Goal: Task Accomplishment & Management: Complete application form

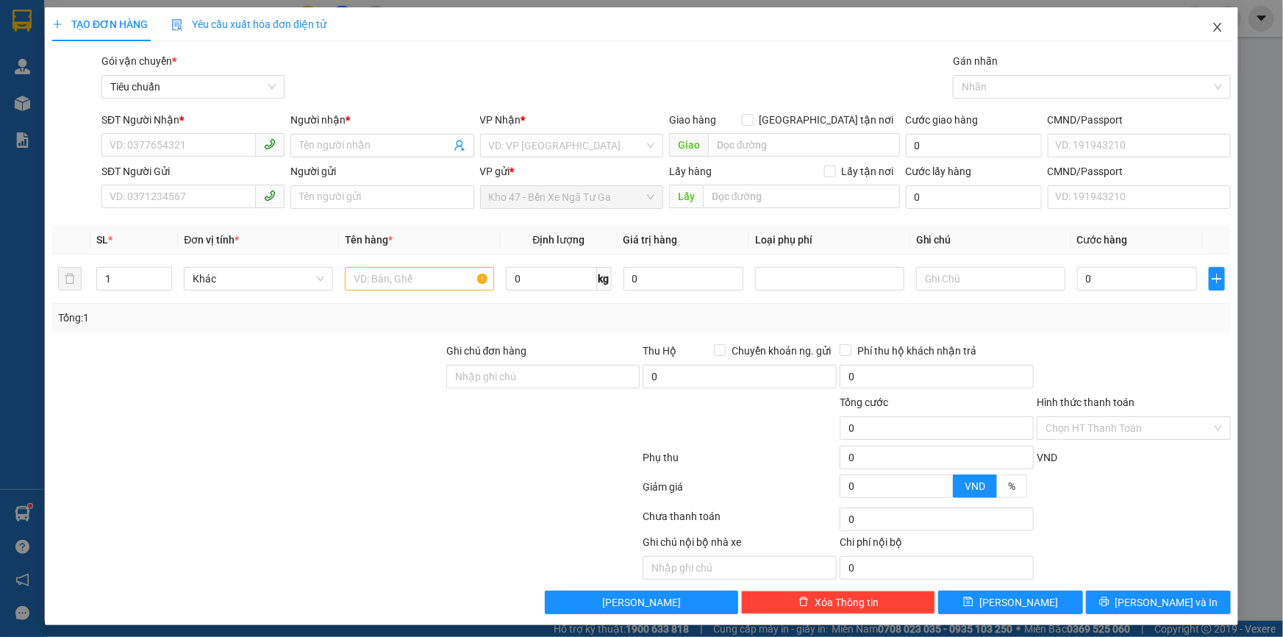
click at [1218, 19] on span "Close" at bounding box center [1217, 27] width 41 height 41
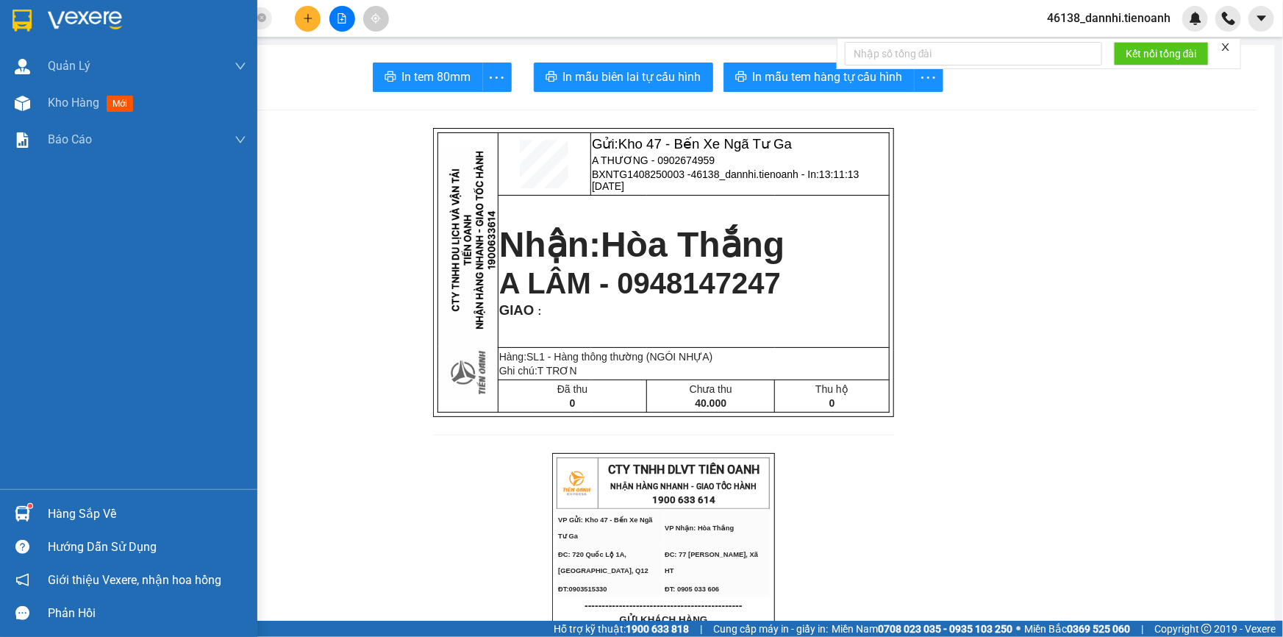
click at [41, 18] on div at bounding box center [128, 24] width 257 height 48
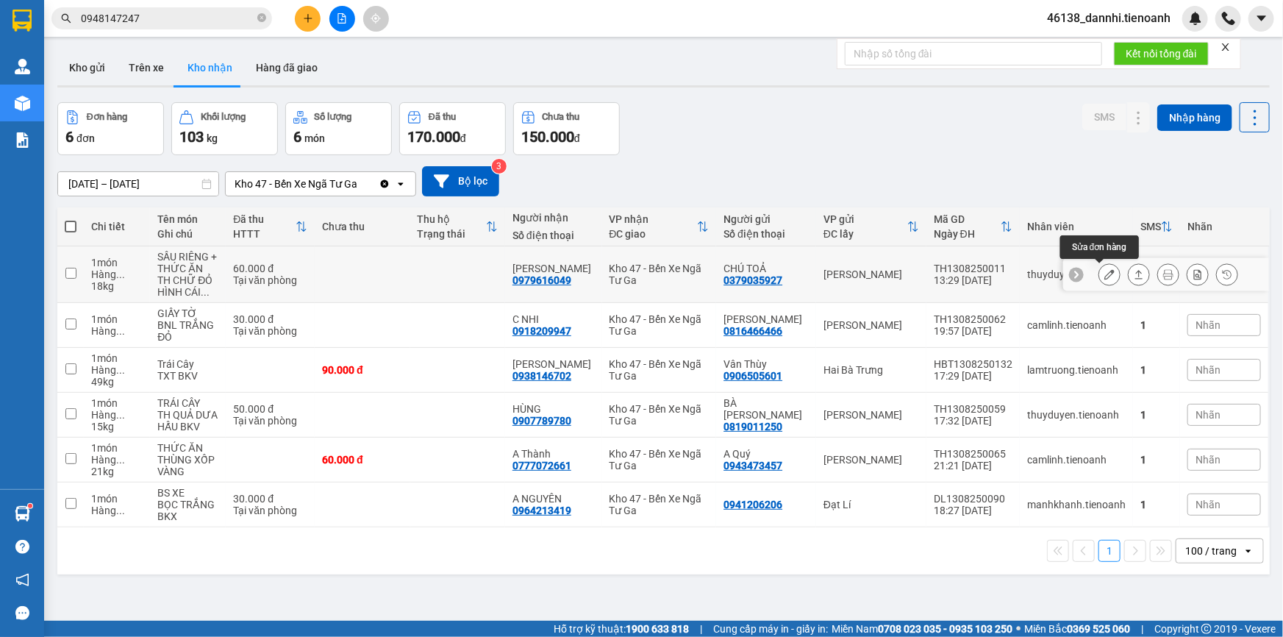
click at [1105, 276] on icon at bounding box center [1110, 274] width 10 height 10
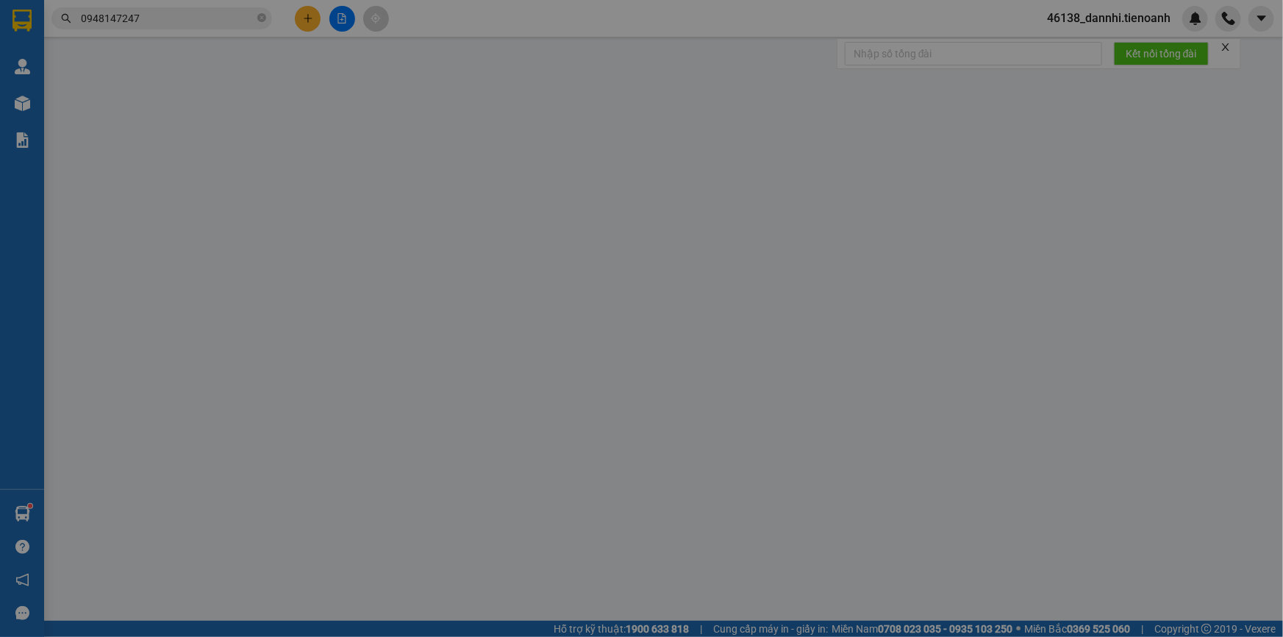
type input "0979616049"
type input "[PERSON_NAME]"
type input "0379035927"
type input "CHÚ TOẢ"
type input "60.000"
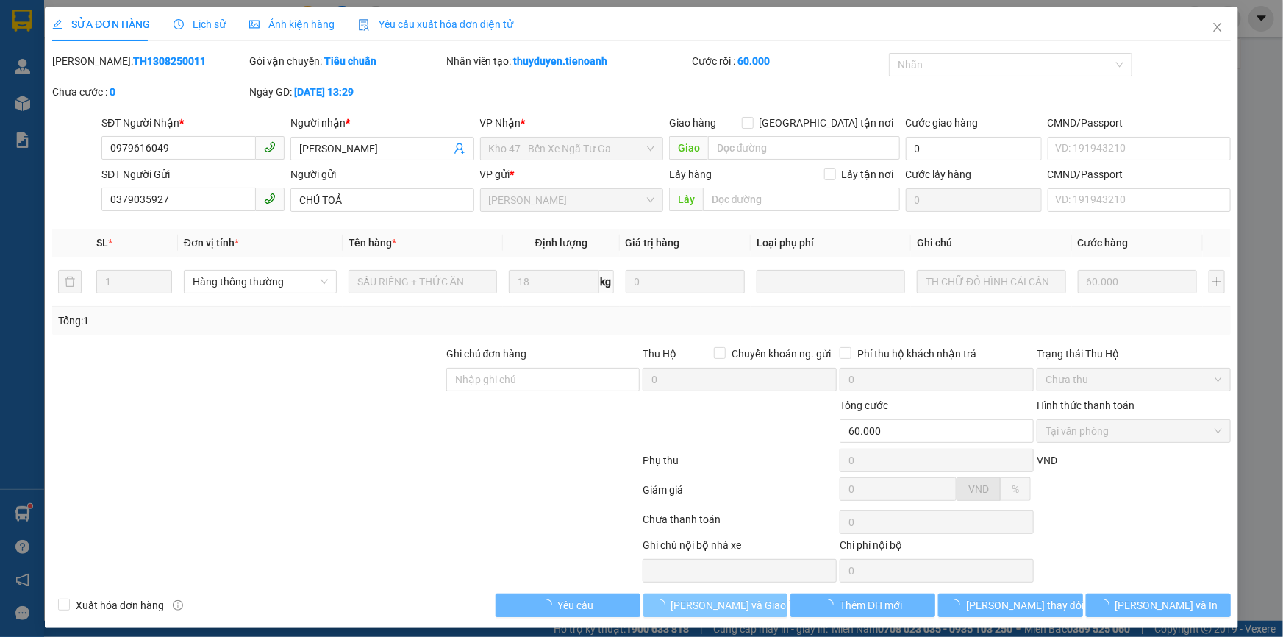
drag, startPoint x: 676, startPoint y: 617, endPoint x: 677, endPoint y: 606, distance: 11.1
click at [676, 610] on div "SỬA ĐƠN HÀNG Lịch sử Ảnh kiện hàng Yêu cầu xuất hóa đơn điện tử Total Paid Fee …" at bounding box center [642, 317] width 1194 height 621
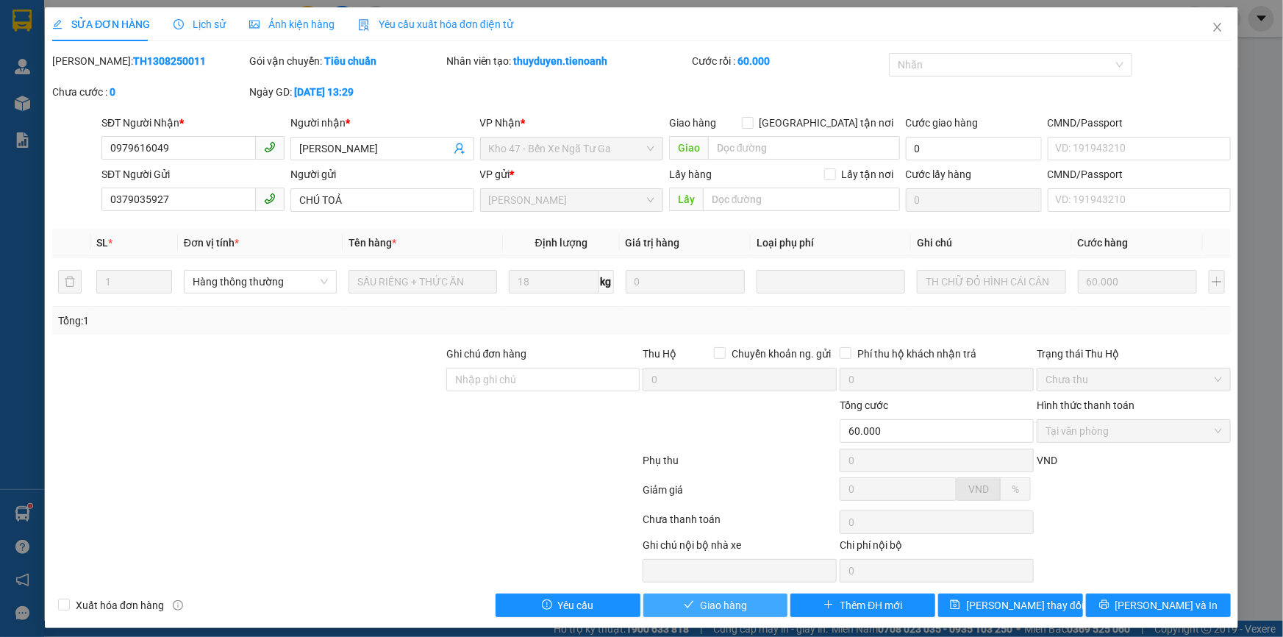
click at [677, 604] on button "Giao hàng" at bounding box center [716, 606] width 145 height 24
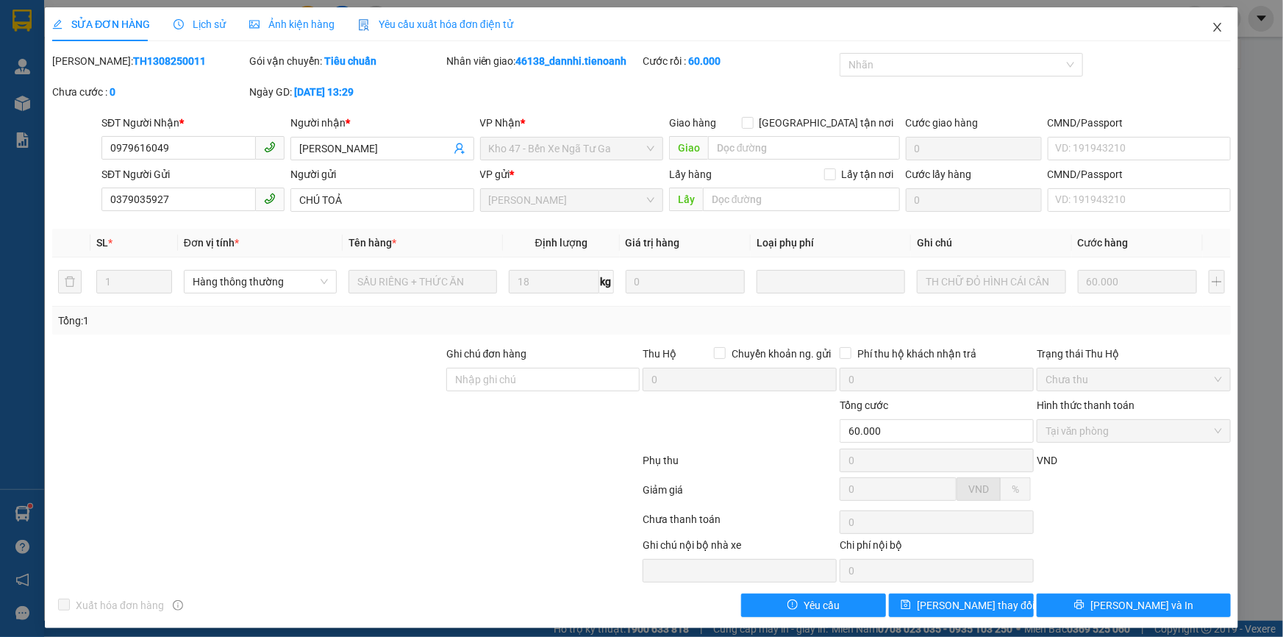
click at [1221, 29] on span "Close" at bounding box center [1217, 27] width 41 height 41
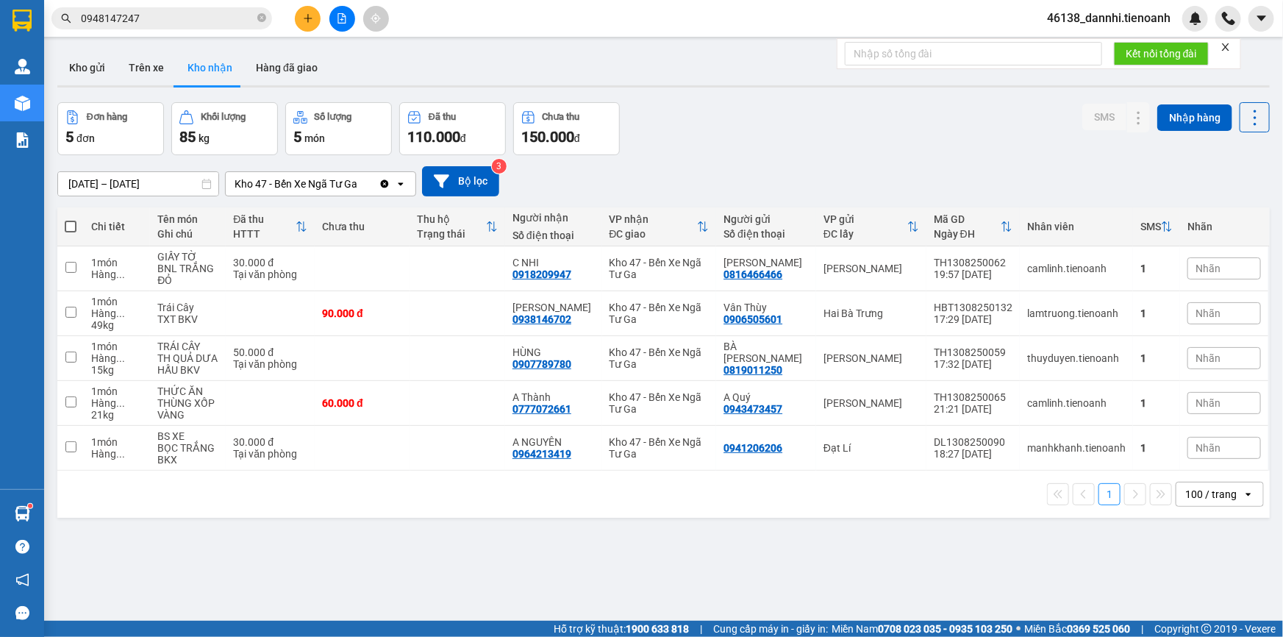
click at [1229, 46] on icon "close" at bounding box center [1226, 47] width 10 height 10
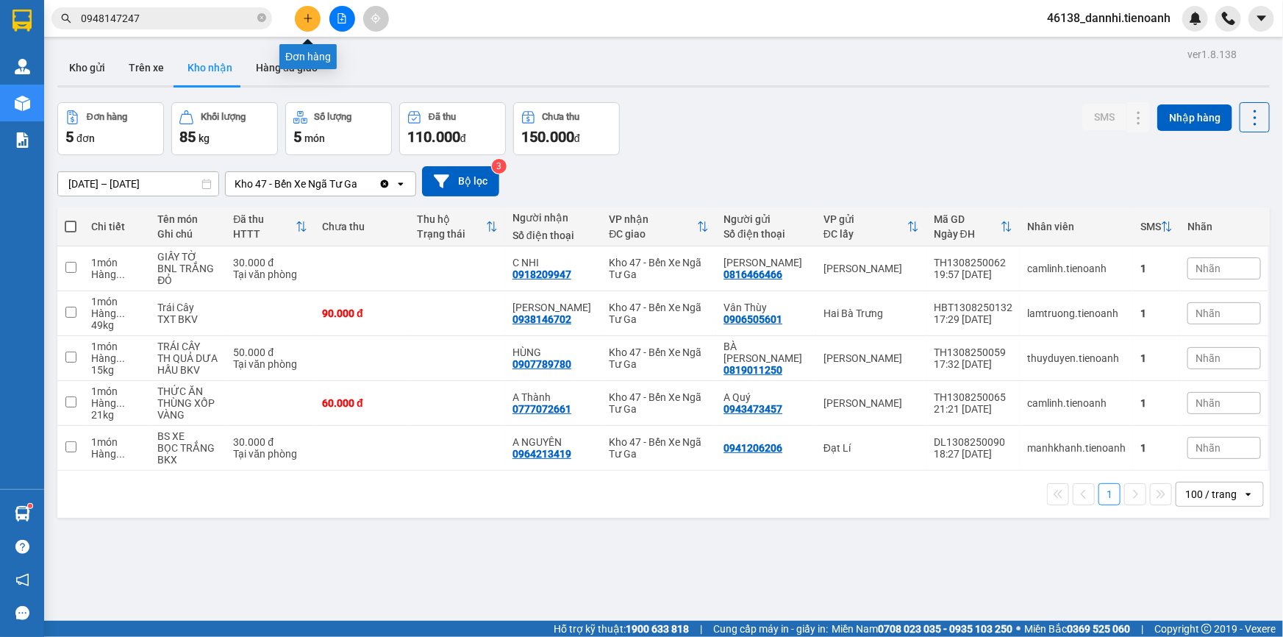
click at [307, 16] on icon "plus" at bounding box center [308, 18] width 10 height 10
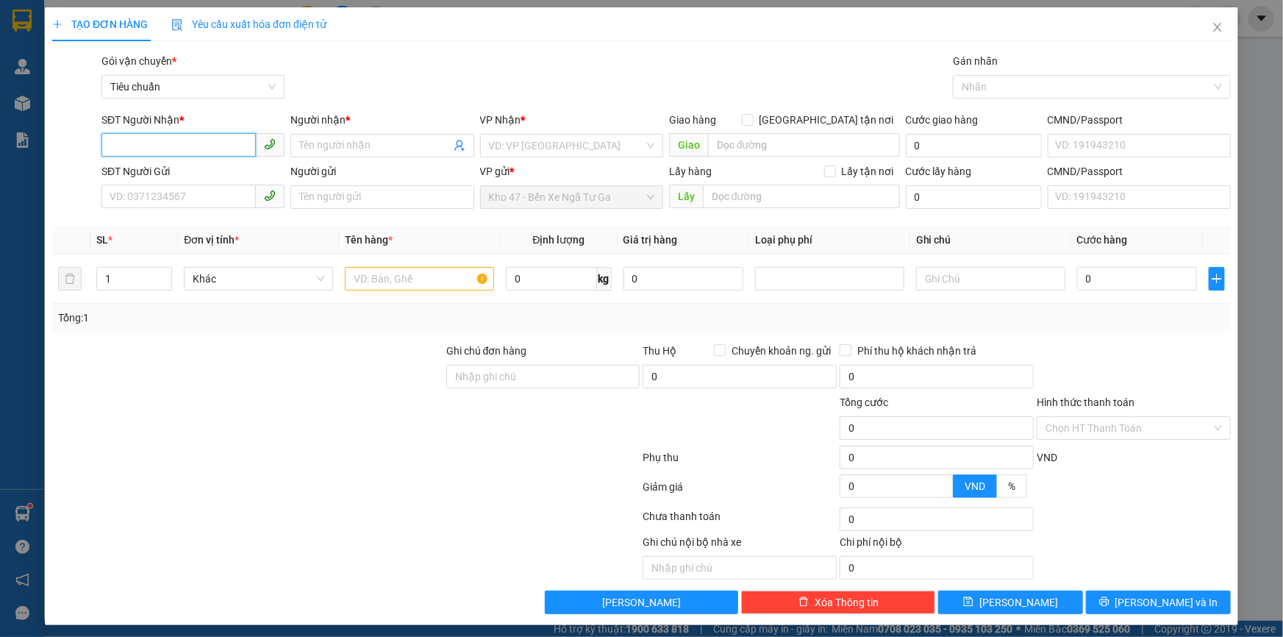
click at [160, 145] on input "SĐT Người Nhận *" at bounding box center [178, 145] width 154 height 24
click at [471, 499] on div at bounding box center [346, 489] width 591 height 29
click at [1212, 26] on icon "close" at bounding box center [1218, 27] width 12 height 12
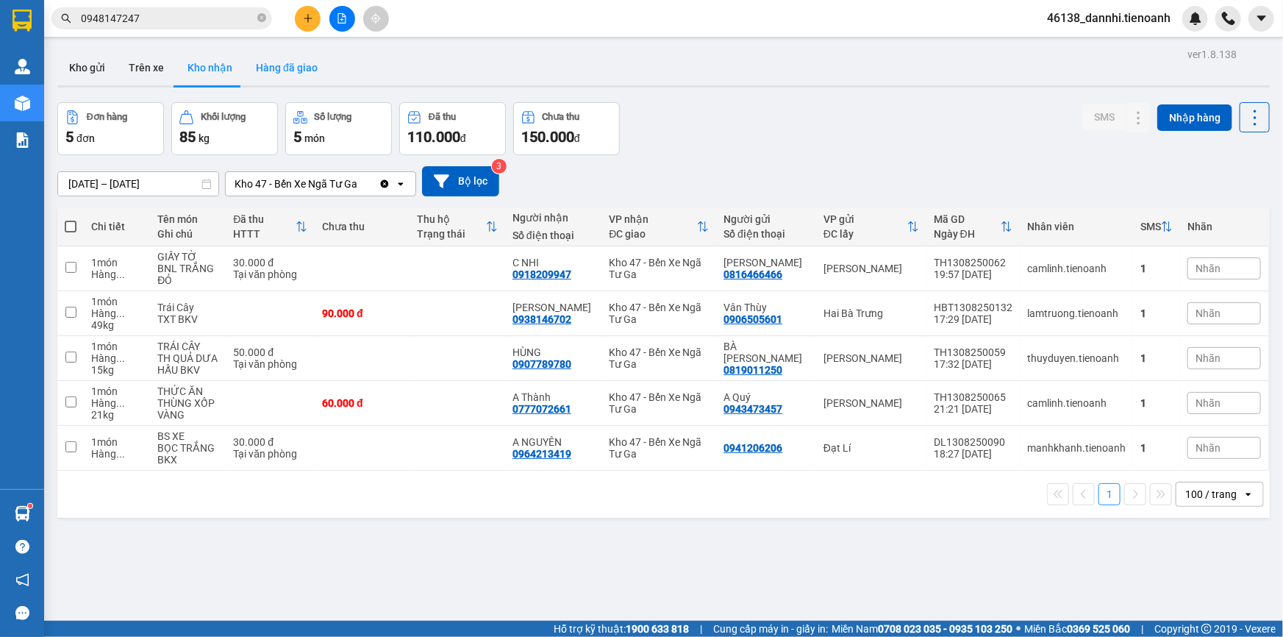
click at [277, 67] on button "Hàng đã giao" at bounding box center [286, 67] width 85 height 35
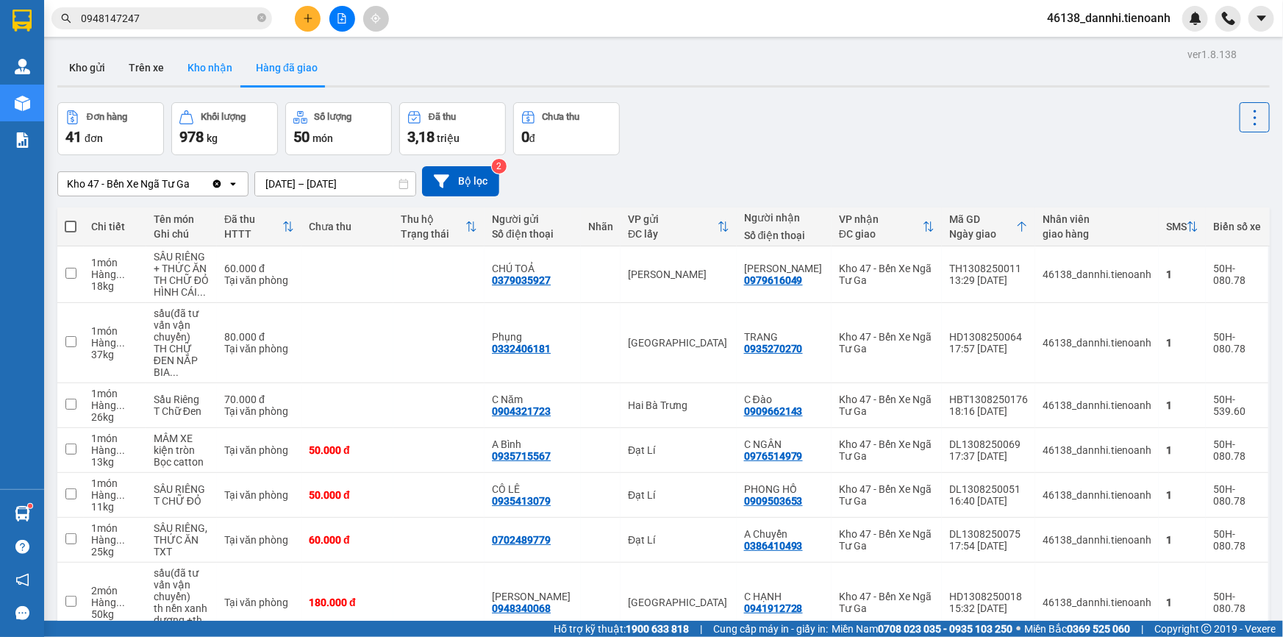
click at [215, 66] on button "Kho nhận" at bounding box center [210, 67] width 68 height 35
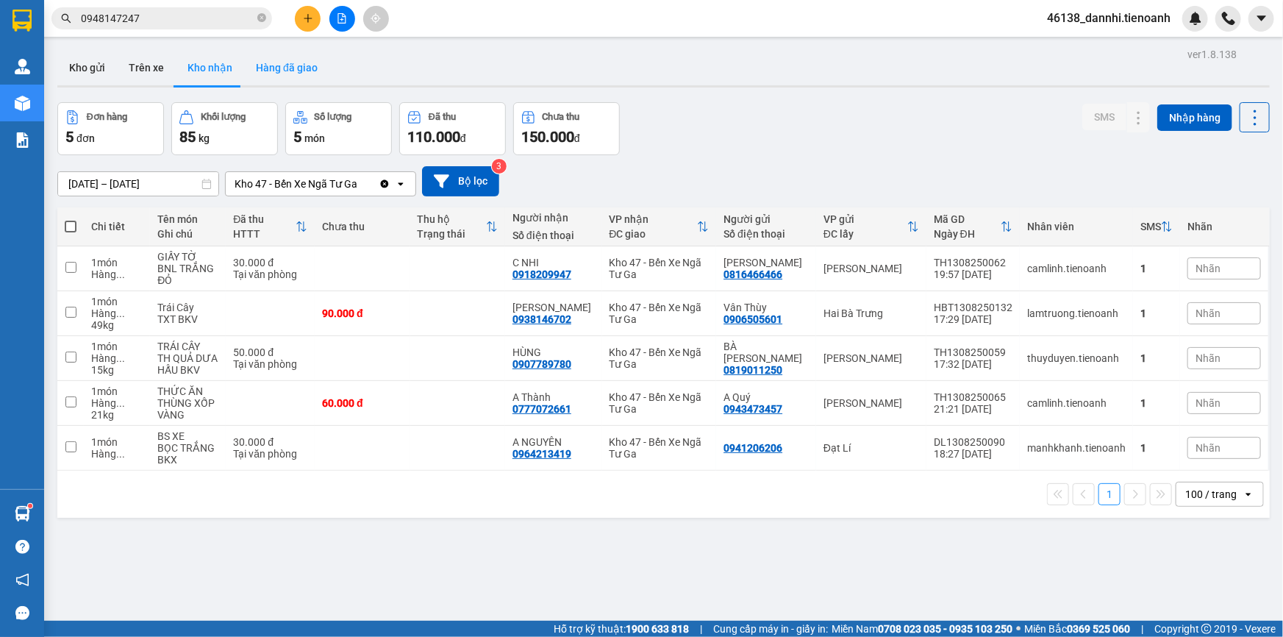
click at [267, 71] on button "Hàng đã giao" at bounding box center [286, 67] width 85 height 35
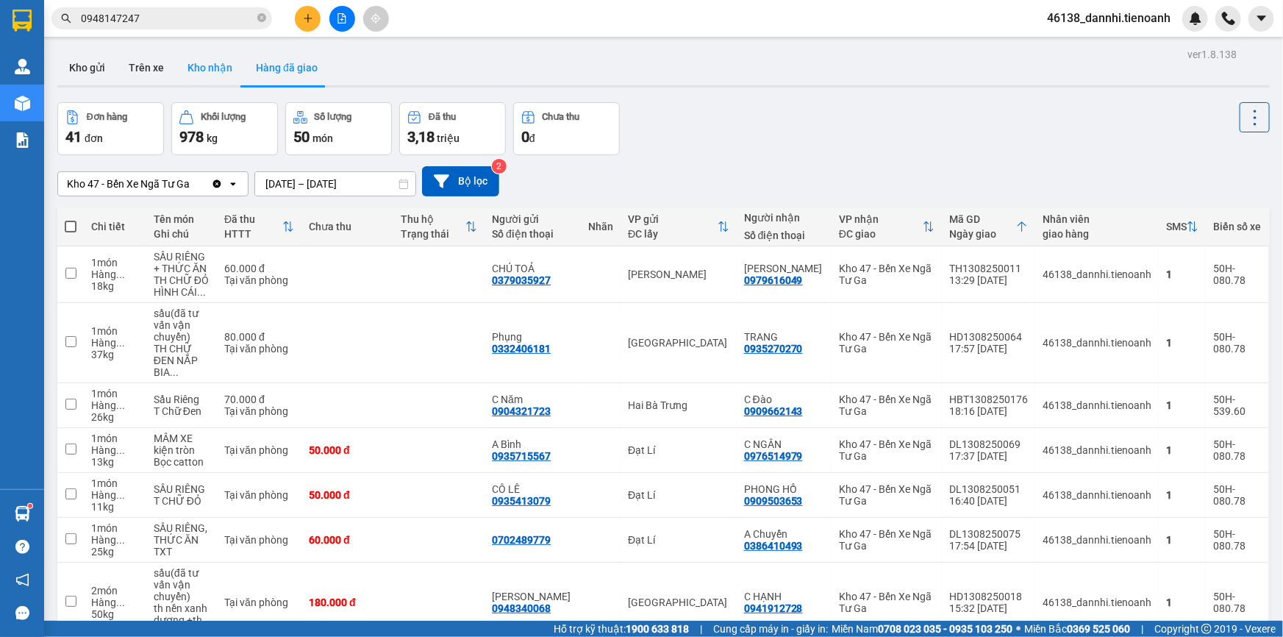
click at [202, 70] on button "Kho nhận" at bounding box center [210, 67] width 68 height 35
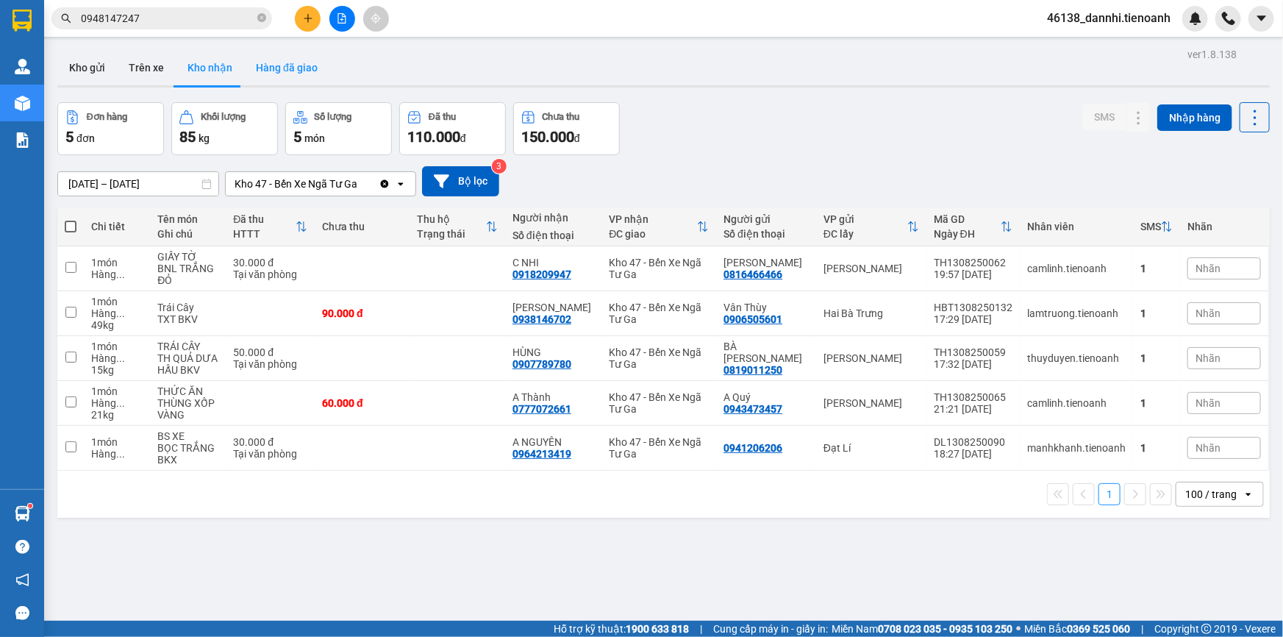
click at [290, 72] on button "Hàng đã giao" at bounding box center [286, 67] width 85 height 35
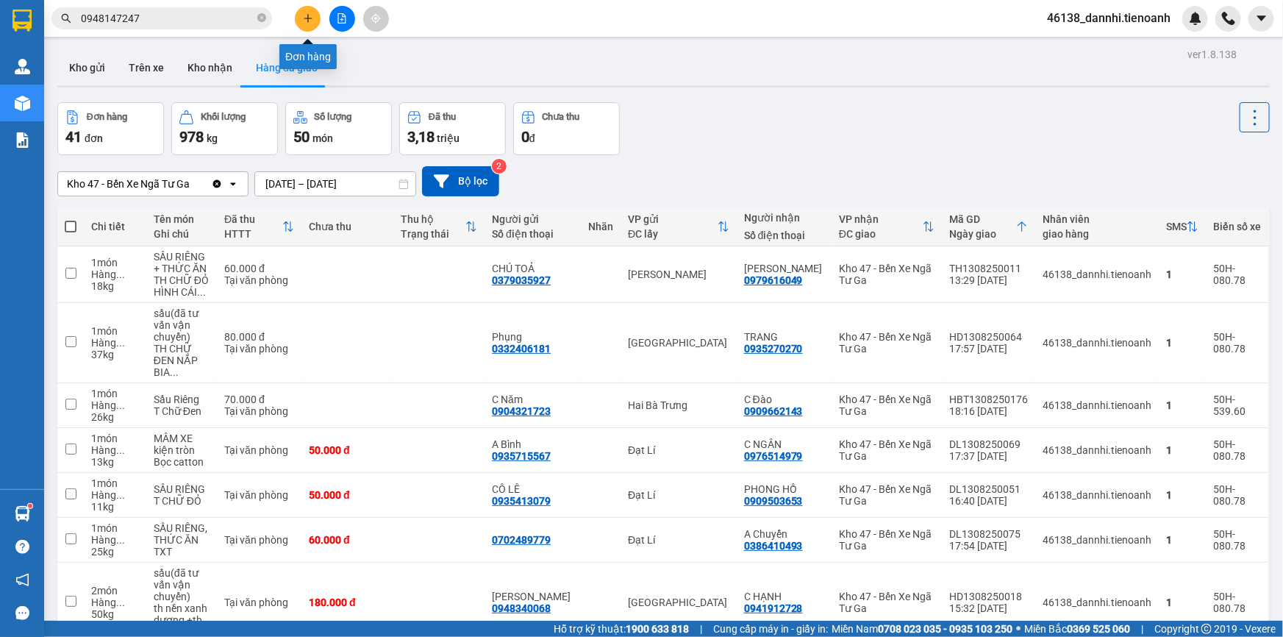
click at [309, 18] on icon "plus" at bounding box center [308, 18] width 8 height 1
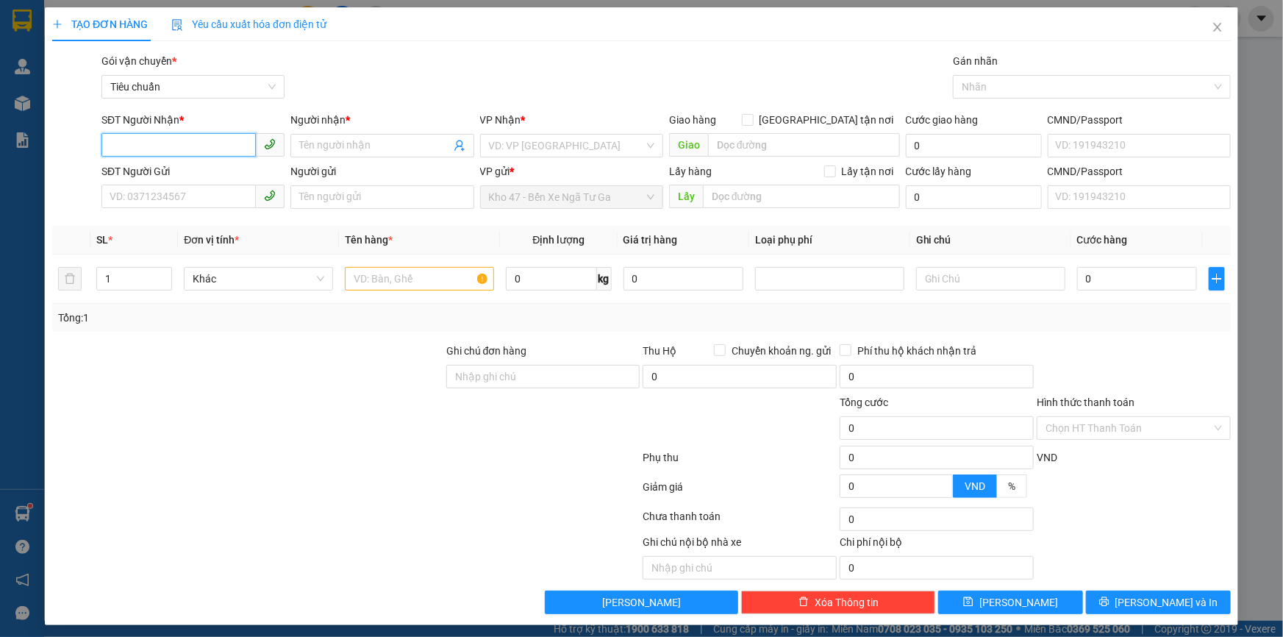
click at [209, 140] on input "SĐT Người Nhận *" at bounding box center [178, 145] width 154 height 24
type input "0979382301"
click at [366, 145] on input "Người nhận *" at bounding box center [374, 146] width 151 height 16
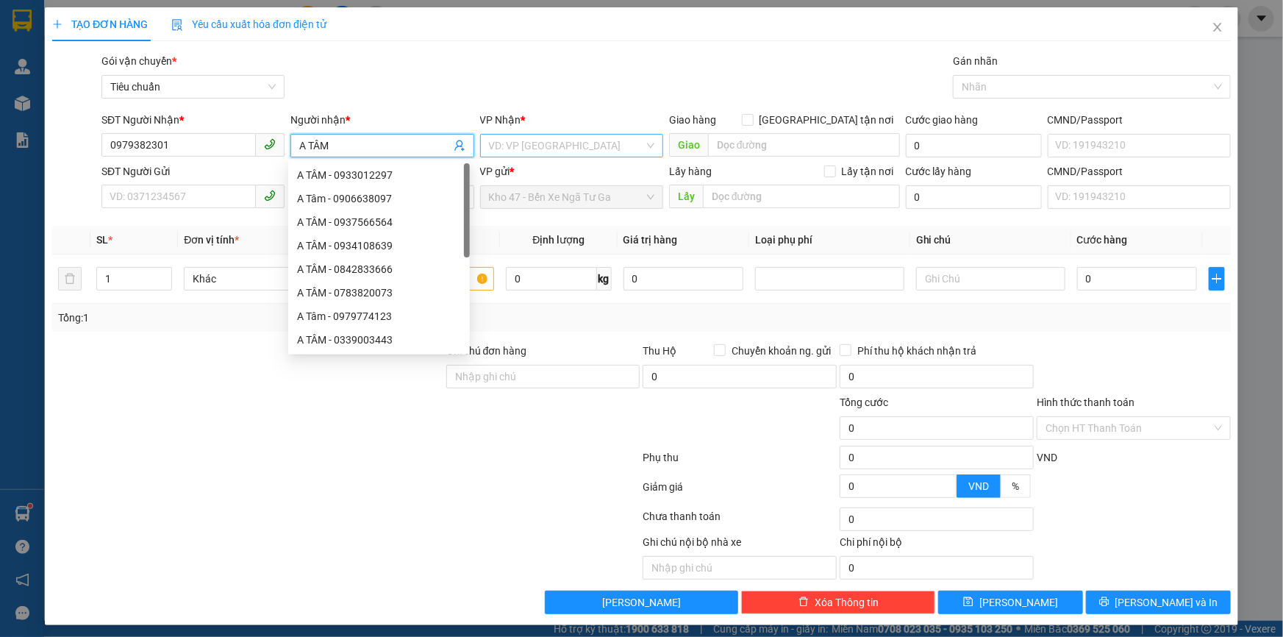
type input "A TÂM"
click at [507, 144] on input "search" at bounding box center [566, 146] width 155 height 22
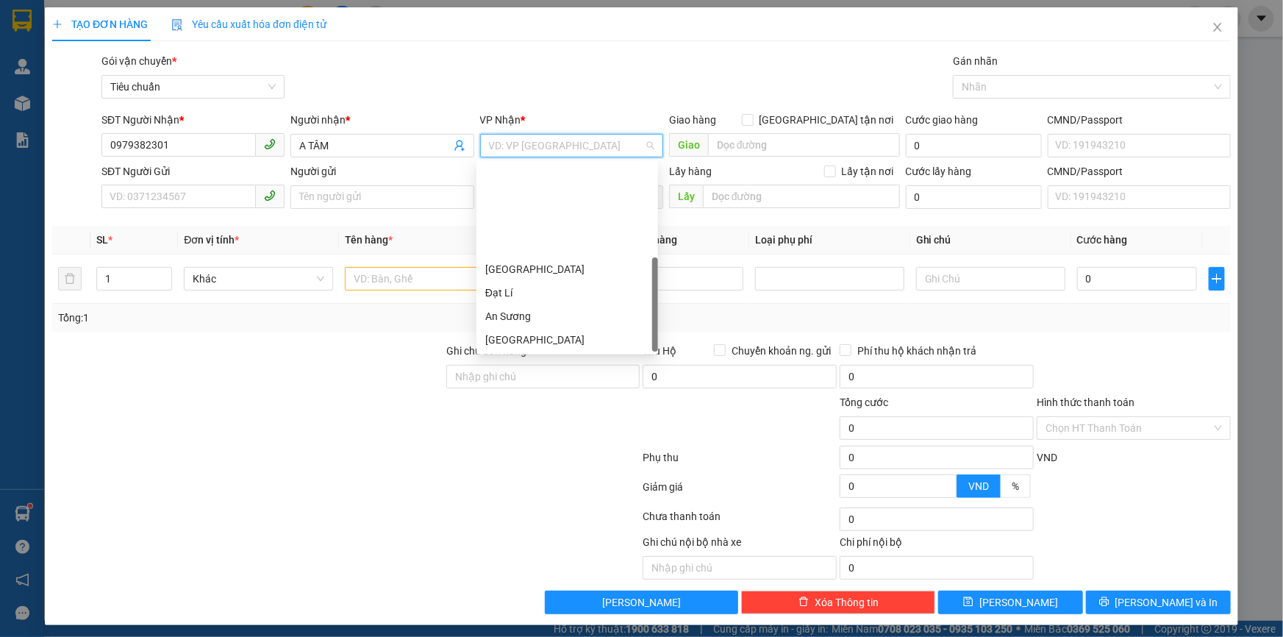
scroll to position [111, 0]
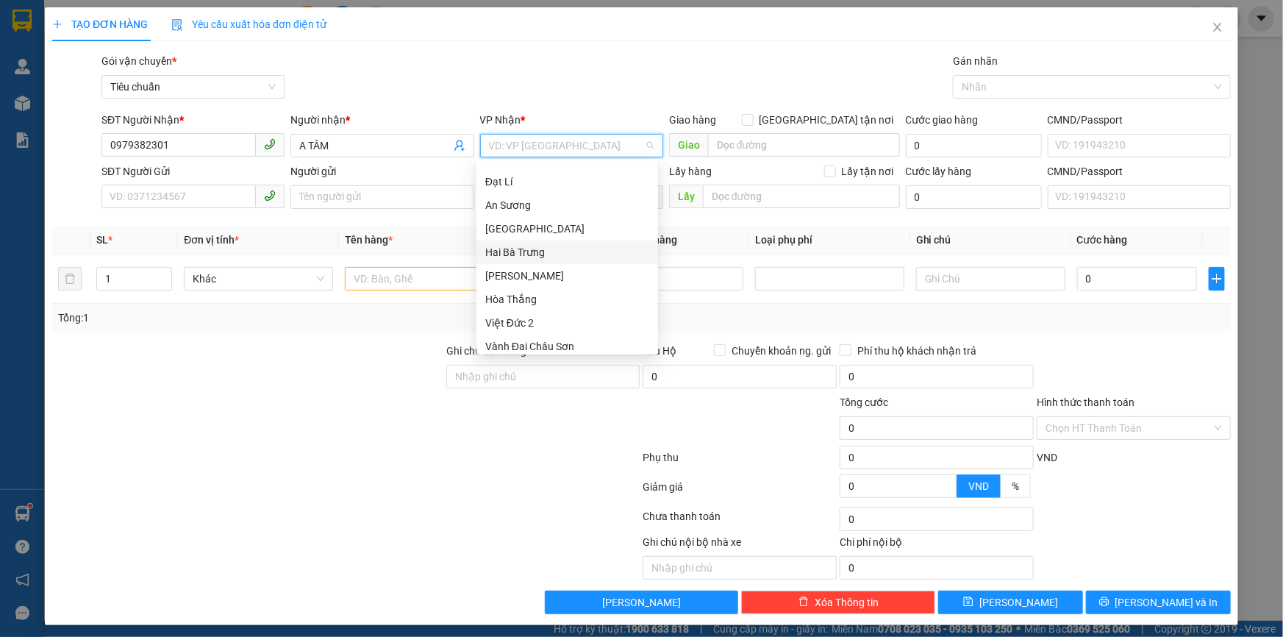
click at [554, 246] on div "Hai Bà Trưng" at bounding box center [567, 252] width 164 height 16
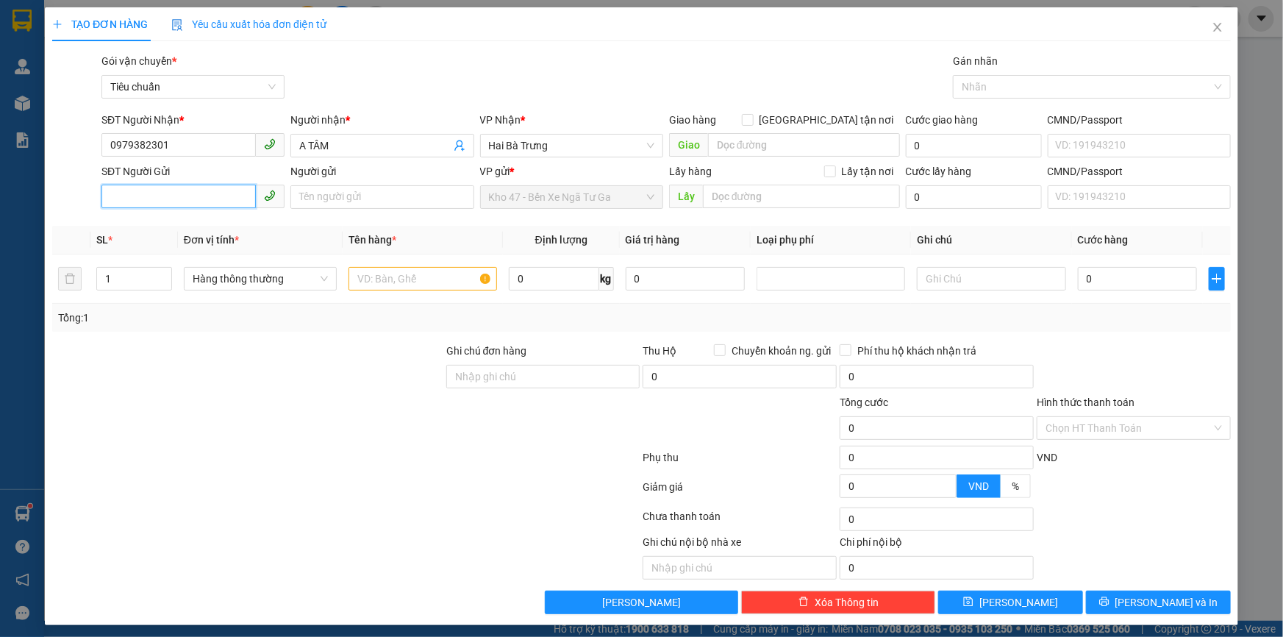
click at [210, 204] on input "SĐT Người Gửi" at bounding box center [178, 197] width 154 height 24
type input "0913907159"
click at [346, 199] on input "Người gửi" at bounding box center [382, 197] width 183 height 24
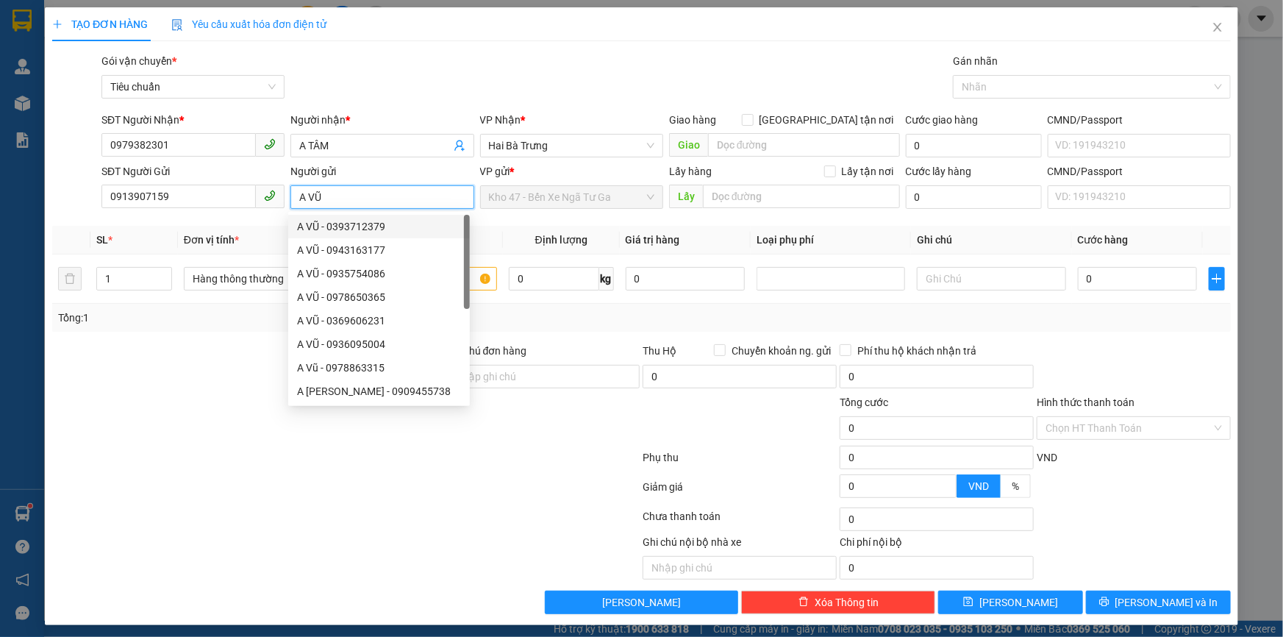
type input "A VŨ"
click at [228, 413] on div at bounding box center [248, 419] width 394 height 51
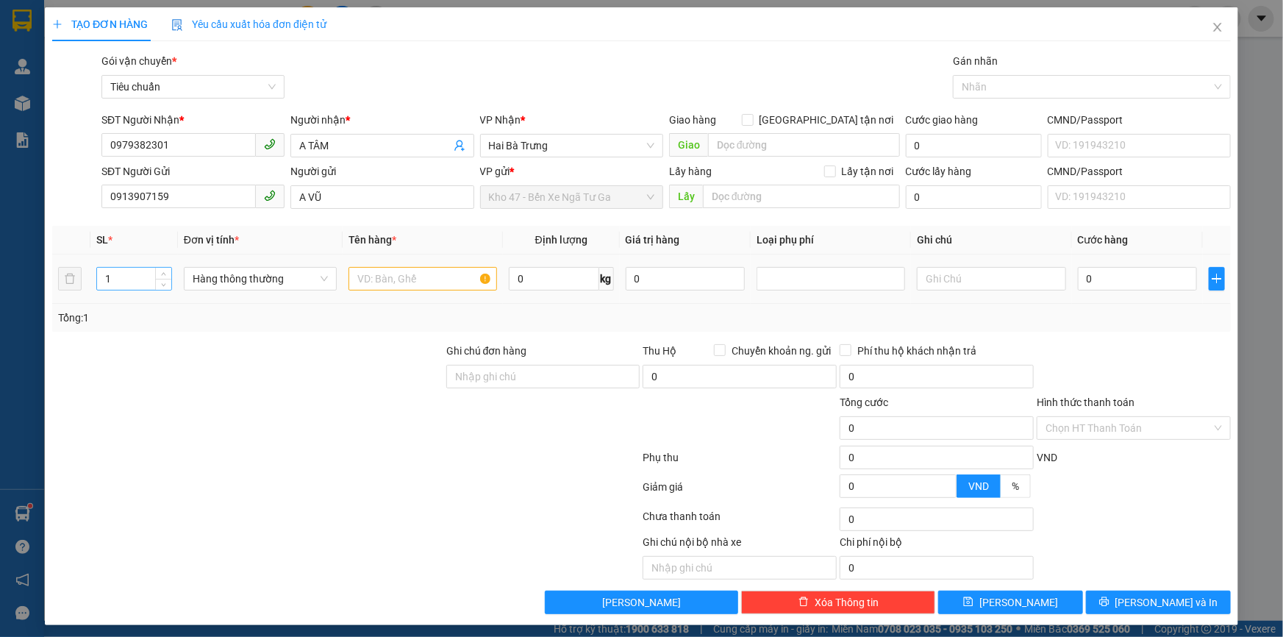
click at [143, 281] on input "1" at bounding box center [134, 279] width 74 height 22
type input "9"
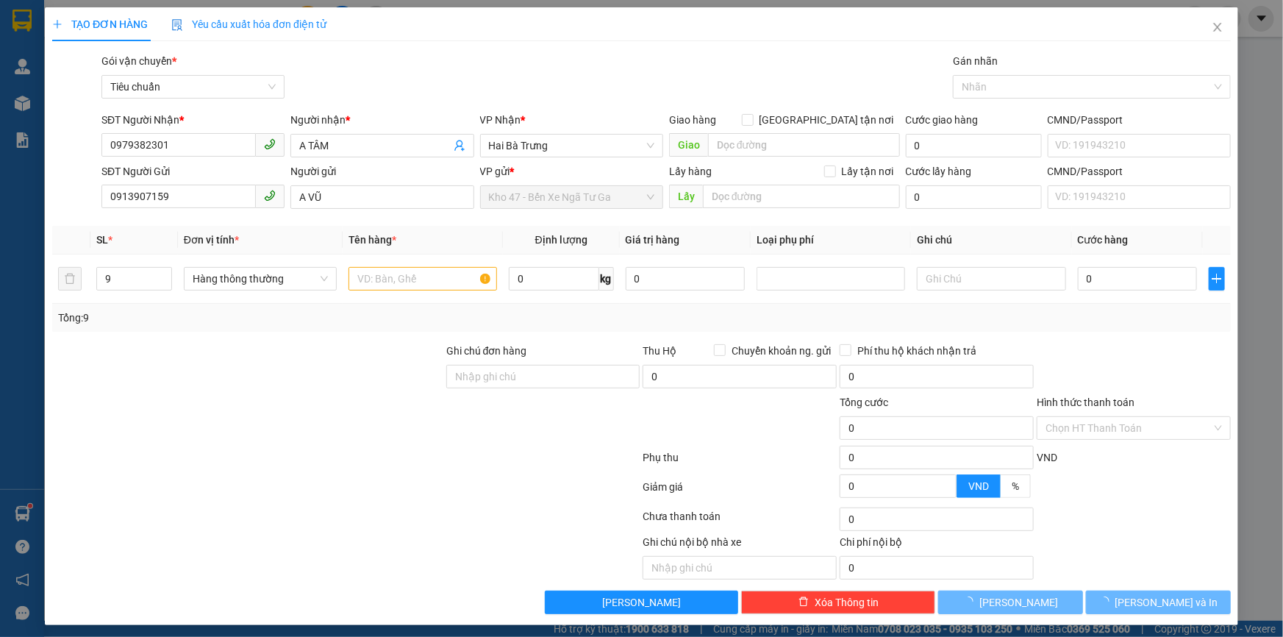
click at [264, 349] on div at bounding box center [248, 368] width 394 height 51
click at [372, 274] on input "text" at bounding box center [423, 279] width 149 height 24
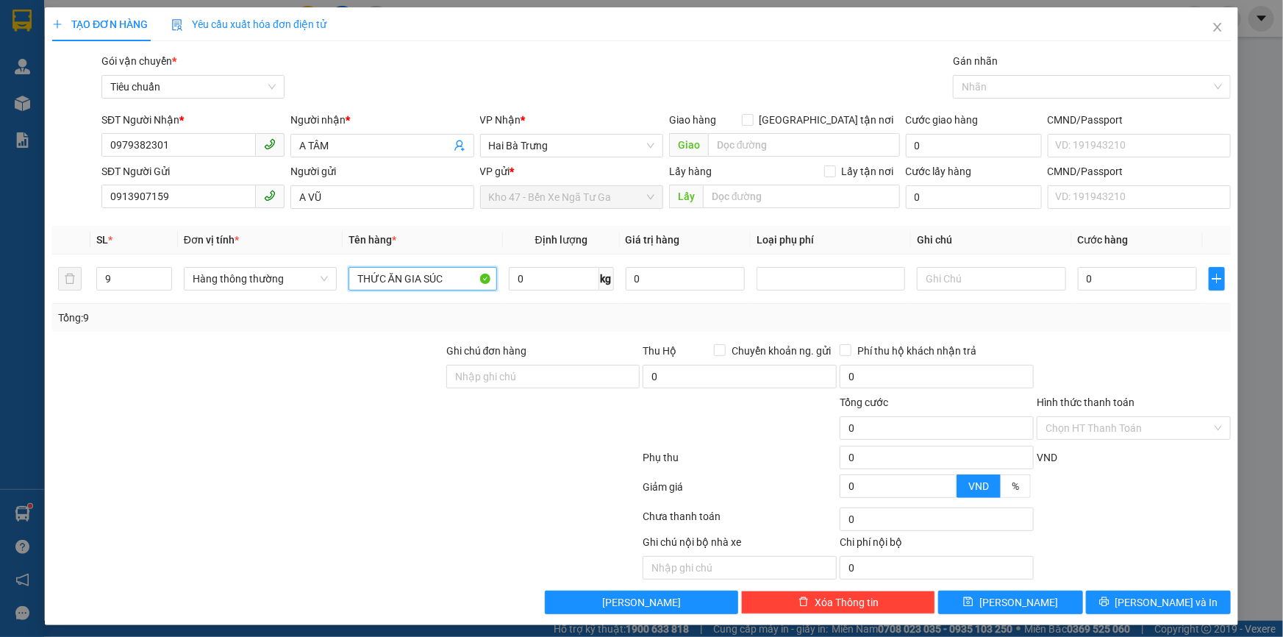
type input "THỨC ĂN GIA SÚC"
drag, startPoint x: 374, startPoint y: 398, endPoint x: 362, endPoint y: 393, distance: 13.5
click at [374, 397] on div at bounding box center [248, 419] width 394 height 51
click at [574, 273] on input "0" at bounding box center [554, 279] width 90 height 24
type input "10"
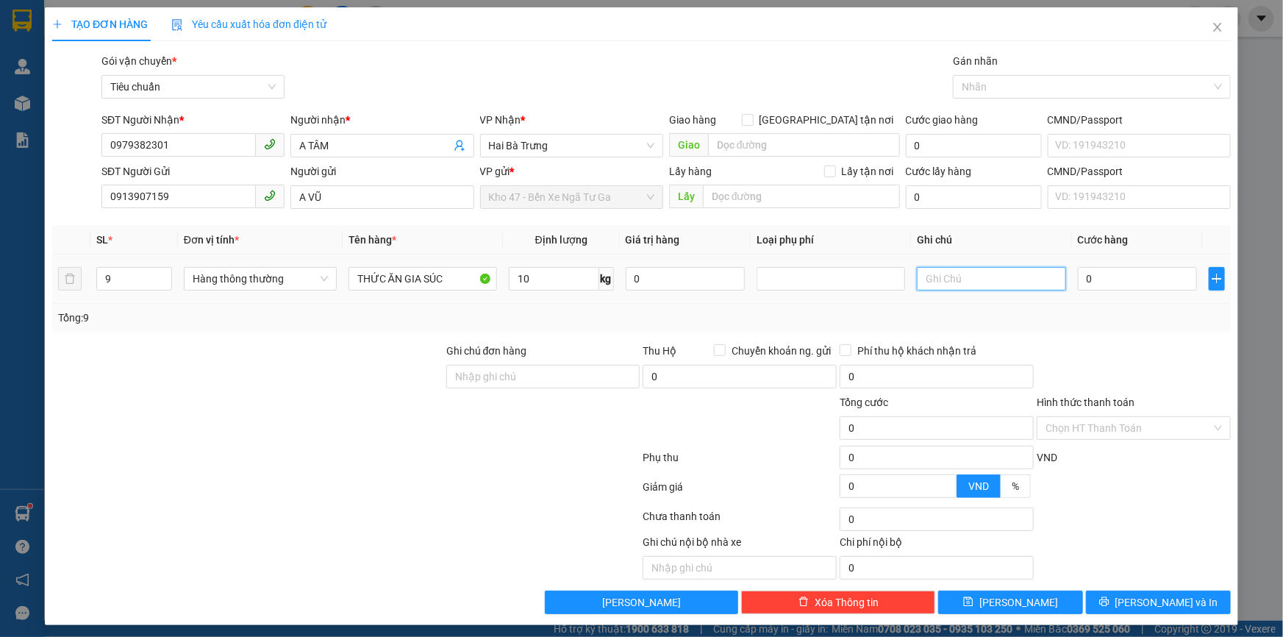
click at [952, 279] on input "text" at bounding box center [991, 279] width 149 height 24
type input "40.000"
type input "9T TRƠN BK CHỮ ĐỎ"
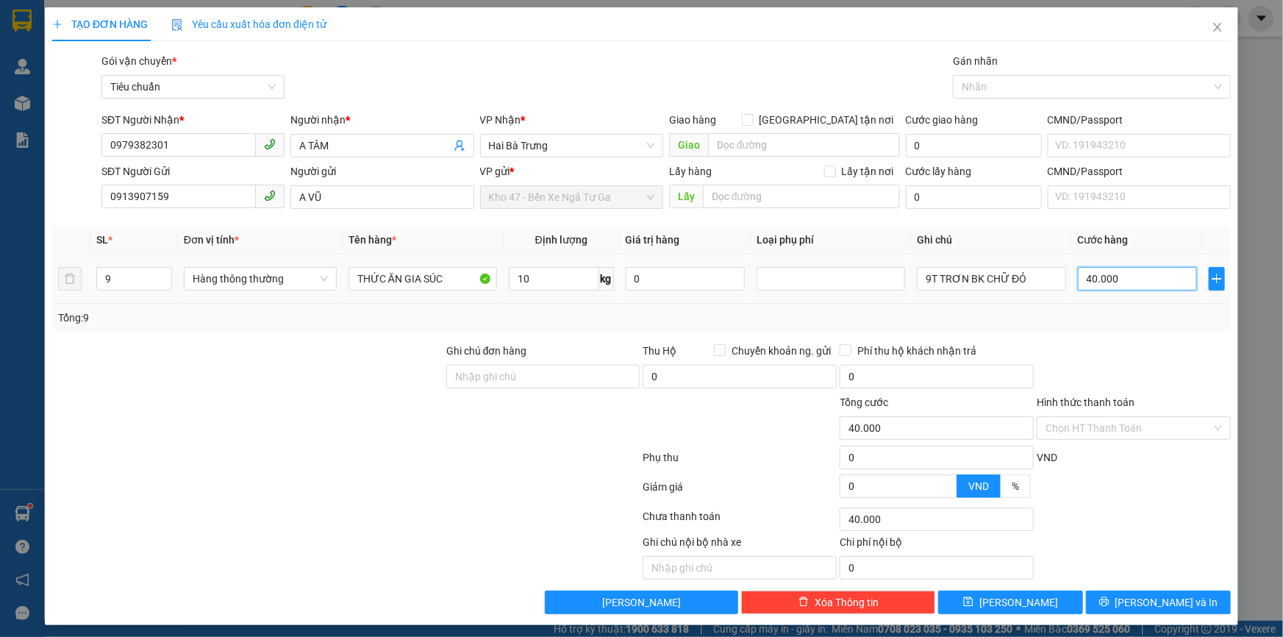
click at [1094, 280] on input "40.000" at bounding box center [1138, 279] width 120 height 24
type input "4"
type input "40"
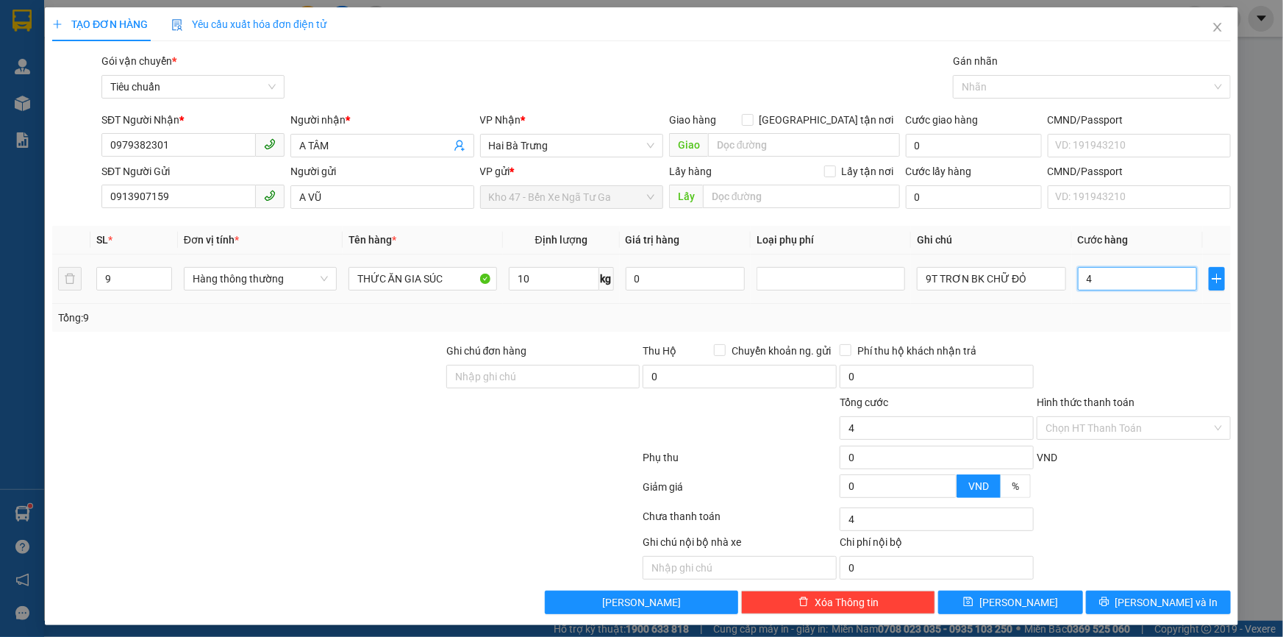
type input "40"
type input "40*"
type input "0"
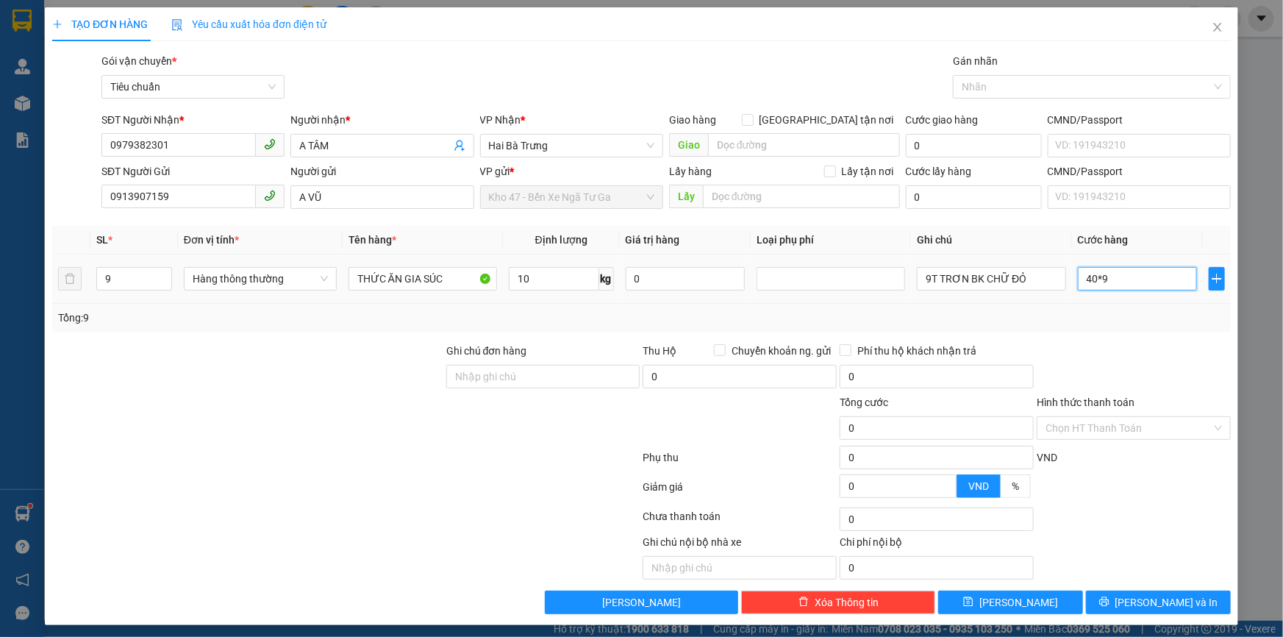
type input "360.000"
click at [1126, 616] on div "TẠO ĐƠN HÀNG Yêu cầu xuất hóa đơn điện tử Transit Pickup Surcharge Ids Transit …" at bounding box center [642, 316] width 1194 height 618
click at [1123, 607] on button "[PERSON_NAME] và In" at bounding box center [1158, 603] width 145 height 24
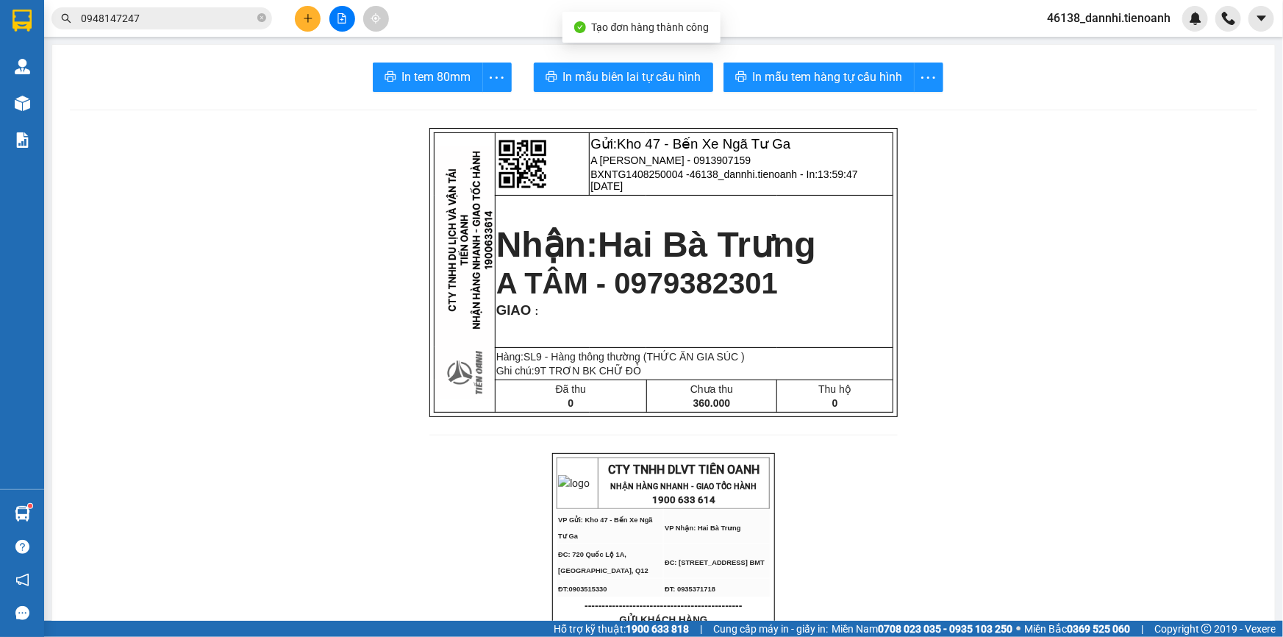
click at [685, 72] on span "In mẫu biên lai tự cấu hình" at bounding box center [632, 77] width 138 height 18
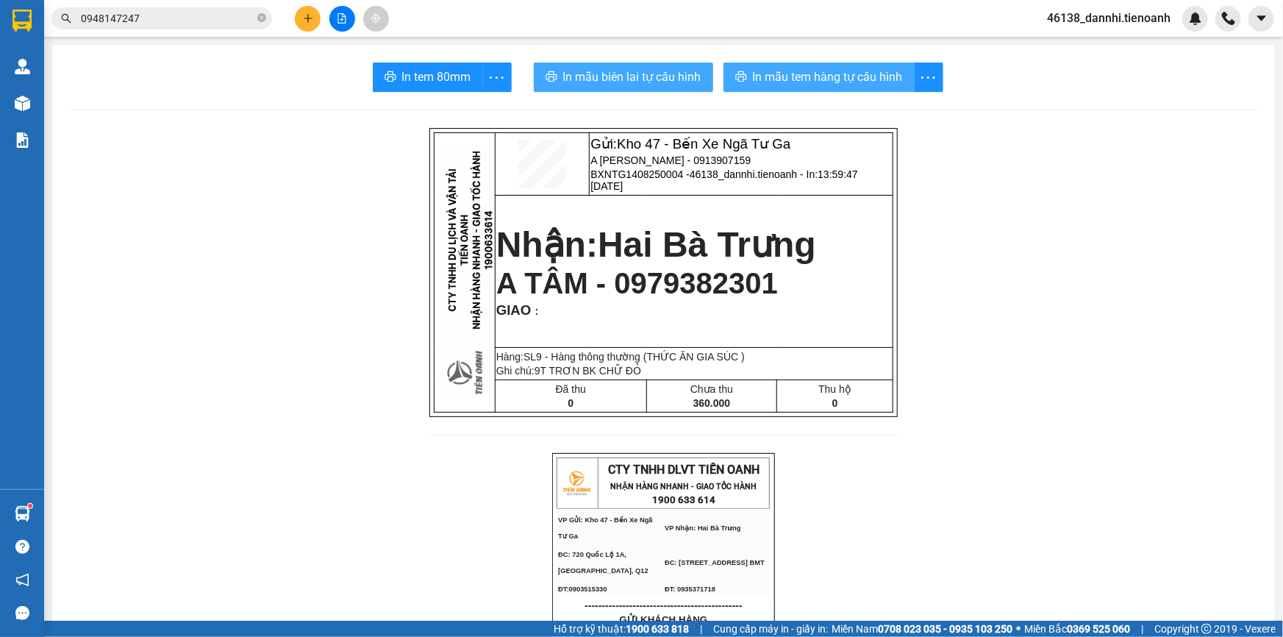
click at [756, 79] on span "In mẫu tem hàng tự cấu hình" at bounding box center [828, 77] width 150 height 18
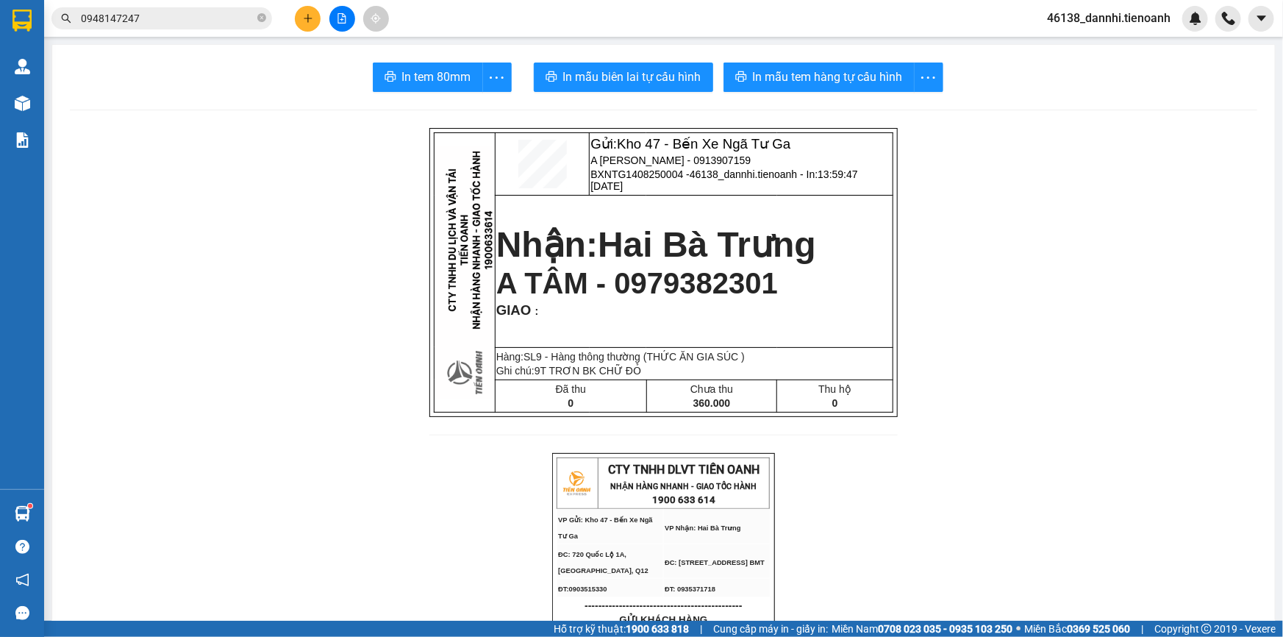
scroll to position [96, 0]
click at [301, 17] on button at bounding box center [308, 19] width 26 height 26
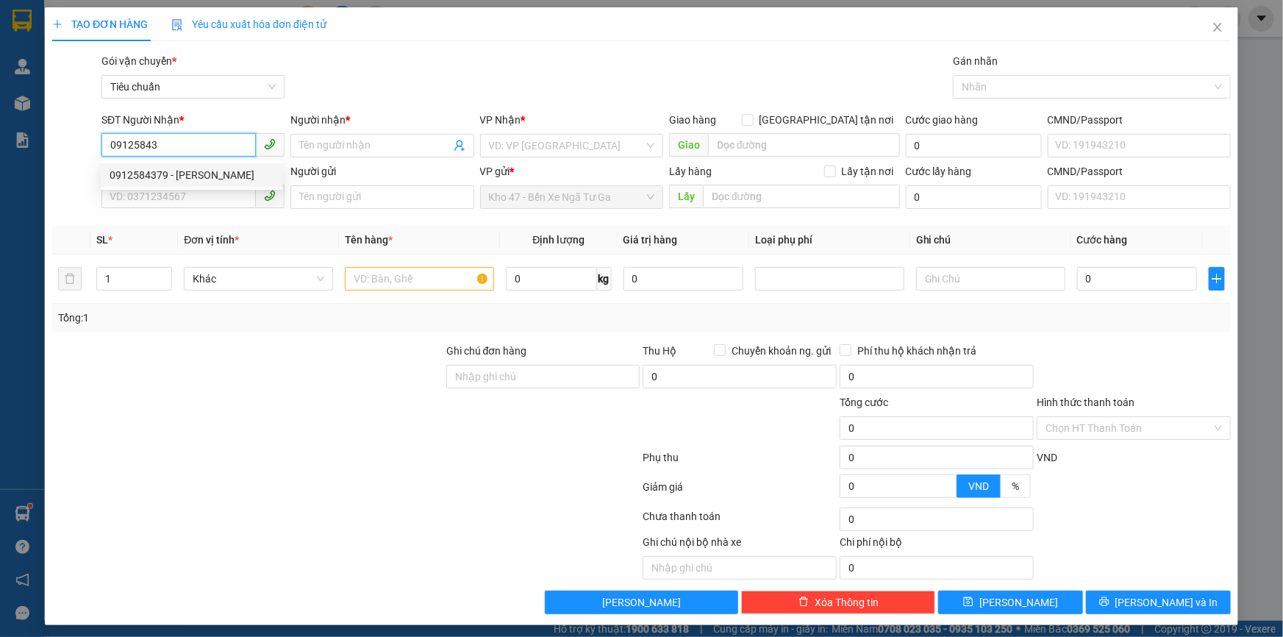
click at [220, 181] on div "0912584379 - [PERSON_NAME]" at bounding box center [192, 175] width 164 height 16
type input "0912584379"
type input "[PERSON_NAME]"
type input "90.000"
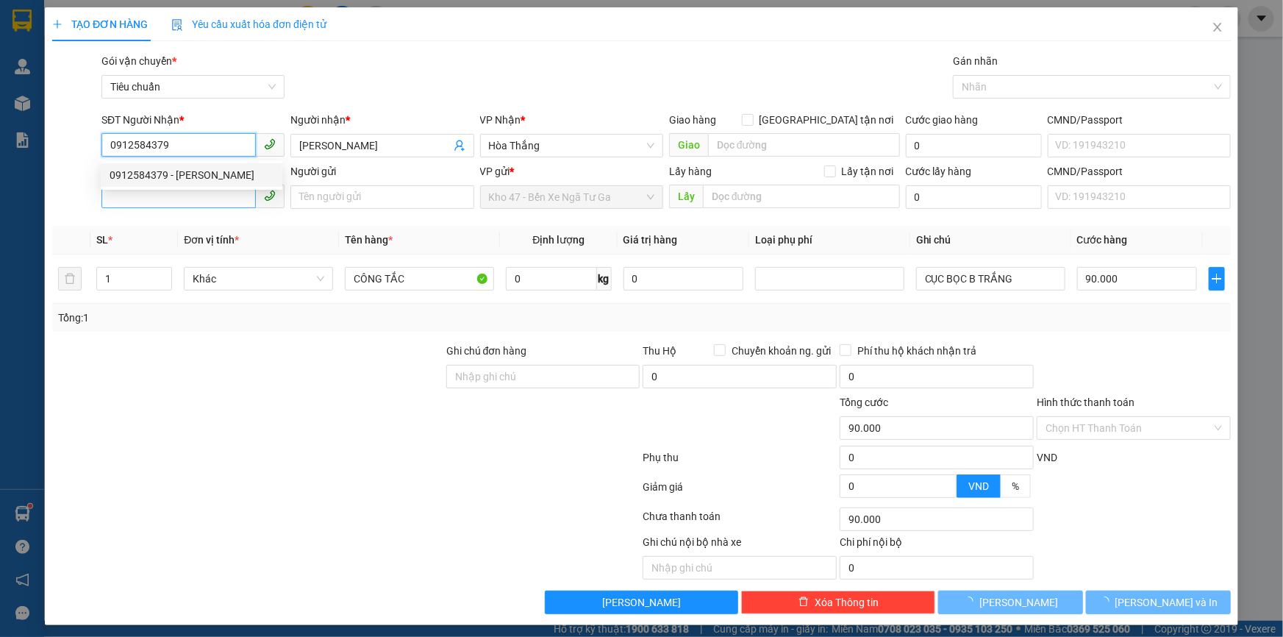
type input "0912584379"
click at [211, 202] on input "SĐT Người Gửi" at bounding box center [178, 197] width 154 height 24
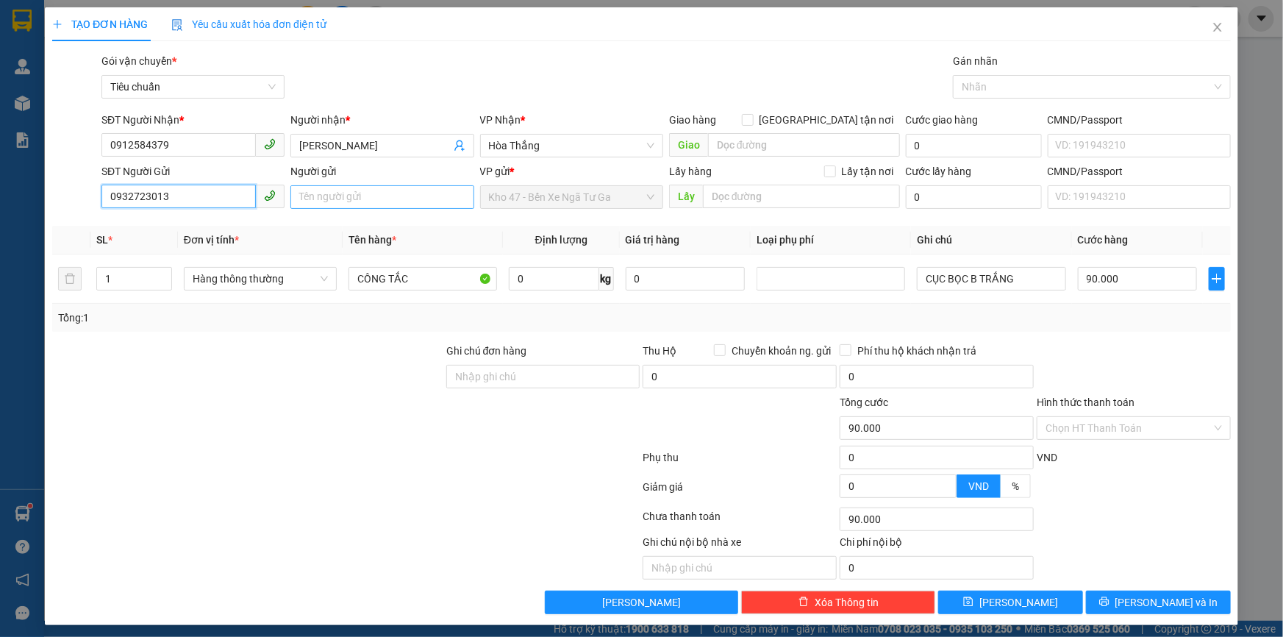
type input "0932723013"
click at [356, 196] on input "Người gửi" at bounding box center [382, 197] width 183 height 24
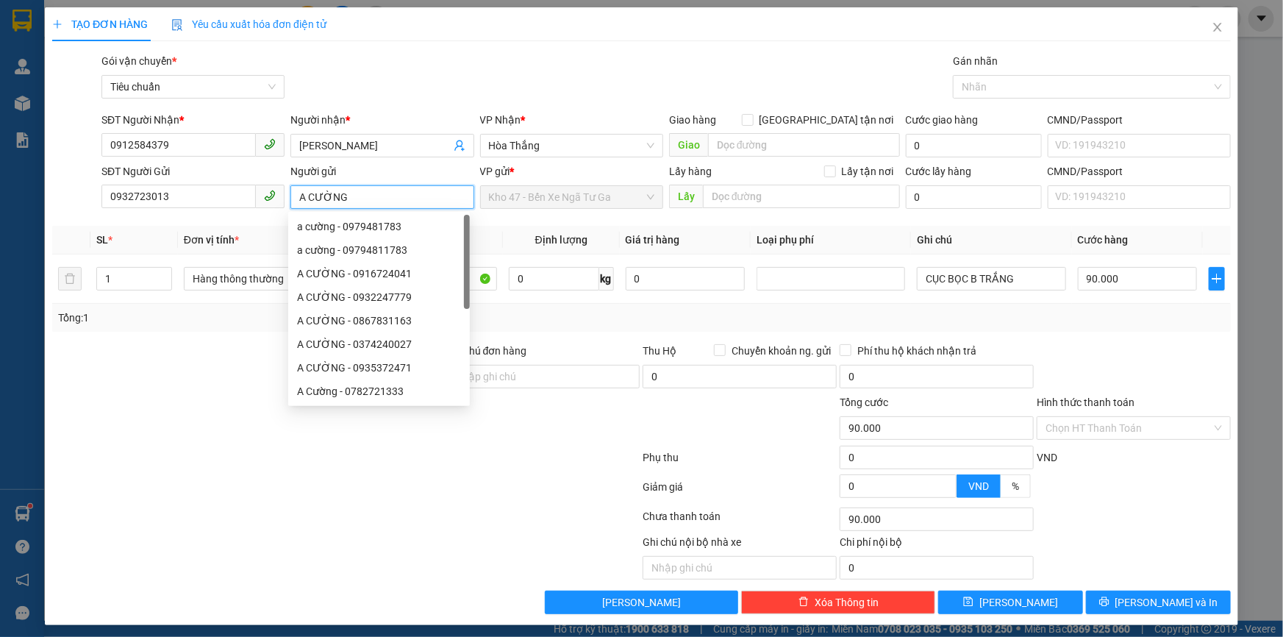
type input "A CƯỜNG"
click at [140, 505] on div at bounding box center [346, 519] width 591 height 29
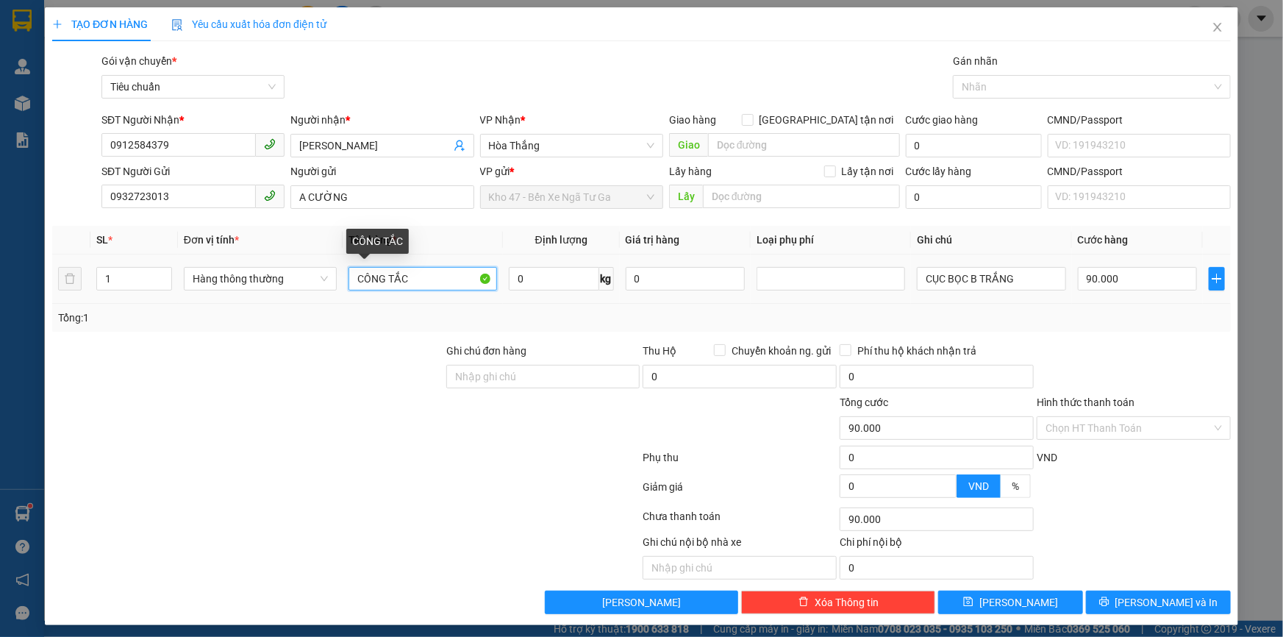
click at [415, 272] on input "CÔNG TẮC" at bounding box center [423, 279] width 149 height 24
click at [415, 272] on input "BƠM THỦY LỰC" at bounding box center [423, 279] width 149 height 24
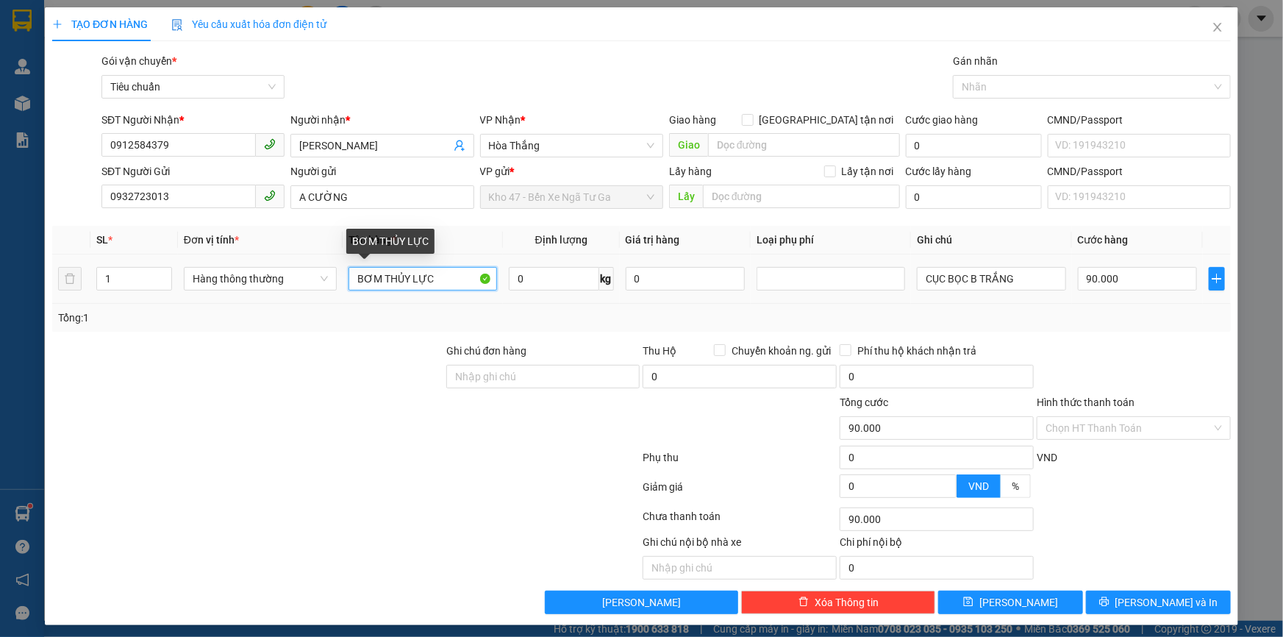
click at [415, 272] on input "BƠM THỦY LỰC" at bounding box center [423, 279] width 149 height 24
type input "D"
type input "ĐẦU MÁY"
click at [554, 272] on input "0" at bounding box center [554, 279] width 90 height 24
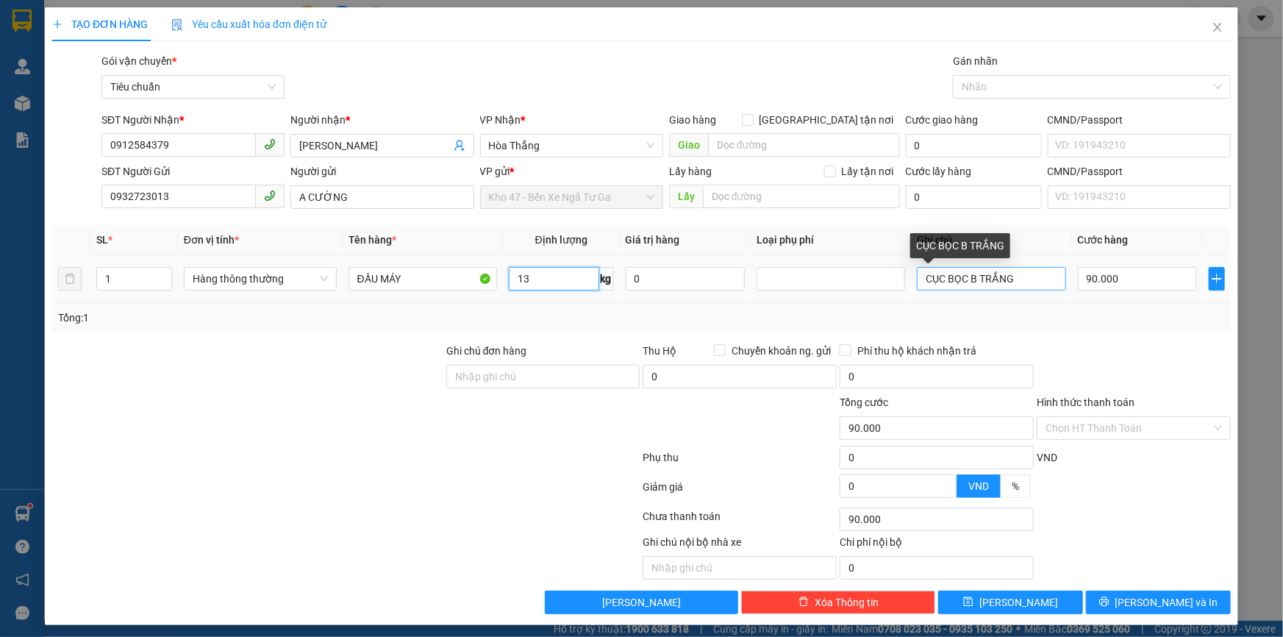
type input "13"
type input "50.000"
drag, startPoint x: 964, startPoint y: 279, endPoint x: 1053, endPoint y: 280, distance: 89.0
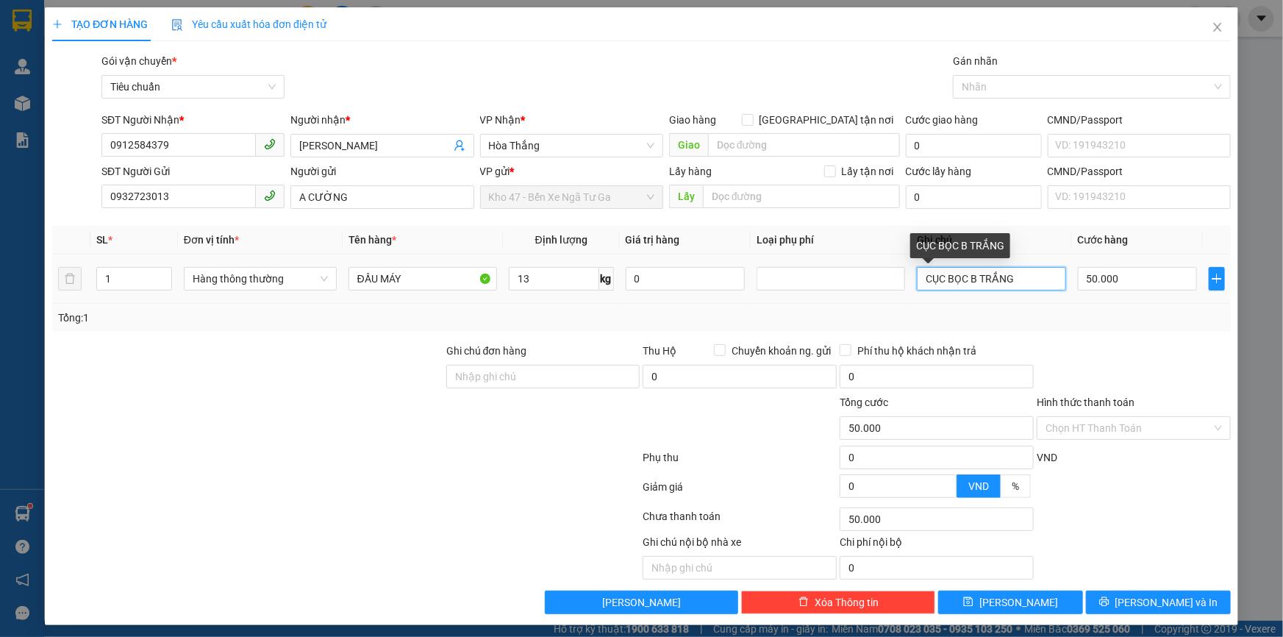
click at [1053, 280] on input "CỤC BỌC B TRẮNG" at bounding box center [991, 279] width 149 height 24
drag, startPoint x: 947, startPoint y: 281, endPoint x: 1052, endPoint y: 274, distance: 104.7
click at [1052, 274] on input "CỤC BỌC B TRẮNG" at bounding box center [991, 279] width 149 height 24
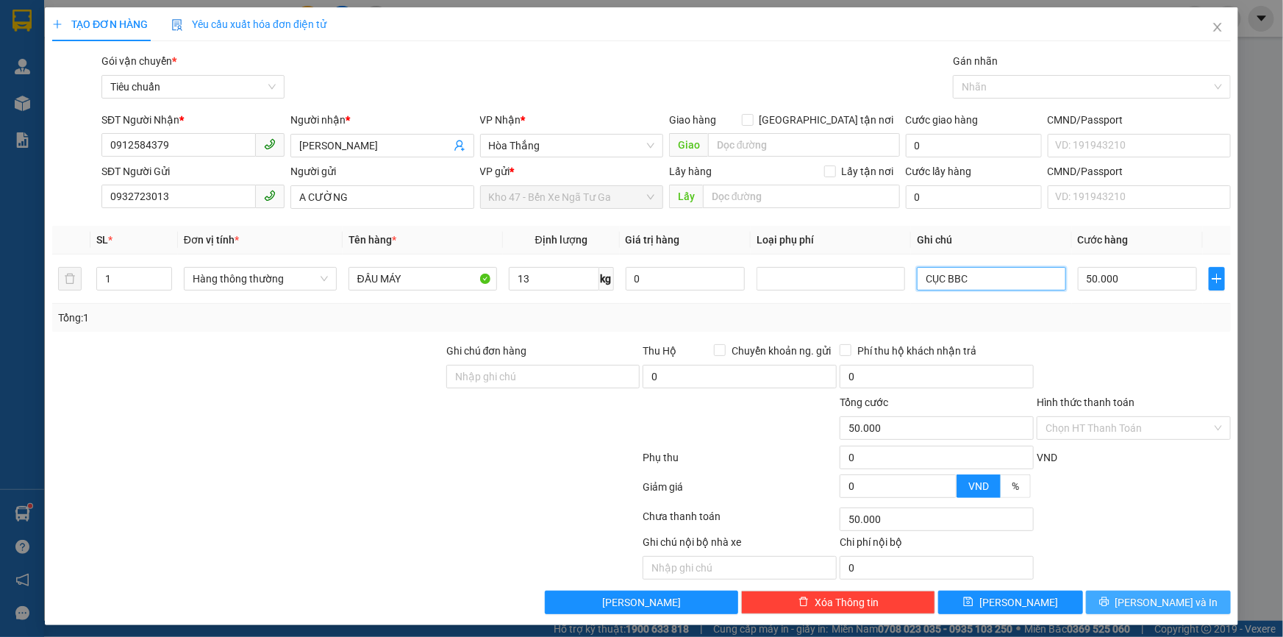
type input "CỤC BBC"
click at [1135, 607] on button "[PERSON_NAME] và In" at bounding box center [1158, 603] width 145 height 24
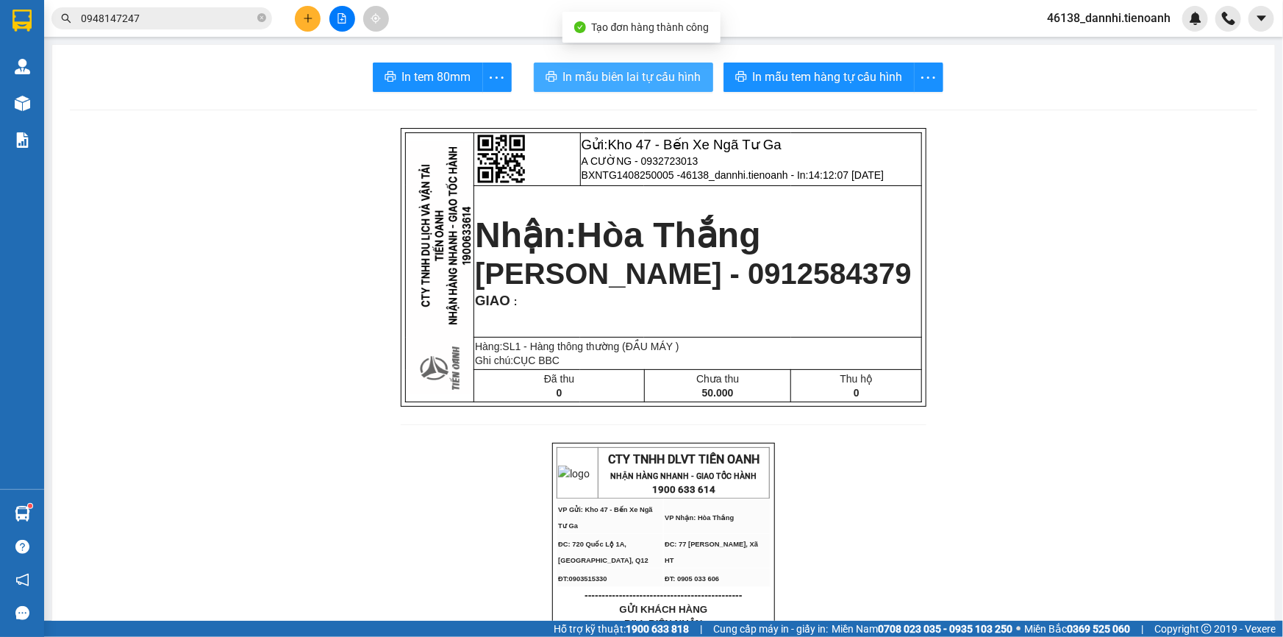
click at [640, 85] on span "In mẫu biên lai tự cấu hình" at bounding box center [632, 77] width 138 height 18
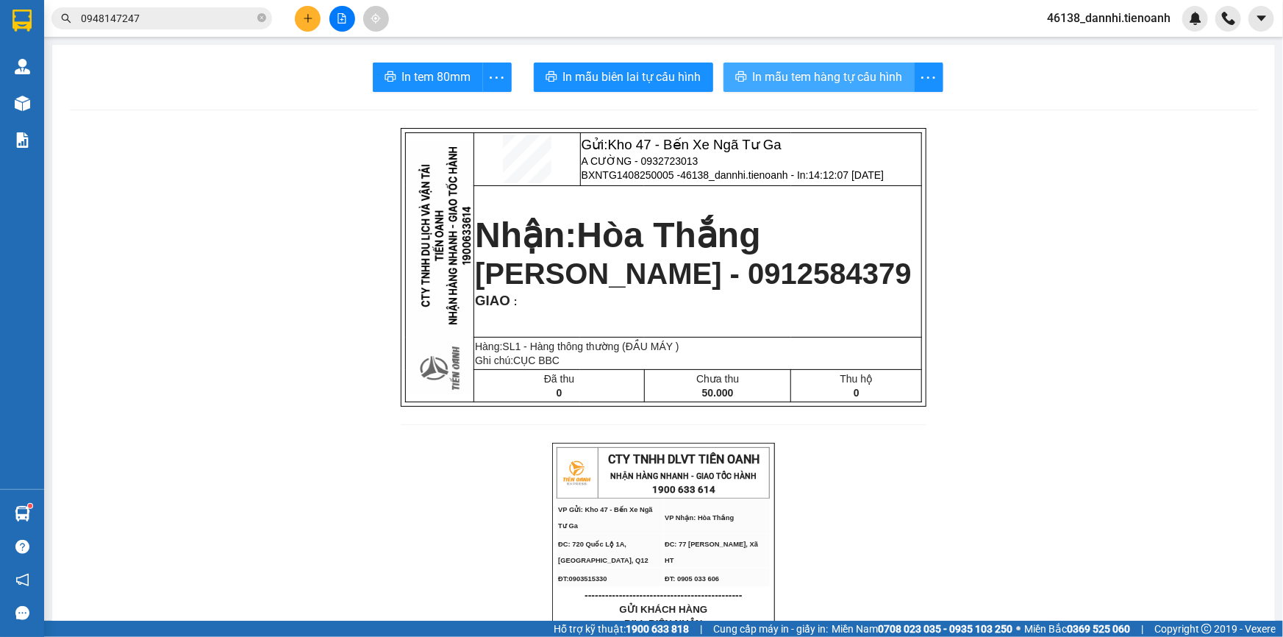
click at [803, 80] on span "In mẫu tem hàng tự cấu hình" at bounding box center [828, 77] width 150 height 18
click at [213, 18] on input "0948147247" at bounding box center [168, 18] width 174 height 16
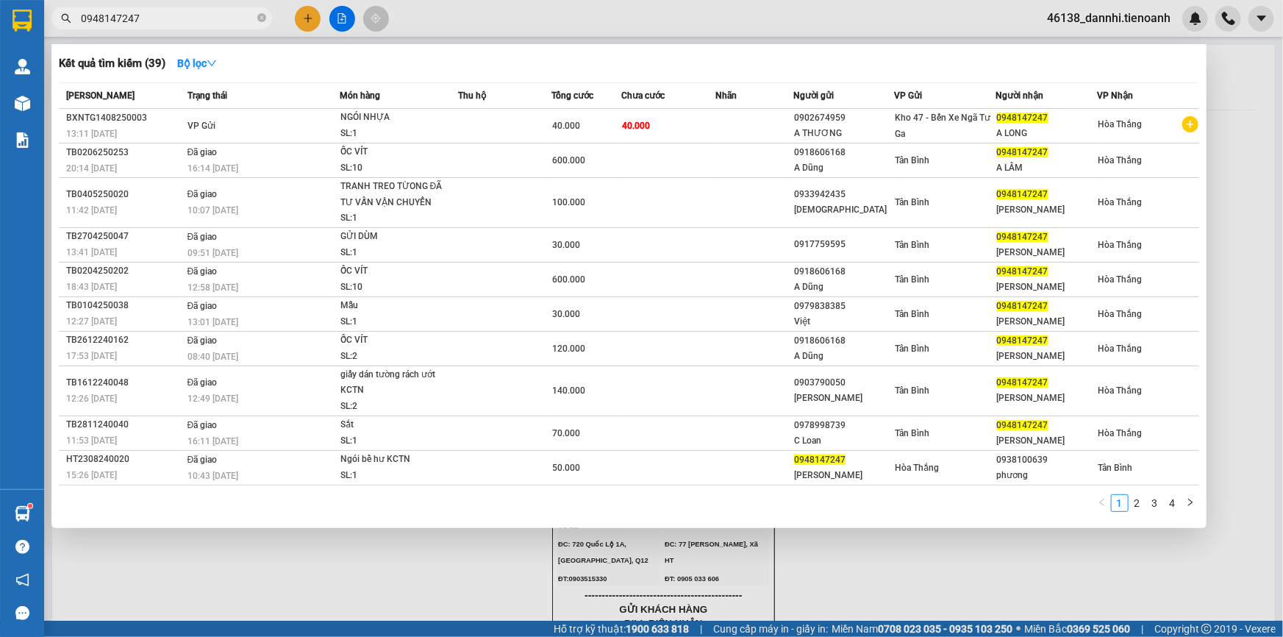
click at [213, 18] on input "0948147247" at bounding box center [168, 18] width 174 height 16
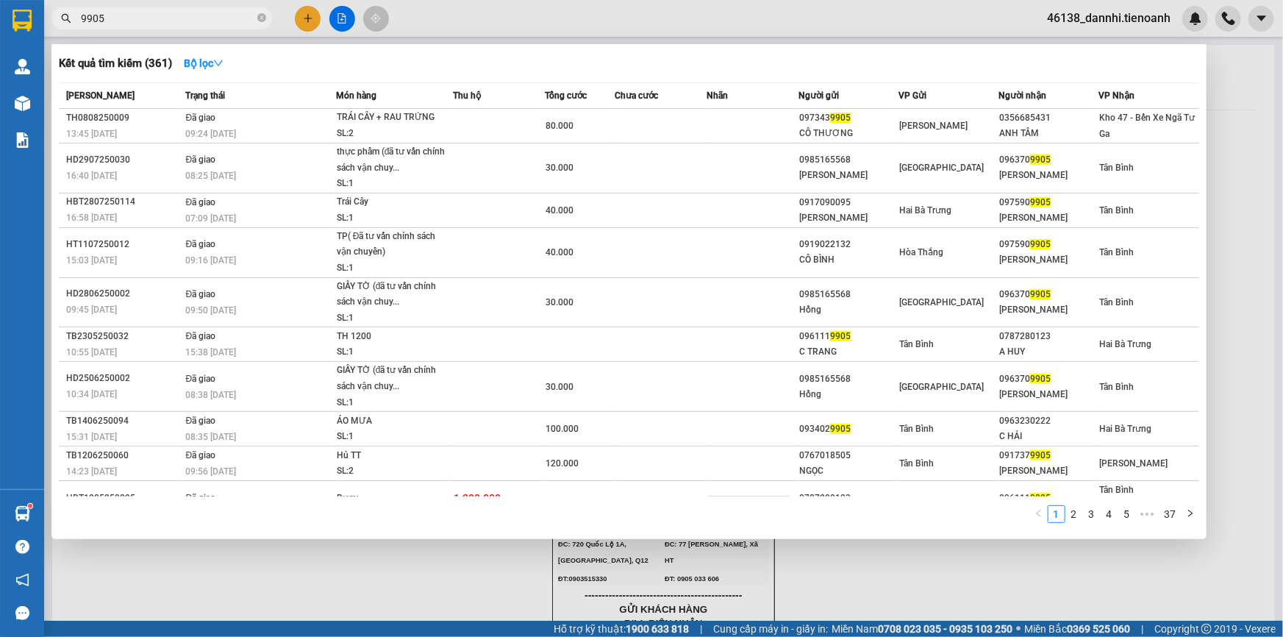
click at [161, 16] on input "9905" at bounding box center [168, 18] width 174 height 16
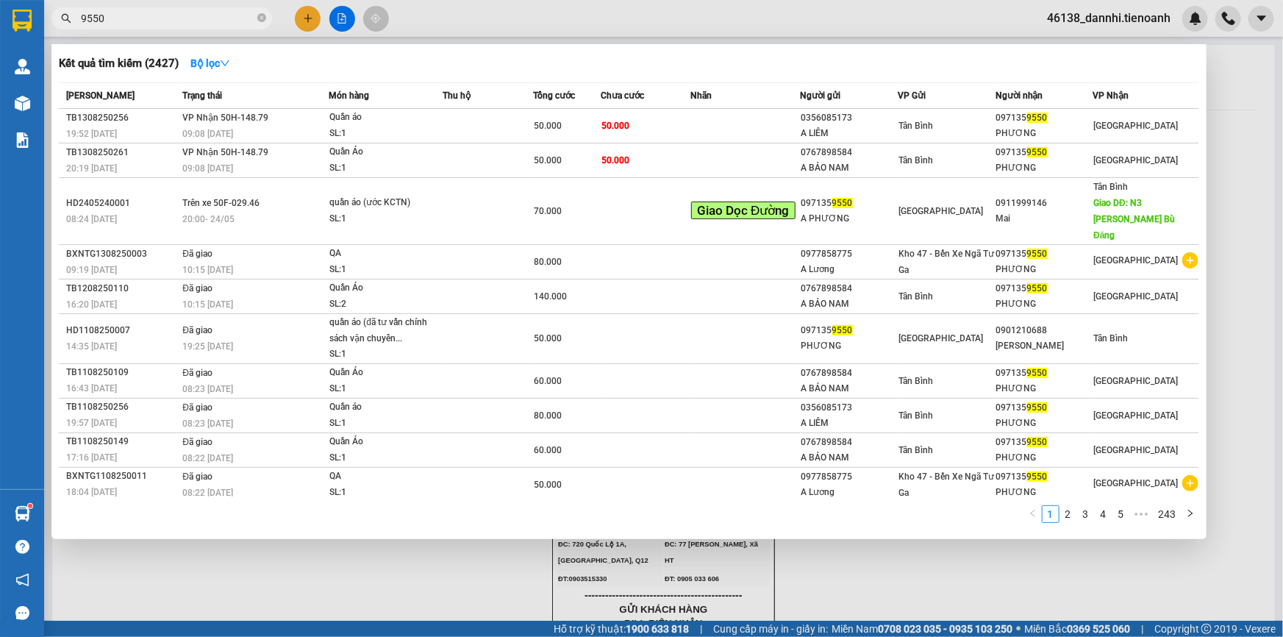
click at [161, 16] on input "9550" at bounding box center [168, 18] width 174 height 16
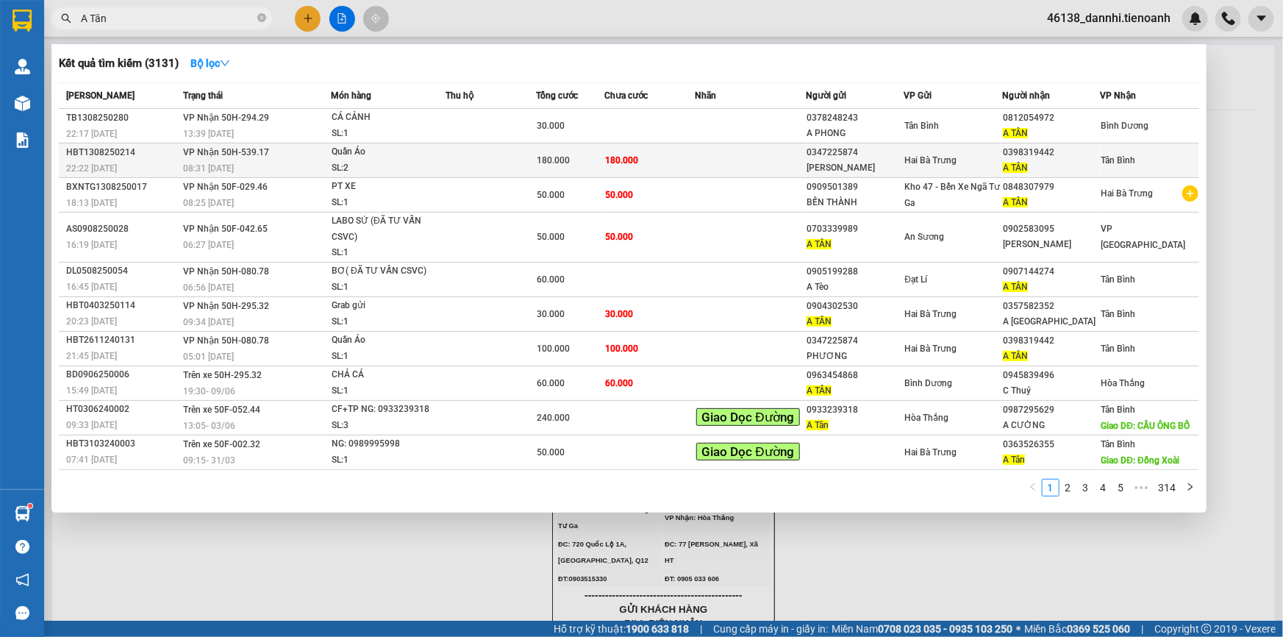
type input "A Tân"
click at [291, 147] on td "VP Nhận 50H-539.17 08:31 [DATE]" at bounding box center [255, 160] width 152 height 35
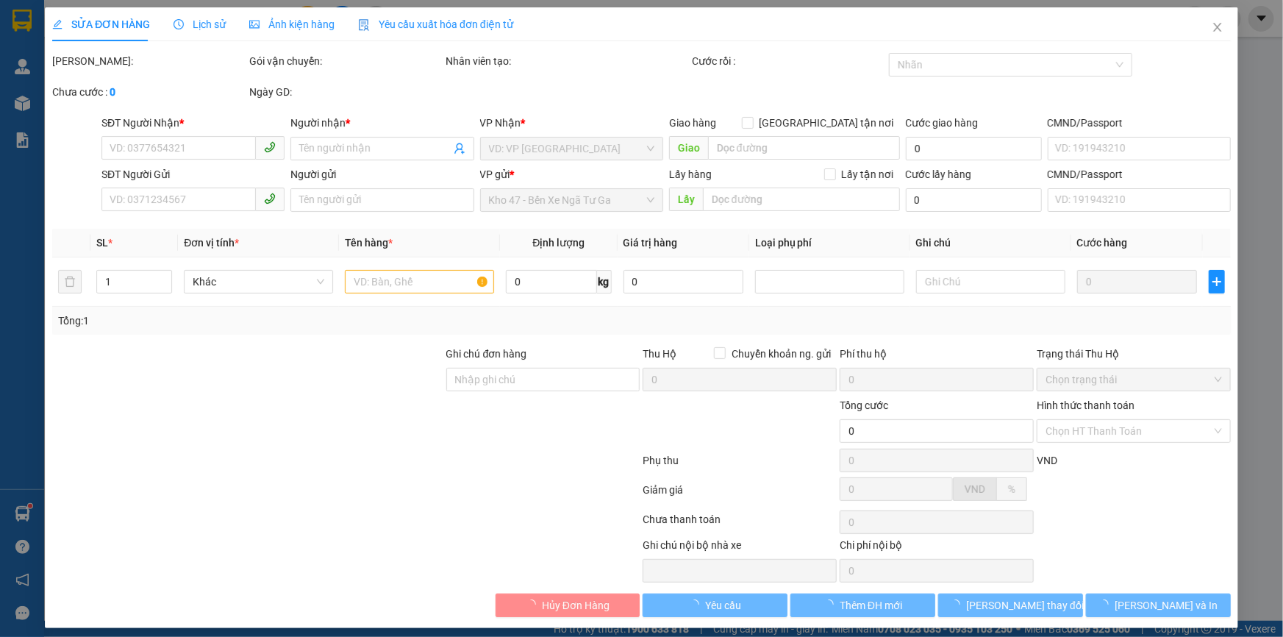
type input "0398319442"
type input "A TÂN"
type input "0347225874"
type input "[PERSON_NAME]"
type input "180.000"
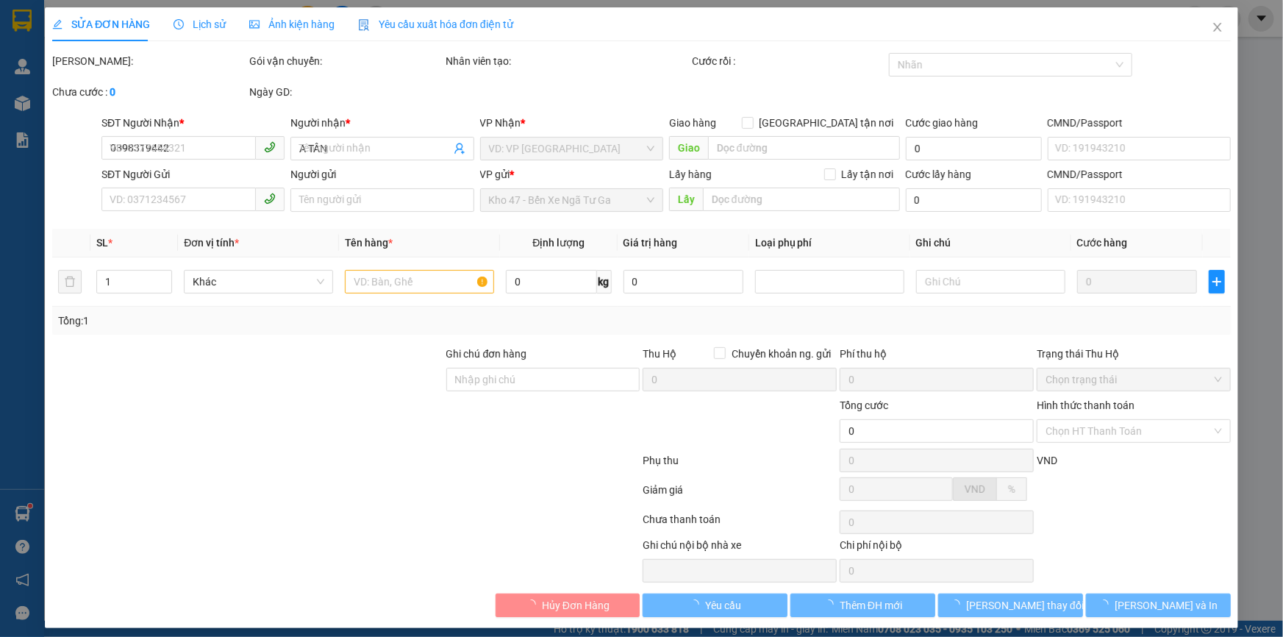
type input "180.000"
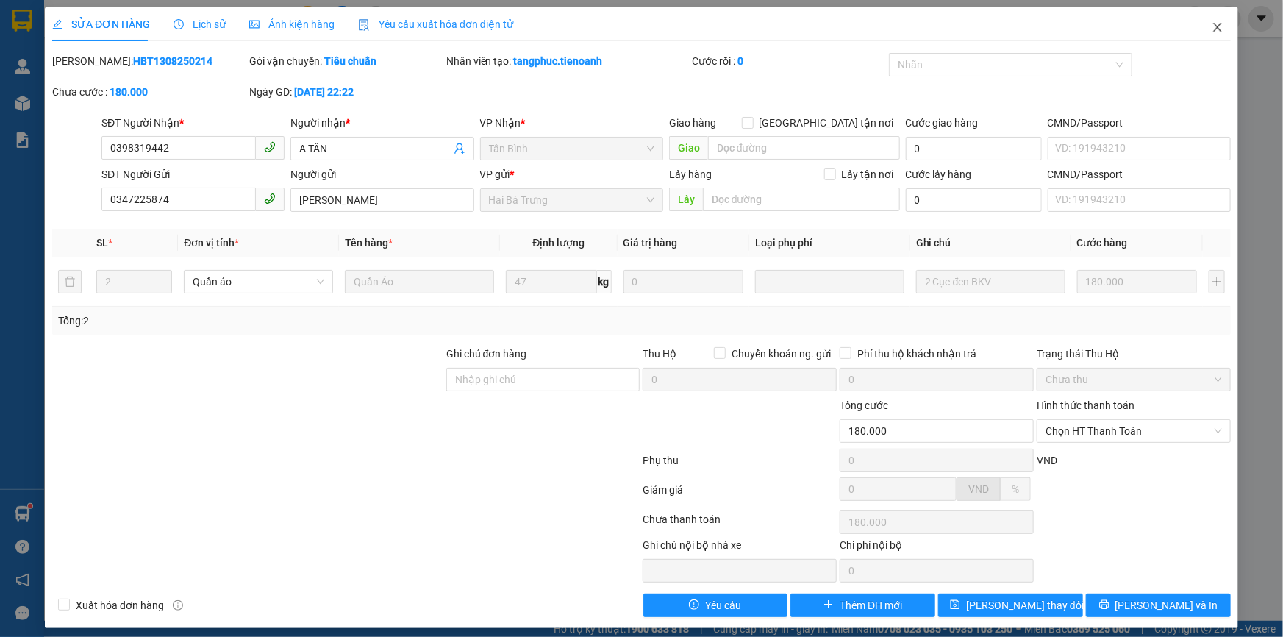
click at [1205, 18] on span "Close" at bounding box center [1217, 27] width 41 height 41
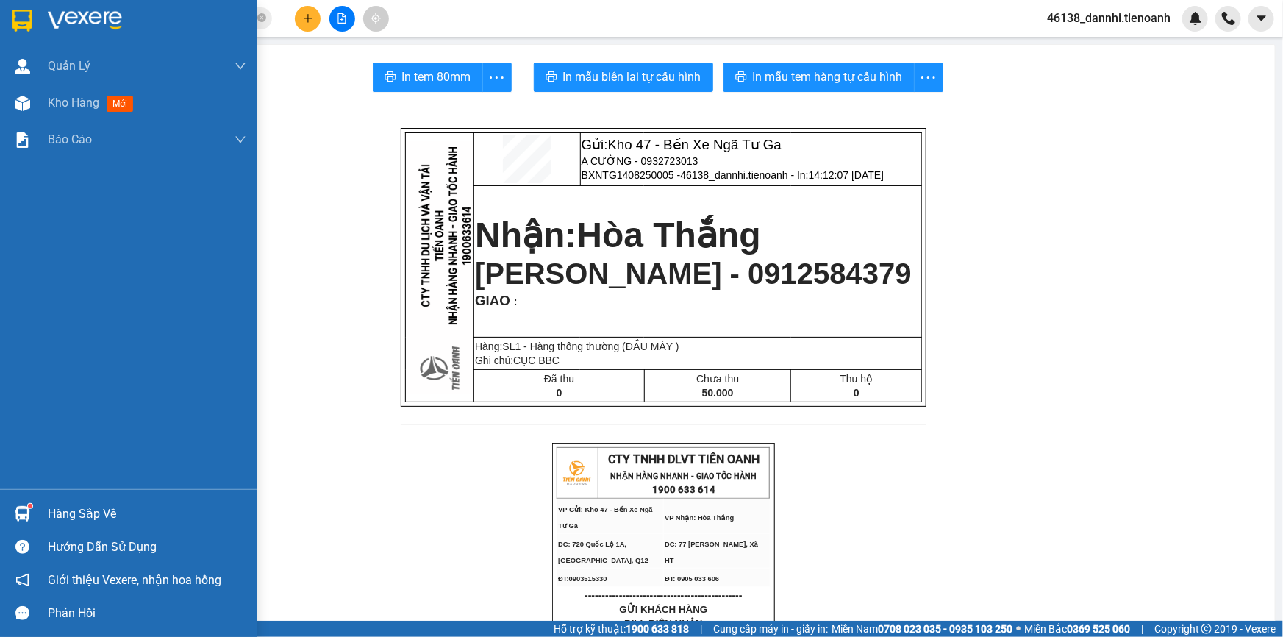
drag, startPoint x: 3, startPoint y: 8, endPoint x: 7, endPoint y: 22, distance: 14.4
click at [4, 8] on div at bounding box center [128, 24] width 257 height 48
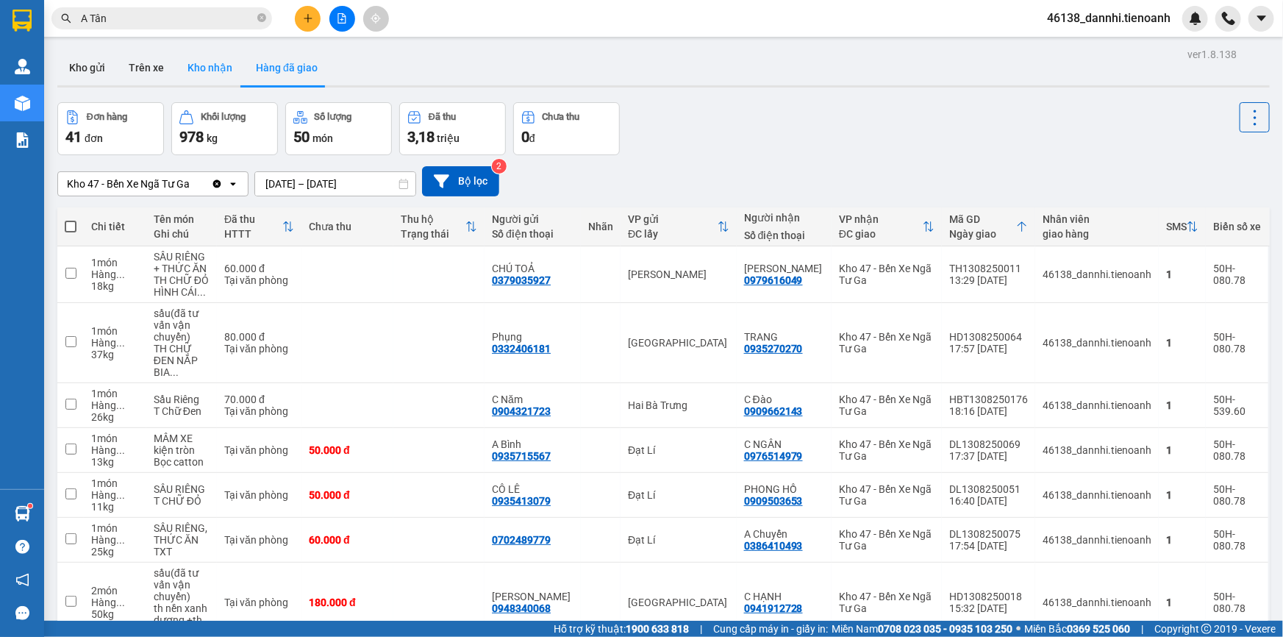
click at [227, 53] on button "Kho nhận" at bounding box center [210, 67] width 68 height 35
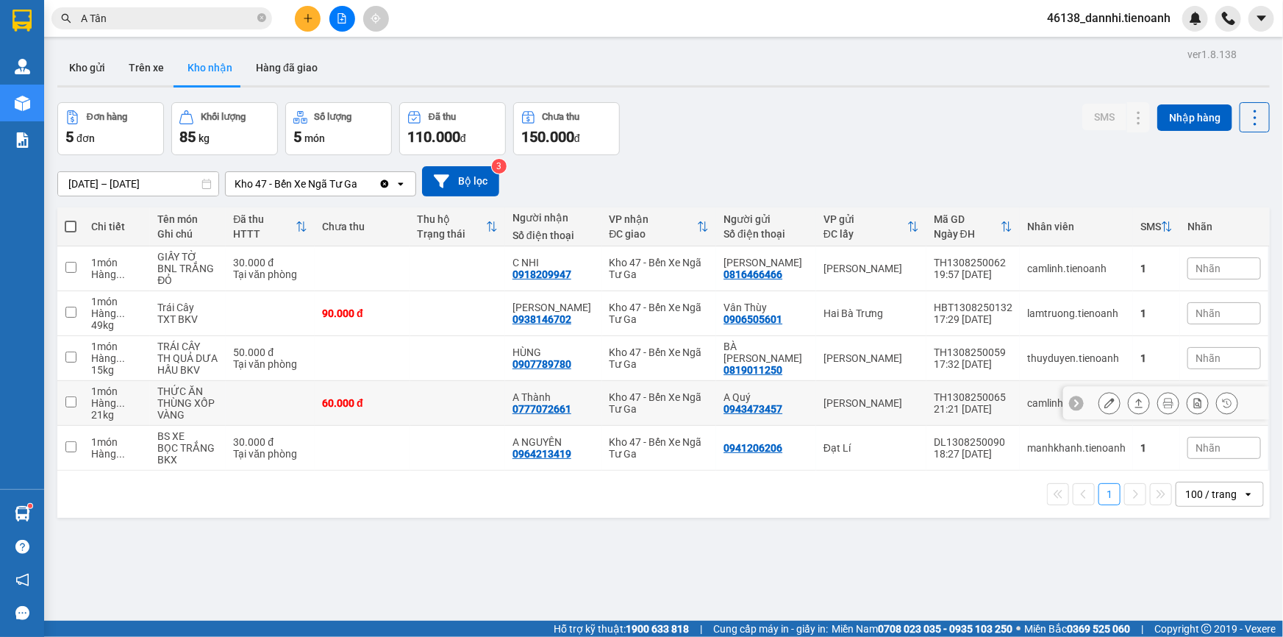
click at [1100, 405] on button at bounding box center [1110, 404] width 21 height 26
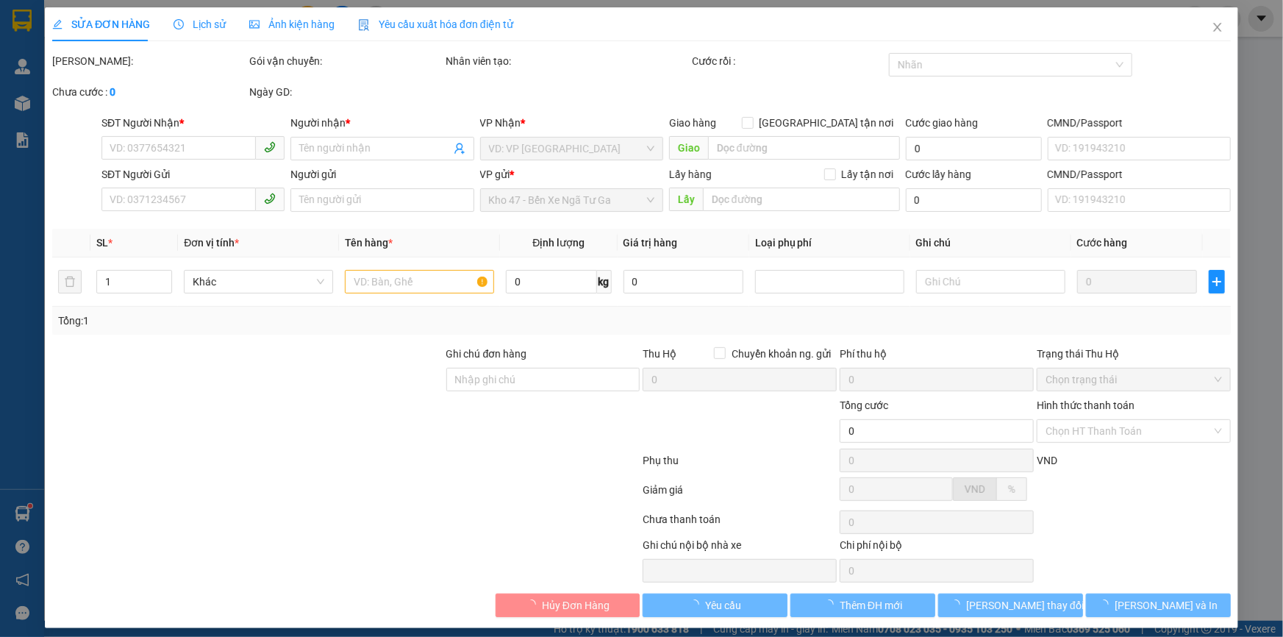
type input "0777072661"
type input "A Thành"
type input "0943473457"
type input "A Quý"
type input "066097007477"
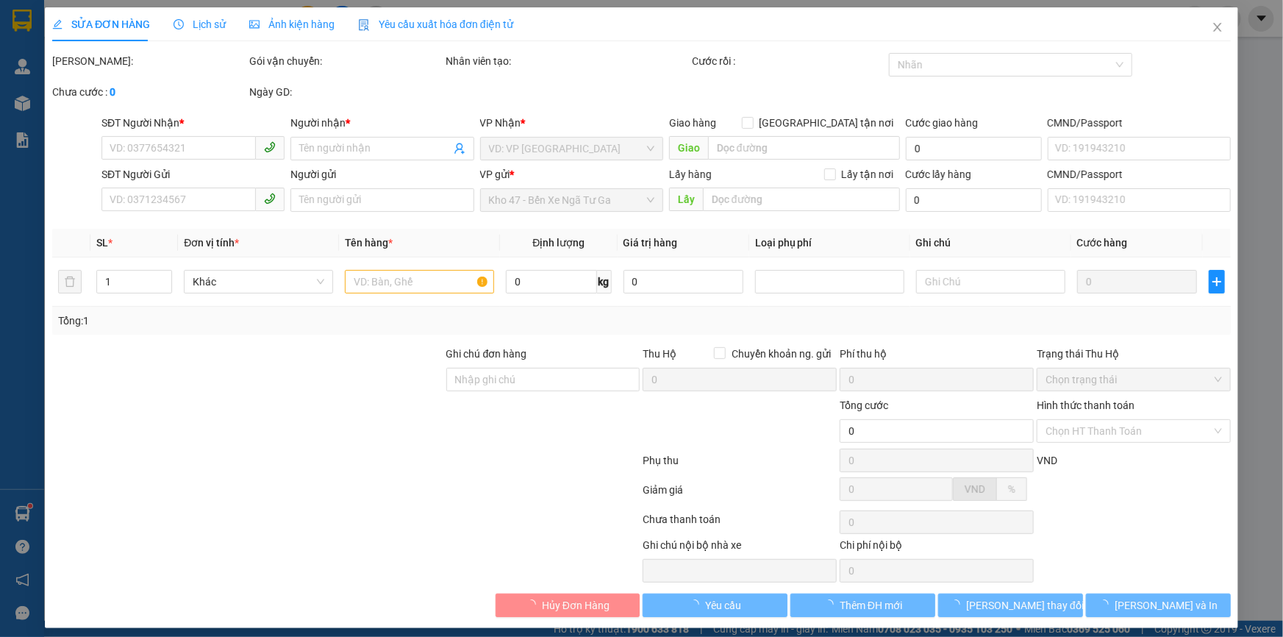
type input "60.000"
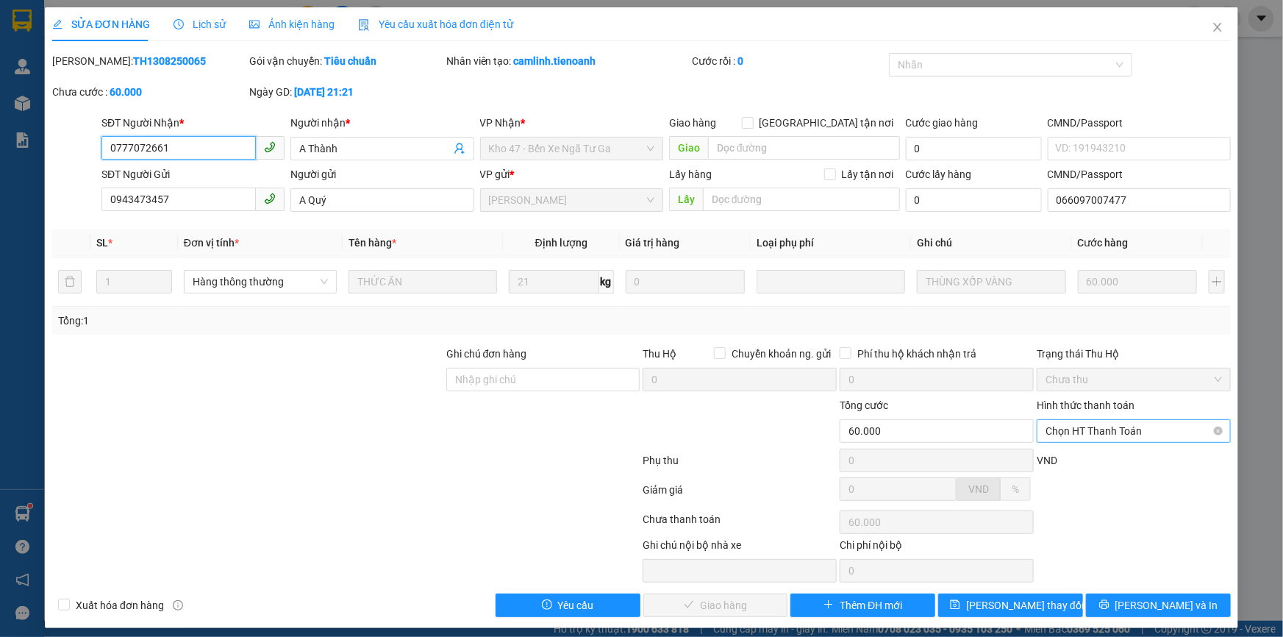
click at [1071, 435] on span "Chọn HT Thanh Toán" at bounding box center [1134, 431] width 177 height 22
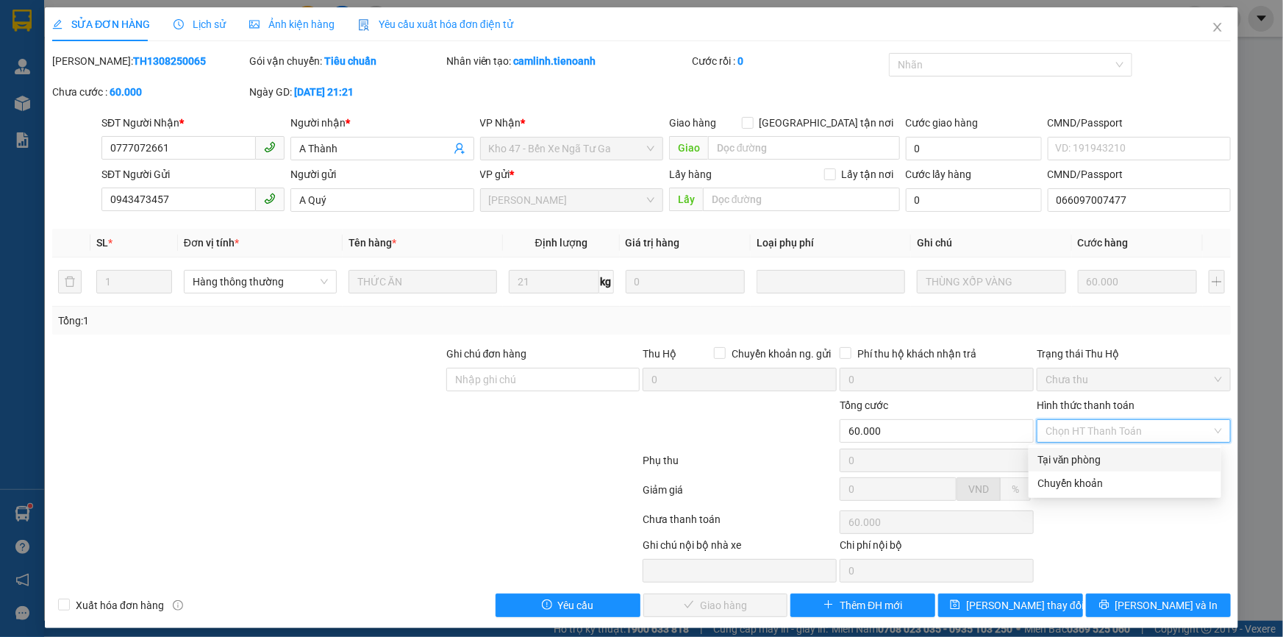
click at [1075, 462] on div "Tại văn phòng" at bounding box center [1125, 460] width 175 height 16
type input "0"
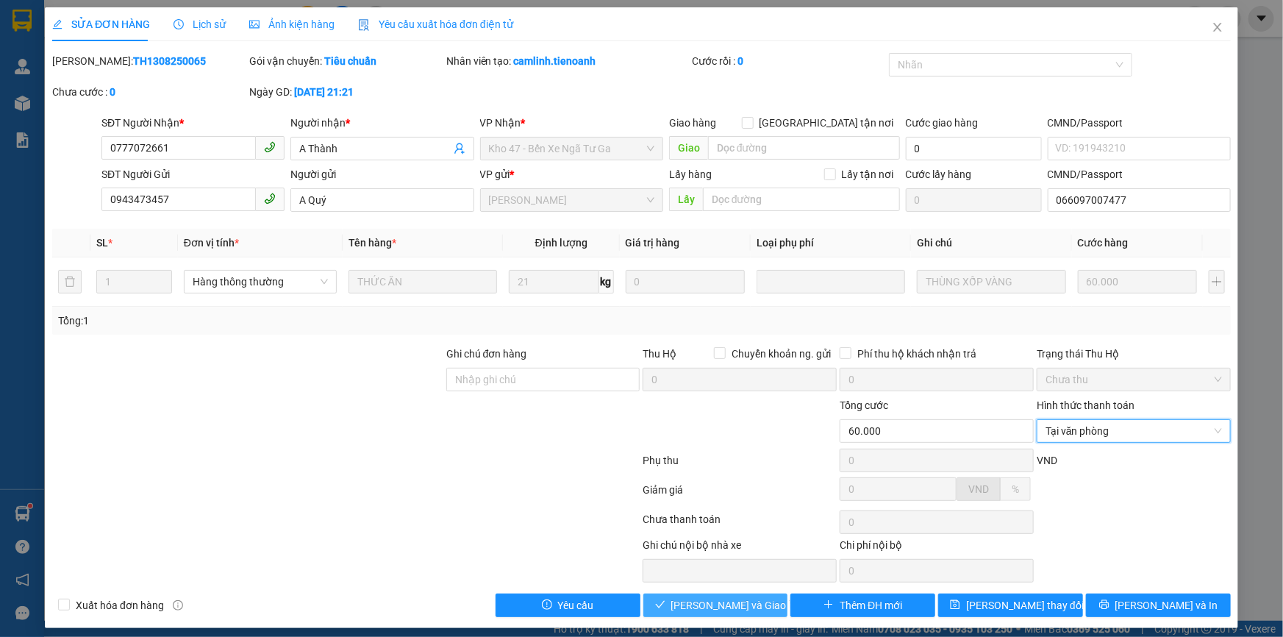
click at [748, 603] on span "[PERSON_NAME] và Giao hàng" at bounding box center [741, 605] width 141 height 16
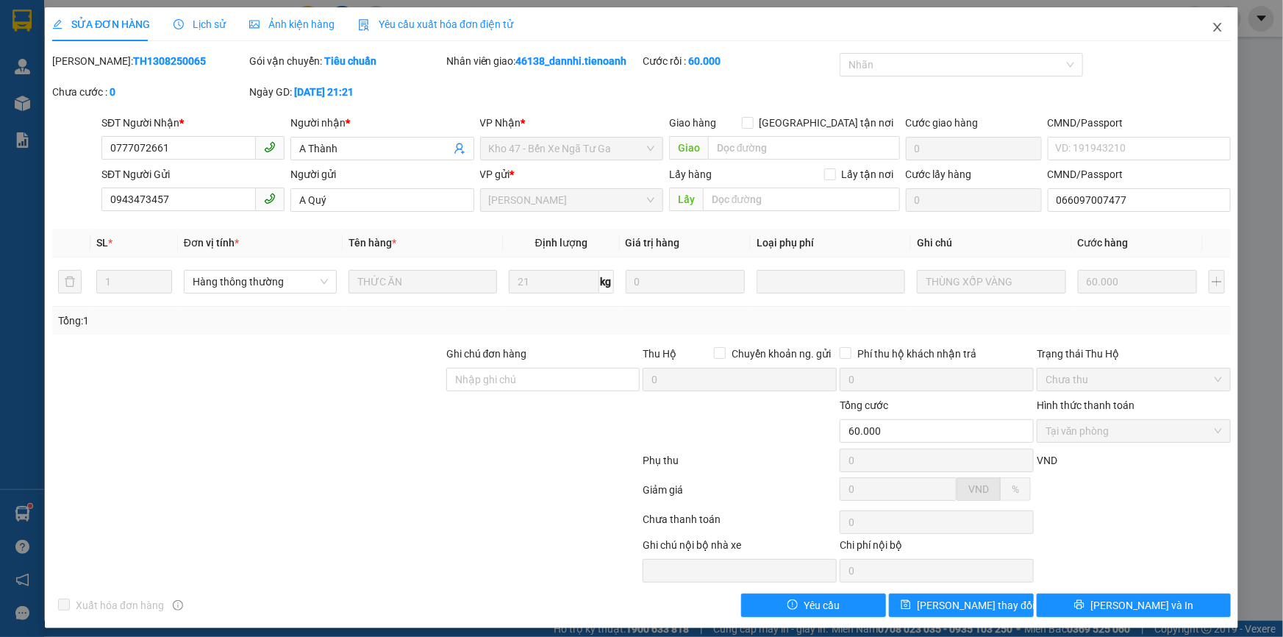
click at [1215, 27] on span "Close" at bounding box center [1217, 27] width 41 height 41
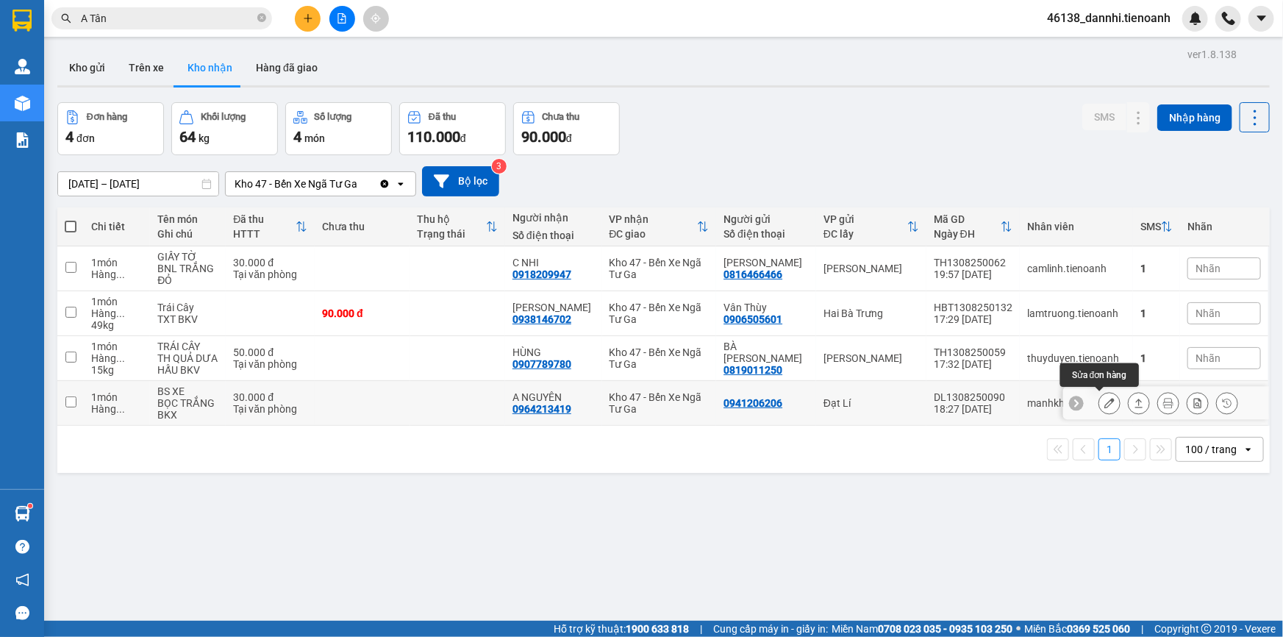
click at [1100, 395] on button at bounding box center [1110, 404] width 21 height 26
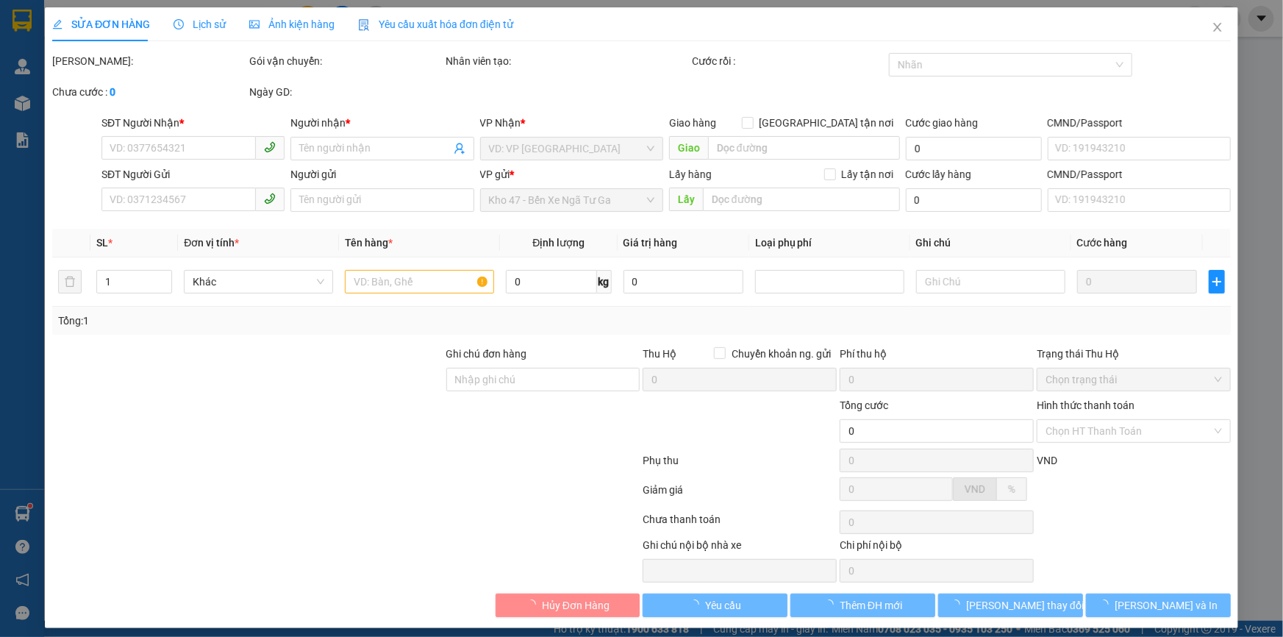
type input "0964213419"
type input "A NGUYÊN"
type input "0941206206"
type input "30.000"
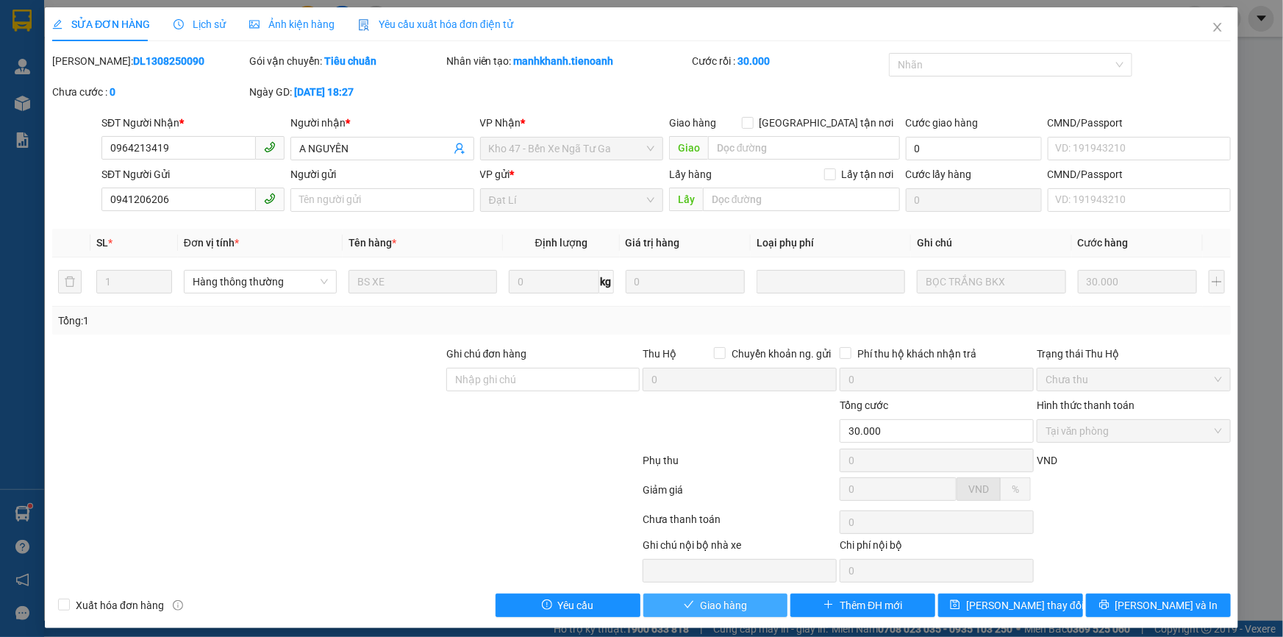
click at [686, 605] on icon "check" at bounding box center [689, 604] width 10 height 10
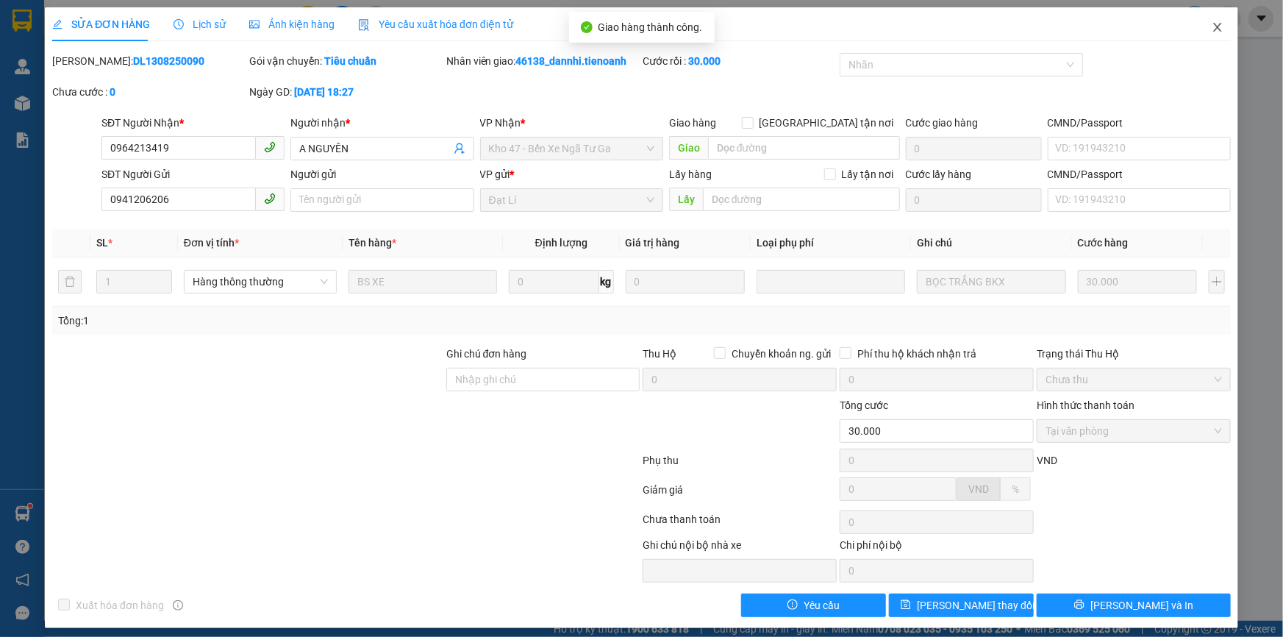
drag, startPoint x: 1208, startPoint y: 33, endPoint x: 1196, endPoint y: 23, distance: 15.6
click at [1200, 33] on span "Close" at bounding box center [1217, 27] width 41 height 41
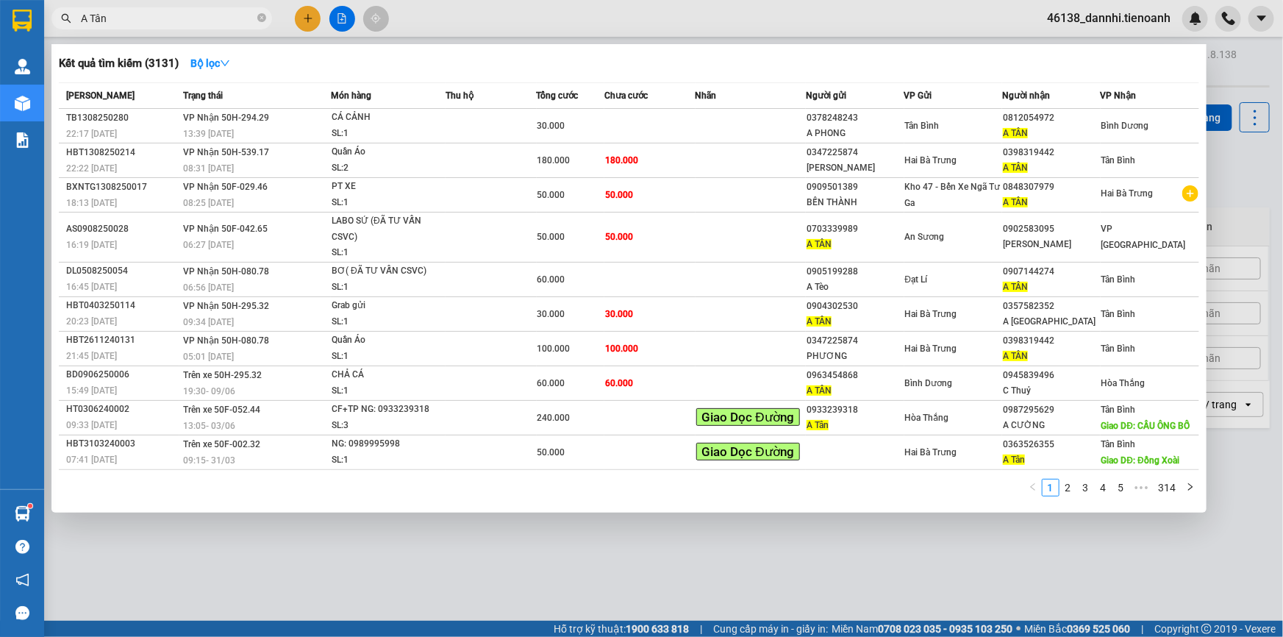
click at [173, 22] on input "A Tân" at bounding box center [168, 18] width 174 height 16
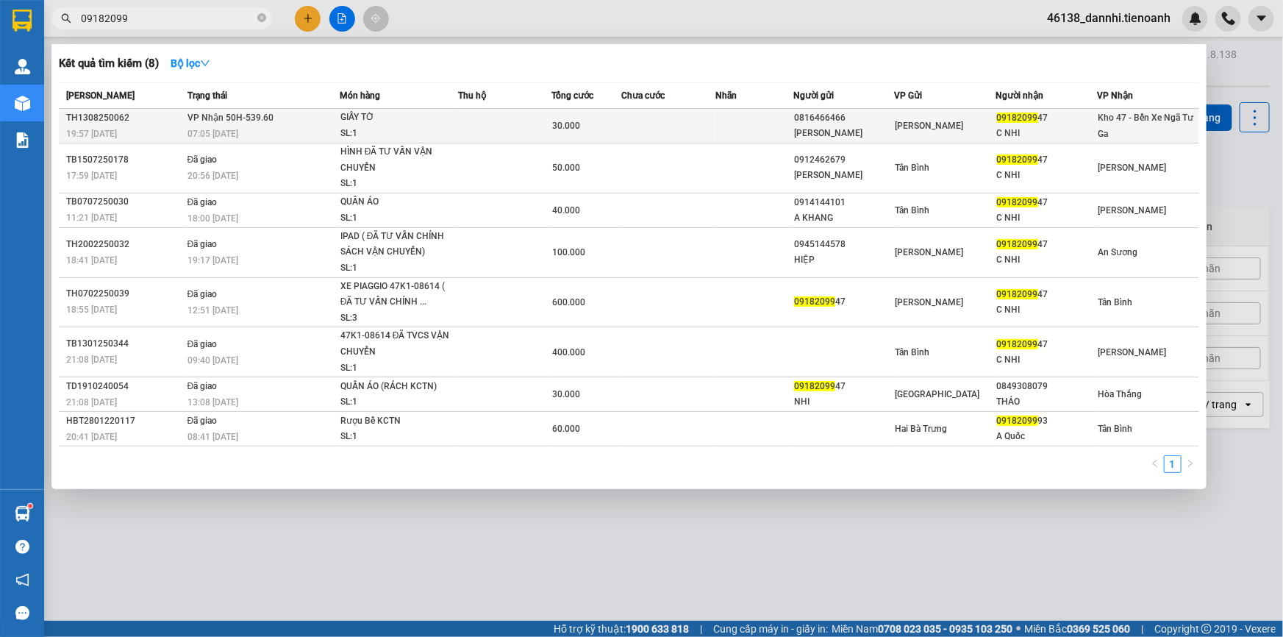
type input "09182099"
click at [277, 126] on div "07:05 [DATE]" at bounding box center [264, 134] width 152 height 16
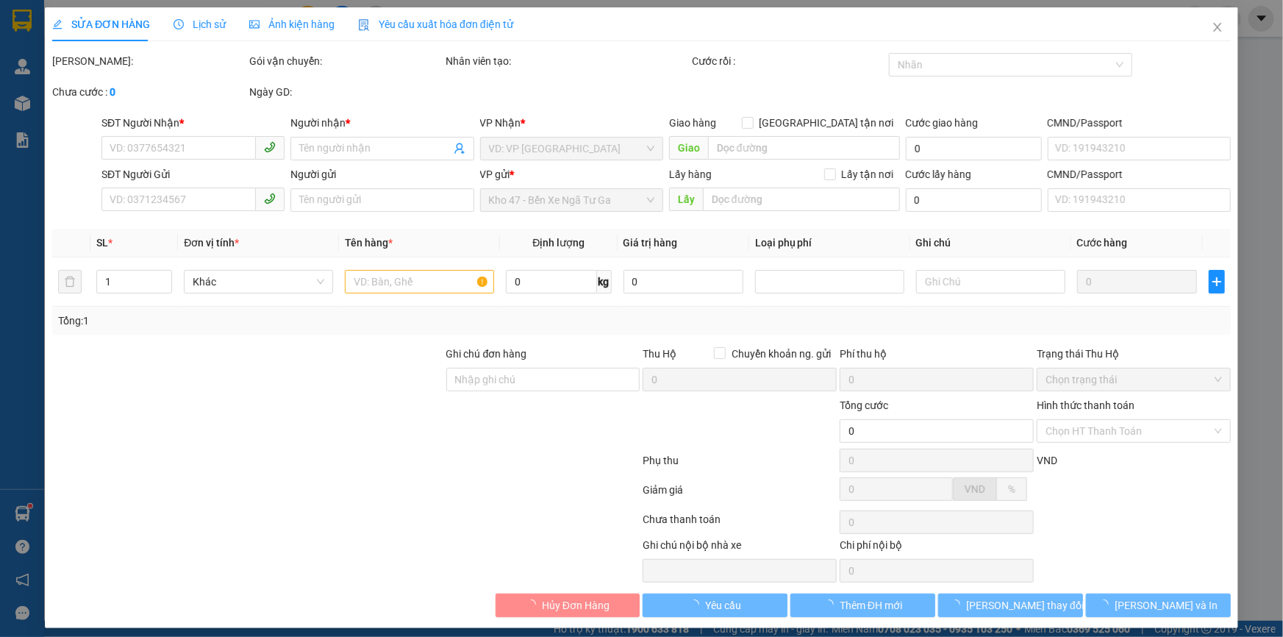
type input "0918209947"
type input "C NHI"
type input "0816466466"
type input "[PERSON_NAME]"
type input "30.000"
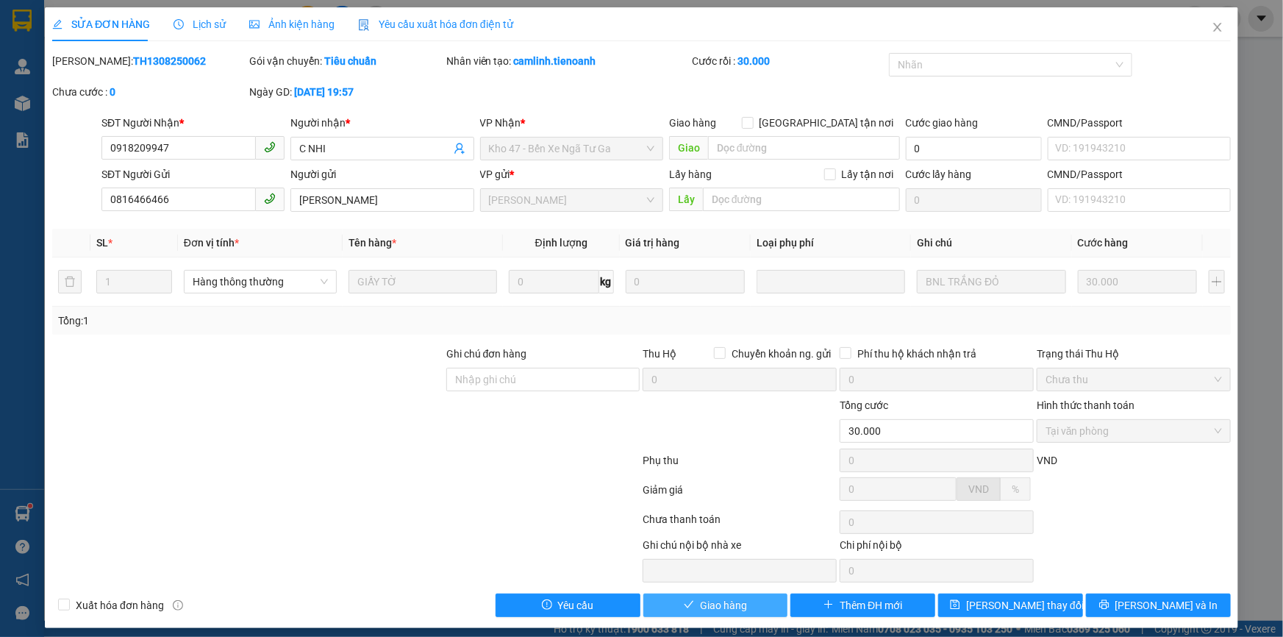
drag, startPoint x: 702, startPoint y: 606, endPoint x: 669, endPoint y: 595, distance: 34.2
click at [700, 605] on span "Giao hàng" at bounding box center [723, 605] width 47 height 16
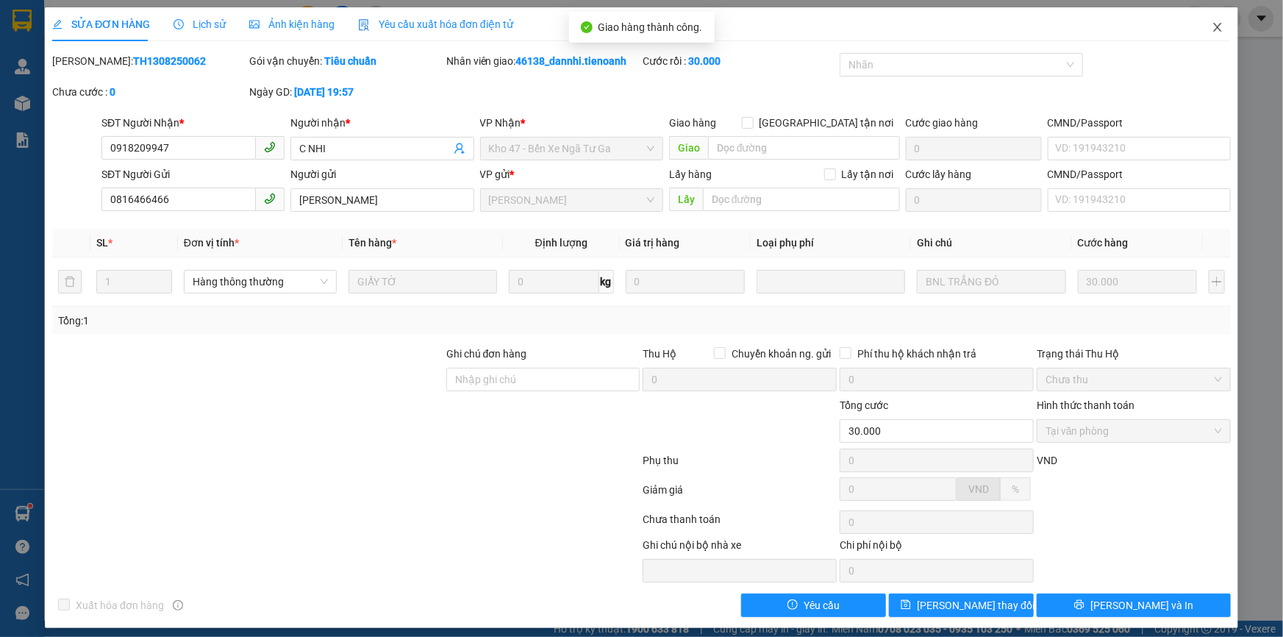
click at [1212, 28] on icon "close" at bounding box center [1218, 27] width 12 height 12
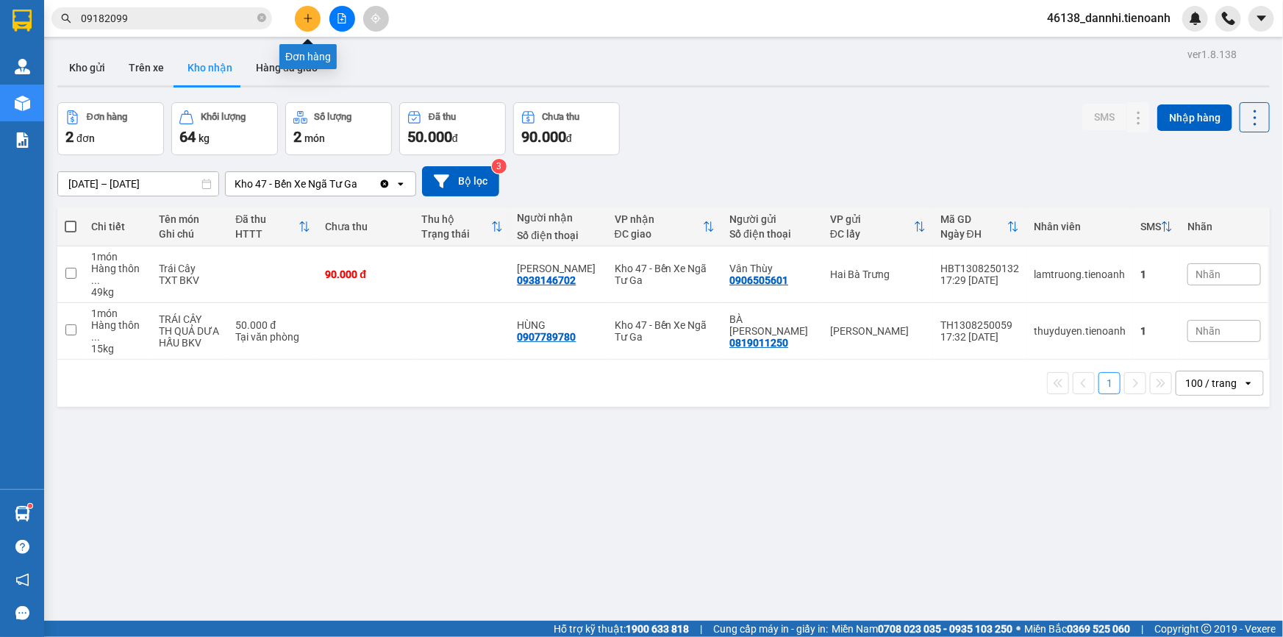
click at [312, 20] on icon "plus" at bounding box center [308, 18] width 10 height 10
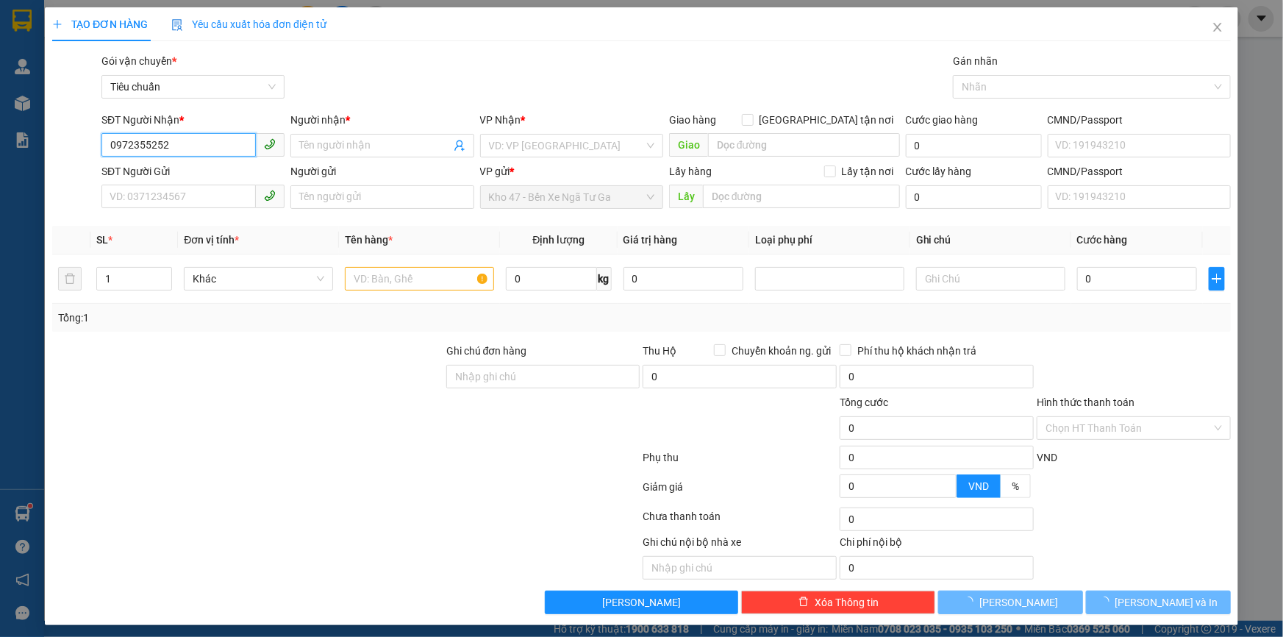
drag, startPoint x: 215, startPoint y: 141, endPoint x: 206, endPoint y: 136, distance: 10.9
click at [210, 139] on input "0972355252" at bounding box center [178, 145] width 154 height 24
type input "0972355252"
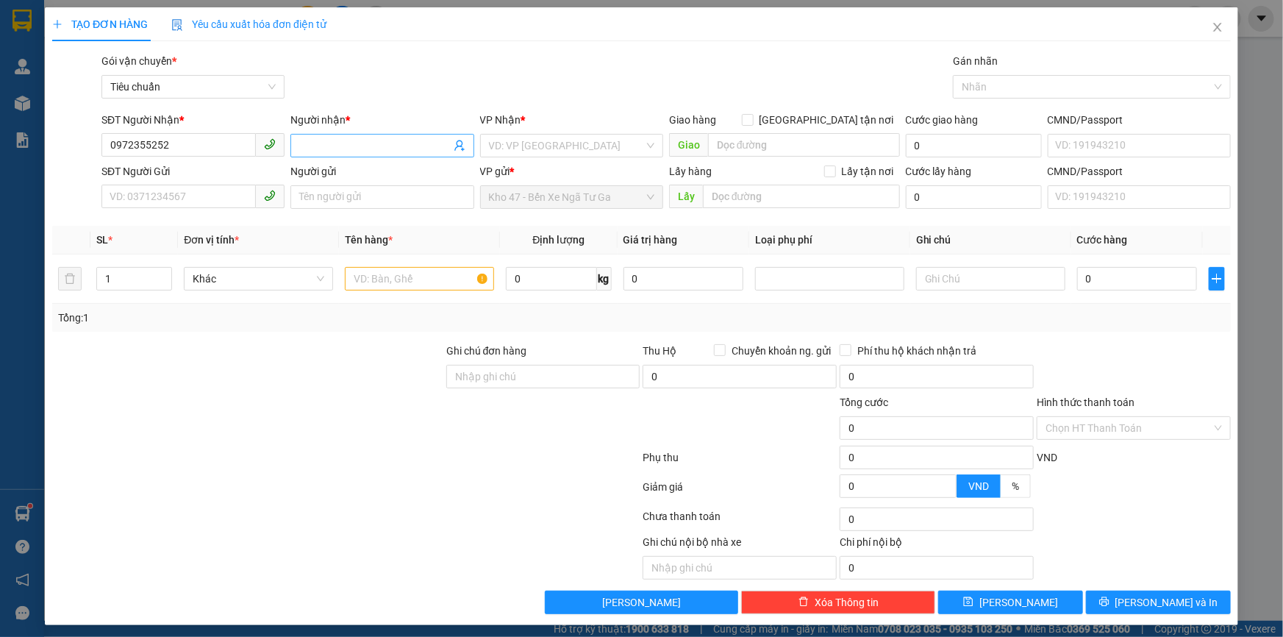
click at [324, 144] on input "Người nhận *" at bounding box center [374, 146] width 151 height 16
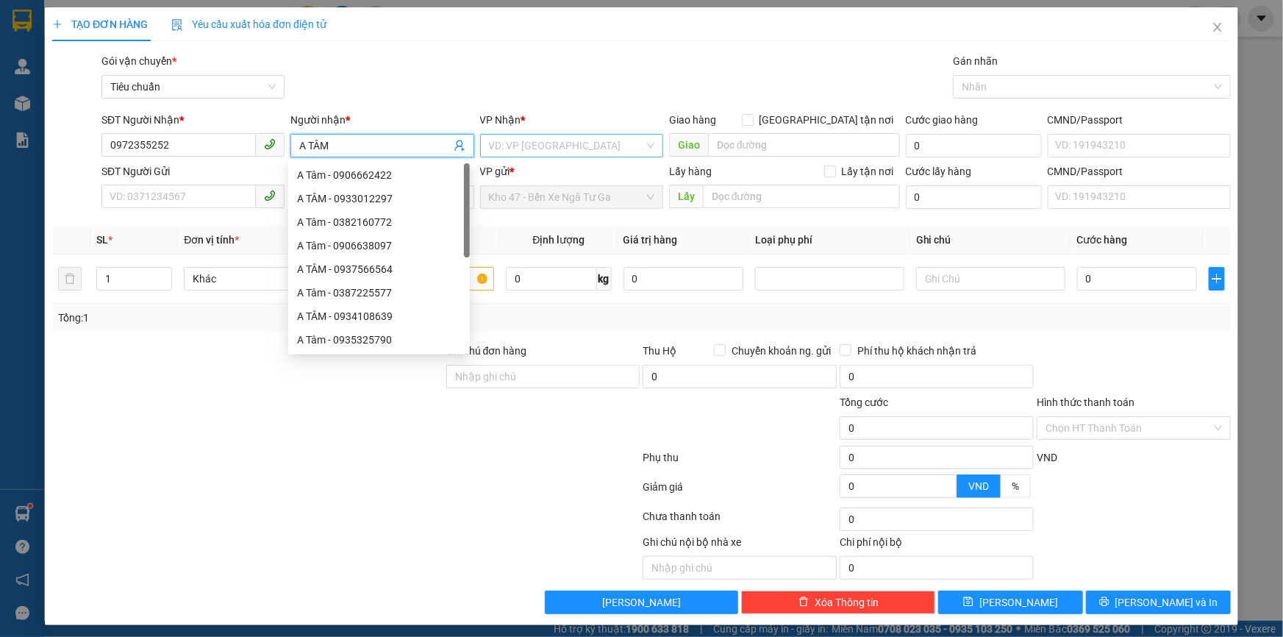
type input "A TÂM"
drag, startPoint x: 489, startPoint y: 142, endPoint x: 480, endPoint y: 149, distance: 11.6
click at [489, 146] on input "search" at bounding box center [566, 146] width 155 height 22
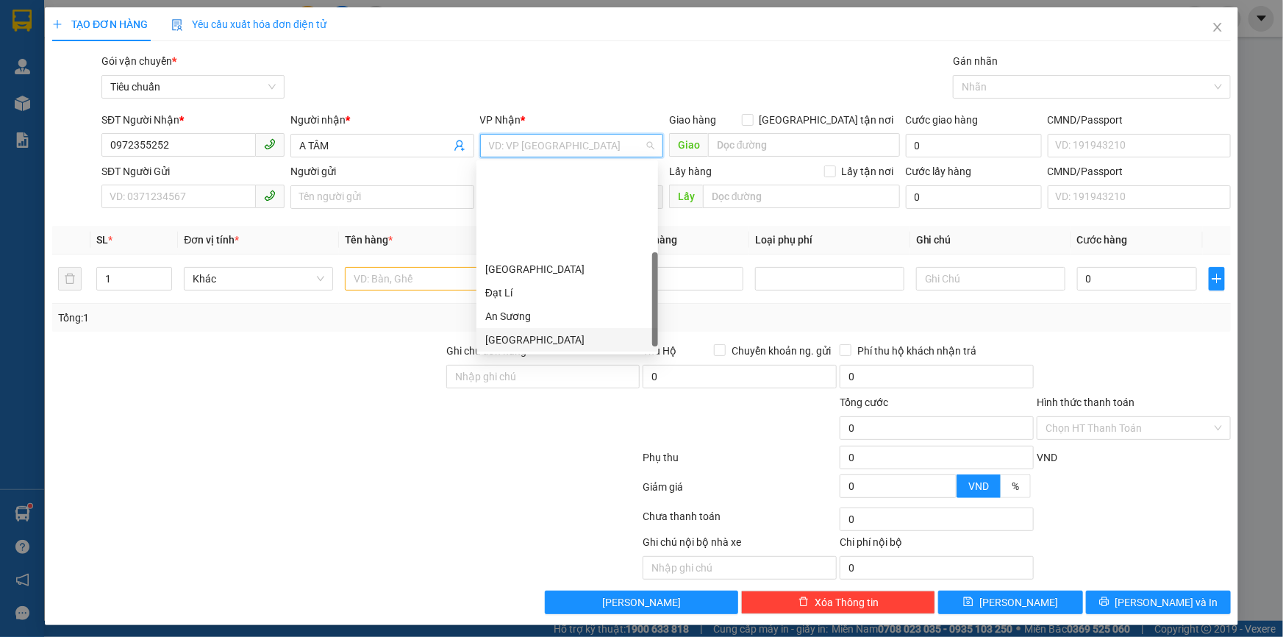
scroll to position [111, 0]
click at [542, 269] on div "[PERSON_NAME]" at bounding box center [567, 276] width 164 height 16
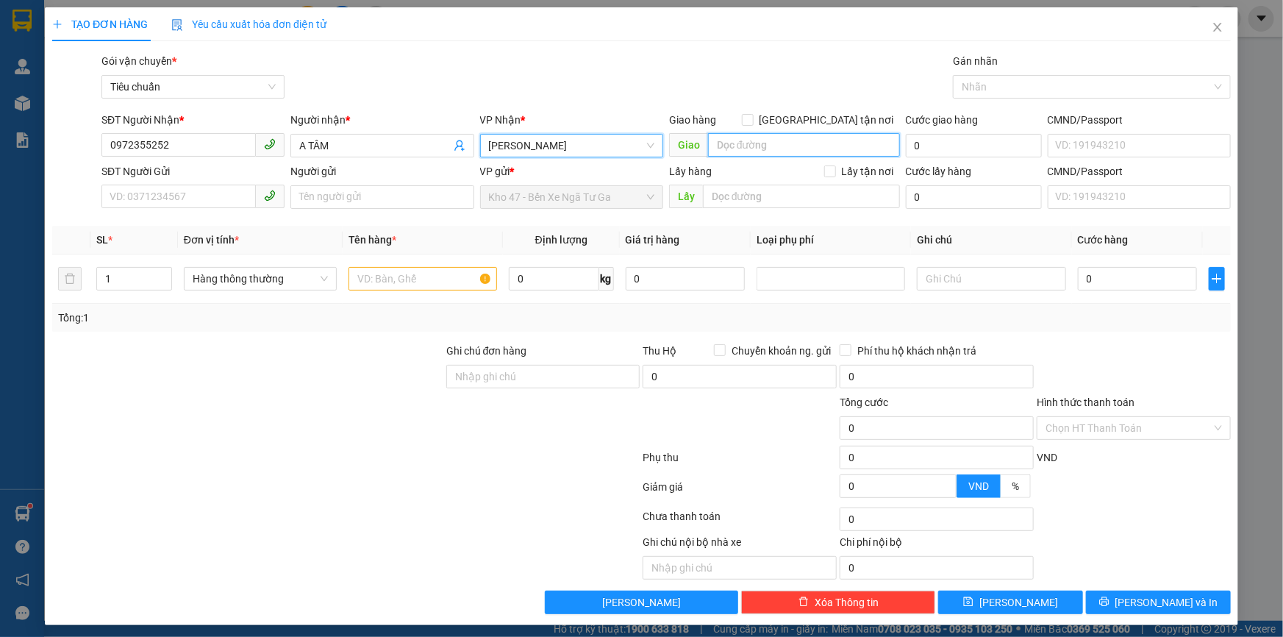
click at [765, 147] on input "search" at bounding box center [804, 145] width 192 height 24
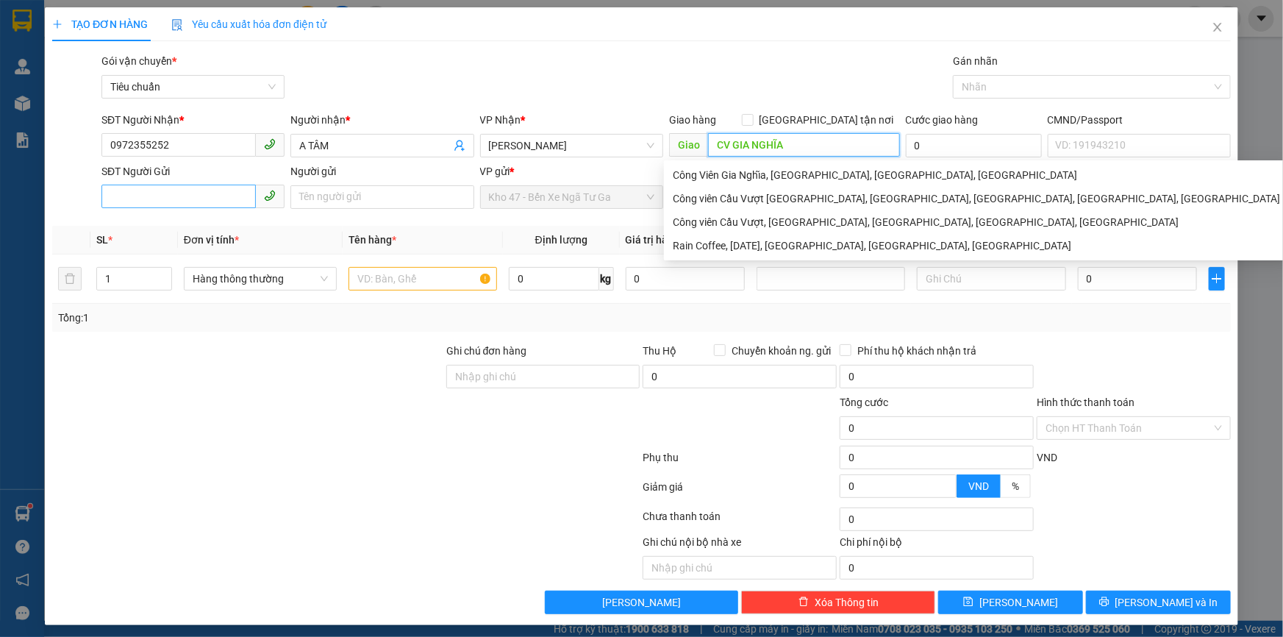
type input "CV GIA NGHĨA"
click at [210, 191] on input "SĐT Người Gửi" at bounding box center [178, 197] width 154 height 24
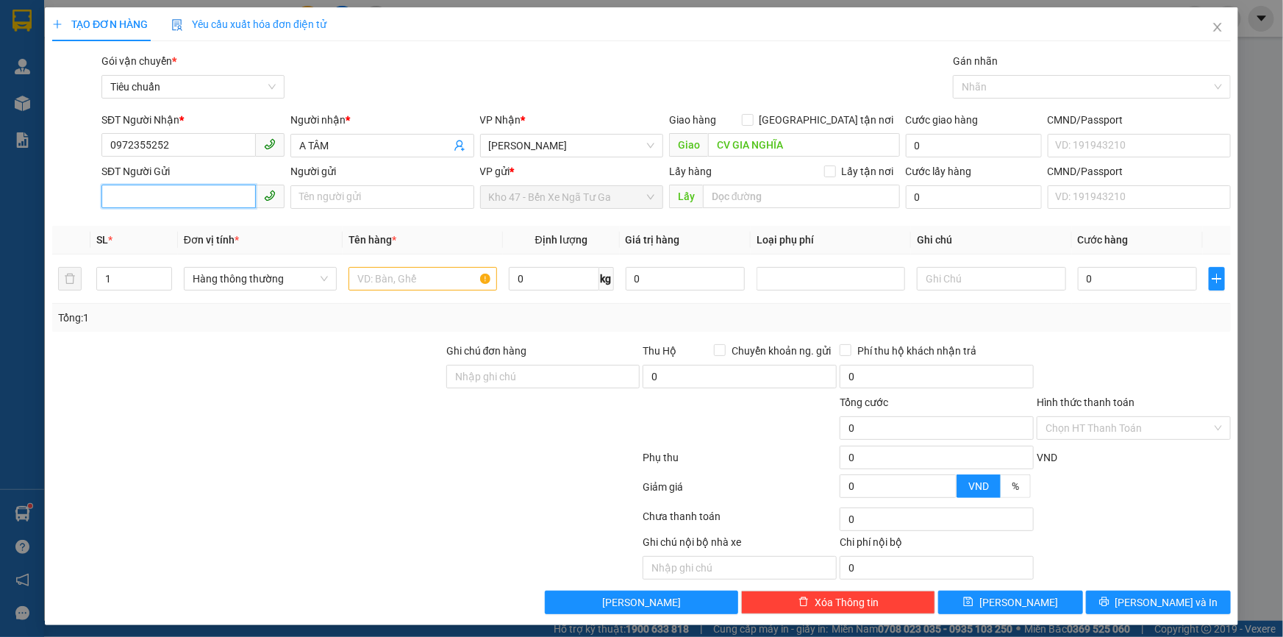
click at [210, 191] on input "SĐT Người Gửi" at bounding box center [178, 197] width 154 height 24
type input "0355805815"
click at [341, 191] on input "Người gửi" at bounding box center [382, 197] width 183 height 24
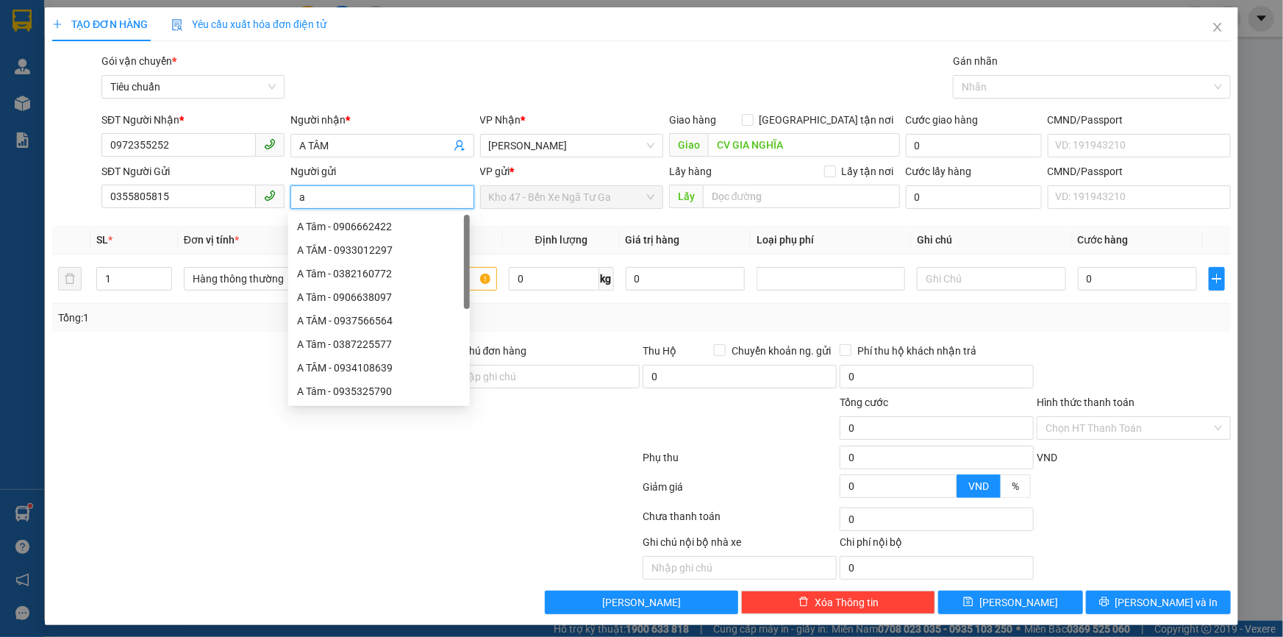
type input "a"
type input "A BÌNH"
click at [199, 373] on div at bounding box center [248, 368] width 394 height 51
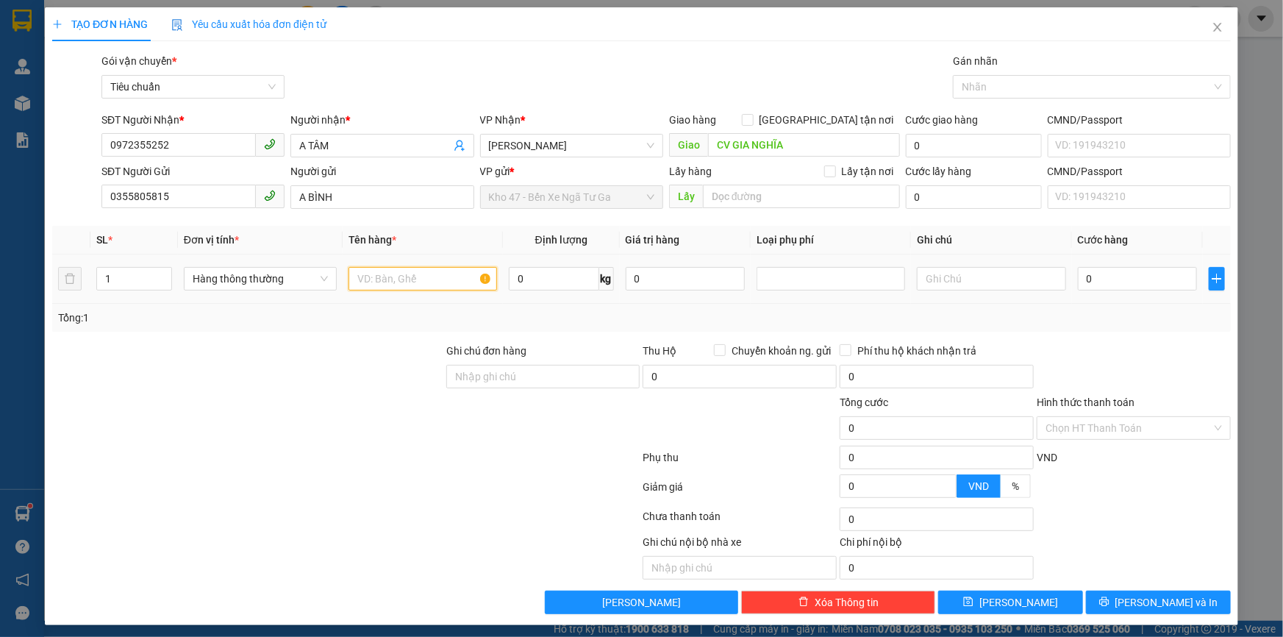
click at [379, 279] on input "text" at bounding box center [423, 279] width 149 height 24
click at [396, 291] on div "gt" at bounding box center [423, 278] width 149 height 29
click at [393, 278] on input "gt" at bounding box center [423, 279] width 149 height 24
type input "GT"
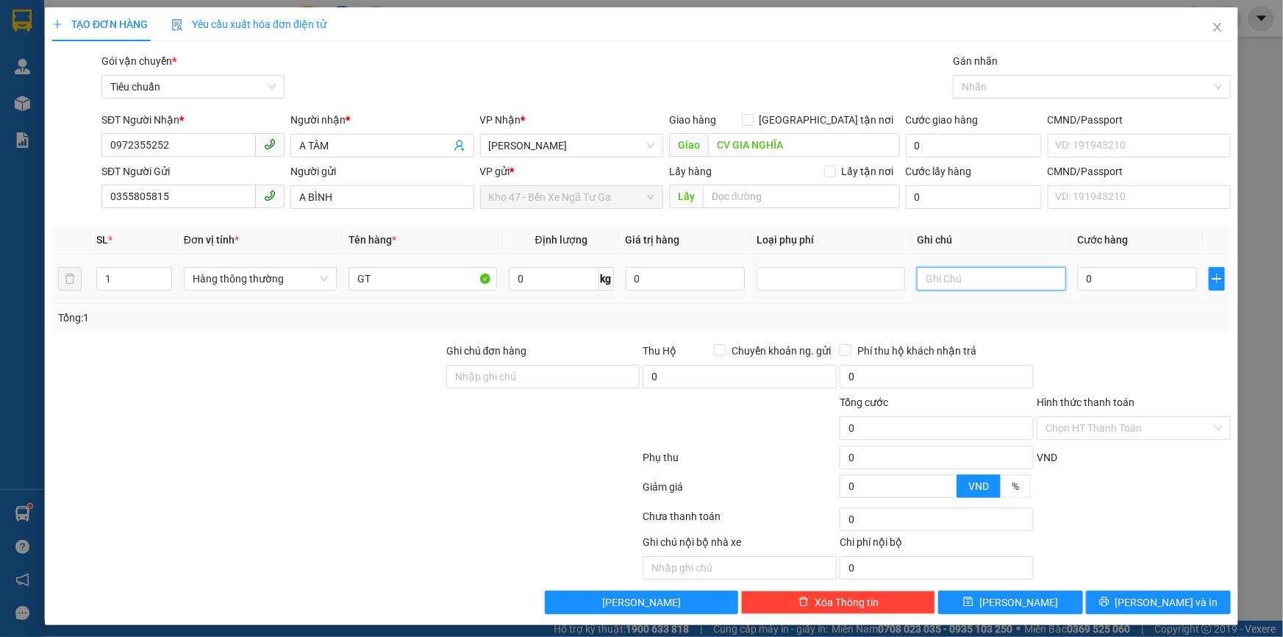
click at [960, 278] on input "text" at bounding box center [991, 279] width 149 height 24
click at [789, 274] on div at bounding box center [830, 279] width 141 height 18
type input "PBI TRẮNG"
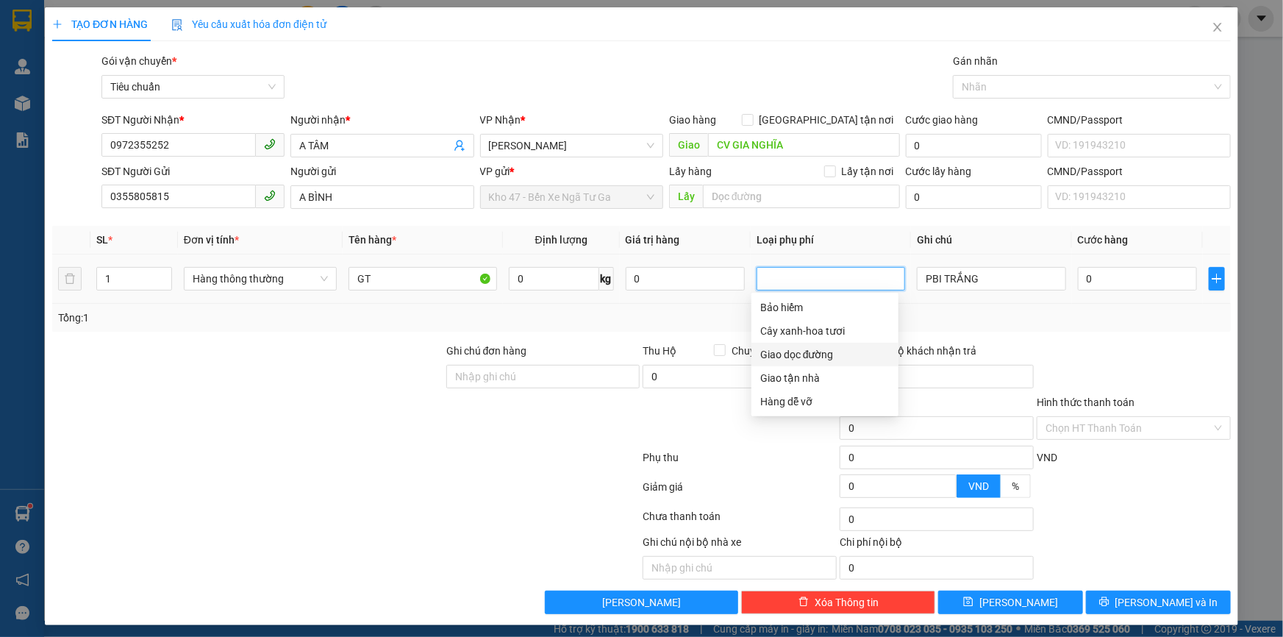
click at [825, 355] on div "Giao dọc đường" at bounding box center [824, 354] width 129 height 16
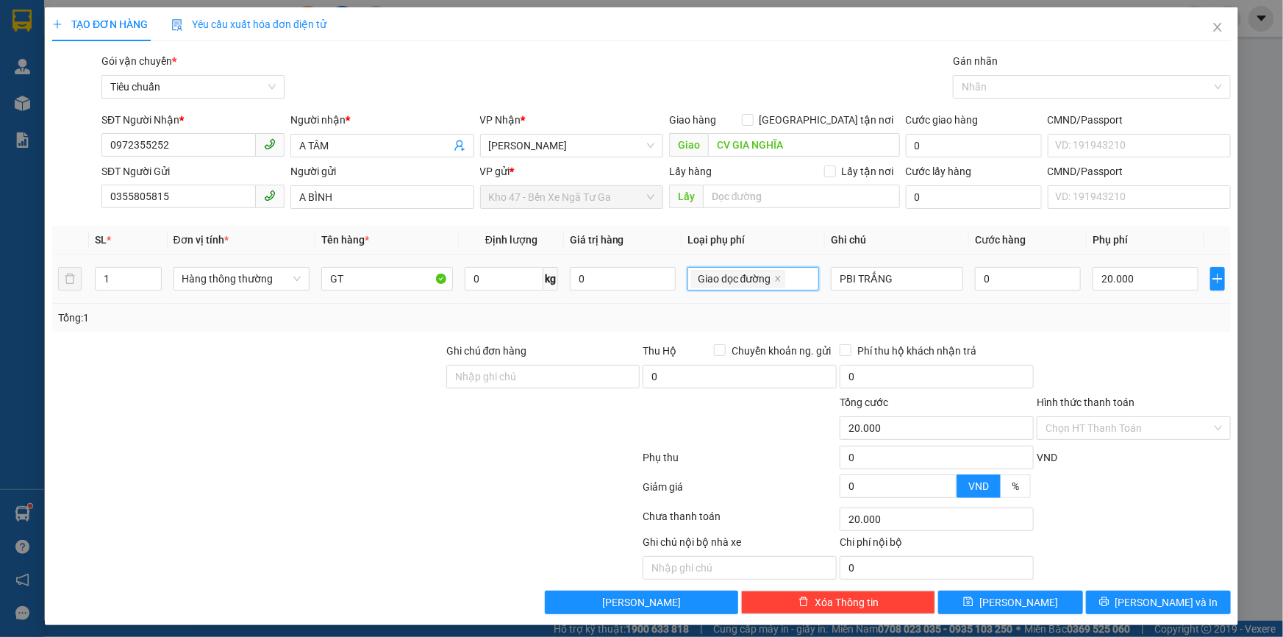
type input "20.000"
click at [1011, 279] on input "0" at bounding box center [1028, 279] width 106 height 24
type input "3"
type input "20.003"
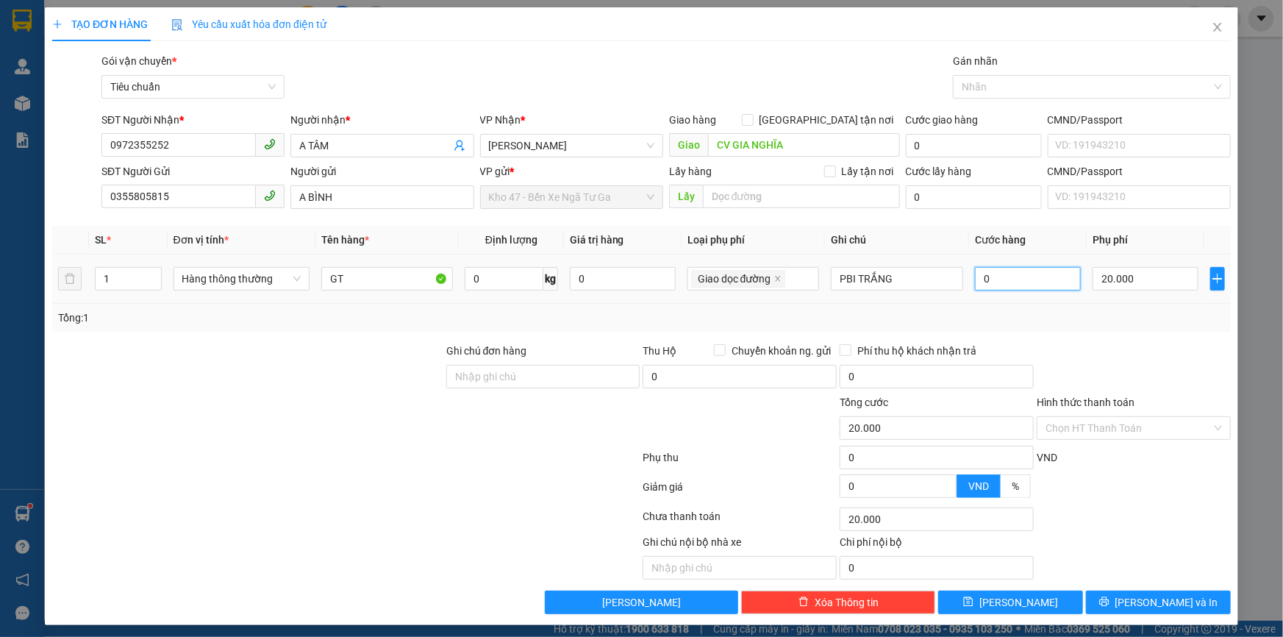
type input "20.003"
type input "30"
type input "20.030"
type input "30.000"
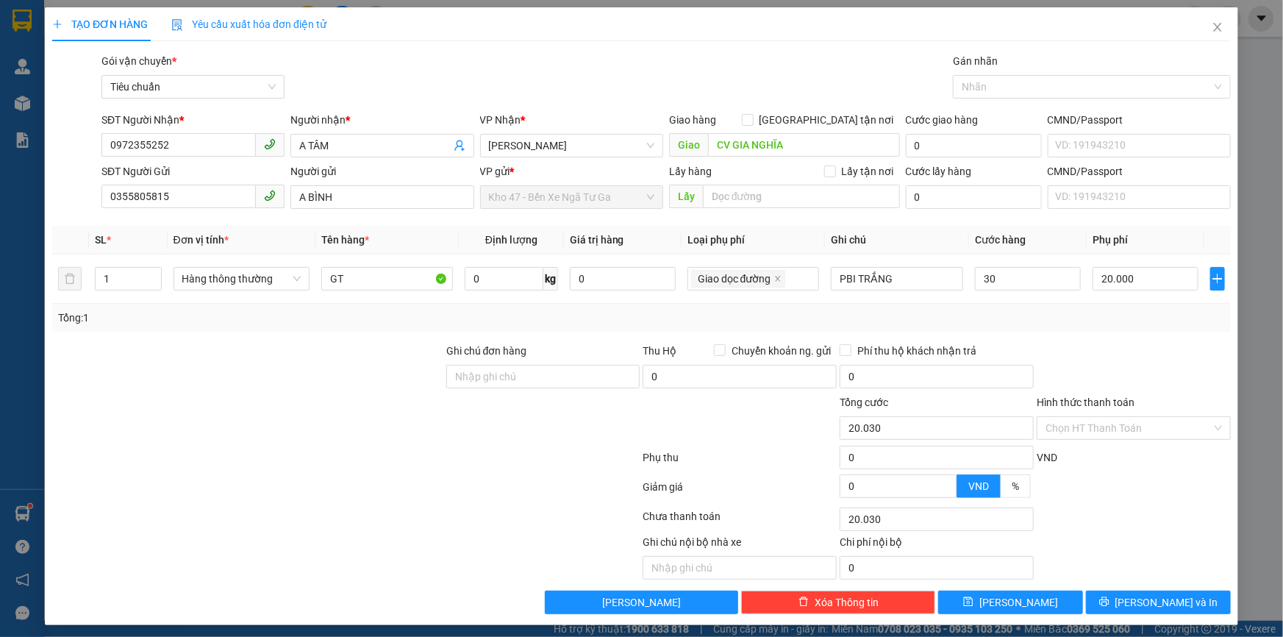
type input "50.000"
drag, startPoint x: 1106, startPoint y: 321, endPoint x: 1103, endPoint y: 341, distance: 19.3
click at [1106, 322] on div "Tổng: 1" at bounding box center [641, 318] width 1167 height 16
click at [1096, 423] on input "Hình thức thanh toán" at bounding box center [1129, 428] width 166 height 22
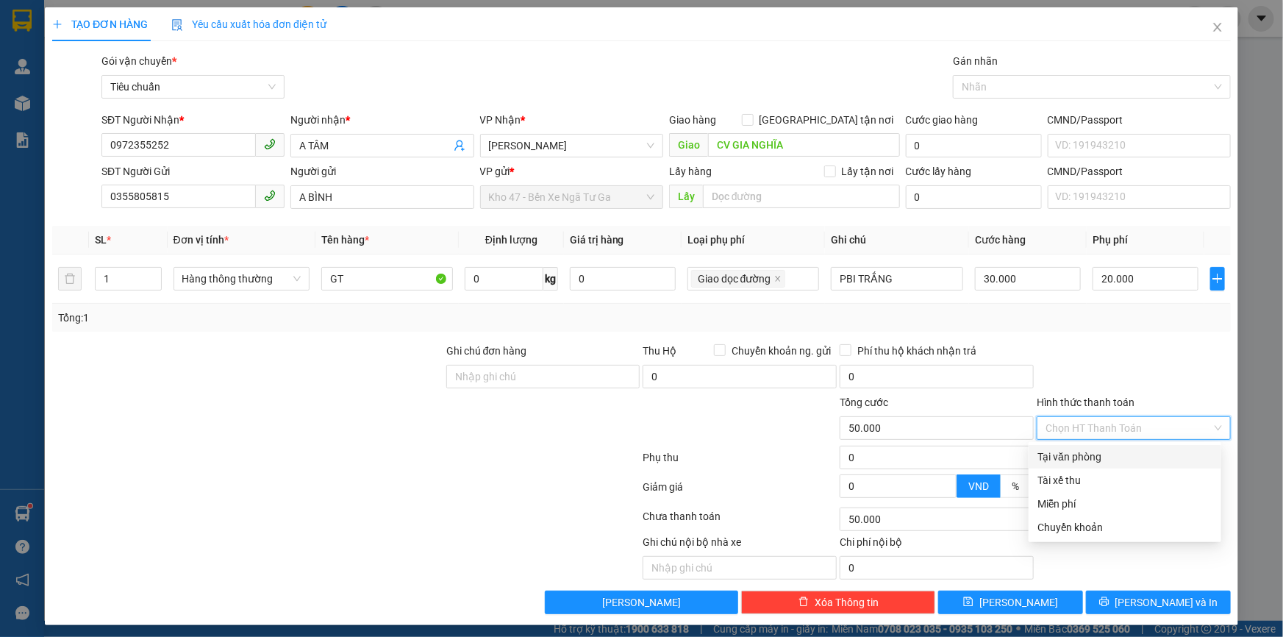
click at [1094, 449] on div "Tại văn phòng" at bounding box center [1125, 457] width 175 height 16
type input "0"
click at [1105, 359] on div at bounding box center [1134, 368] width 197 height 51
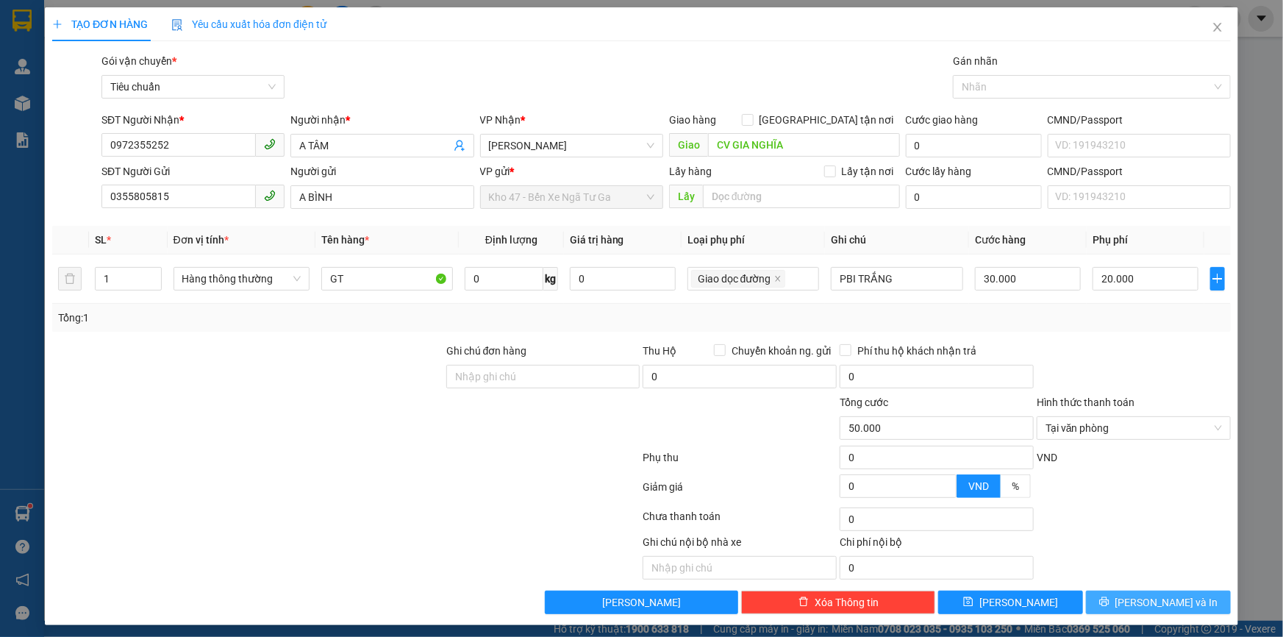
drag, startPoint x: 1138, startPoint y: 602, endPoint x: 1130, endPoint y: 604, distance: 8.2
click at [1137, 603] on span "[PERSON_NAME] và In" at bounding box center [1167, 602] width 103 height 16
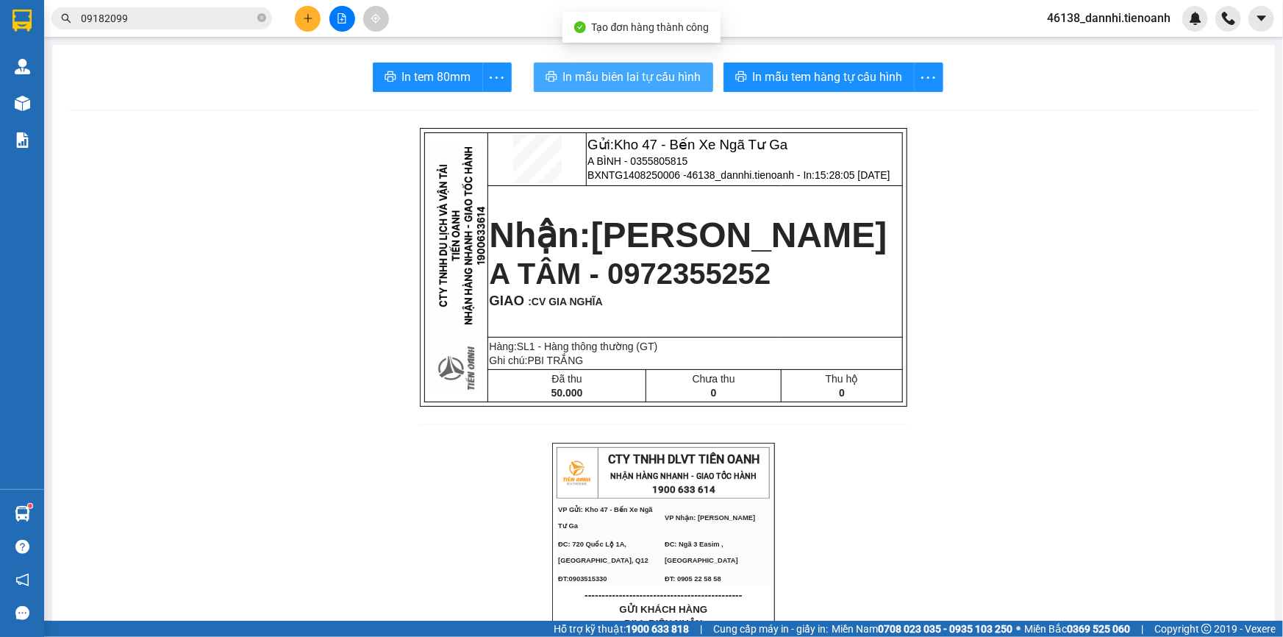
click at [621, 82] on span "In mẫu biên lai tự cấu hình" at bounding box center [632, 77] width 138 height 18
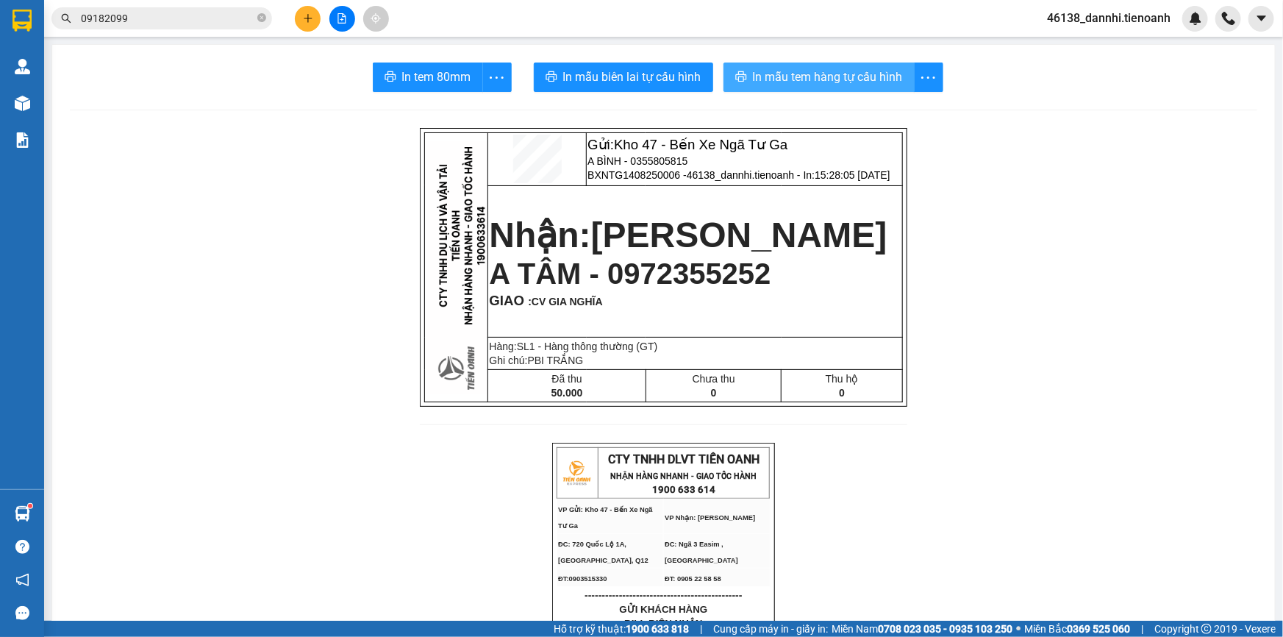
click at [812, 74] on span "In mẫu tem hàng tự cấu hình" at bounding box center [828, 77] width 150 height 18
click at [299, 26] on button at bounding box center [308, 19] width 26 height 26
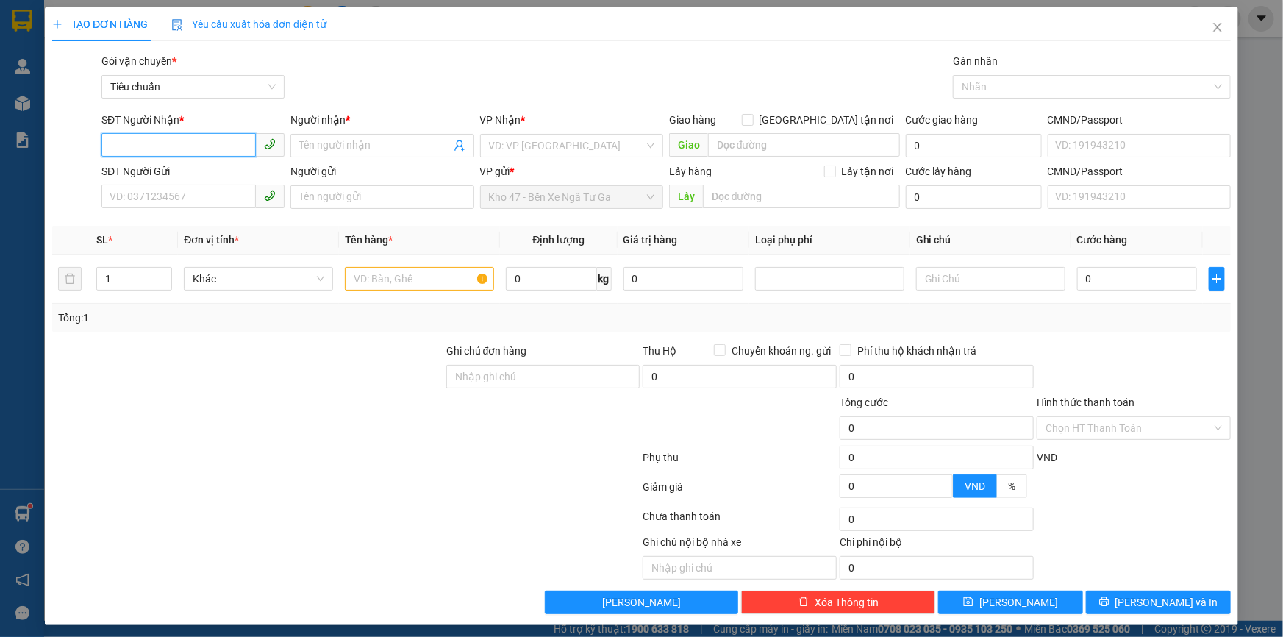
click at [212, 150] on input "SĐT Người Nhận *" at bounding box center [178, 145] width 154 height 24
type input "0908029408"
click at [207, 185] on div "0908029408 - A Hiếu" at bounding box center [192, 175] width 182 height 24
type input "A Hiếu"
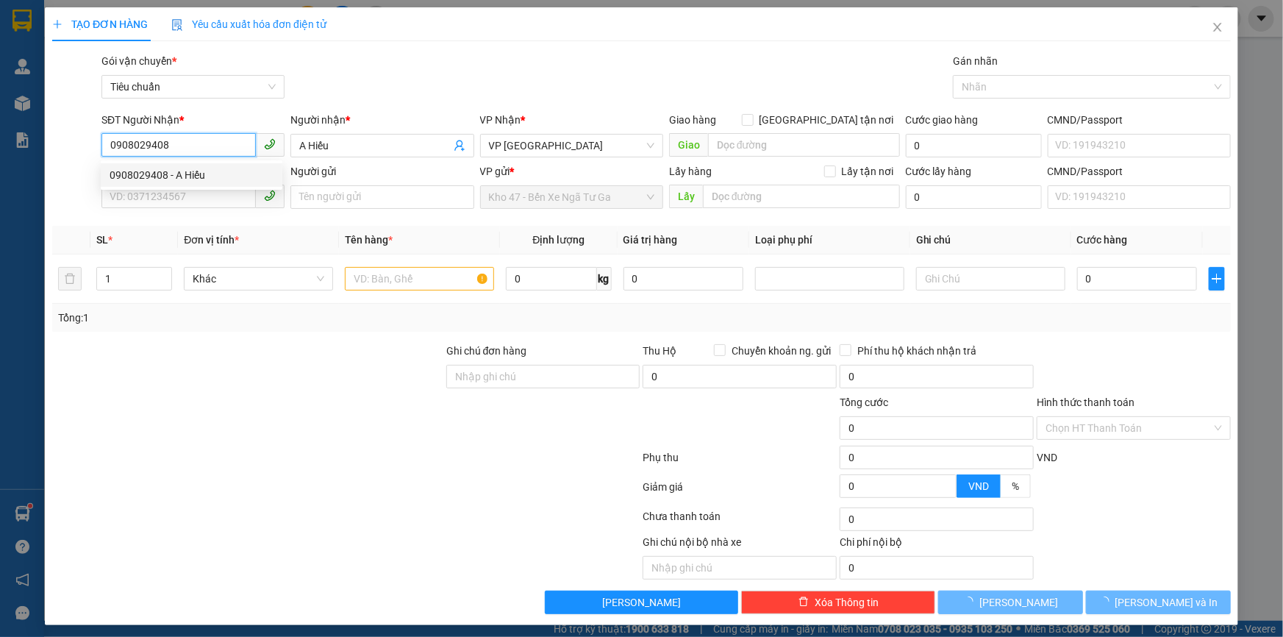
type input "50.000"
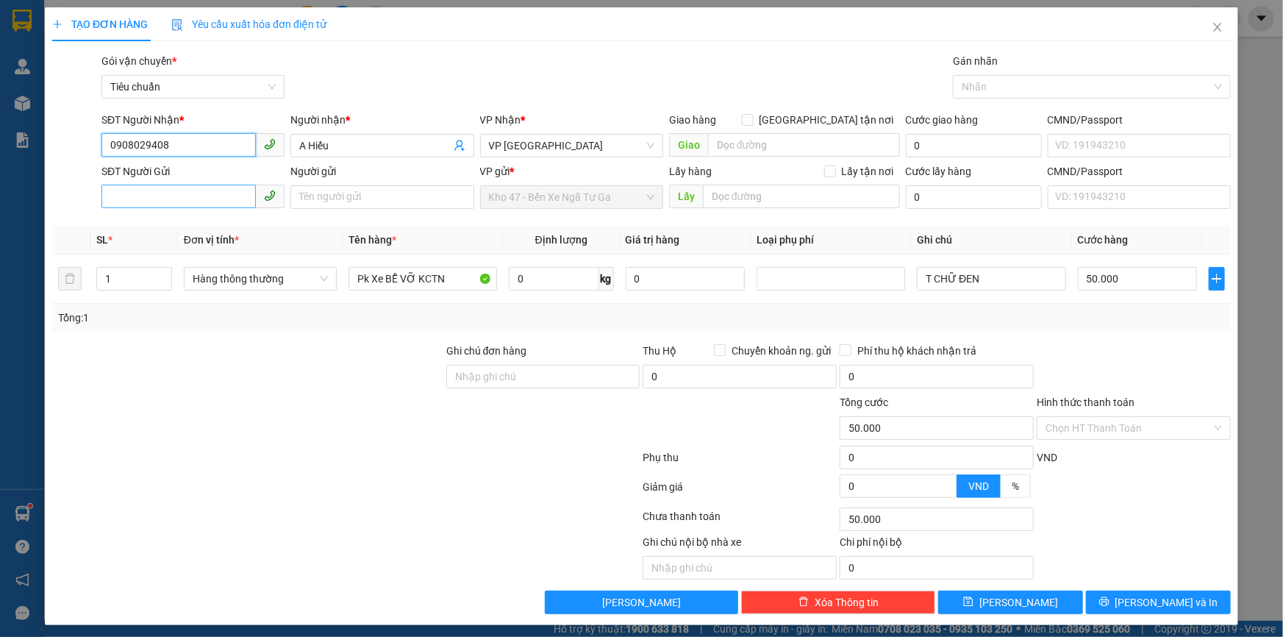
type input "0908029408"
click at [213, 195] on input "SĐT Người Gửi" at bounding box center [178, 197] width 154 height 24
type input "0905313579"
click at [378, 196] on input "Người gửi" at bounding box center [382, 197] width 183 height 24
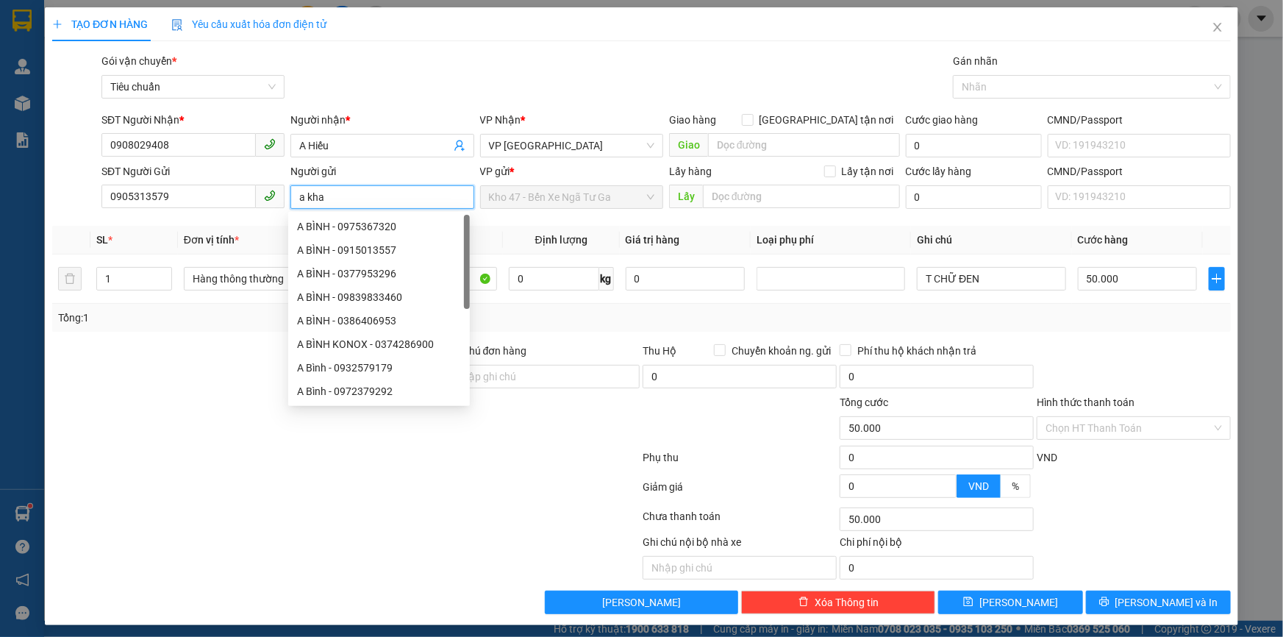
type input "a kha"
click at [341, 188] on input "a kha" at bounding box center [382, 197] width 183 height 24
type input "A KHA"
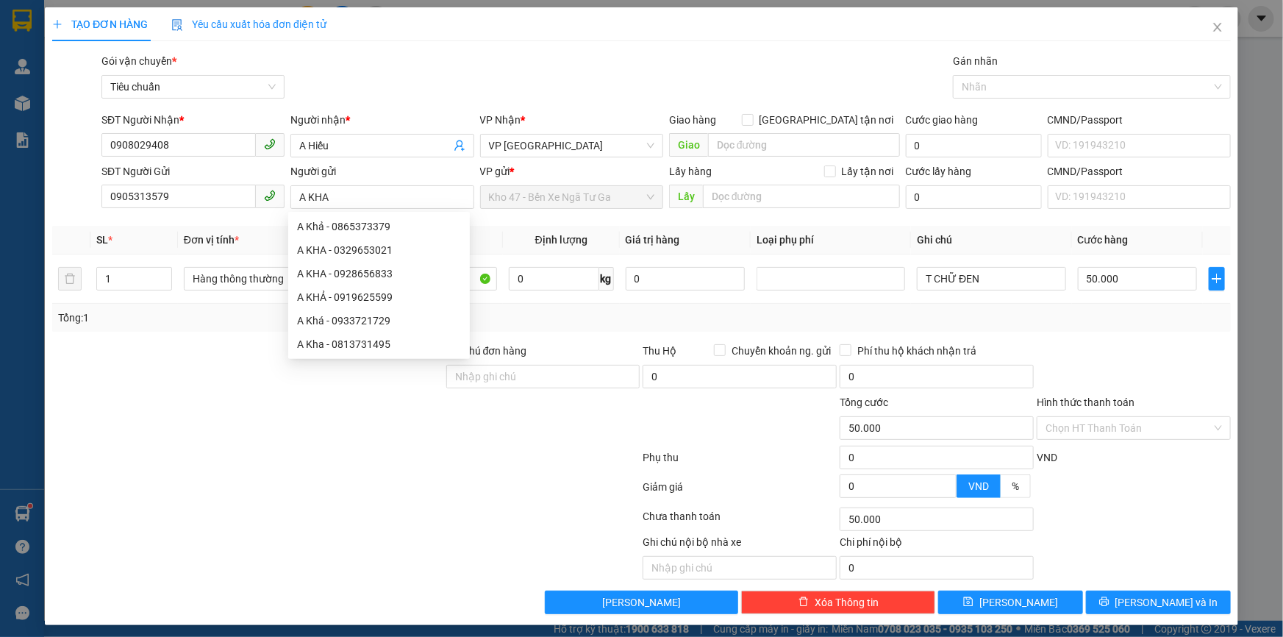
click at [329, 507] on div at bounding box center [346, 519] width 591 height 29
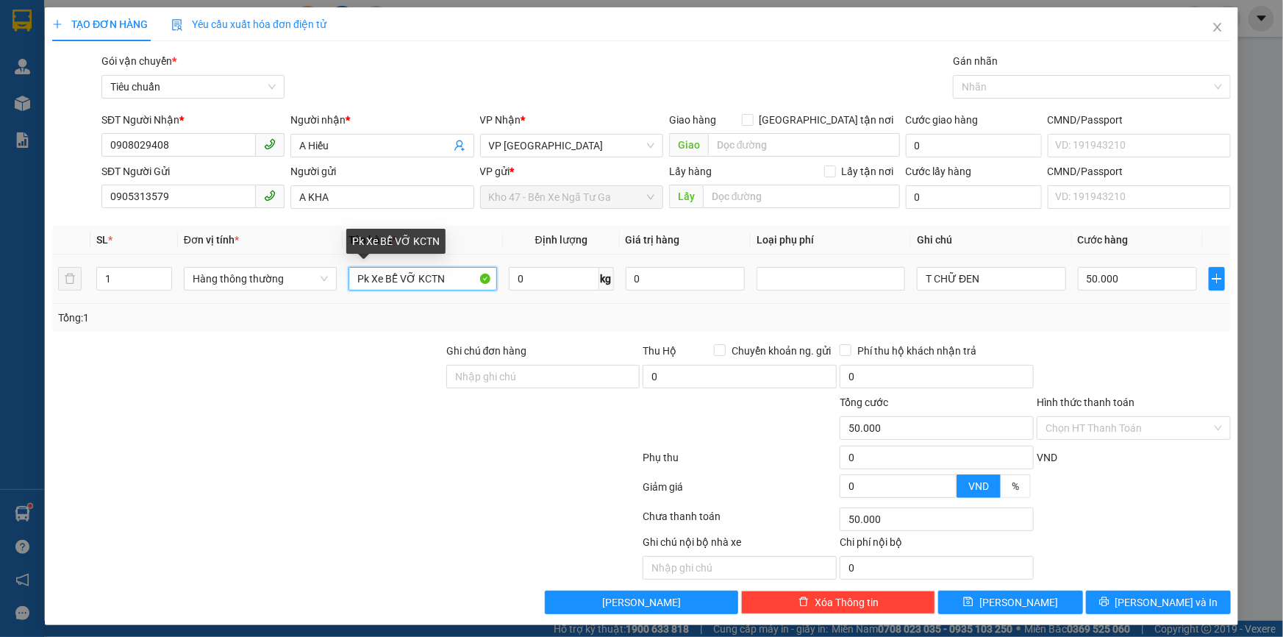
click at [389, 277] on input "Pk Xe BỄ VỠ KCTN" at bounding box center [423, 279] width 149 height 24
type input "PT XE"
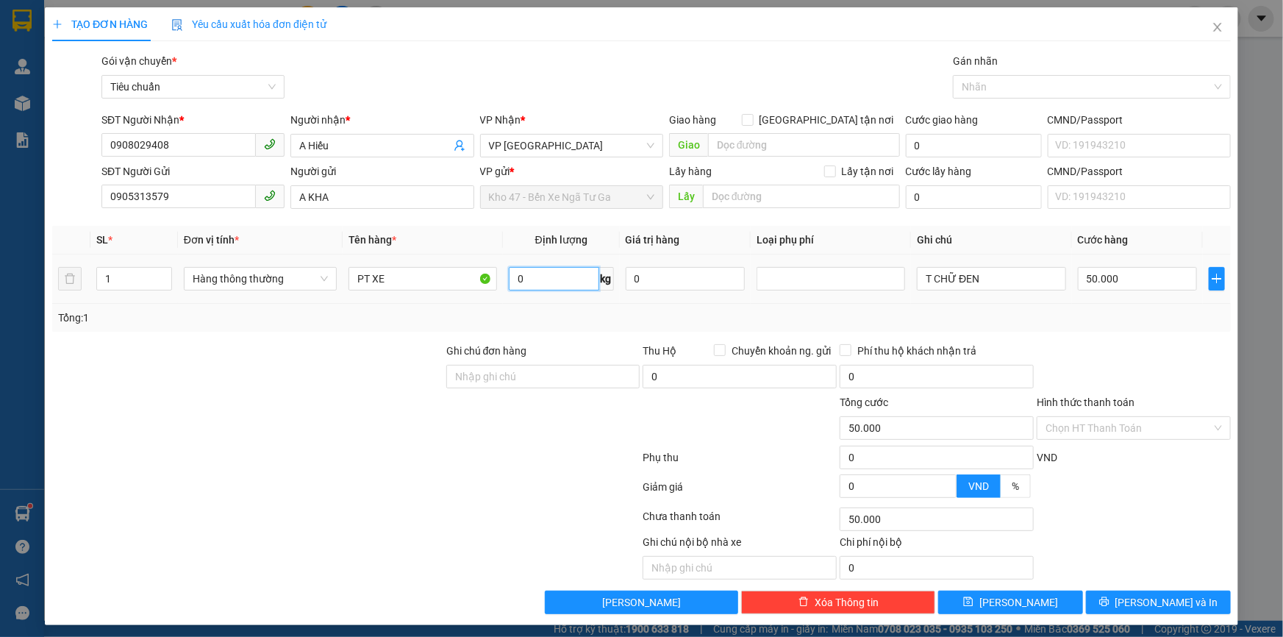
click at [542, 280] on input "0" at bounding box center [554, 279] width 90 height 24
type input "40"
click at [567, 338] on div "Transit Pickup Surcharge Ids Transit Deliver Surcharge Ids Transit Deliver Surc…" at bounding box center [641, 333] width 1179 height 561
type input "80.000"
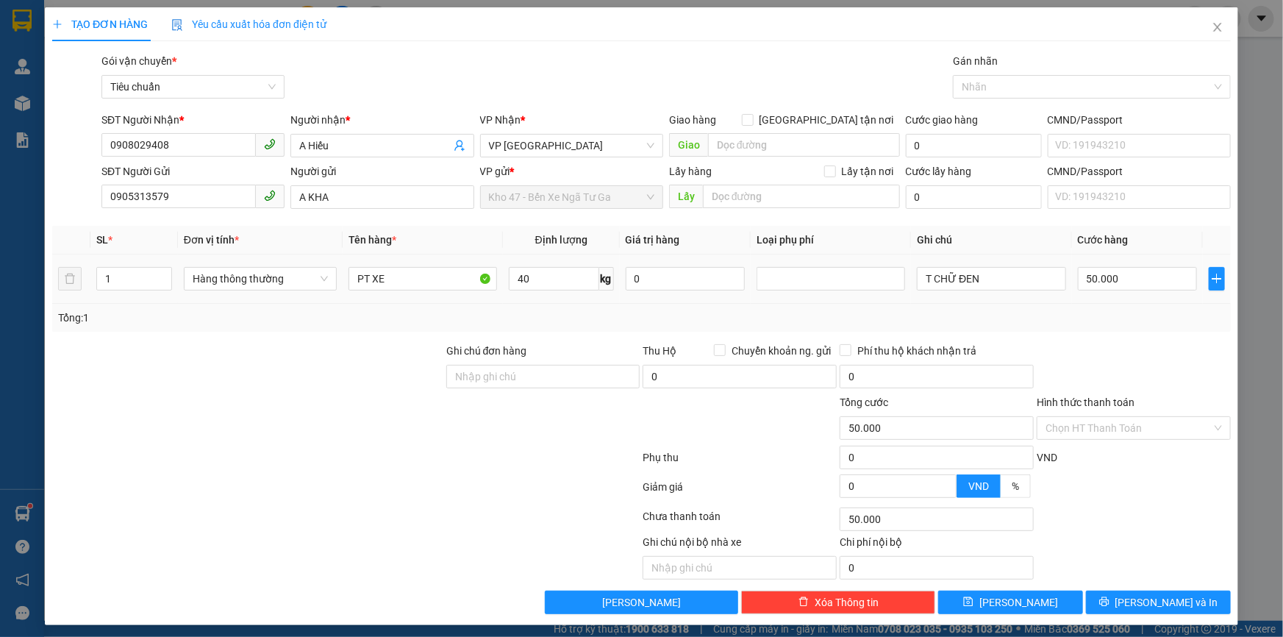
type input "80.000"
drag, startPoint x: 998, startPoint y: 272, endPoint x: 776, endPoint y: 294, distance: 223.2
click at [776, 294] on tr "1 Hàng thông thường PT XE 40 kg 0 T CHỮ ĐEN 80.000" at bounding box center [641, 278] width 1179 height 49
type input "T DÀI BKV"
click at [1108, 271] on input "80.000" at bounding box center [1138, 279] width 120 height 24
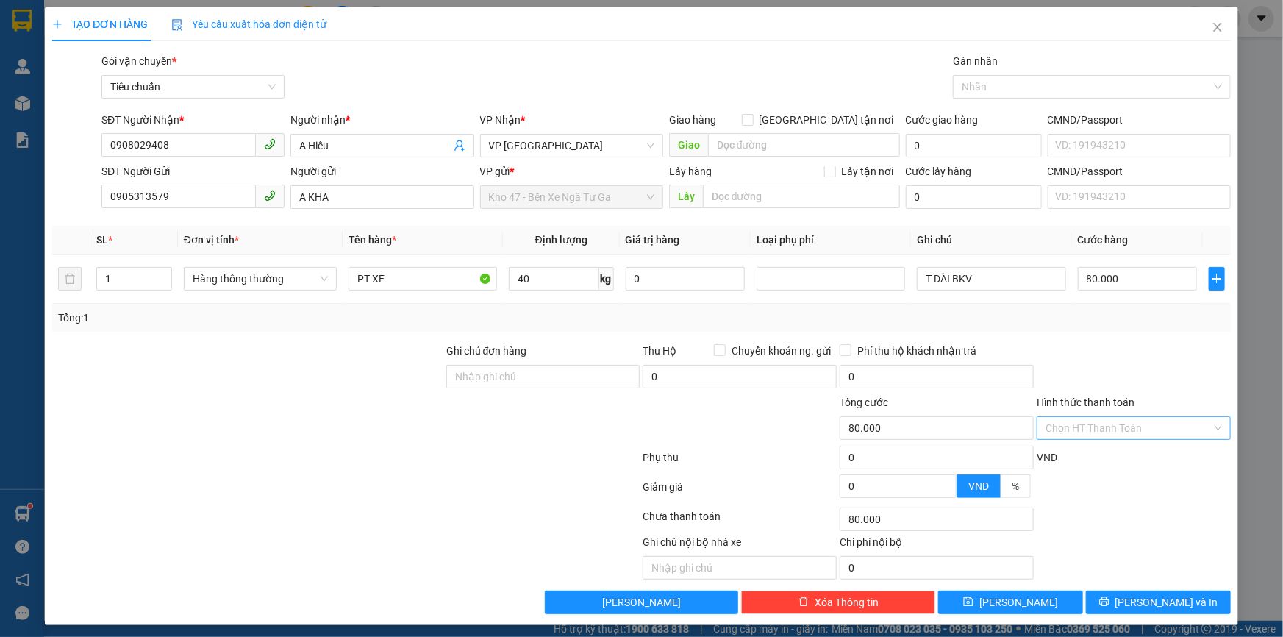
click at [1125, 424] on input "Hình thức thanh toán" at bounding box center [1129, 428] width 166 height 22
click at [1107, 452] on div "Tại văn phòng" at bounding box center [1125, 457] width 175 height 16
type input "0"
click at [1105, 596] on button "[PERSON_NAME] và In" at bounding box center [1158, 603] width 145 height 24
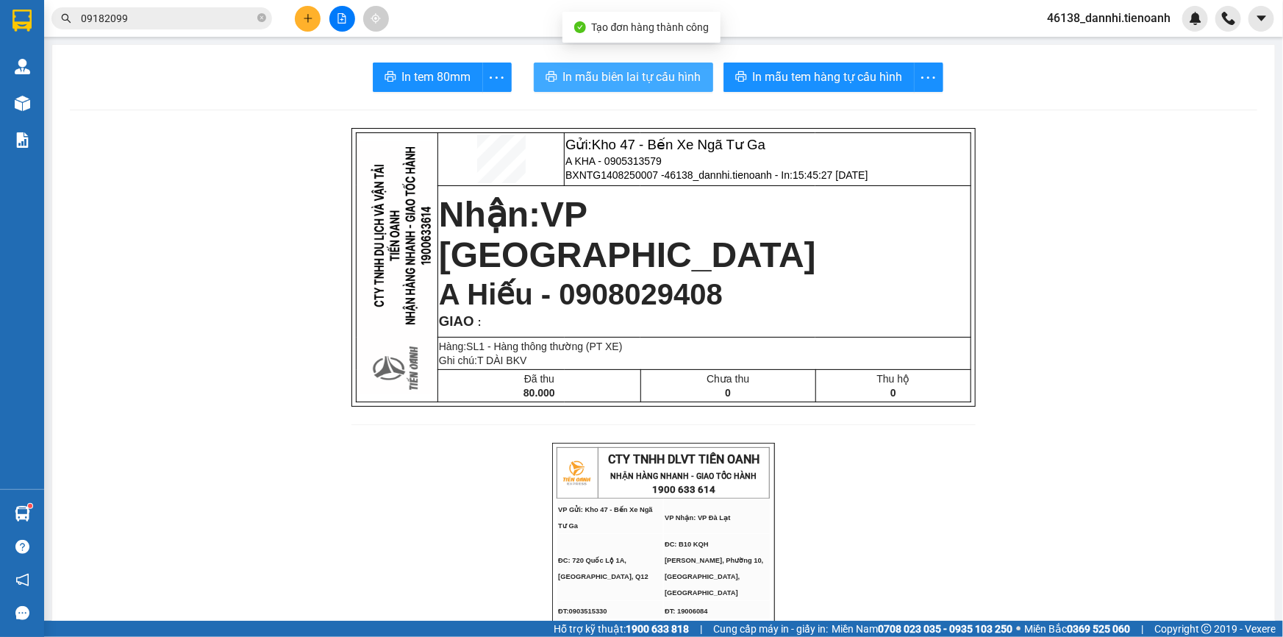
click at [618, 71] on span "In mẫu biên lai tự cấu hình" at bounding box center [632, 77] width 138 height 18
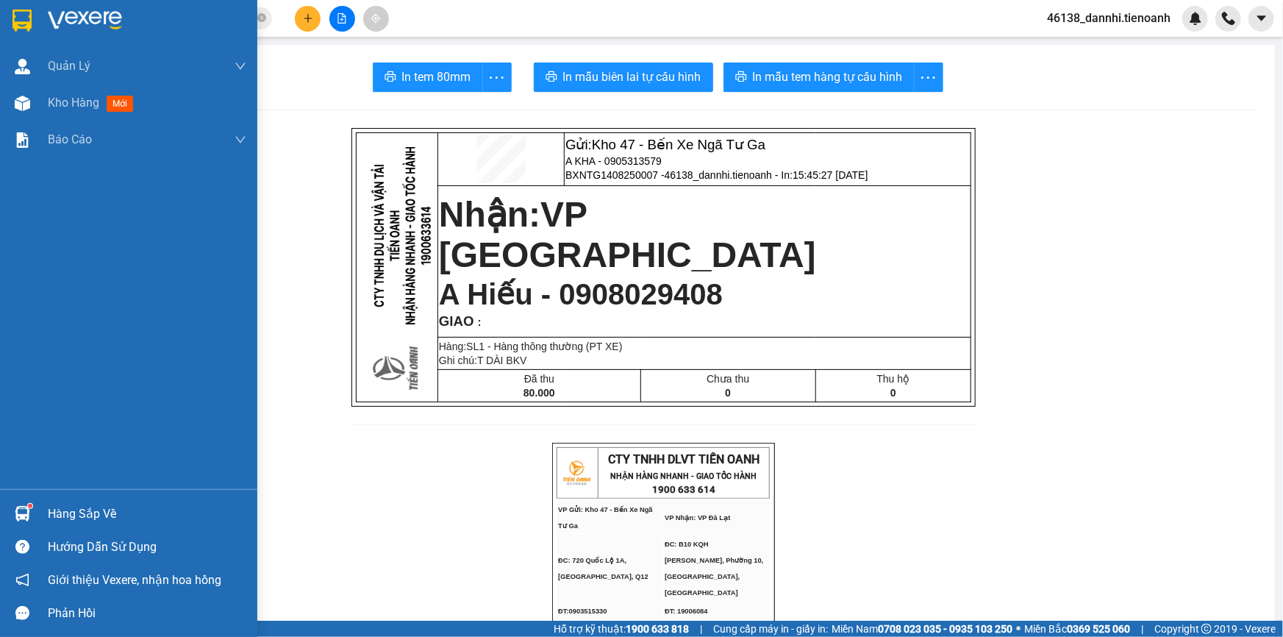
click at [20, 27] on img at bounding box center [22, 21] width 19 height 22
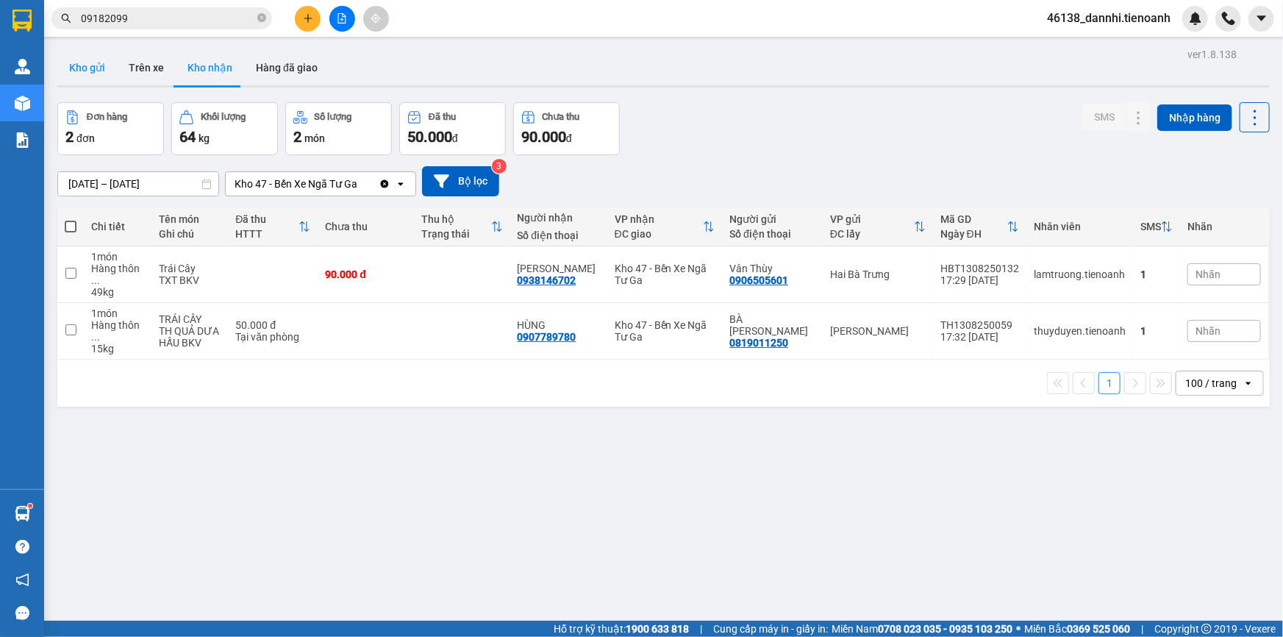
click at [101, 75] on button "Kho gửi" at bounding box center [87, 67] width 60 height 35
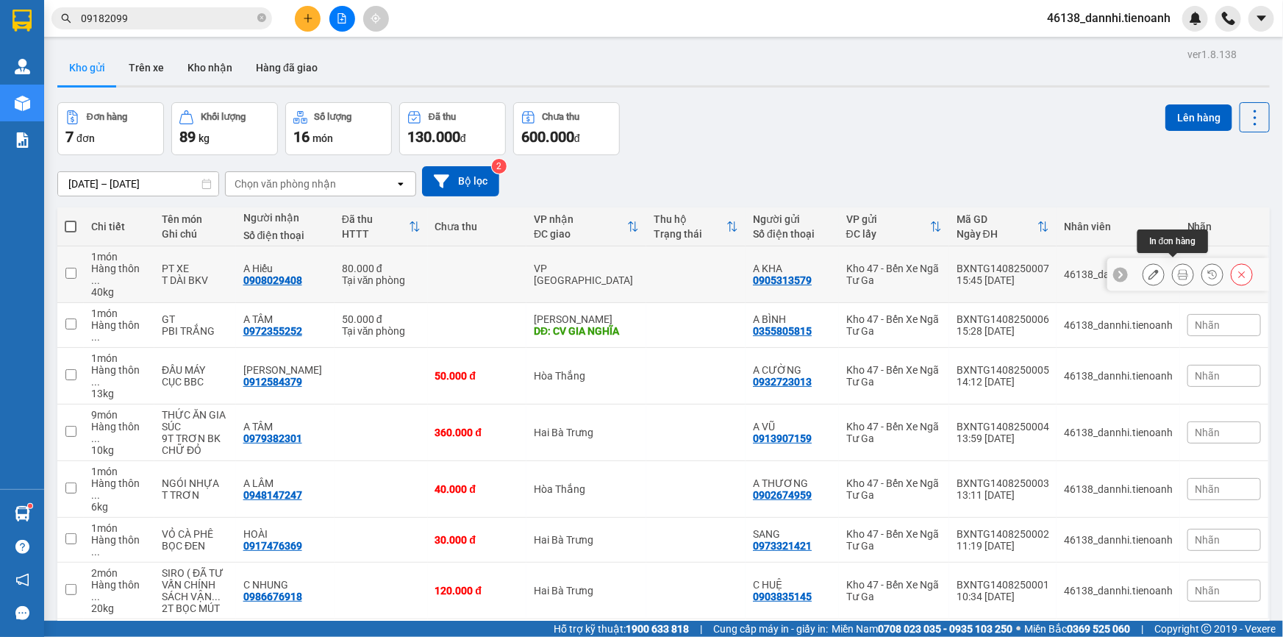
click at [1178, 269] on icon at bounding box center [1183, 274] width 10 height 10
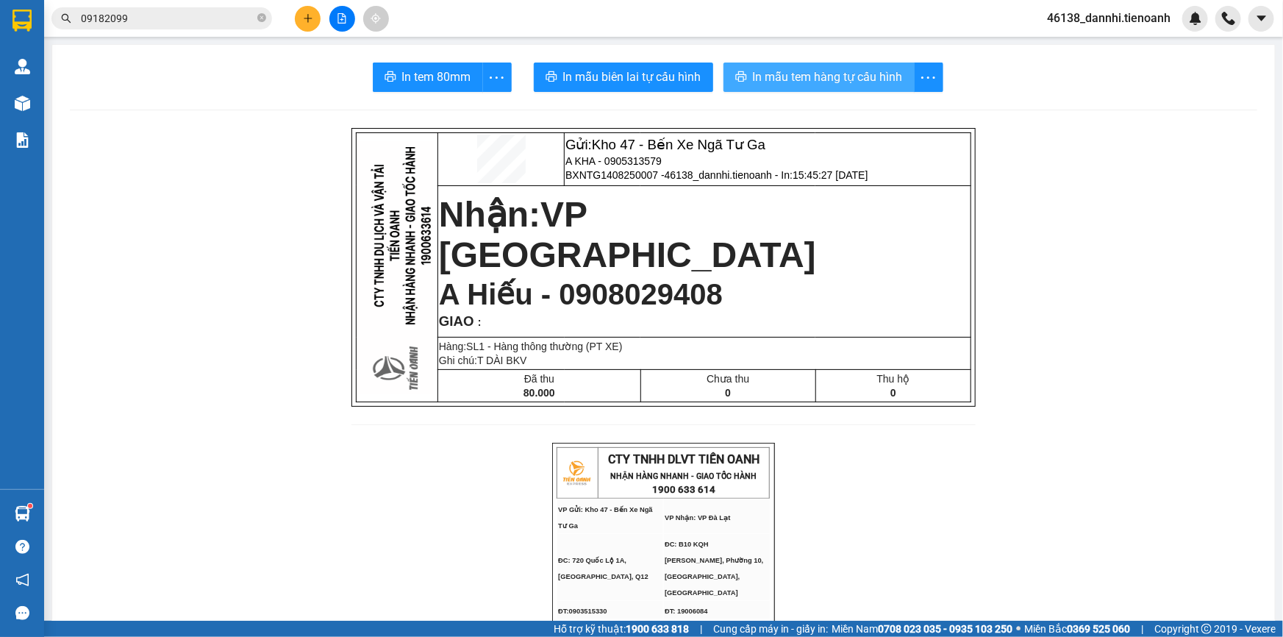
click at [820, 84] on span "In mẫu tem hàng tự cấu hình" at bounding box center [828, 77] width 150 height 18
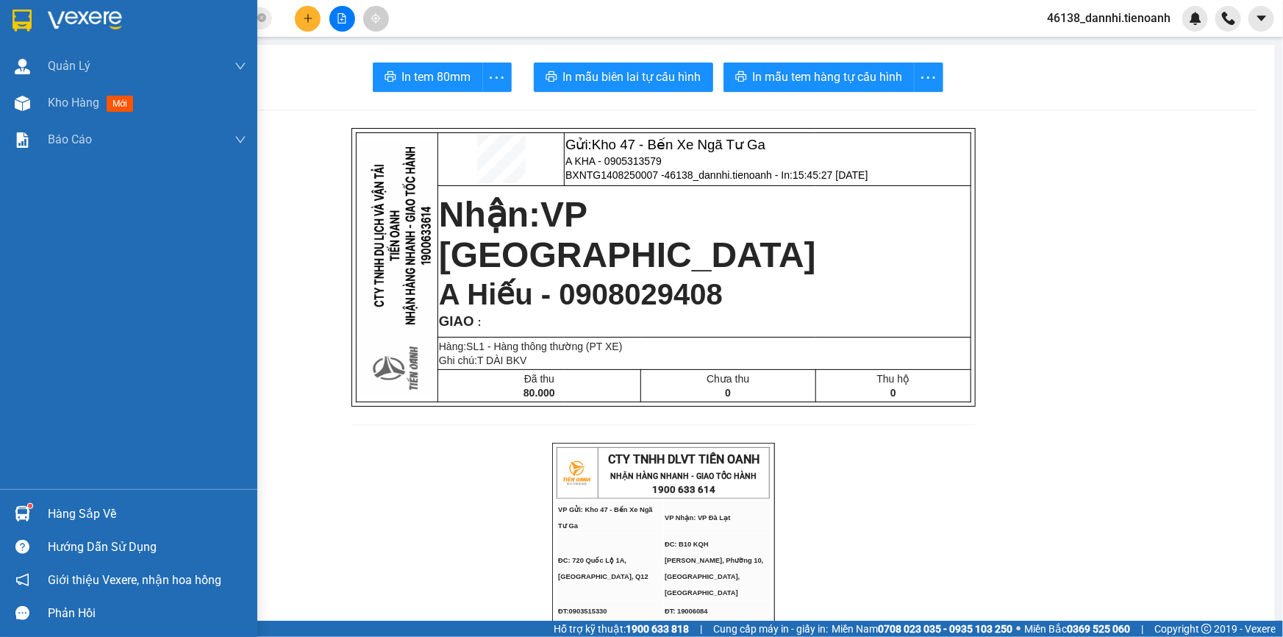
click at [7, 31] on div at bounding box center [128, 24] width 257 height 48
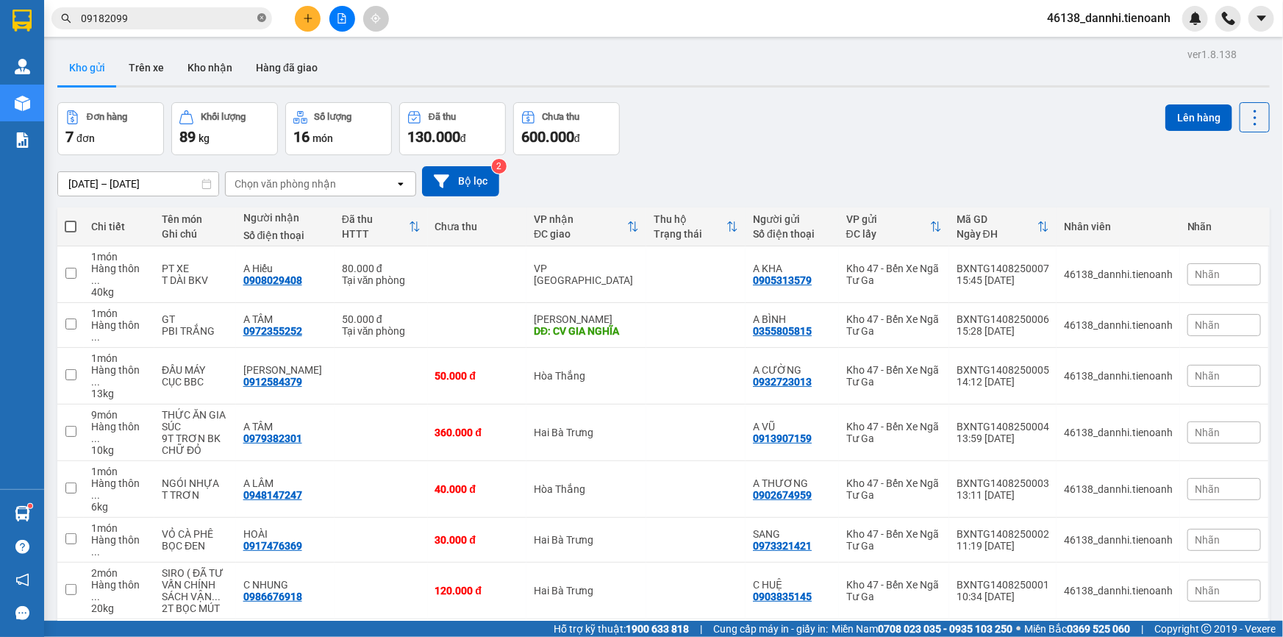
click at [257, 18] on icon "close-circle" at bounding box center [261, 17] width 9 height 9
click at [301, 18] on button at bounding box center [308, 19] width 26 height 26
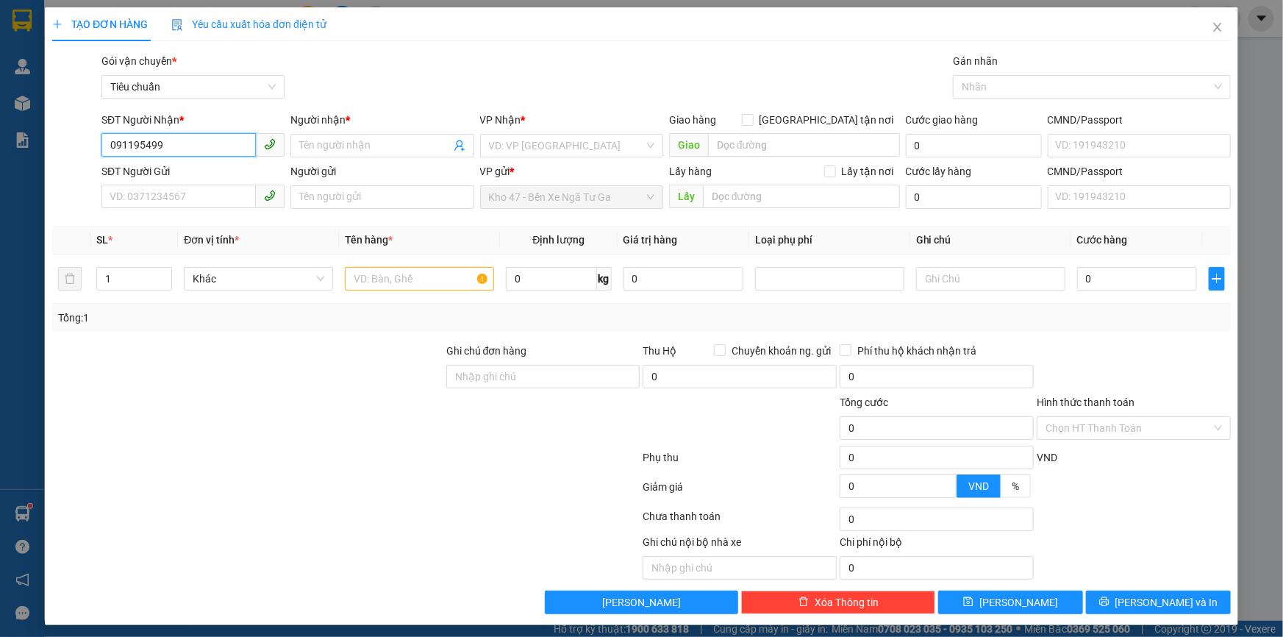
type input "0911954999"
click at [190, 174] on div "0911954999 - ANH NGHỊ" at bounding box center [192, 175] width 164 height 16
type input "ANH NGHỊ"
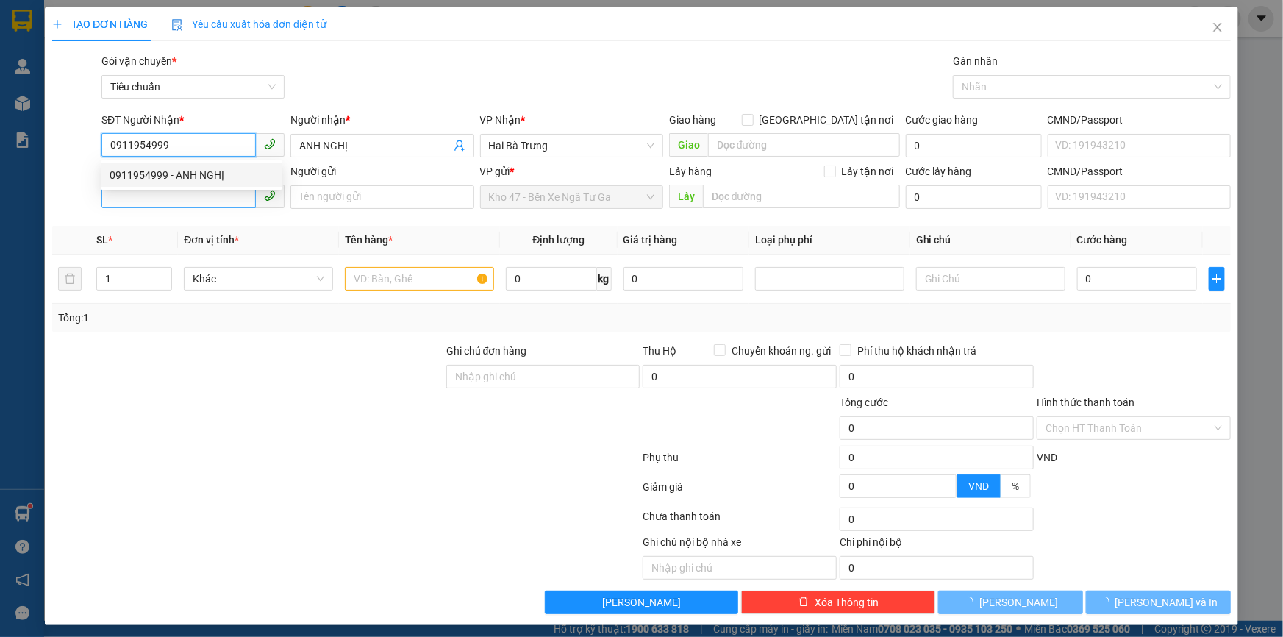
type input "140.000"
type input "0911954999"
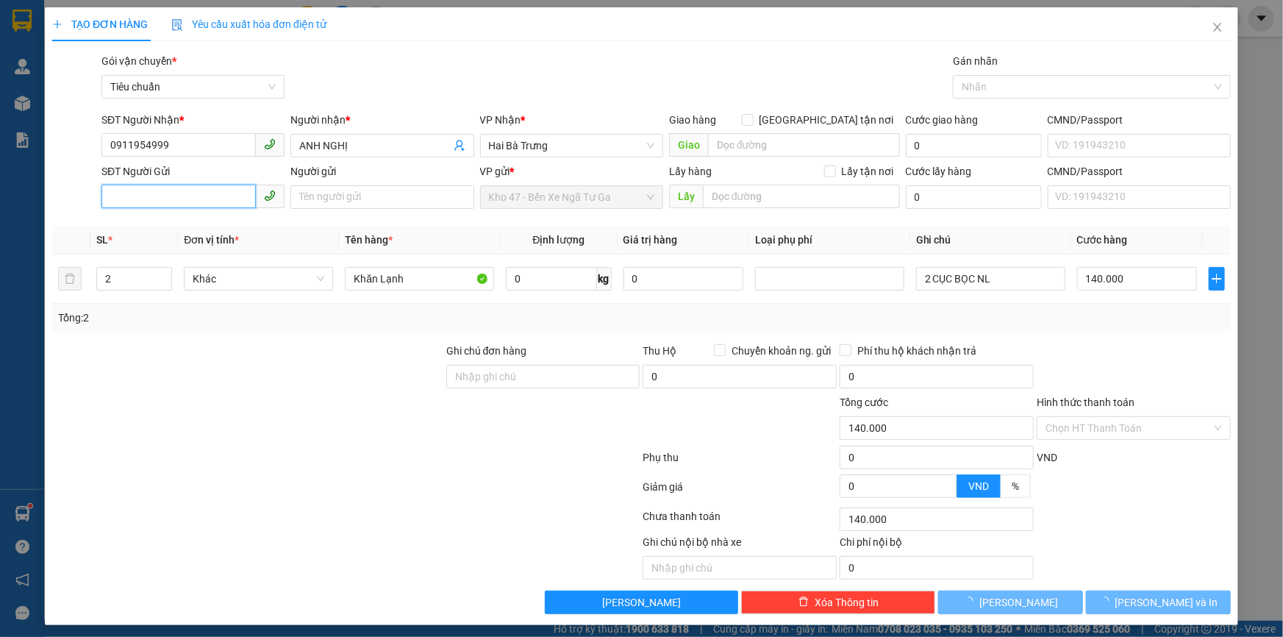
drag, startPoint x: 192, startPoint y: 199, endPoint x: 206, endPoint y: 201, distance: 14.1
click at [193, 199] on input "SĐT Người Gửi" at bounding box center [178, 197] width 154 height 24
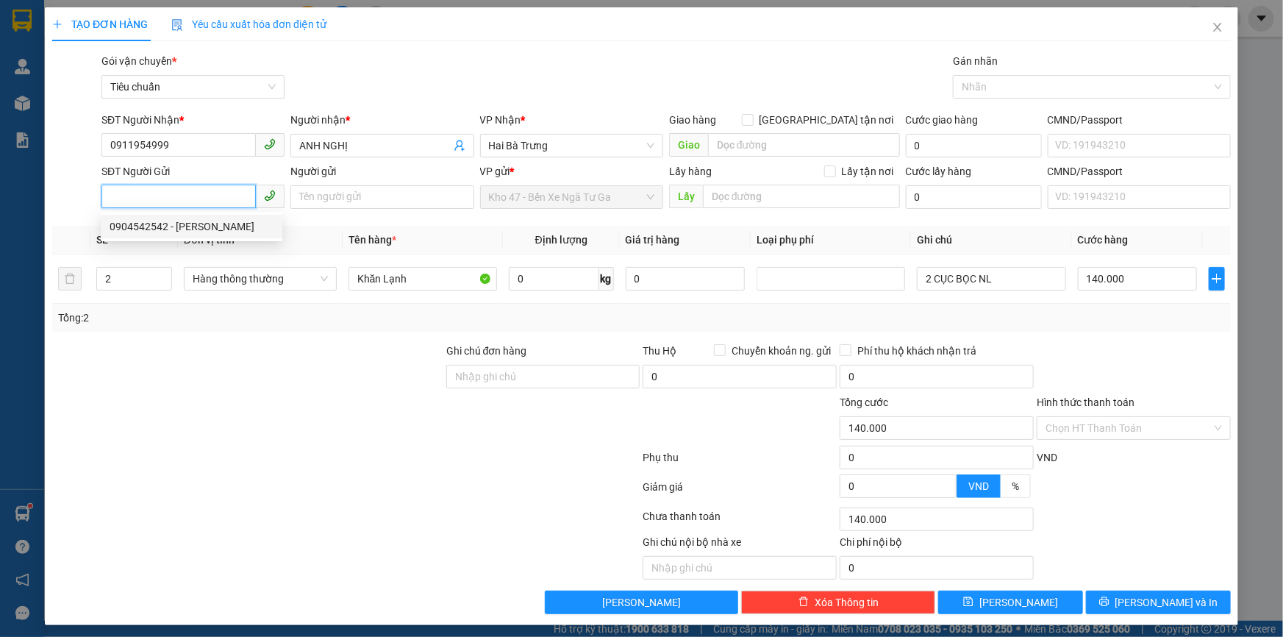
click at [213, 227] on div "0904542542 - [PERSON_NAME]" at bounding box center [192, 226] width 164 height 16
type input "0904542542"
type input "[PERSON_NAME]"
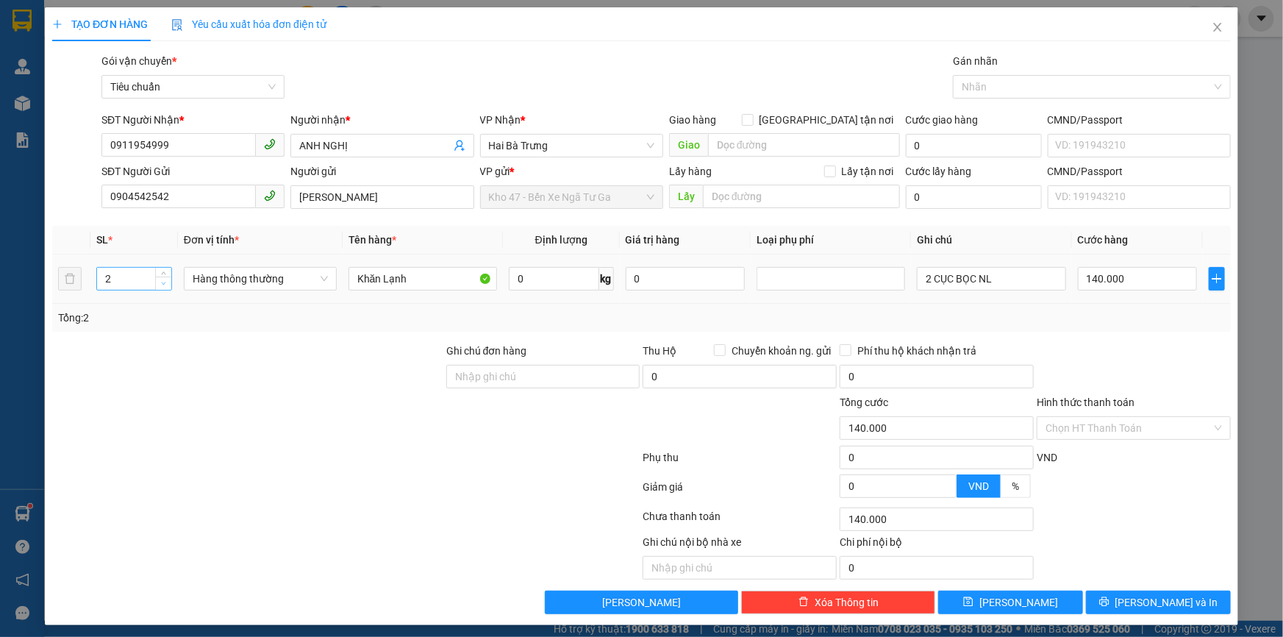
type input "1"
click at [166, 283] on span "down" at bounding box center [164, 283] width 9 height 9
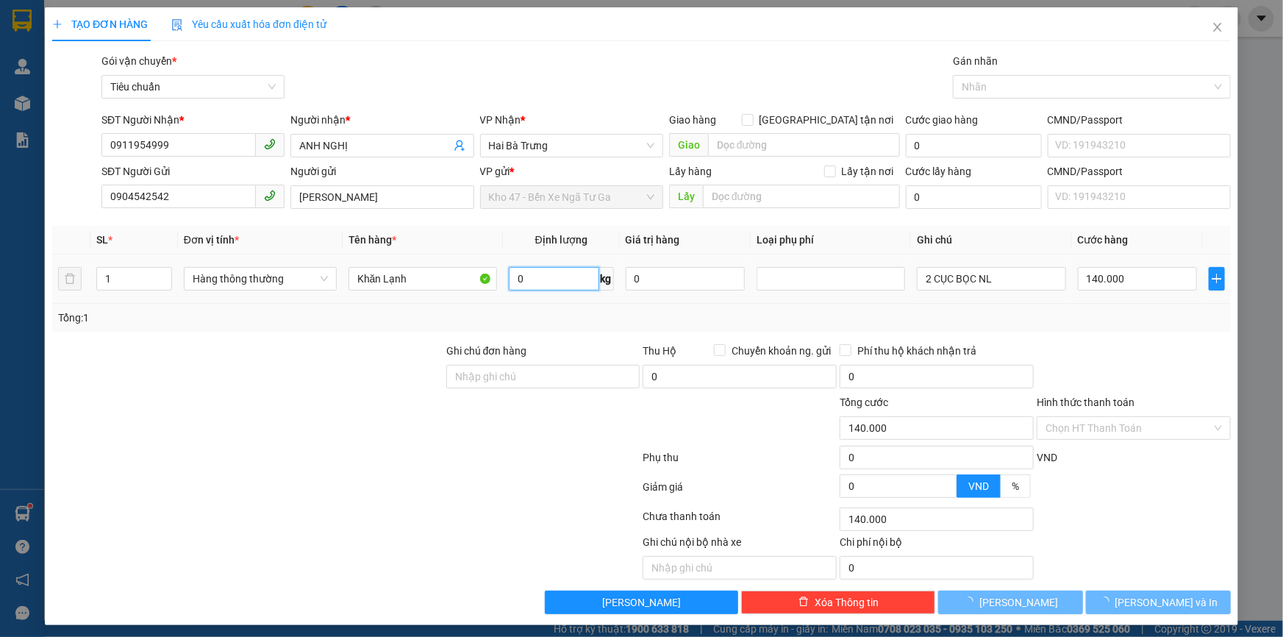
click at [527, 281] on input "0" at bounding box center [554, 279] width 90 height 24
type input "0"
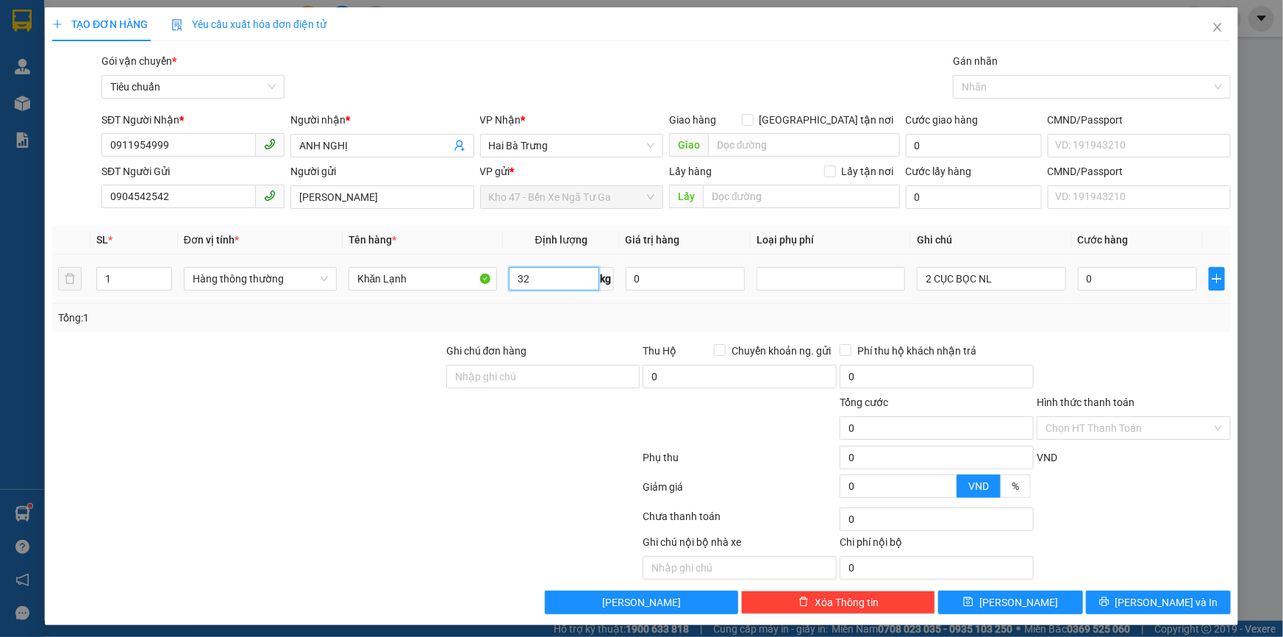
type input "32"
click at [641, 295] on tr "1 Hàng thông thường Khăn Lạnh 32 kg 0 2 CỤC BỌC NL 0" at bounding box center [641, 278] width 1179 height 49
type input "70.000"
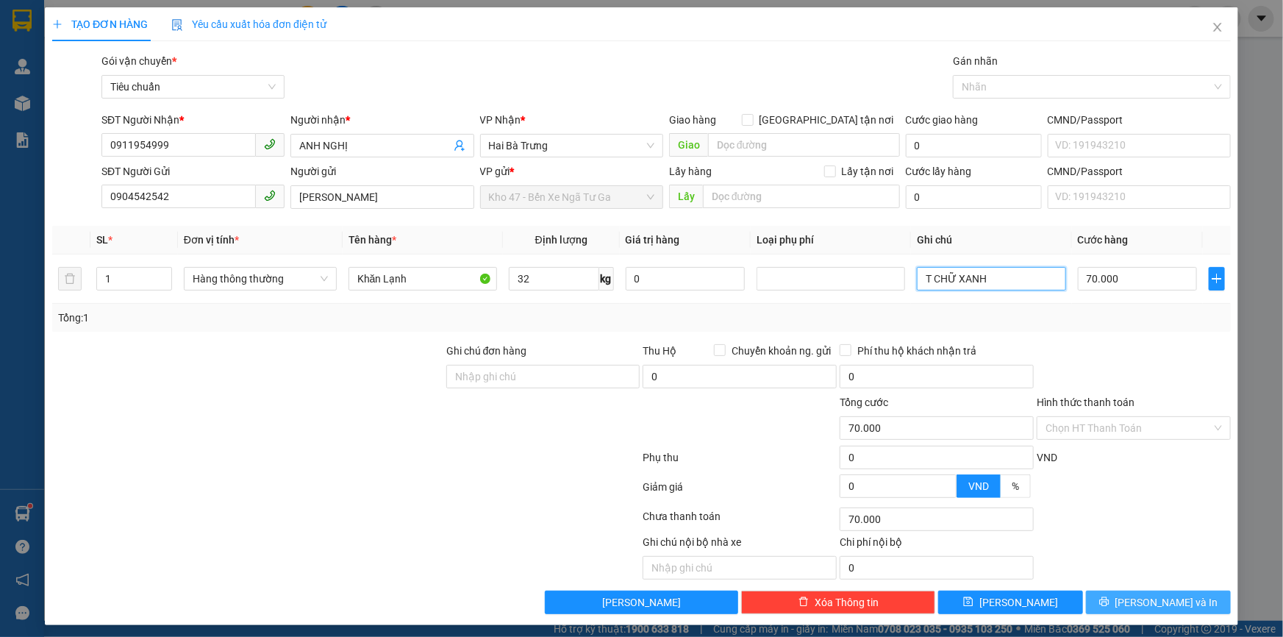
type input "T CHỮ XANH"
click at [1145, 605] on span "[PERSON_NAME] và In" at bounding box center [1167, 602] width 103 height 16
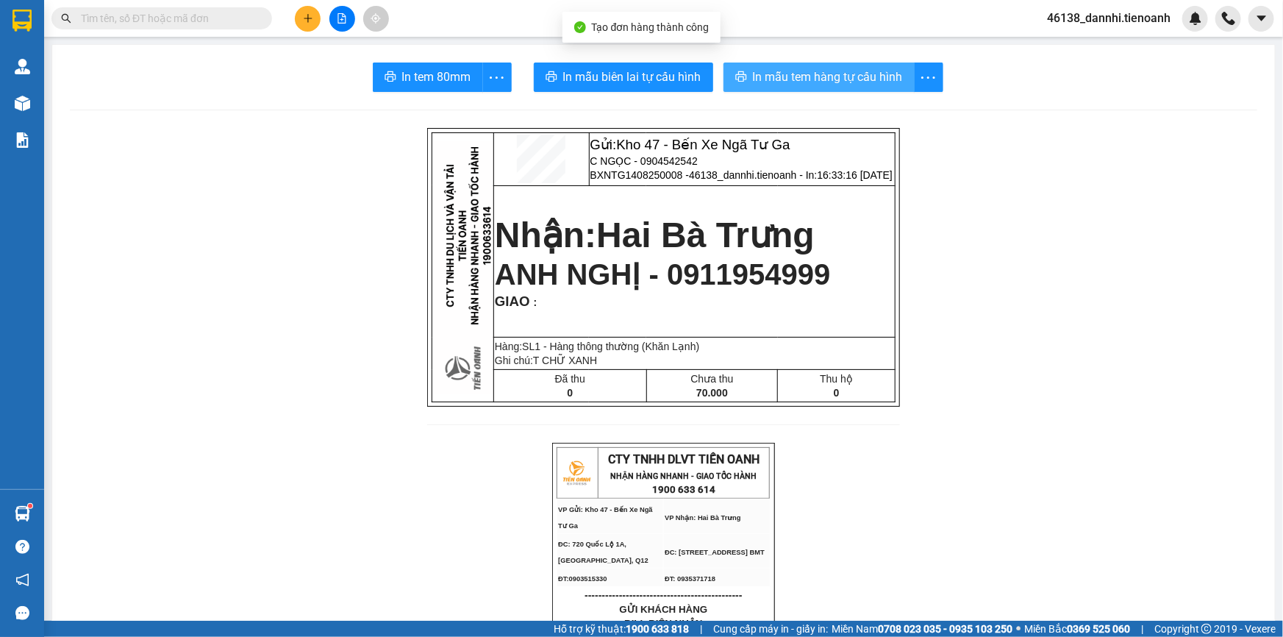
click at [780, 88] on button "In mẫu tem hàng tự cấu hình" at bounding box center [819, 77] width 191 height 29
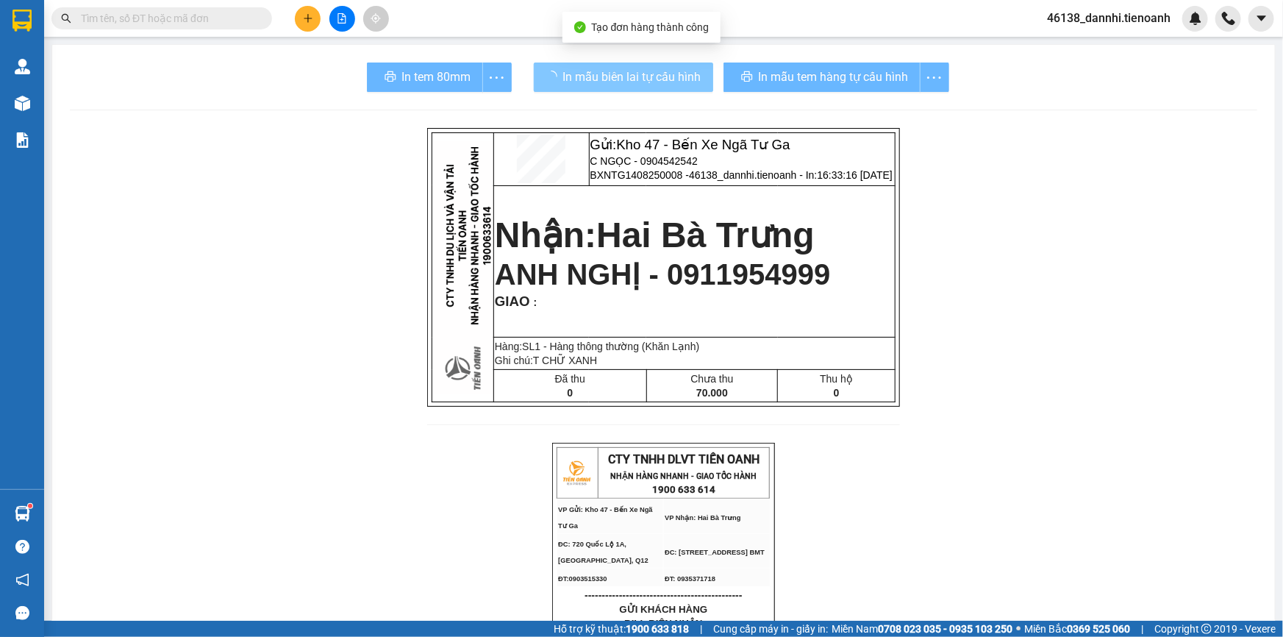
click at [649, 78] on span "In mẫu biên lai tự cấu hình" at bounding box center [632, 77] width 138 height 18
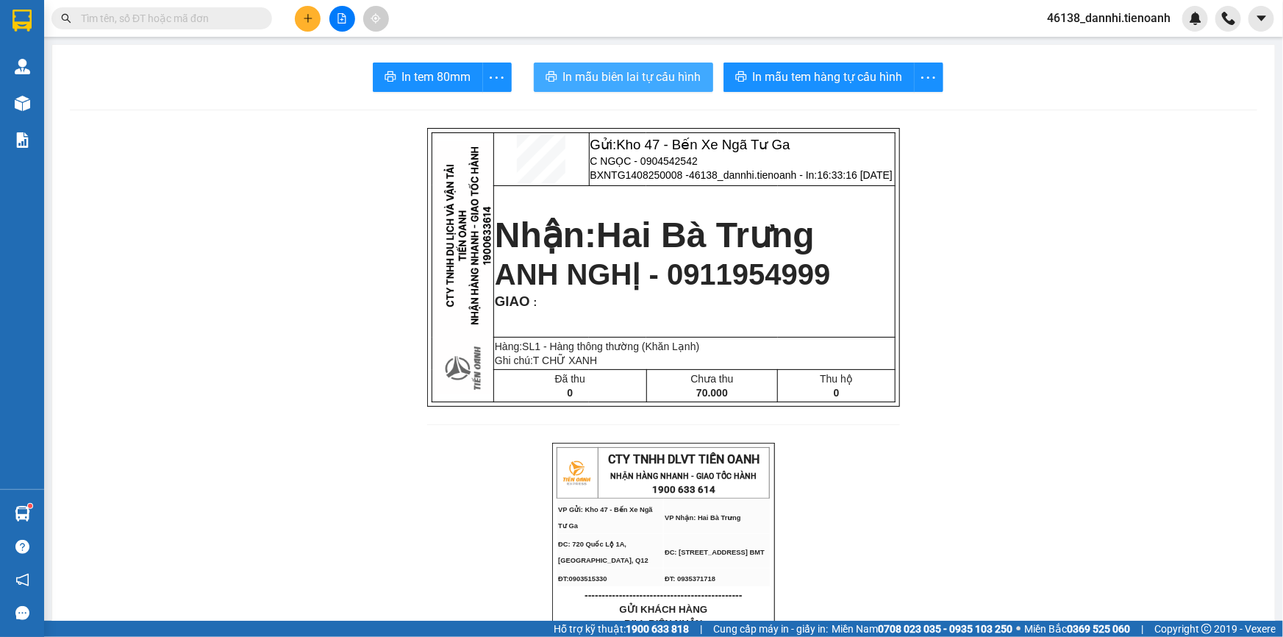
click at [649, 78] on span "In mẫu biên lai tự cấu hình" at bounding box center [632, 77] width 138 height 18
click at [304, 13] on icon "plus" at bounding box center [308, 18] width 10 height 10
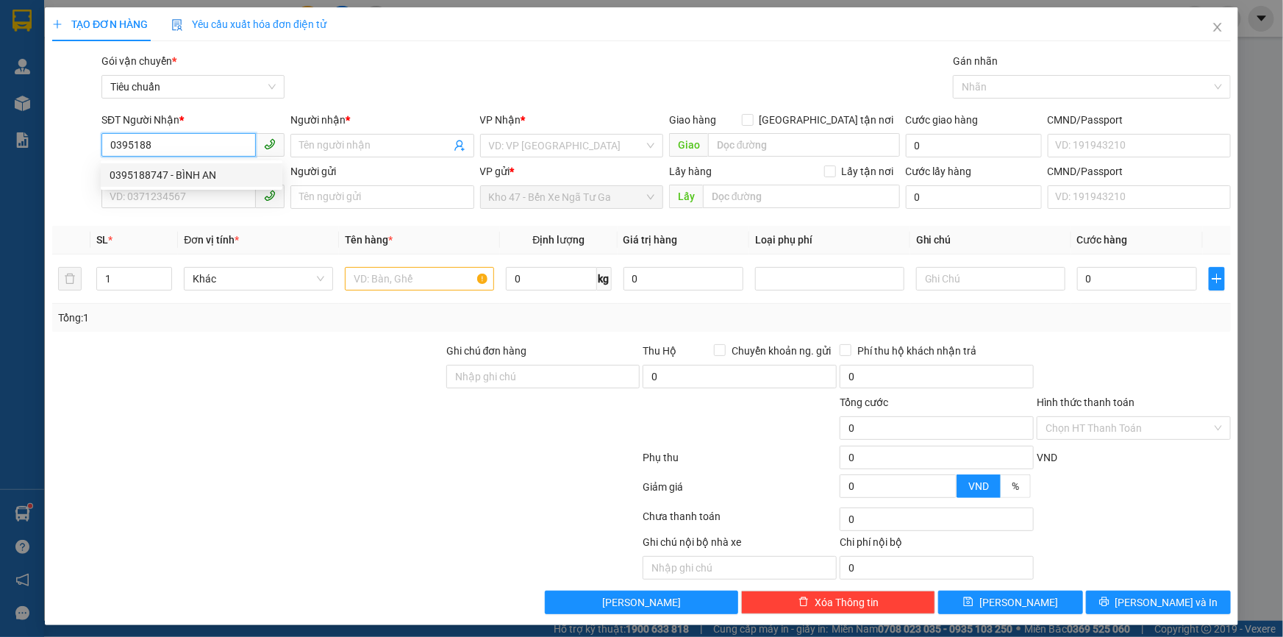
drag, startPoint x: 210, startPoint y: 176, endPoint x: 206, endPoint y: 185, distance: 9.6
click at [210, 180] on div "0395188747 - BÌNH AN" at bounding box center [192, 175] width 164 height 16
type input "0395188747"
type input "BÌNH AN"
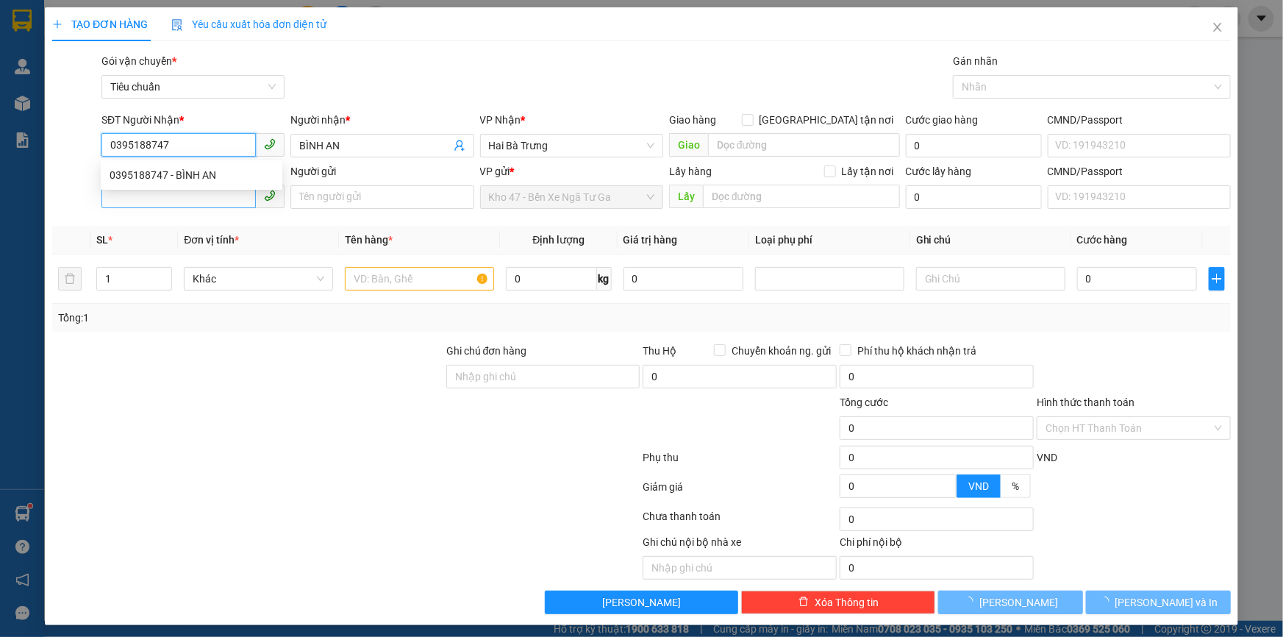
type input "0395188747"
click at [193, 205] on input "SĐT Người Gửi" at bounding box center [178, 197] width 154 height 24
type input "70.000"
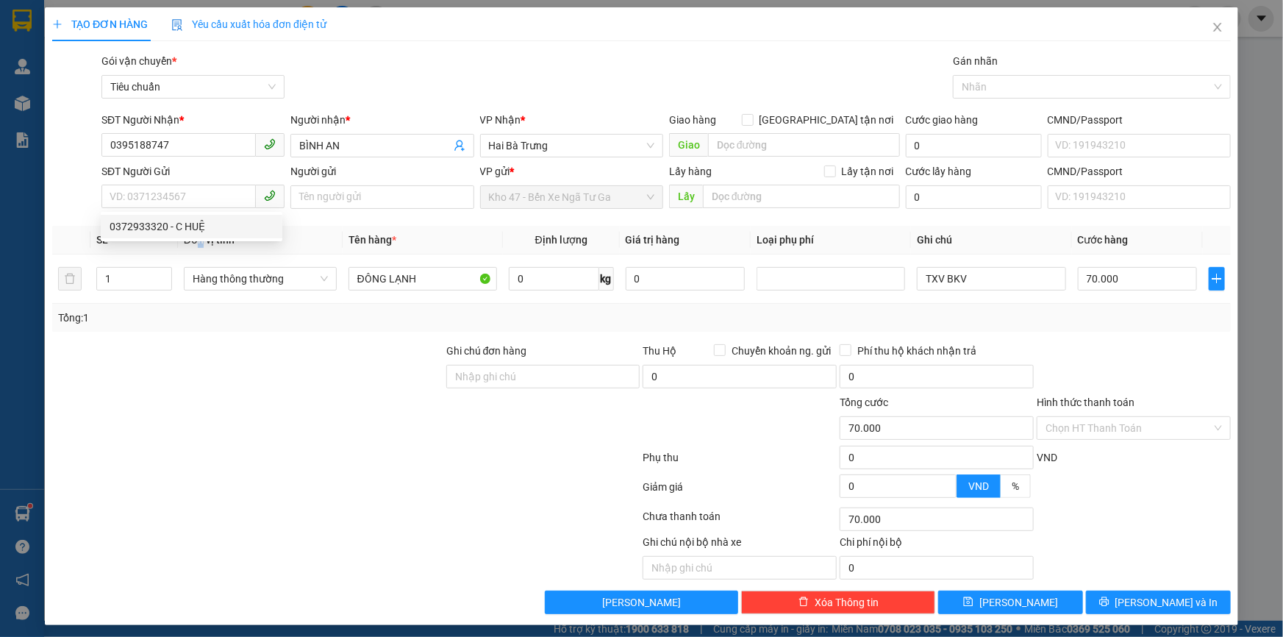
click at [199, 241] on span "Đơn vị tính *" at bounding box center [211, 240] width 55 height 12
click at [221, 201] on input "SĐT Người Gửi" at bounding box center [178, 197] width 154 height 24
drag, startPoint x: 211, startPoint y: 224, endPoint x: 246, endPoint y: 221, distance: 34.8
click at [215, 223] on div "0372933320 - C HUỆ" at bounding box center [192, 226] width 164 height 16
type input "0372933320"
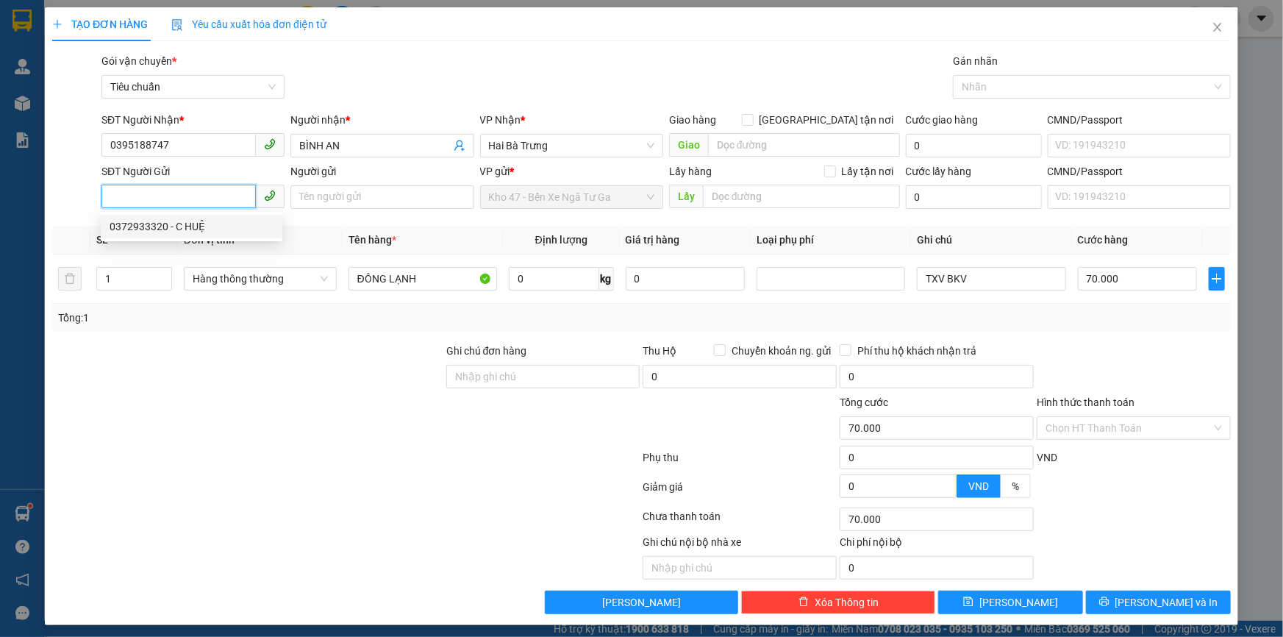
type input "C HUỆ"
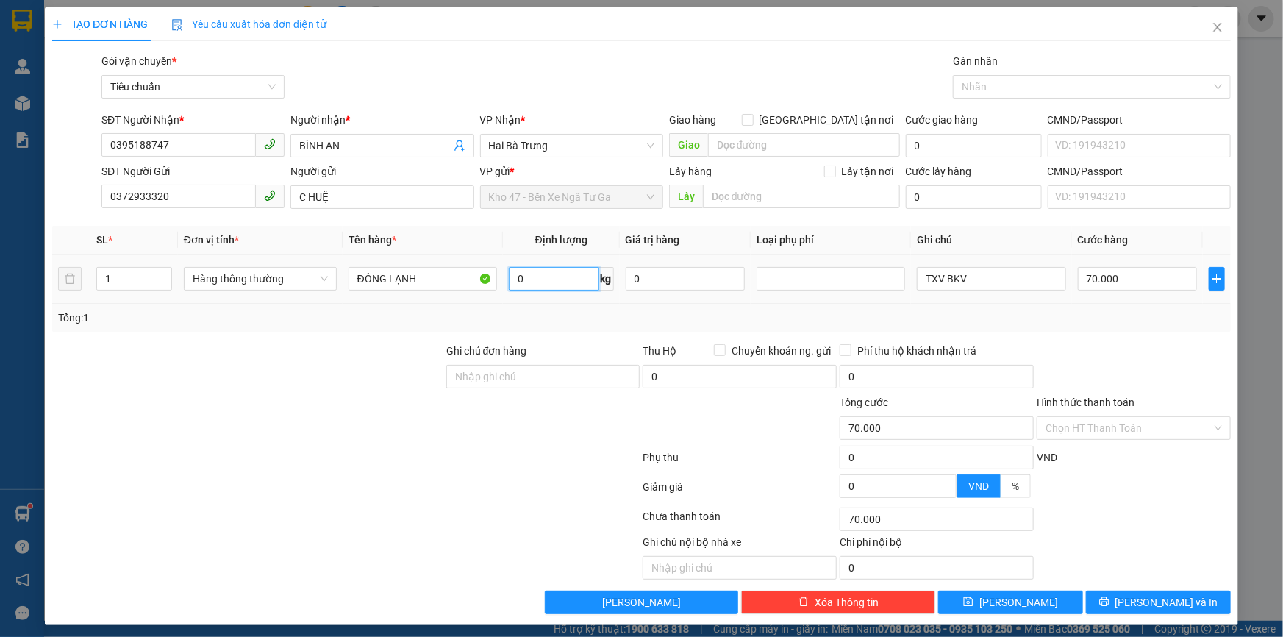
click at [541, 277] on input "0" at bounding box center [554, 279] width 90 height 24
type input "35"
drag, startPoint x: 530, startPoint y: 303, endPoint x: 518, endPoint y: 304, distance: 11.9
click at [530, 304] on div "Tổng: 1" at bounding box center [641, 318] width 1179 height 28
click at [936, 280] on input "TXV BKV" at bounding box center [991, 279] width 149 height 24
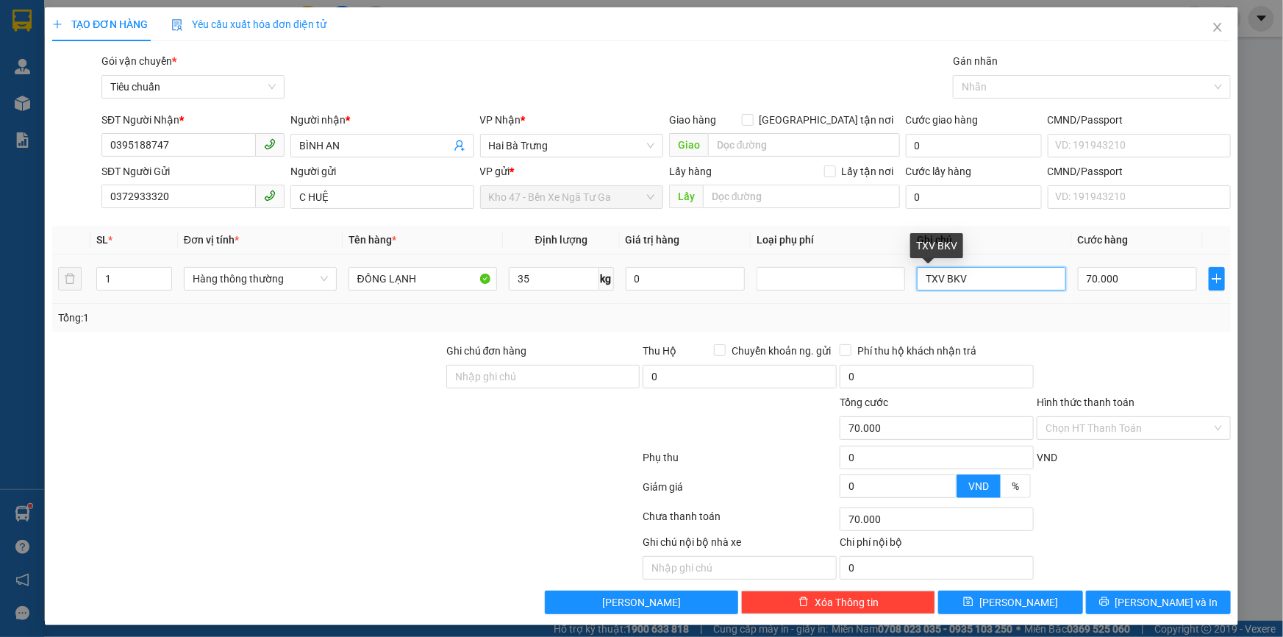
click at [936, 280] on input "TXV BKV" at bounding box center [991, 279] width 149 height 24
type input "TXT BKV"
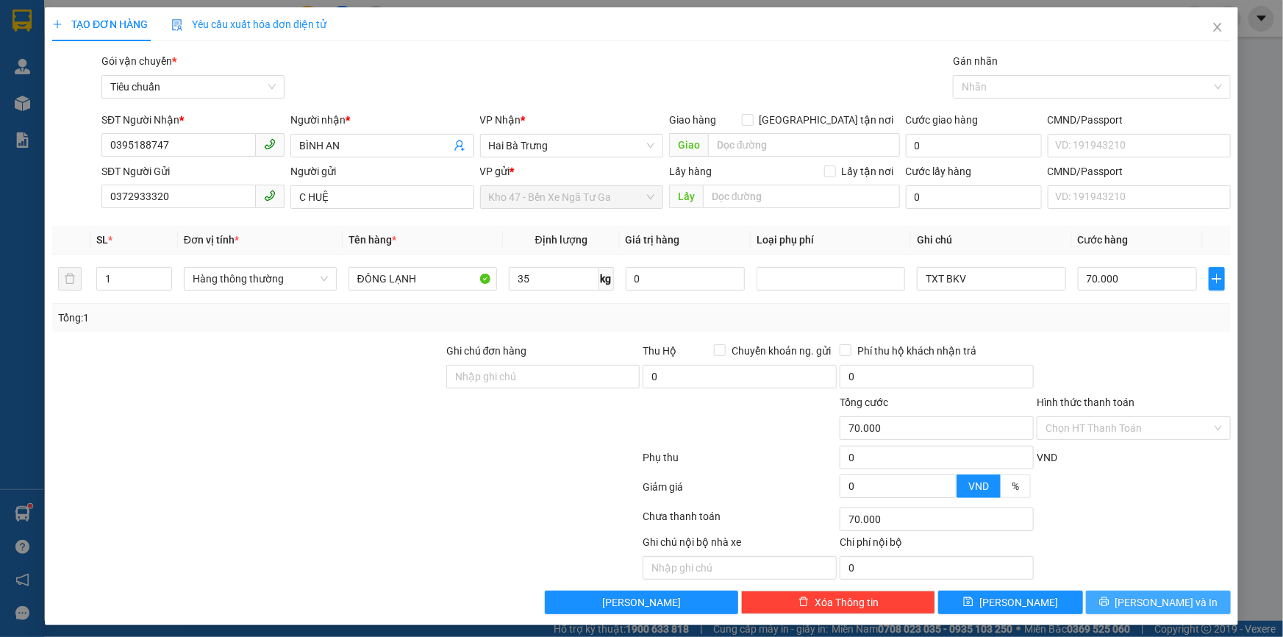
click at [1194, 602] on button "[PERSON_NAME] và In" at bounding box center [1158, 603] width 145 height 24
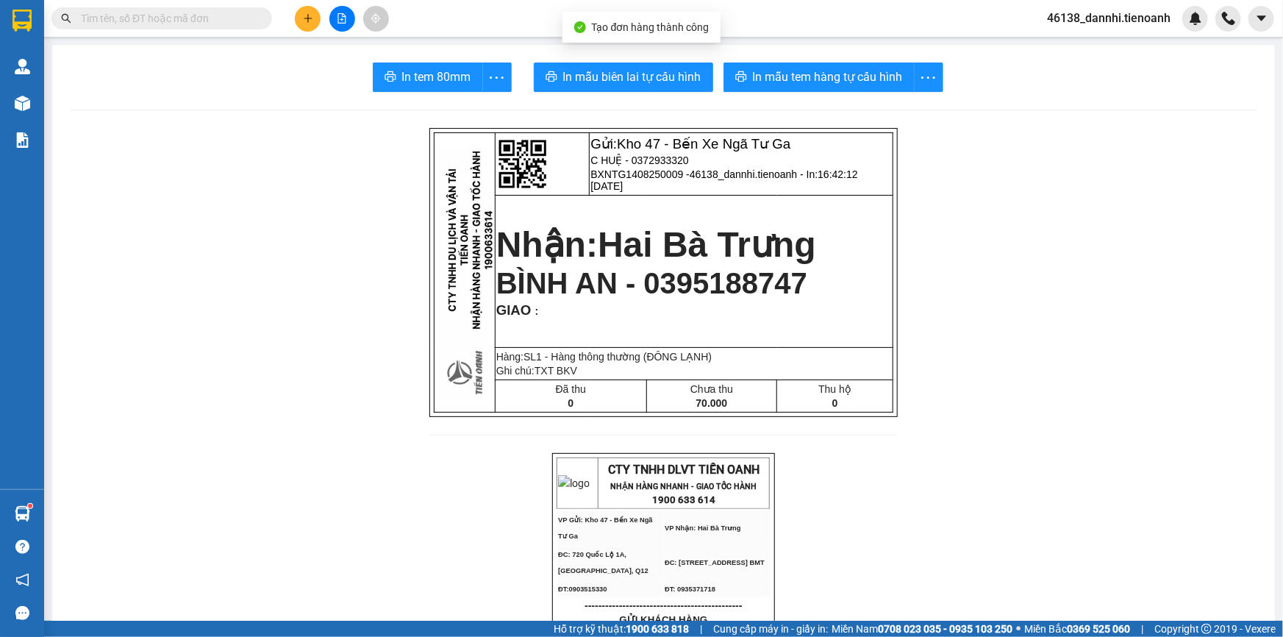
click at [626, 78] on span "In mẫu biên lai tự cấu hình" at bounding box center [632, 77] width 138 height 18
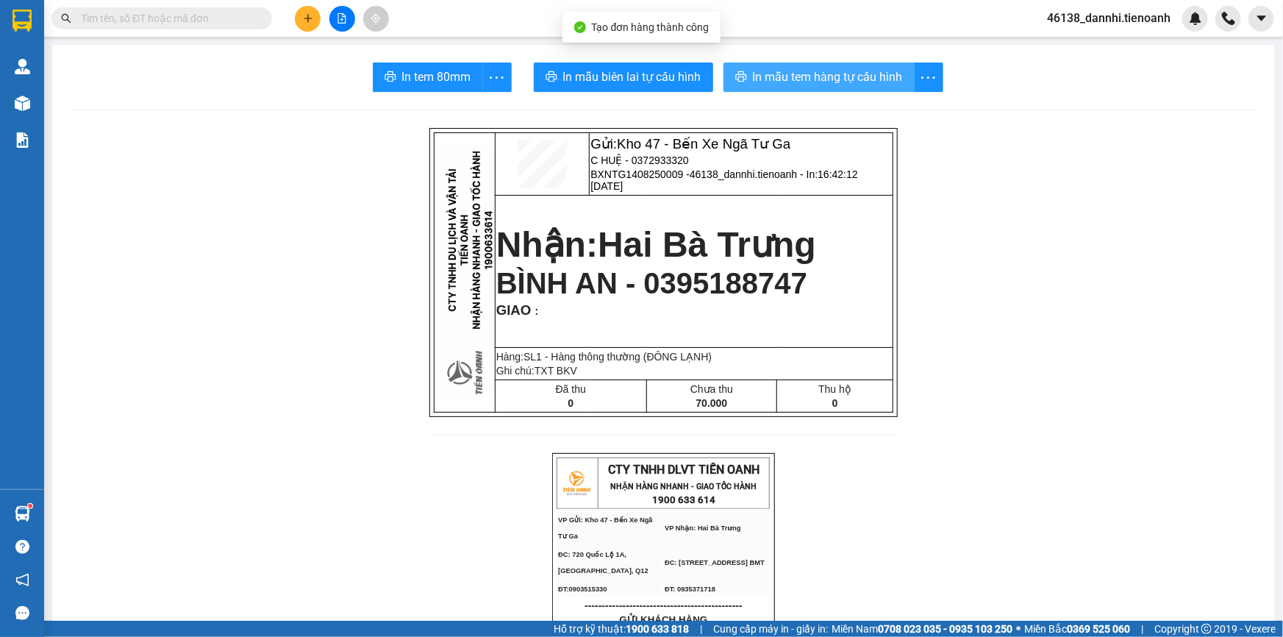
click at [809, 83] on span "In mẫu tem hàng tự cấu hình" at bounding box center [828, 77] width 150 height 18
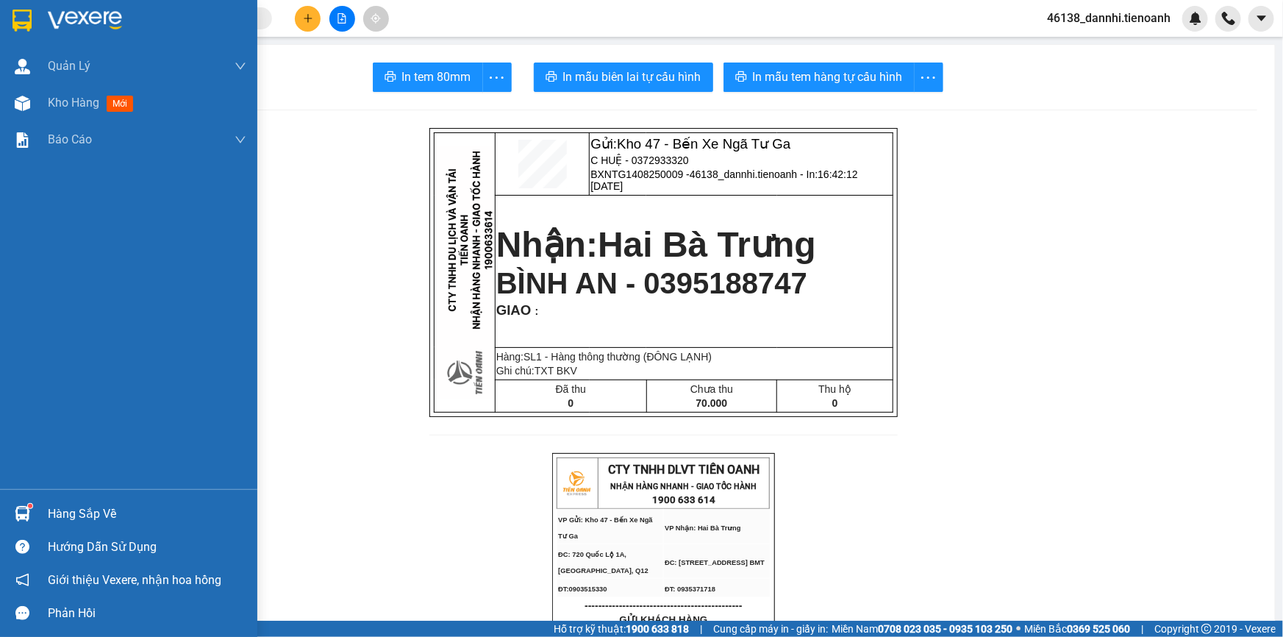
click at [27, 5] on div at bounding box center [128, 24] width 257 height 48
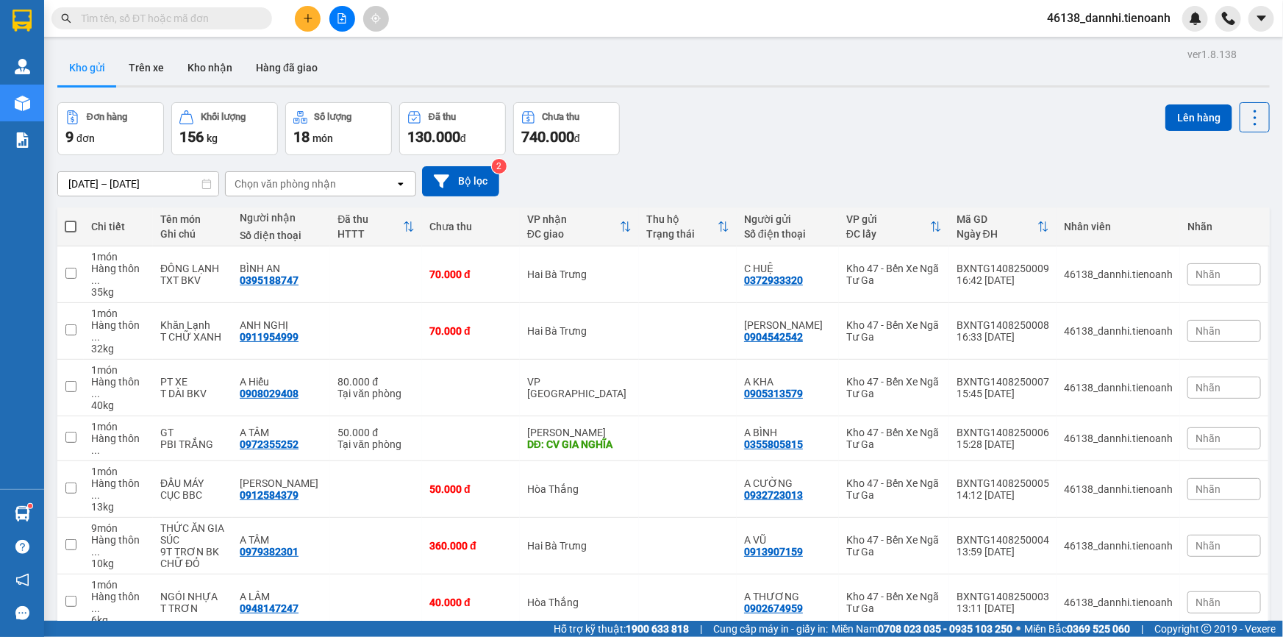
click at [1144, 22] on span "46138_dannhi.tienoanh" at bounding box center [1109, 18] width 147 height 18
click at [1134, 45] on span "Đăng xuất" at bounding box center [1115, 46] width 115 height 16
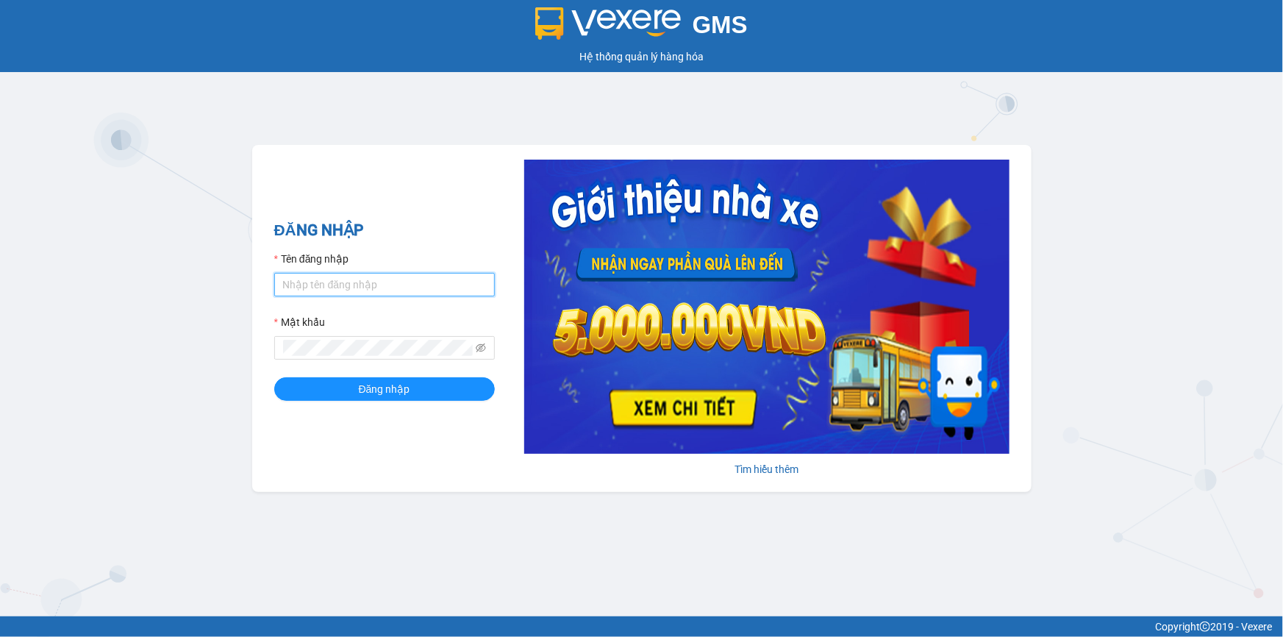
click at [310, 279] on input "Tên đăng nhập" at bounding box center [384, 285] width 221 height 24
type input "myhao.tienoanh"
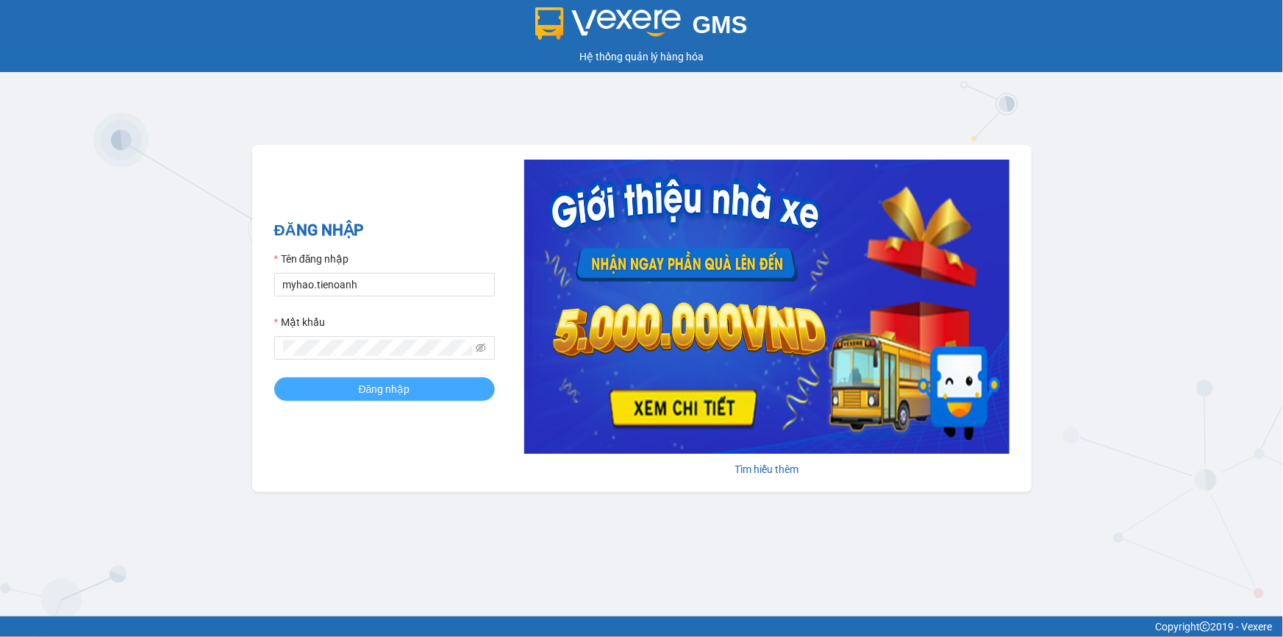
click at [355, 385] on button "Đăng nhập" at bounding box center [384, 389] width 221 height 24
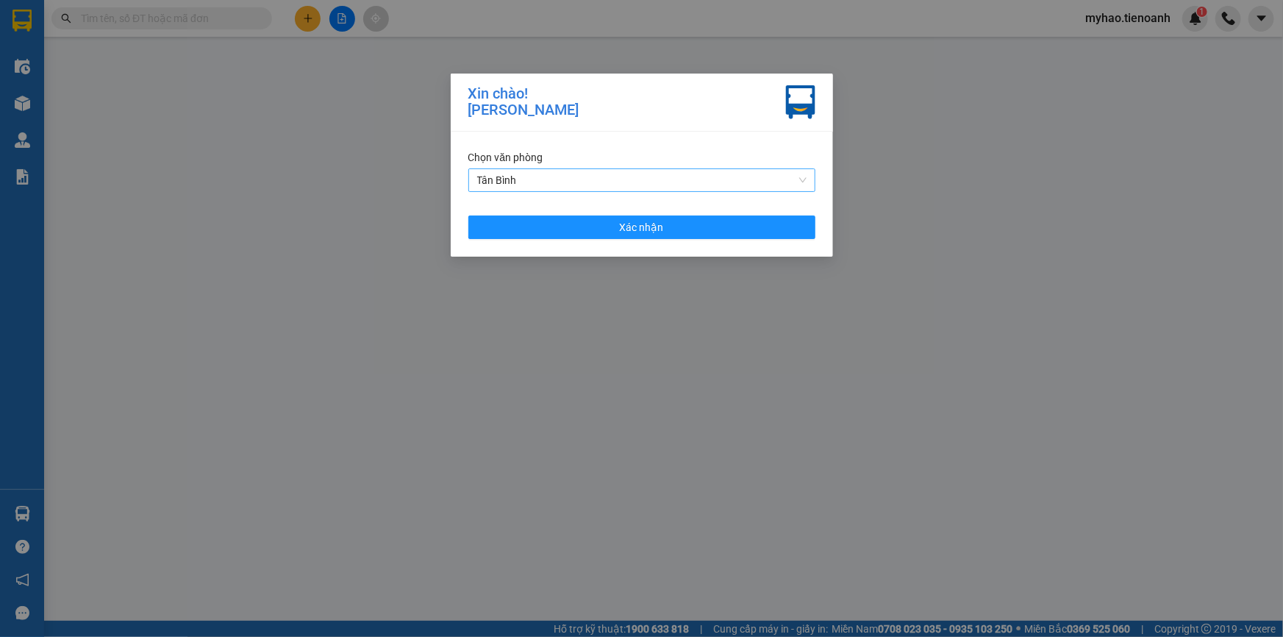
click at [603, 182] on span "Tân Bình" at bounding box center [641, 180] width 329 height 22
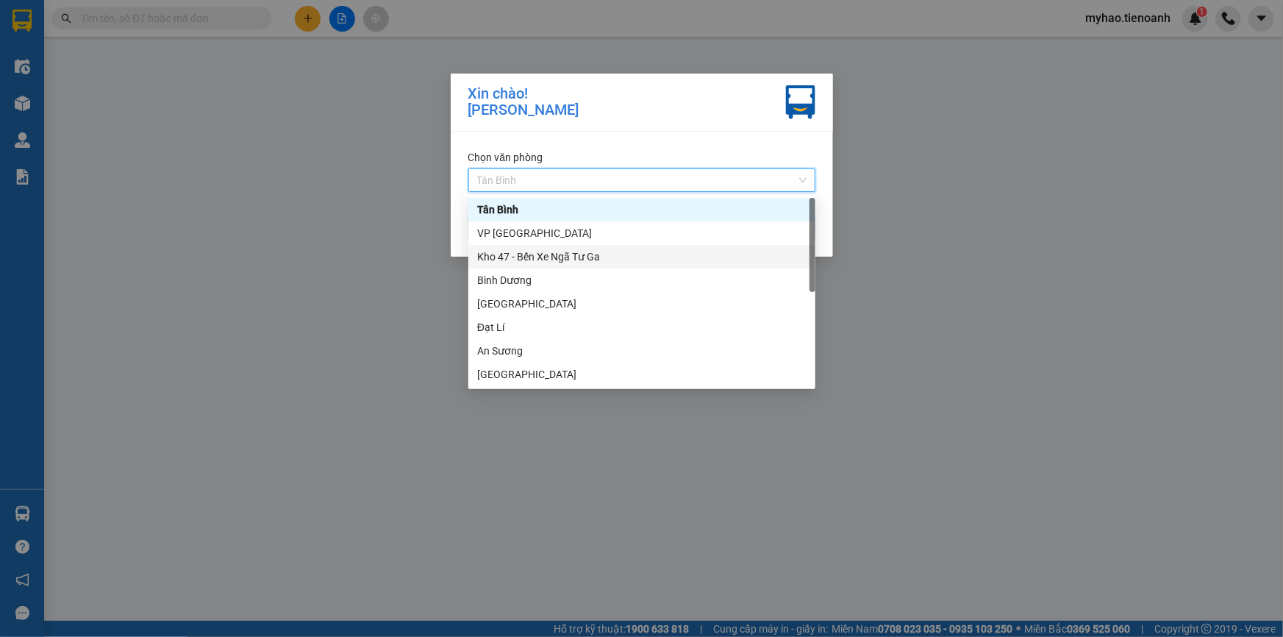
click at [575, 258] on div "Kho 47 - Bến Xe Ngã Tư Ga" at bounding box center [641, 257] width 329 height 16
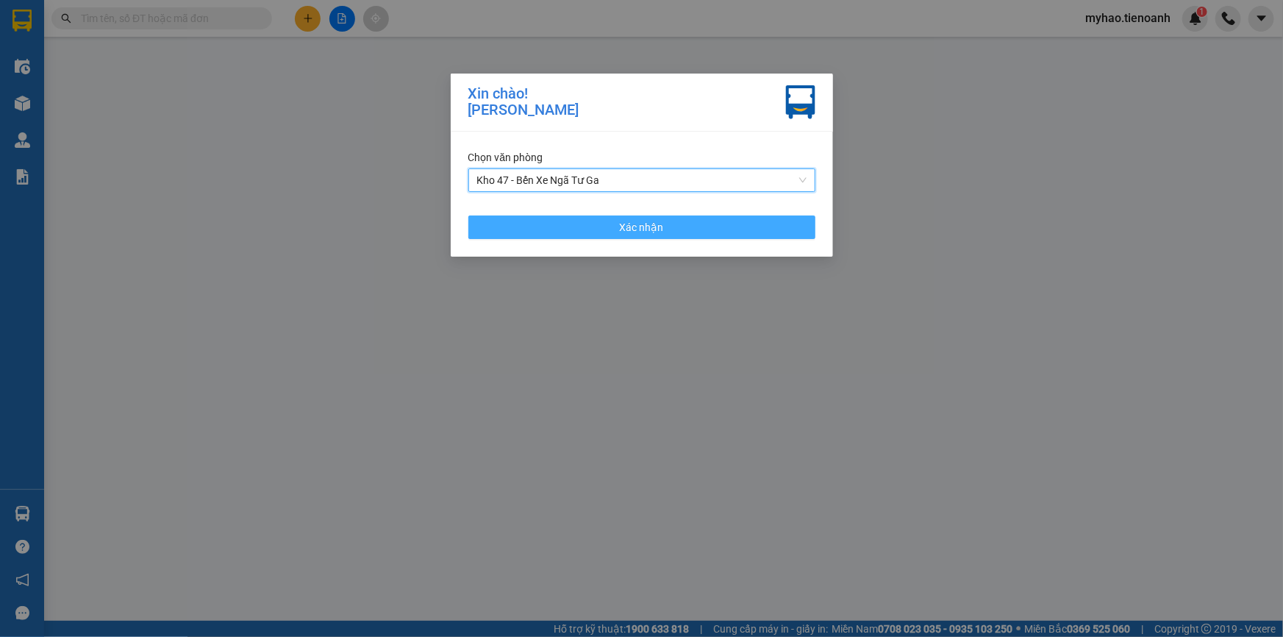
click at [591, 228] on button "Xác nhận" at bounding box center [641, 227] width 347 height 24
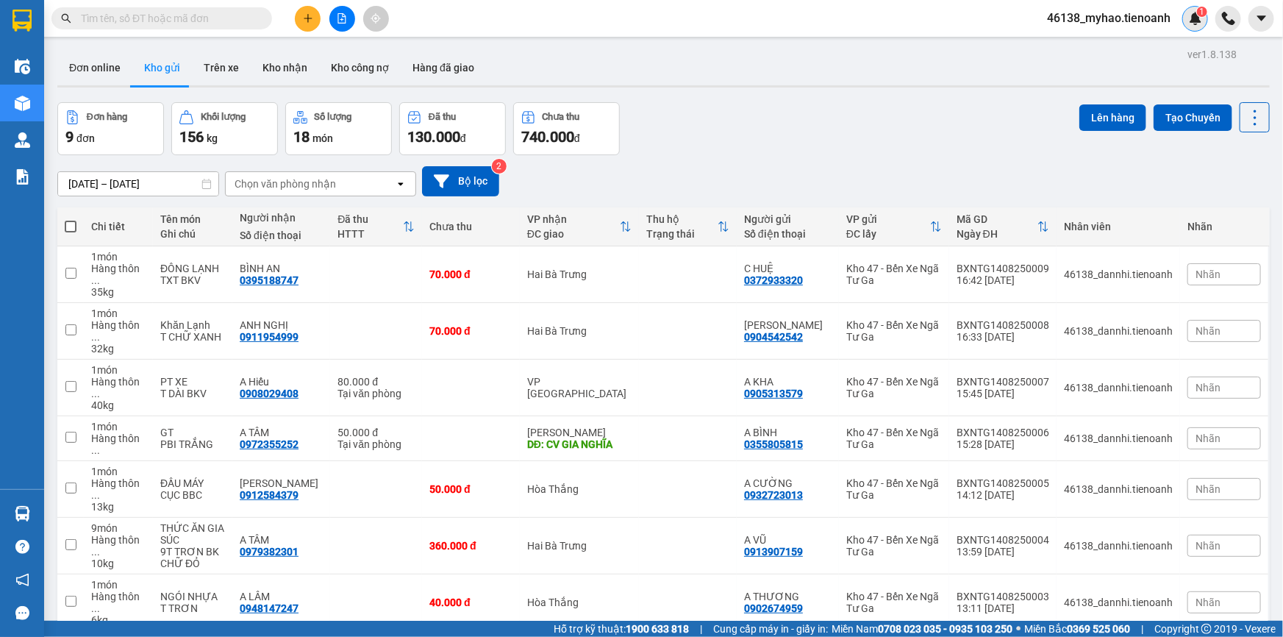
click at [1198, 16] on img at bounding box center [1195, 18] width 13 height 13
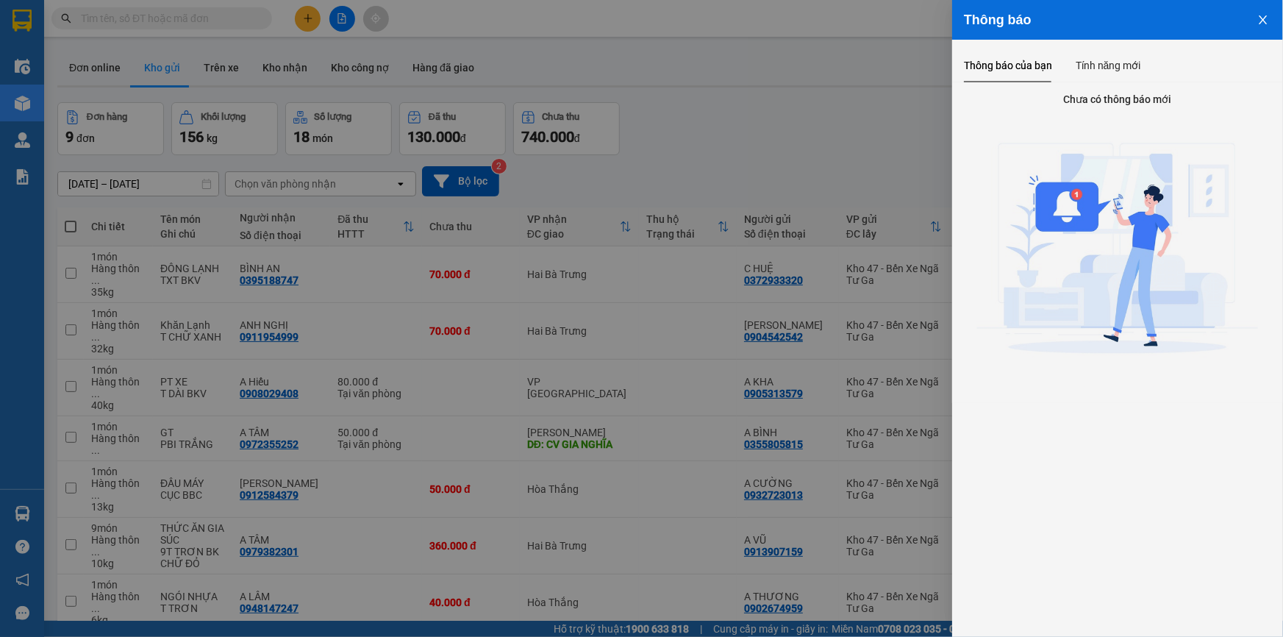
drag, startPoint x: 829, startPoint y: 93, endPoint x: 817, endPoint y: 96, distance: 12.0
click at [829, 93] on div at bounding box center [641, 318] width 1283 height 637
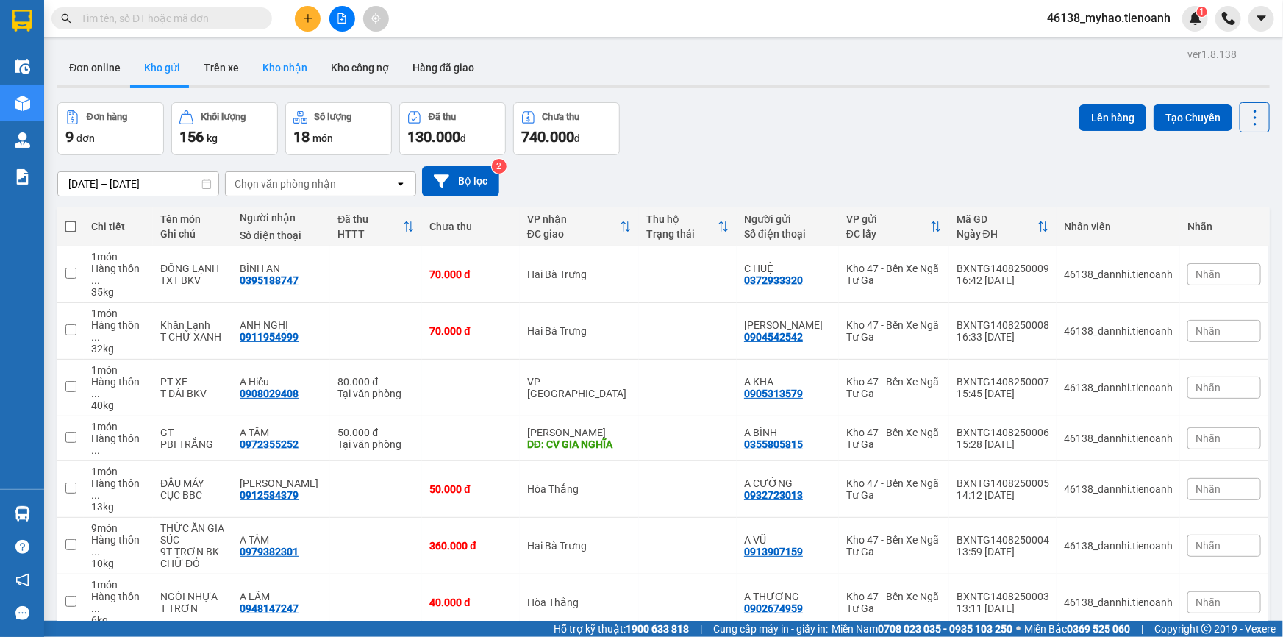
click at [264, 73] on button "Kho nhận" at bounding box center [285, 67] width 68 height 35
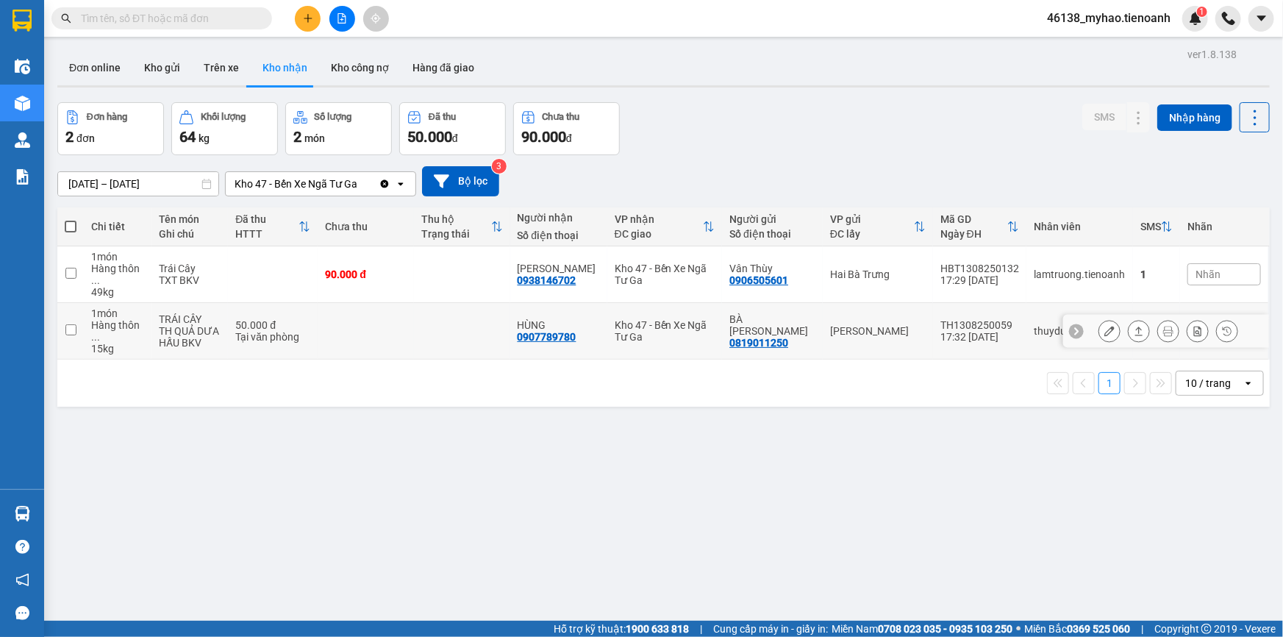
click at [385, 305] on td at bounding box center [366, 331] width 96 height 57
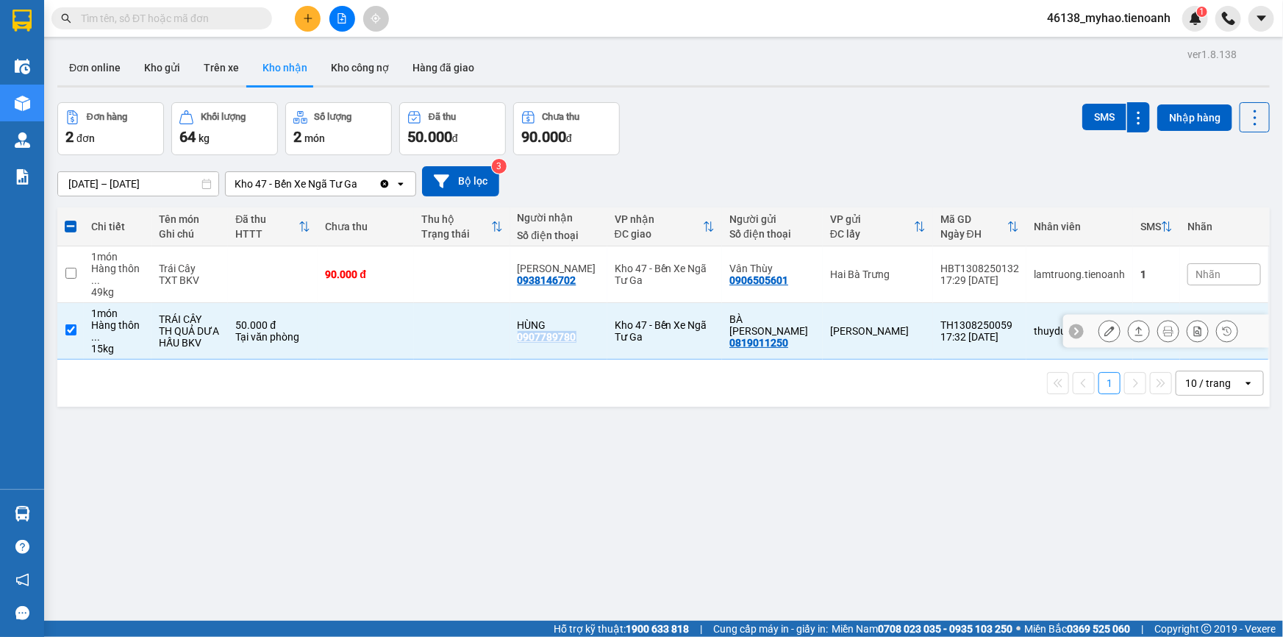
drag, startPoint x: 587, startPoint y: 321, endPoint x: 525, endPoint y: 321, distance: 61.8
click at [525, 321] on td "HÙNG 0907789780" at bounding box center [558, 331] width 97 height 57
checkbox input "false"
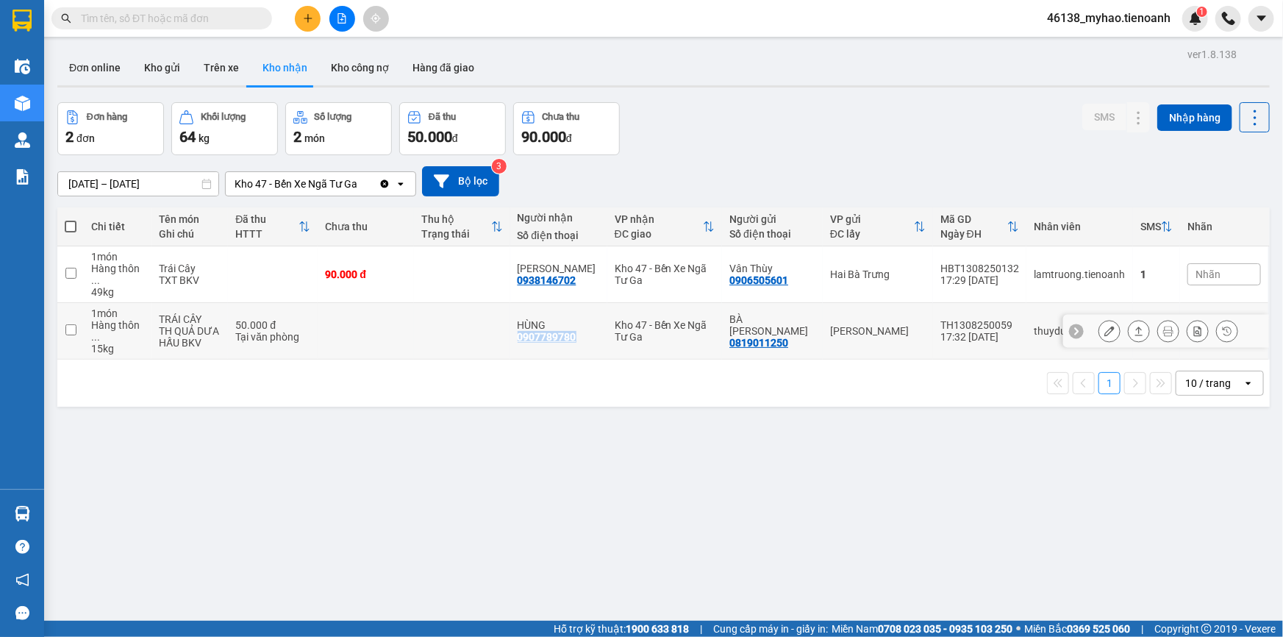
copy div "0907789780"
click at [130, 19] on input "text" at bounding box center [168, 18] width 174 height 16
paste input "0907789780"
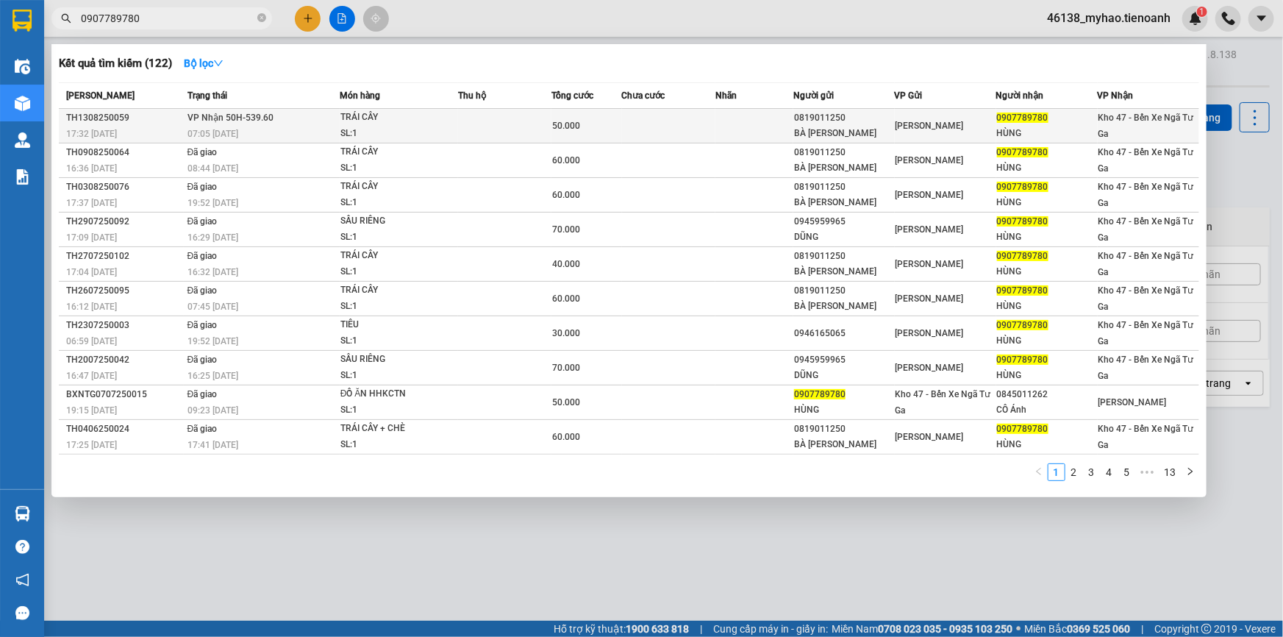
type input "0907789780"
click at [527, 126] on td at bounding box center [504, 126] width 93 height 35
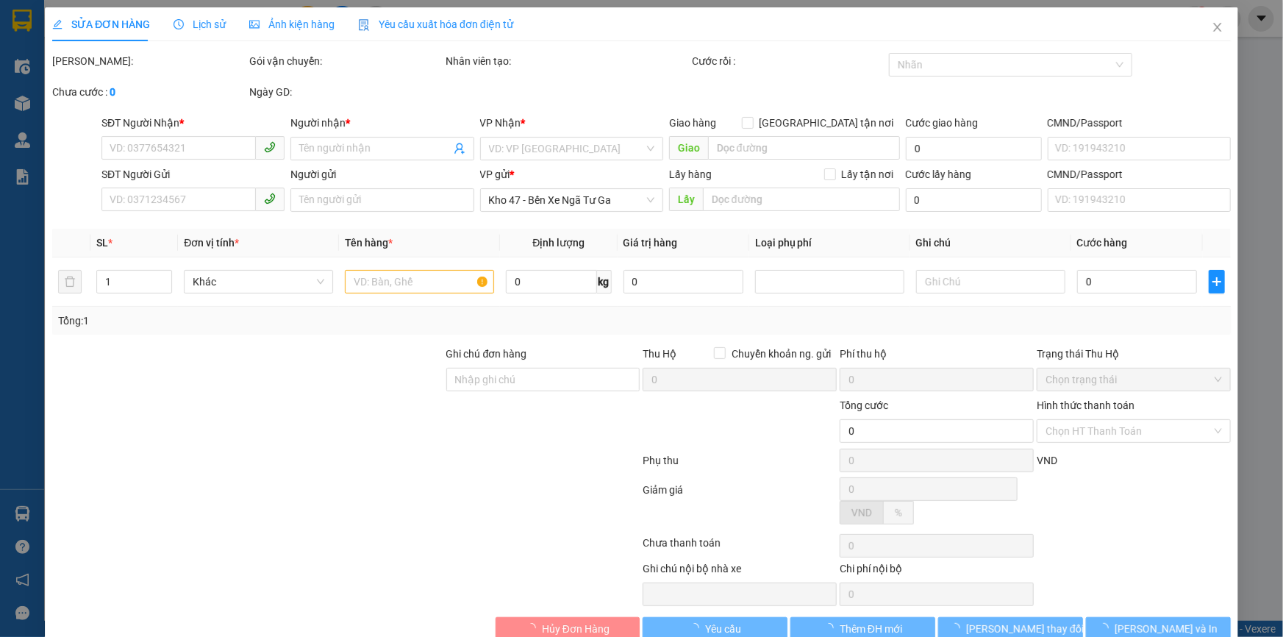
type input "0907789780"
type input "HÙNG"
type input "0819011250"
type input "BÀ [PERSON_NAME]"
type input "50.000"
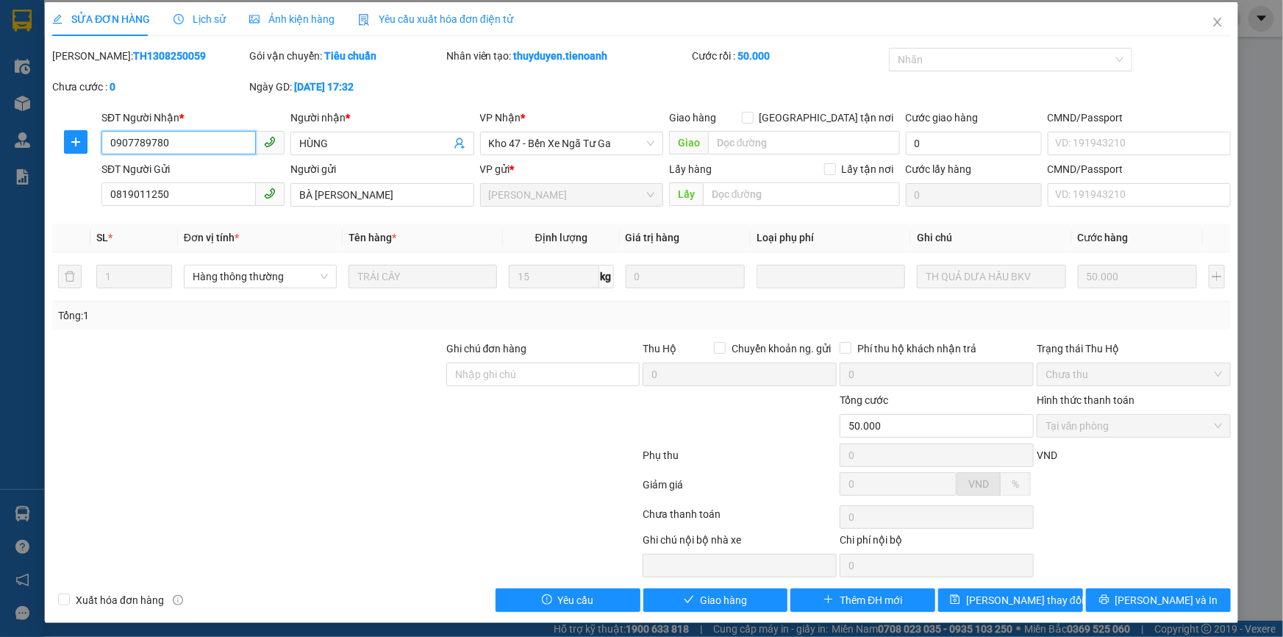
scroll to position [7, 0]
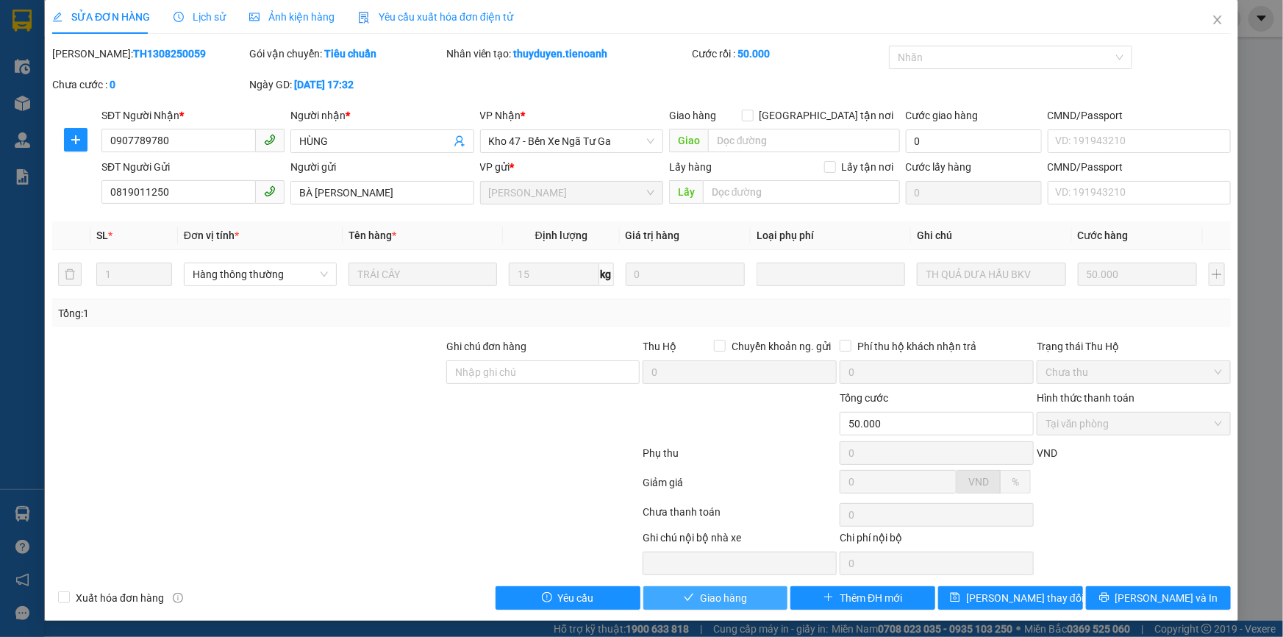
click at [700, 600] on span "Giao hàng" at bounding box center [723, 598] width 47 height 16
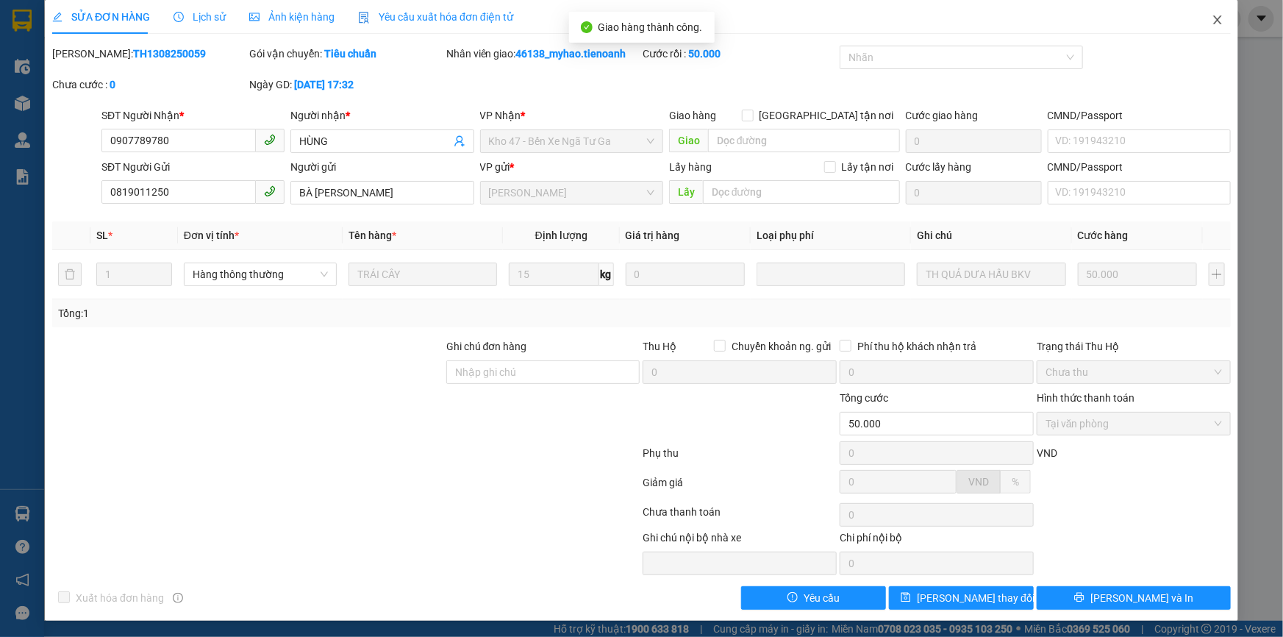
click at [1212, 26] on icon "close" at bounding box center [1218, 20] width 12 height 12
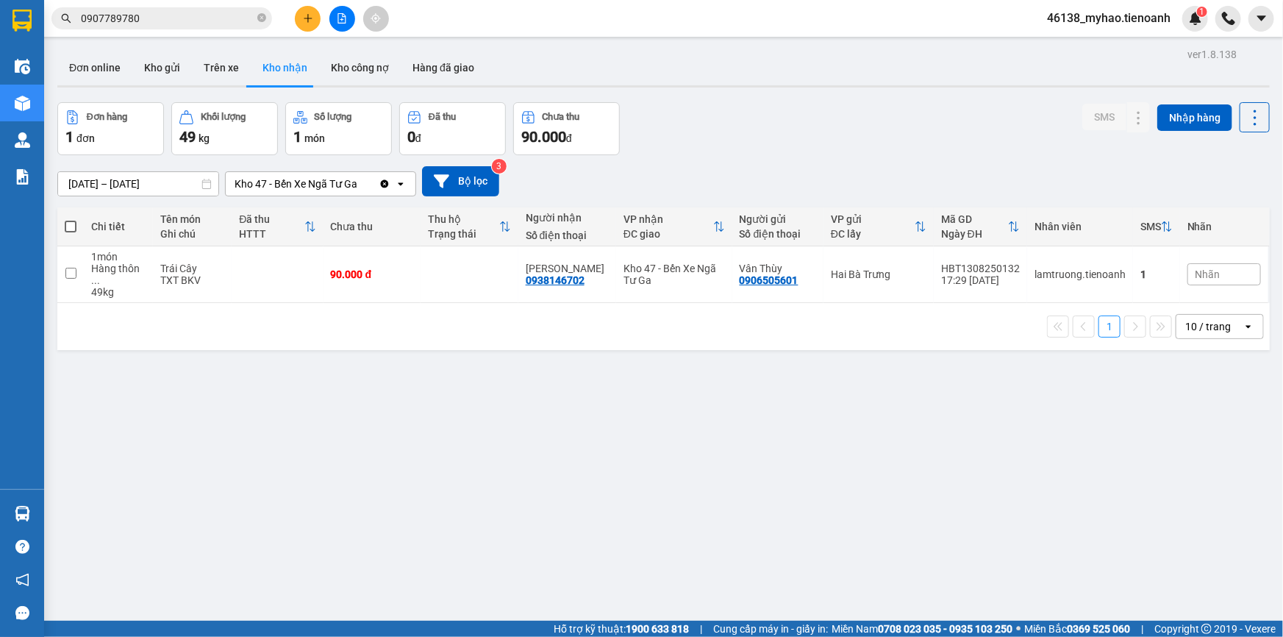
click at [223, 21] on input "0907789780" at bounding box center [168, 18] width 174 height 16
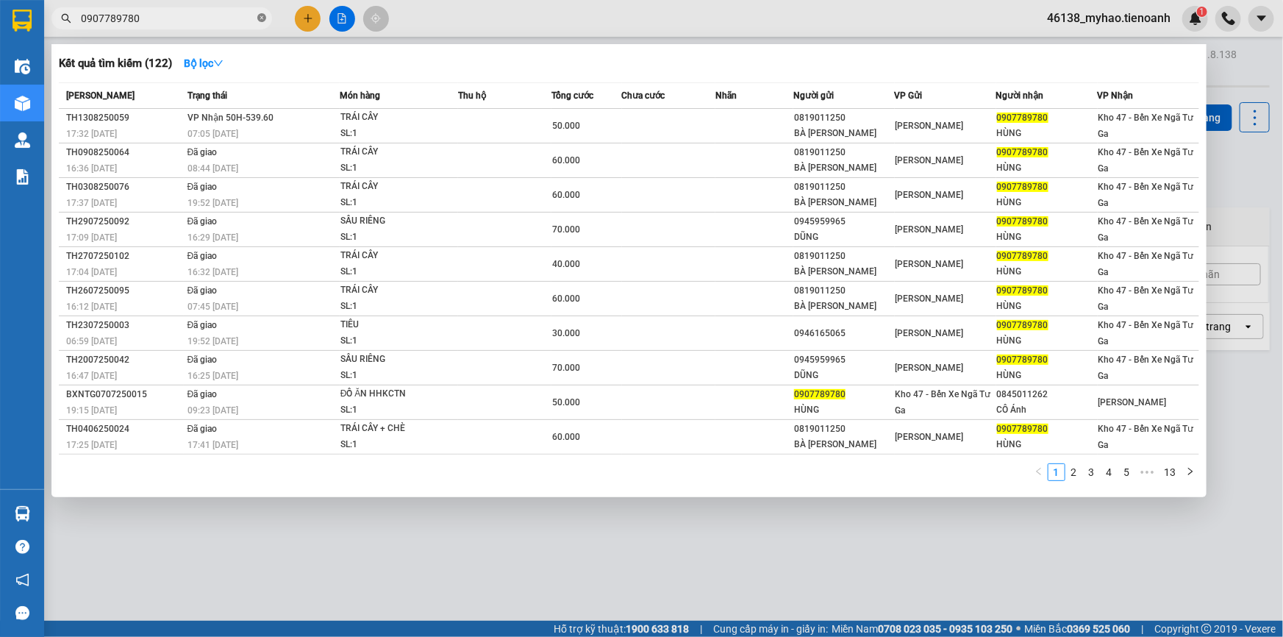
click at [263, 17] on icon "close-circle" at bounding box center [261, 17] width 9 height 9
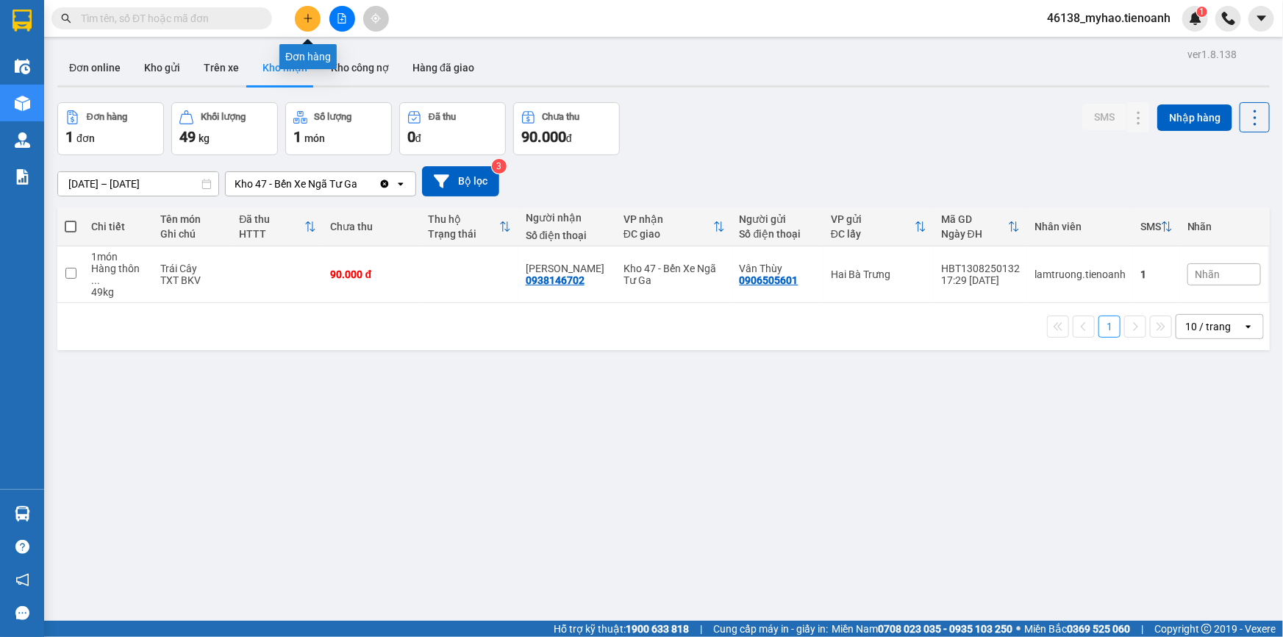
click at [304, 13] on icon "plus" at bounding box center [308, 18] width 10 height 10
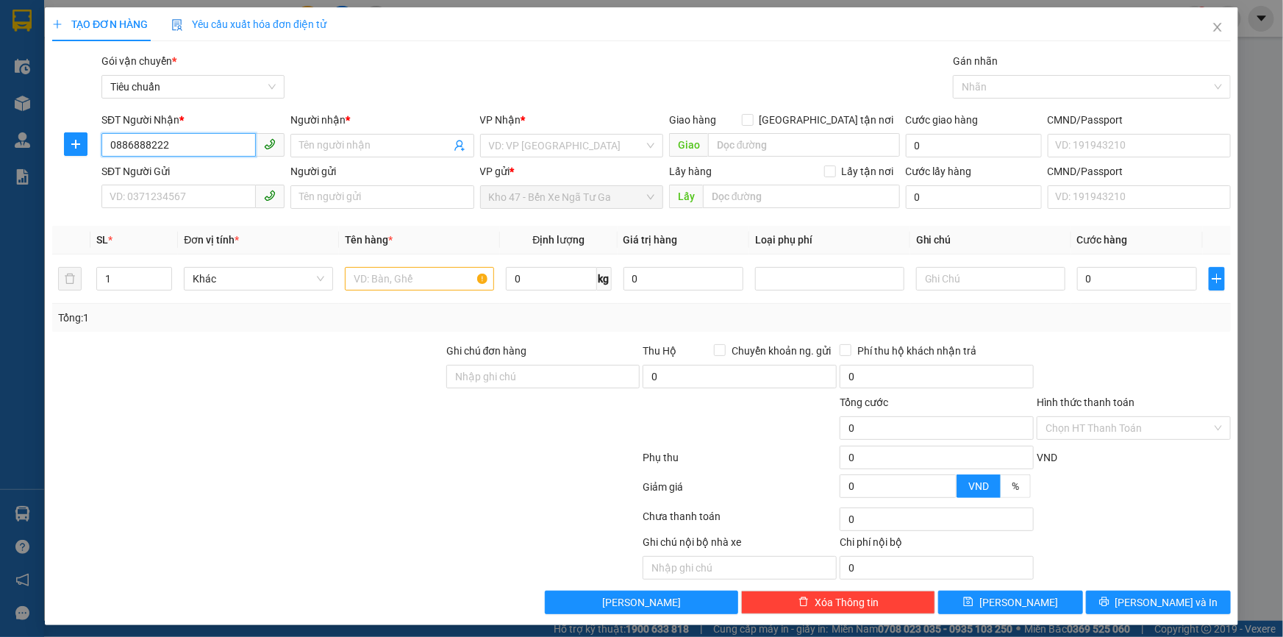
click at [132, 146] on input "0886888222" at bounding box center [178, 145] width 154 height 24
type input "0886888222"
click at [326, 147] on input "Người nhận *" at bounding box center [374, 146] width 151 height 16
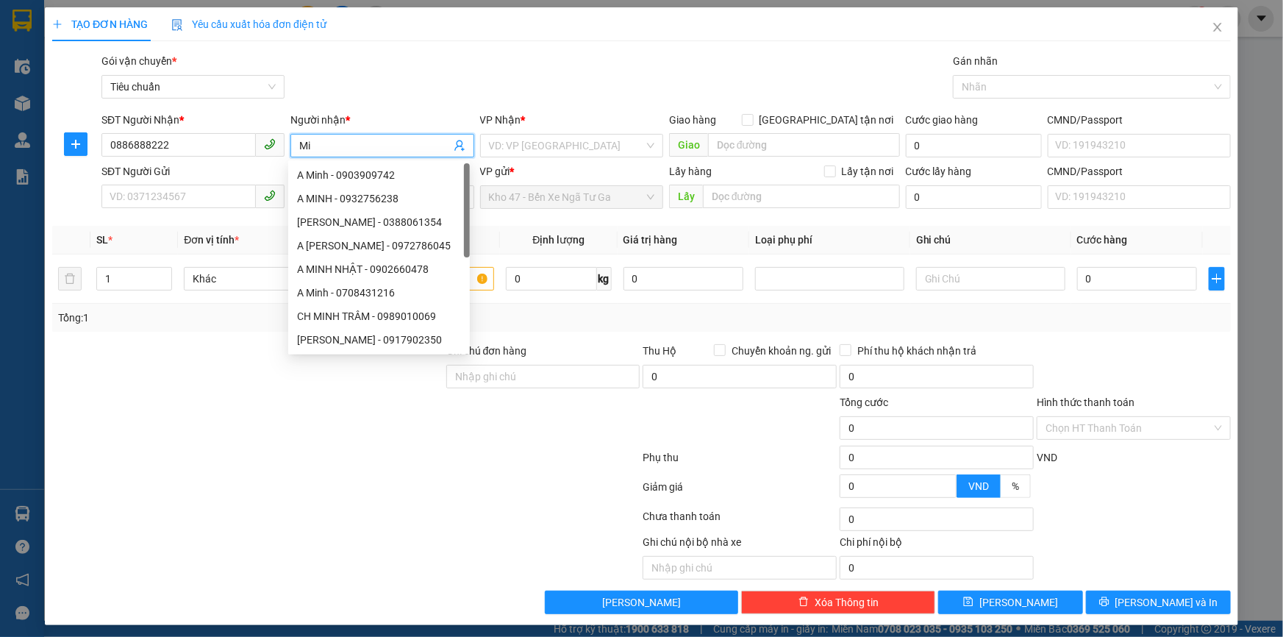
type input "M"
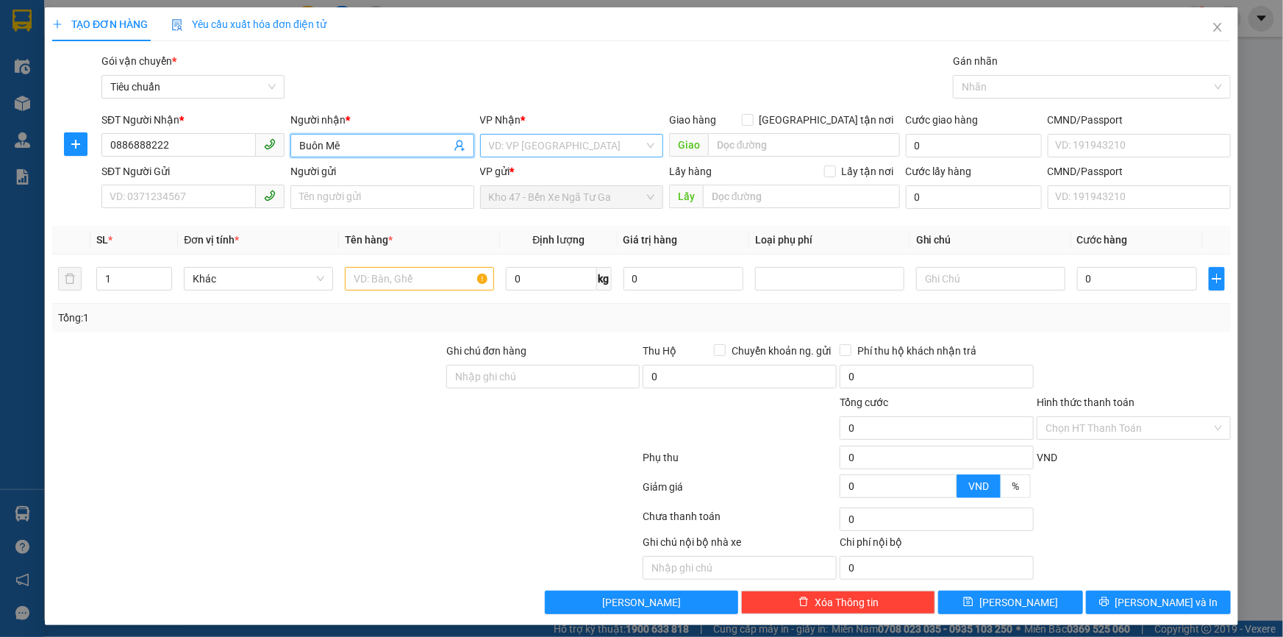
type input "Buôn Mê"
click at [527, 146] on input "search" at bounding box center [566, 146] width 155 height 22
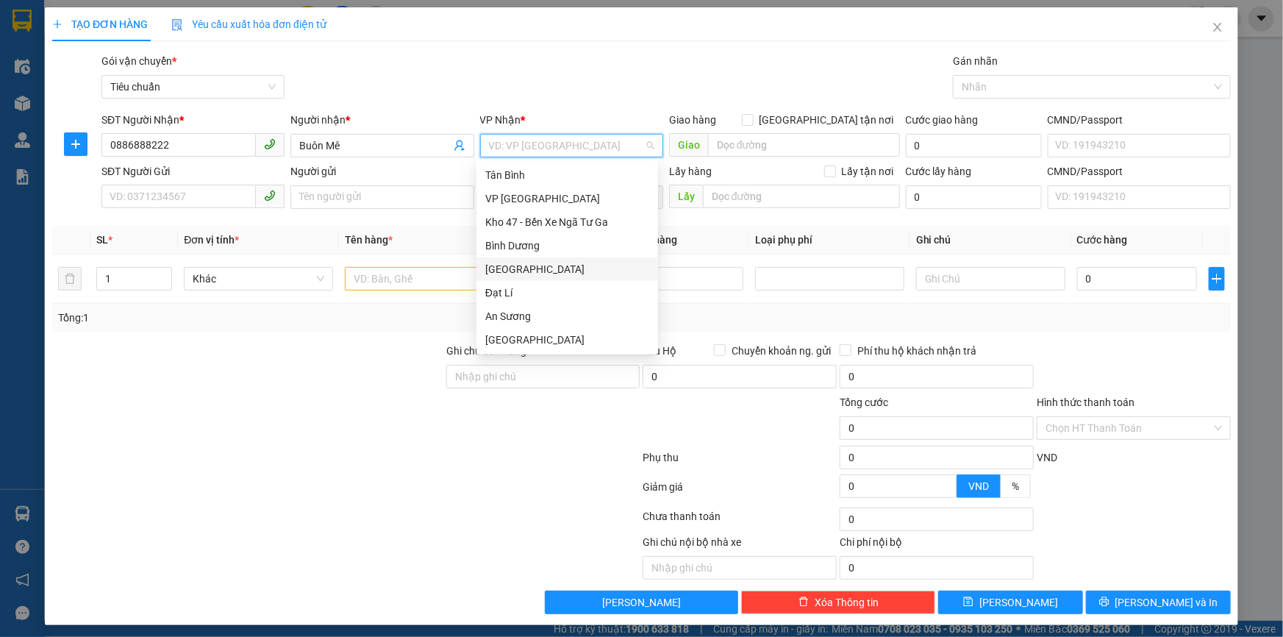
scroll to position [118, 0]
click at [510, 244] on div "Hai Bà Trưng" at bounding box center [567, 246] width 164 height 16
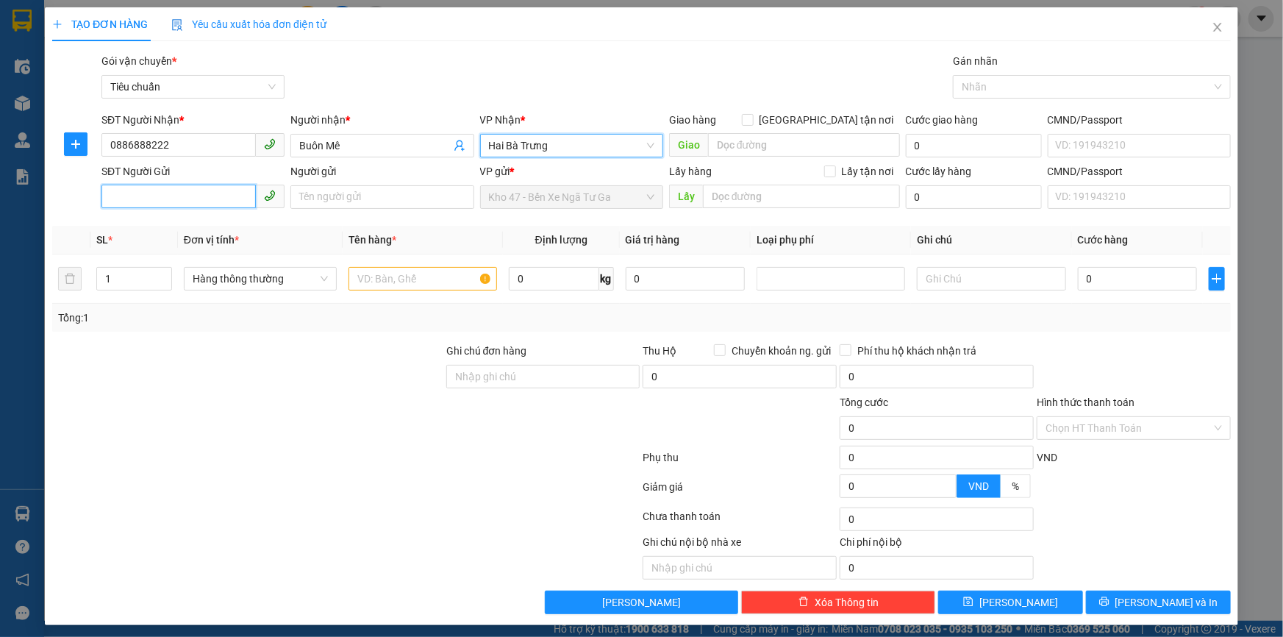
click at [217, 202] on input "SĐT Người Gửi" at bounding box center [178, 197] width 154 height 24
type input "0772922347"
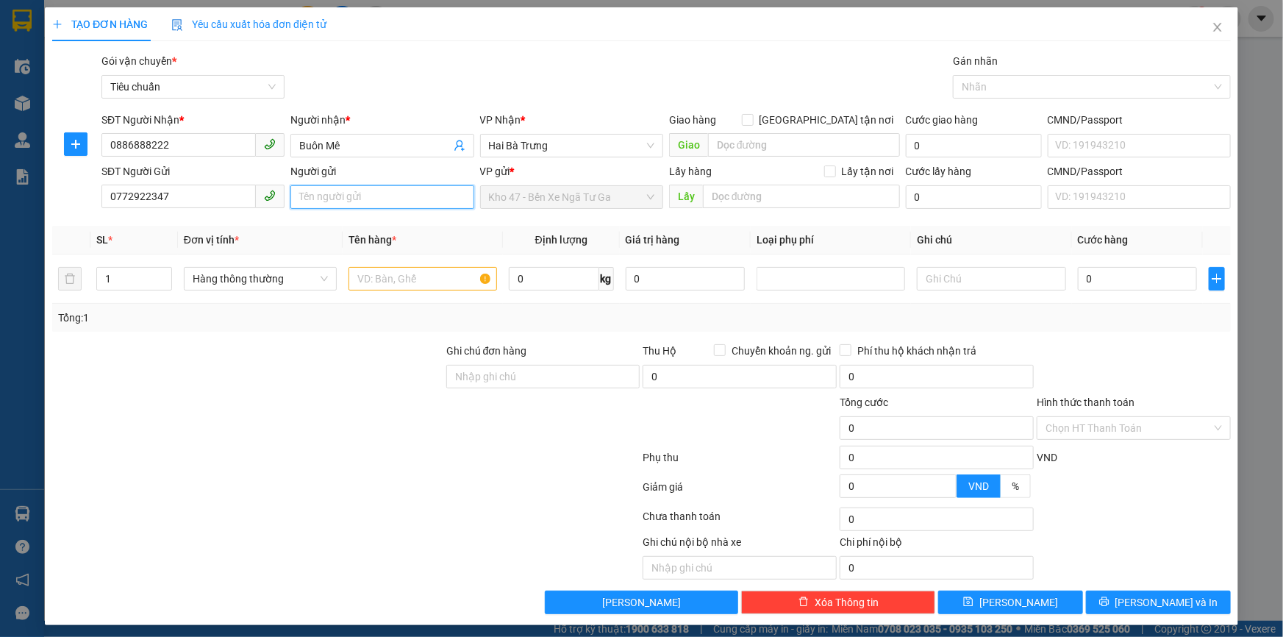
click at [352, 196] on input "Người gửi" at bounding box center [382, 197] width 183 height 24
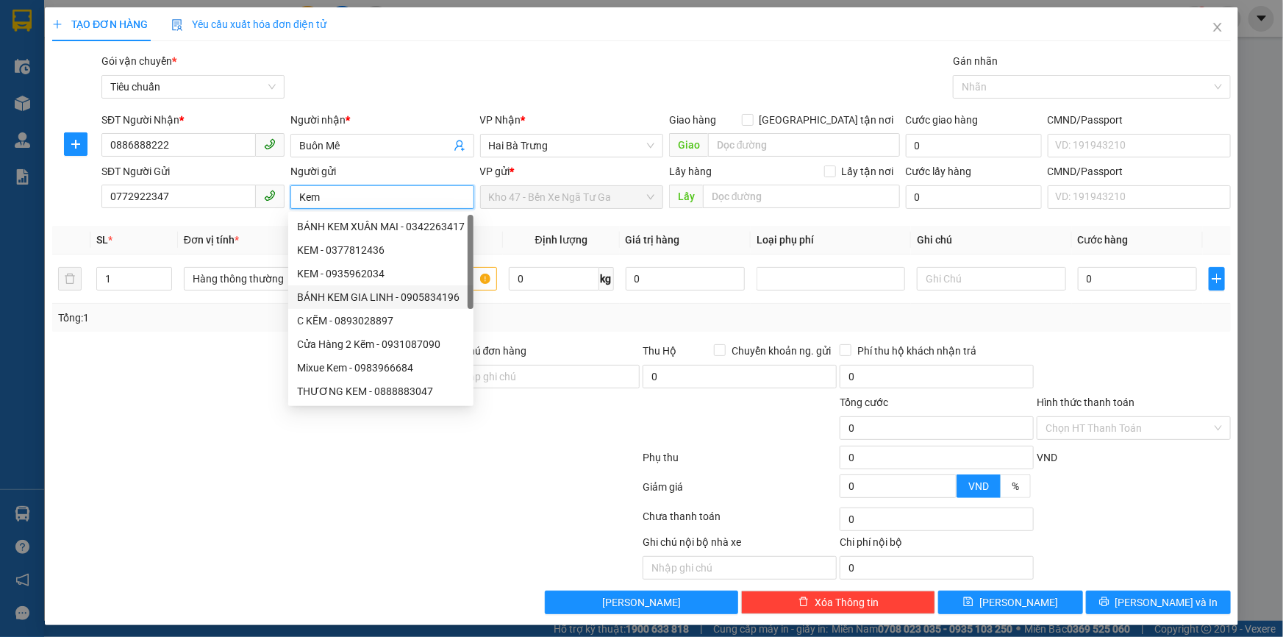
type input "Kem"
click at [238, 382] on div at bounding box center [248, 368] width 394 height 51
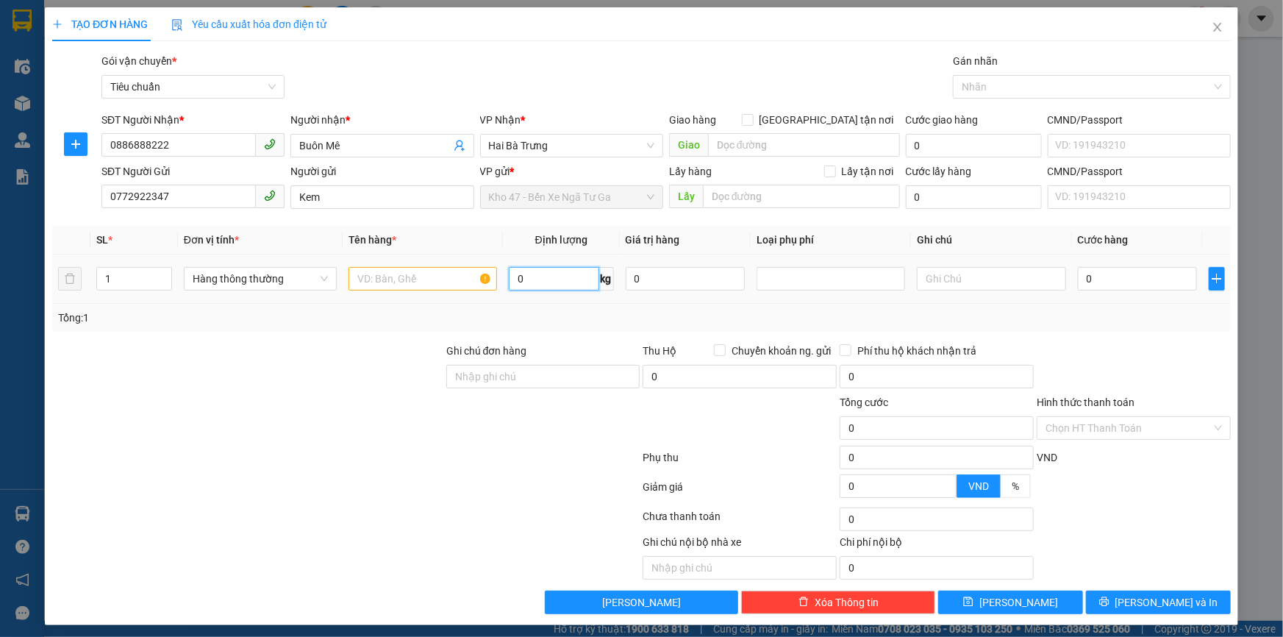
click at [555, 272] on input "0" at bounding box center [554, 279] width 90 height 24
type input "13"
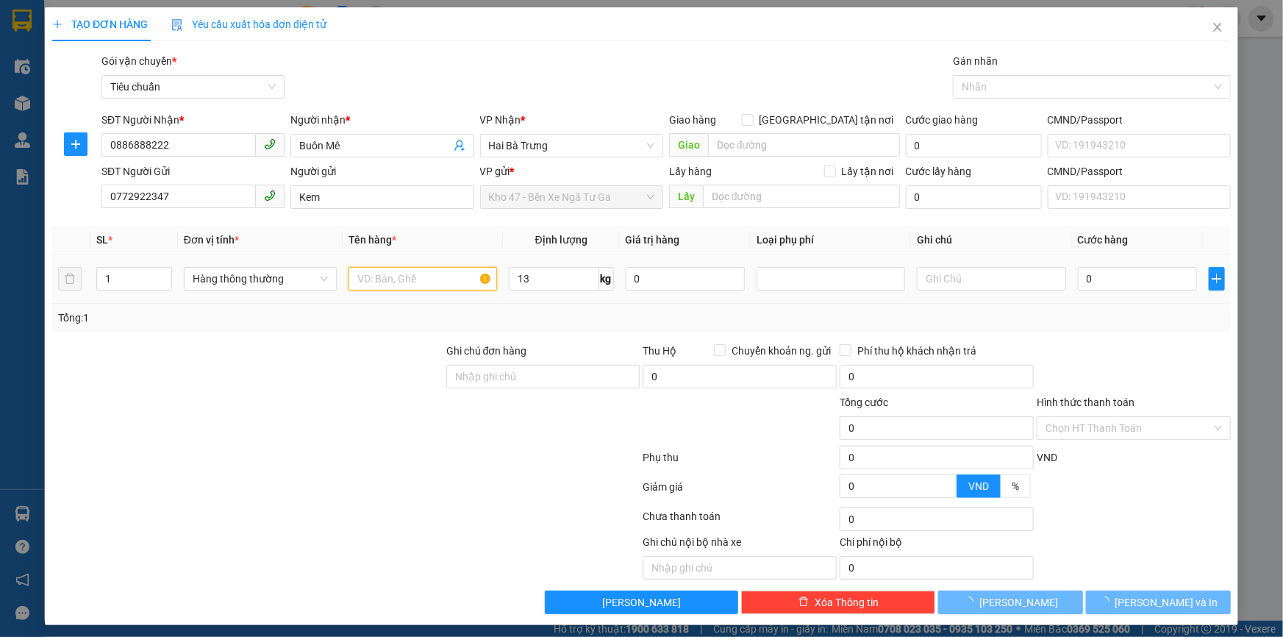
click at [409, 285] on input "text" at bounding box center [423, 279] width 149 height 24
type input "50.000"
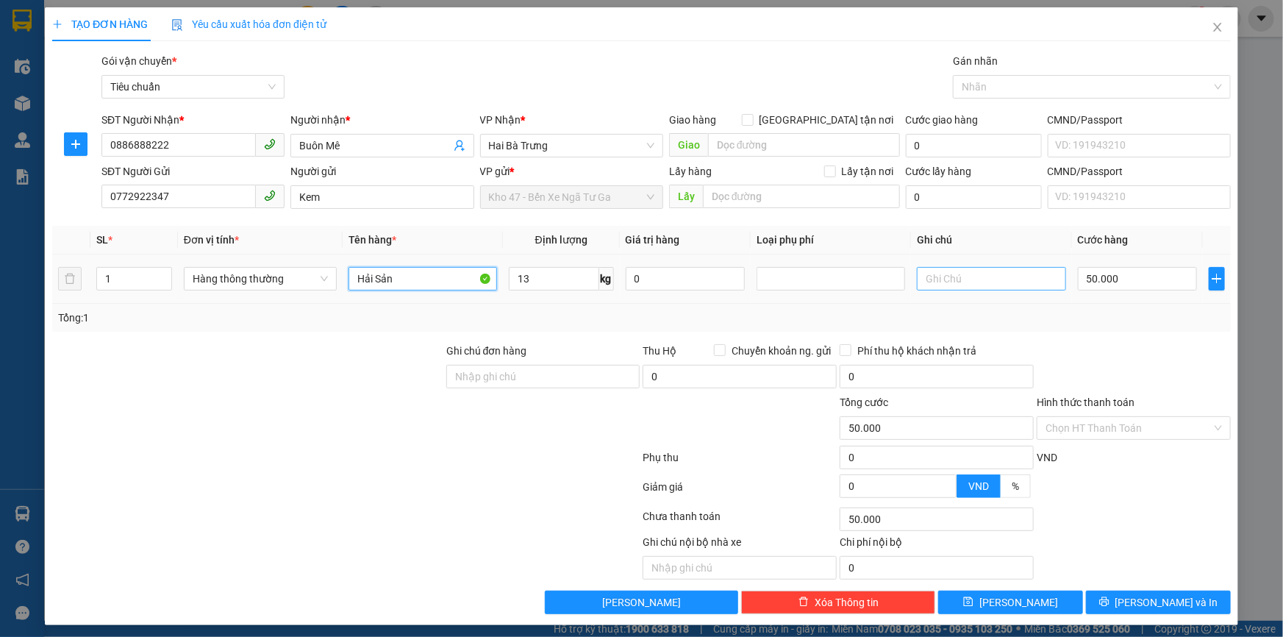
type input "Hải Sản"
click at [986, 284] on input "text" at bounding box center [991, 279] width 149 height 24
type input "TXT BKV"
click at [1177, 602] on span "[PERSON_NAME] và In" at bounding box center [1167, 602] width 103 height 16
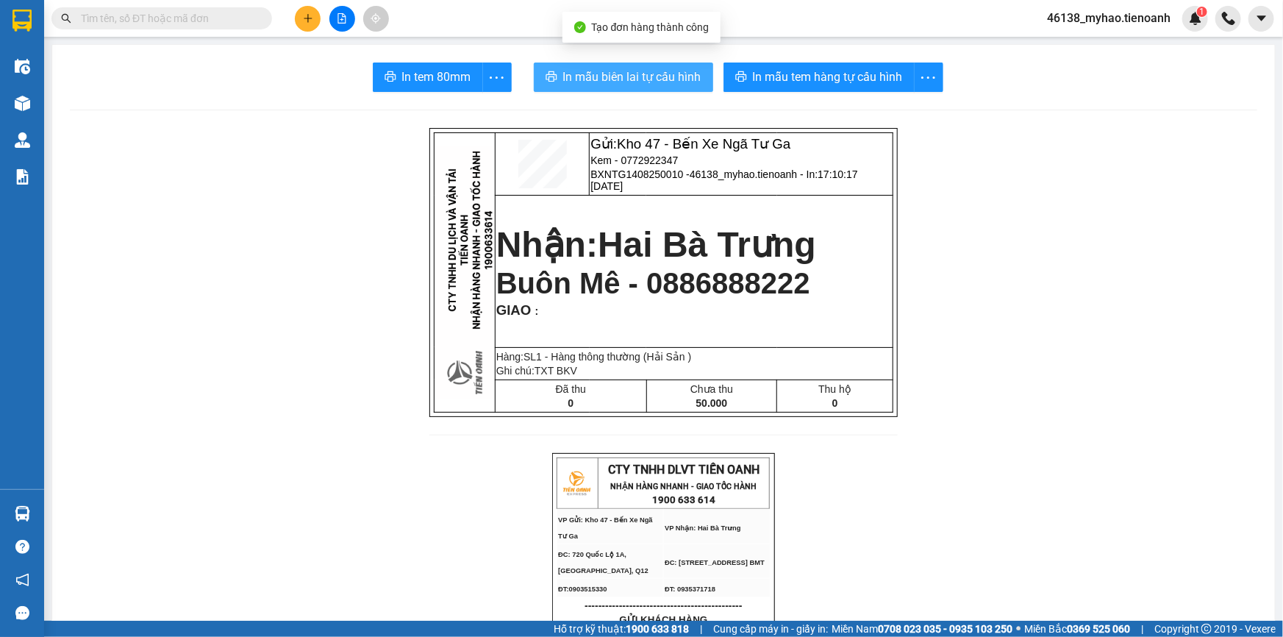
click at [632, 88] on button "In mẫu biên lai tự cấu hình" at bounding box center [623, 77] width 179 height 29
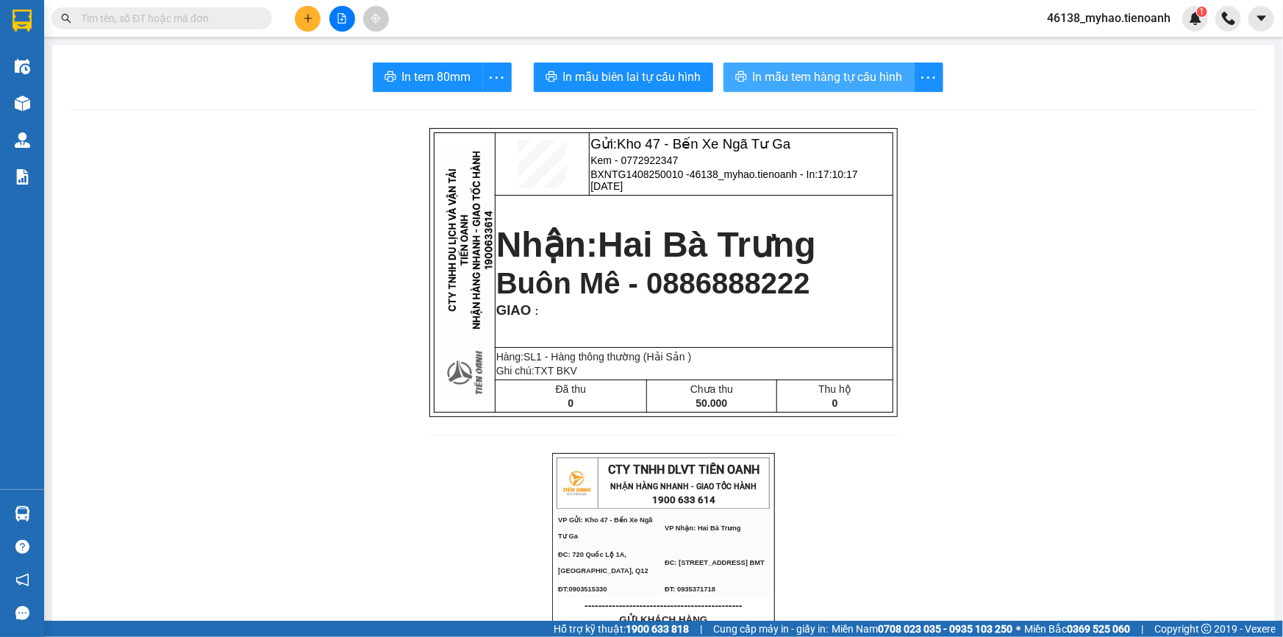
click at [812, 88] on button "In mẫu tem hàng tự cấu hình" at bounding box center [819, 77] width 191 height 29
click at [310, 17] on icon "plus" at bounding box center [308, 18] width 10 height 10
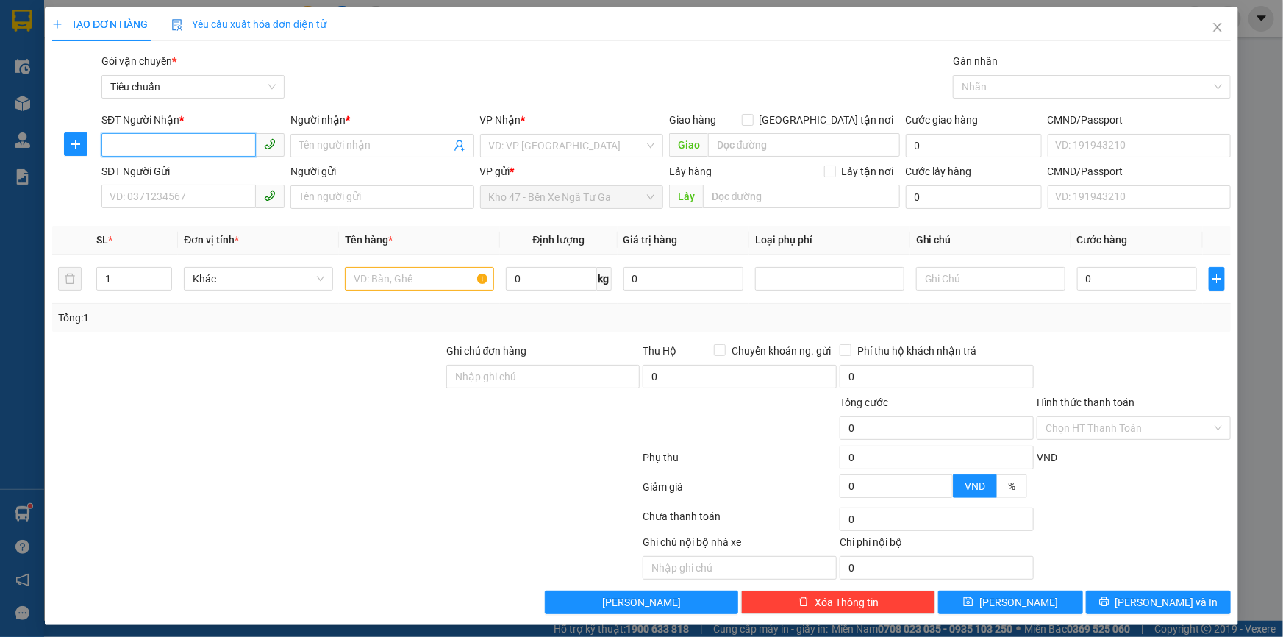
click at [148, 152] on input "SĐT Người Nhận *" at bounding box center [178, 145] width 154 height 24
click at [132, 149] on input "SĐT Người Nhận *" at bounding box center [178, 145] width 154 height 24
click at [135, 141] on input "SĐT Người Nhận *" at bounding box center [178, 145] width 154 height 24
type input "0946900011"
click at [152, 176] on div "0946900011 - A Điền" at bounding box center [192, 175] width 164 height 16
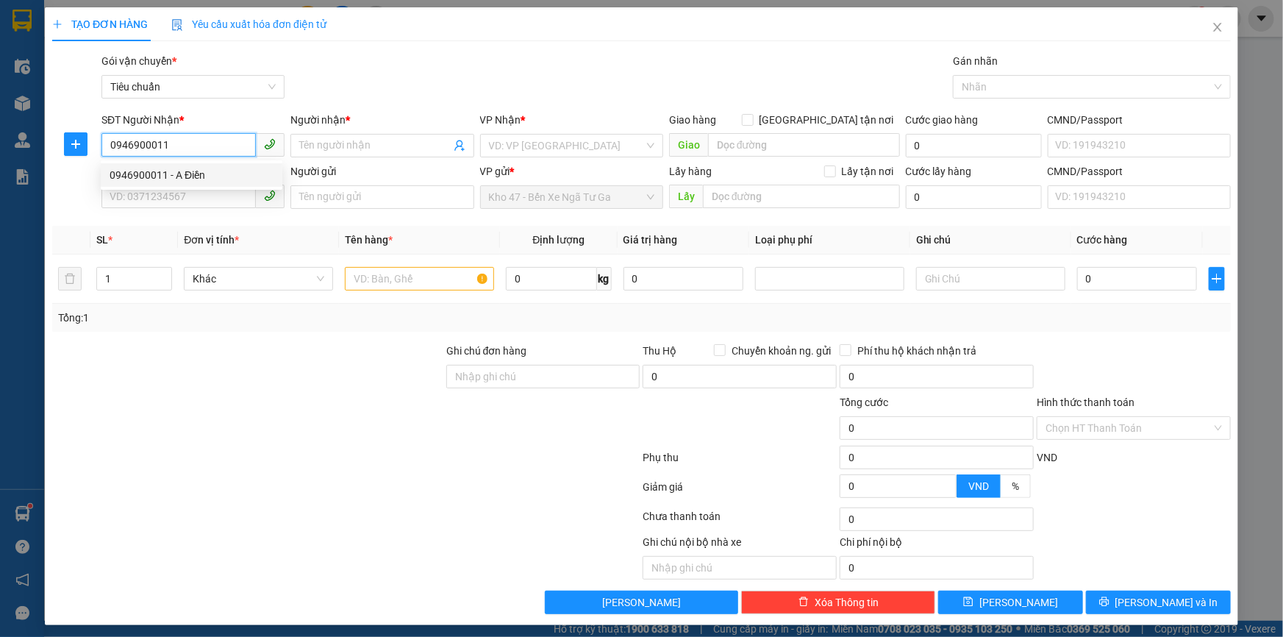
type input "A Điền"
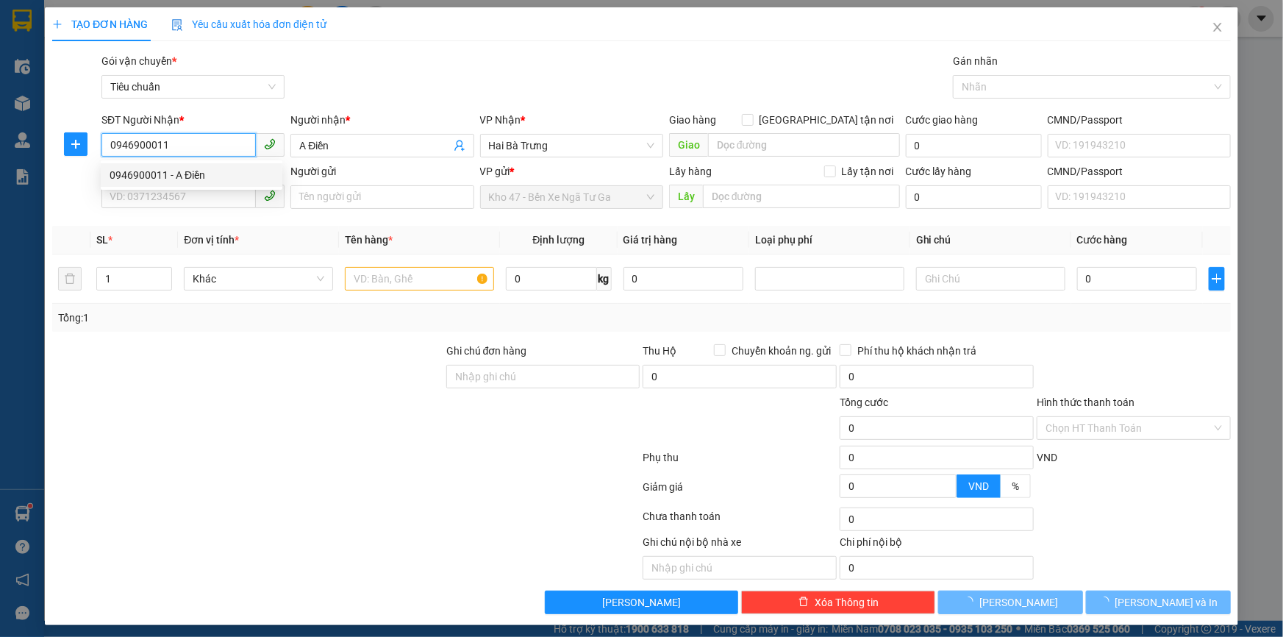
type input "40.000"
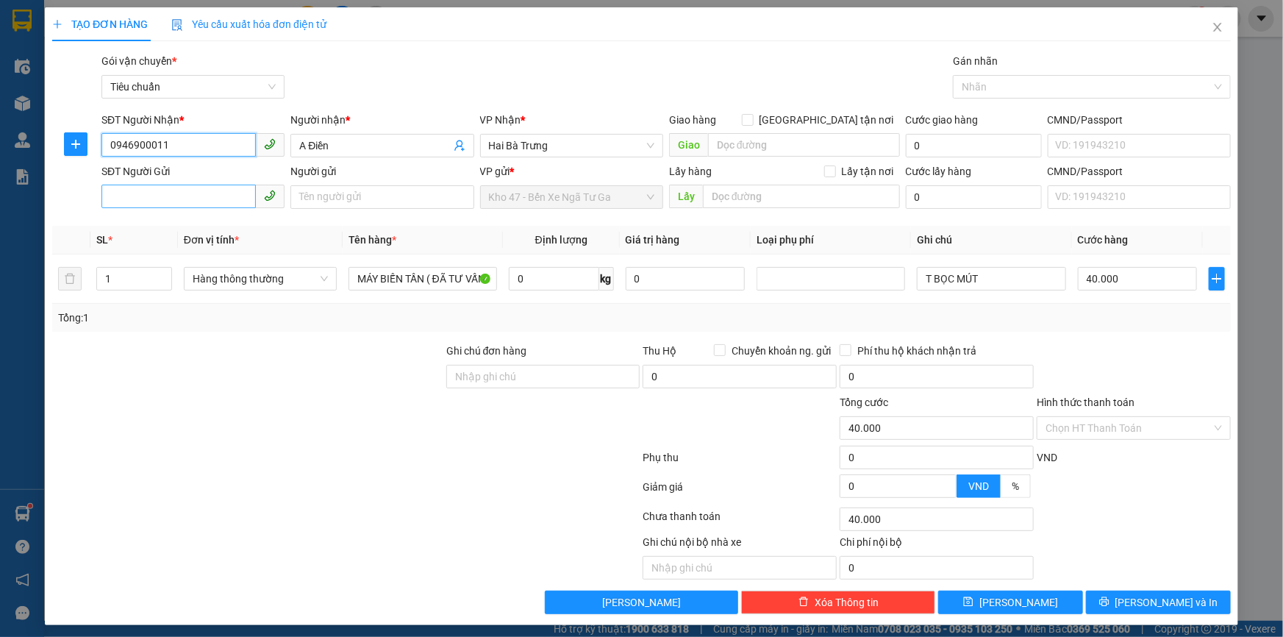
type input "0946900011"
click at [163, 188] on input "SĐT Người Gửi" at bounding box center [178, 197] width 154 height 24
type input "0945101641"
drag, startPoint x: 125, startPoint y: 282, endPoint x: 95, endPoint y: 283, distance: 30.2
click at [95, 283] on td "1" at bounding box center [134, 278] width 88 height 49
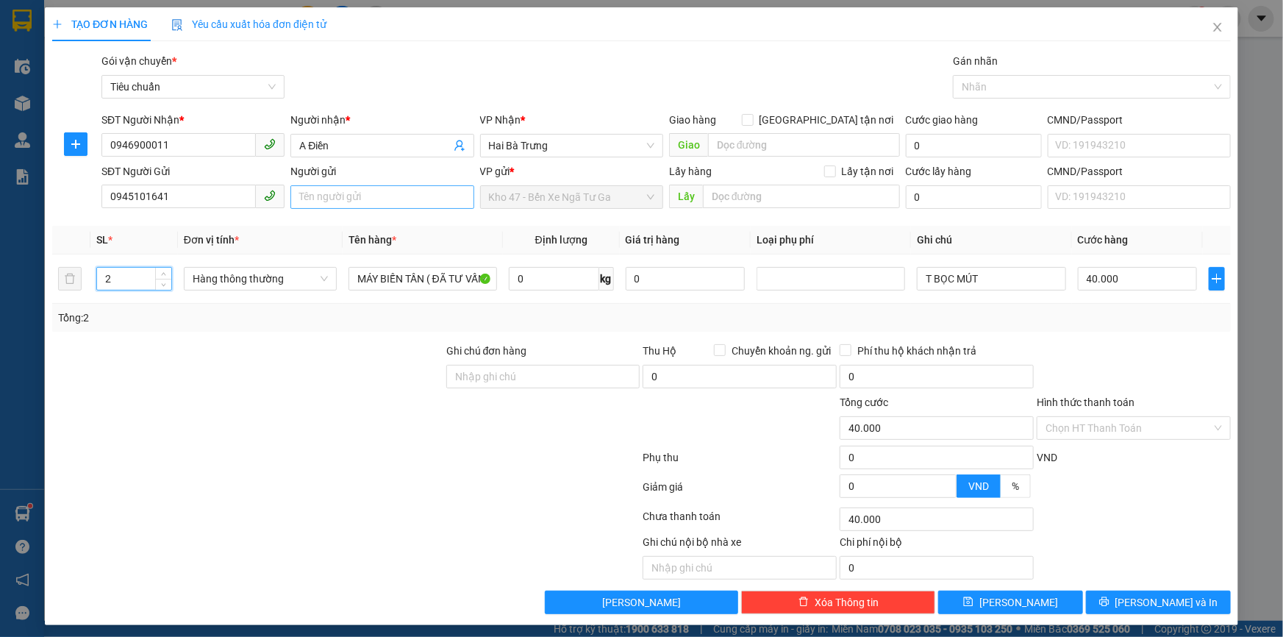
type input "2"
click at [316, 196] on input "Người gửi" at bounding box center [382, 197] width 183 height 24
type input "0"
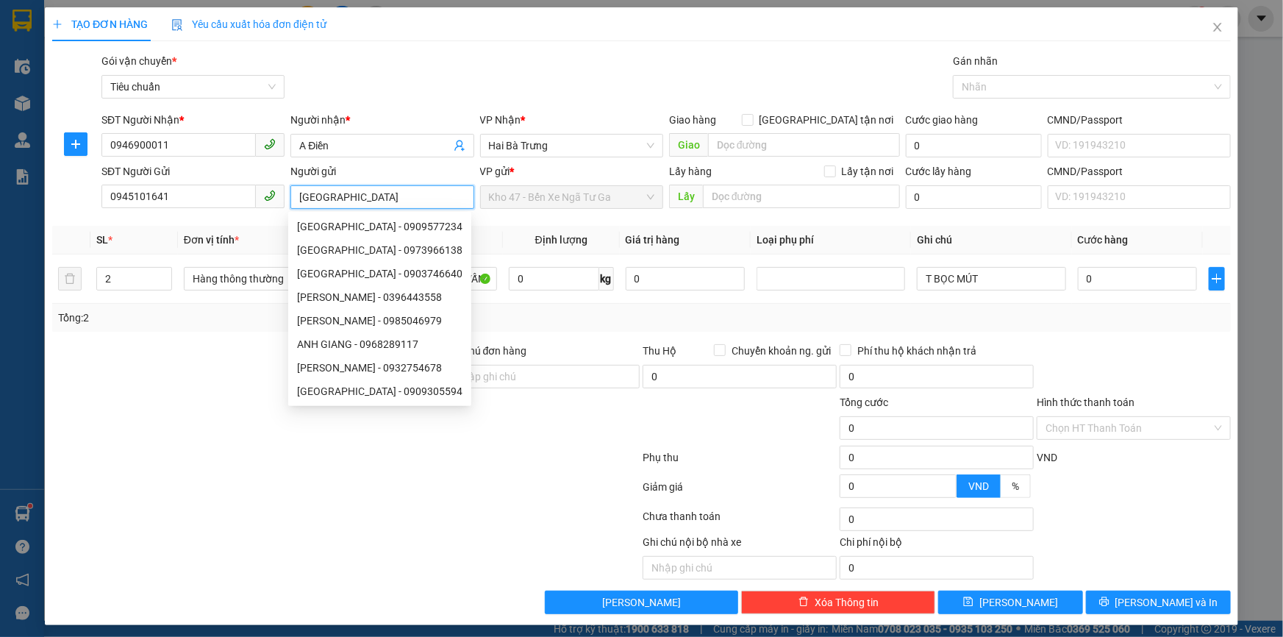
drag, startPoint x: 330, startPoint y: 201, endPoint x: 318, endPoint y: 201, distance: 11.8
click at [318, 201] on input "Anh Giang" at bounding box center [382, 197] width 183 height 24
type input "Anh Sang"
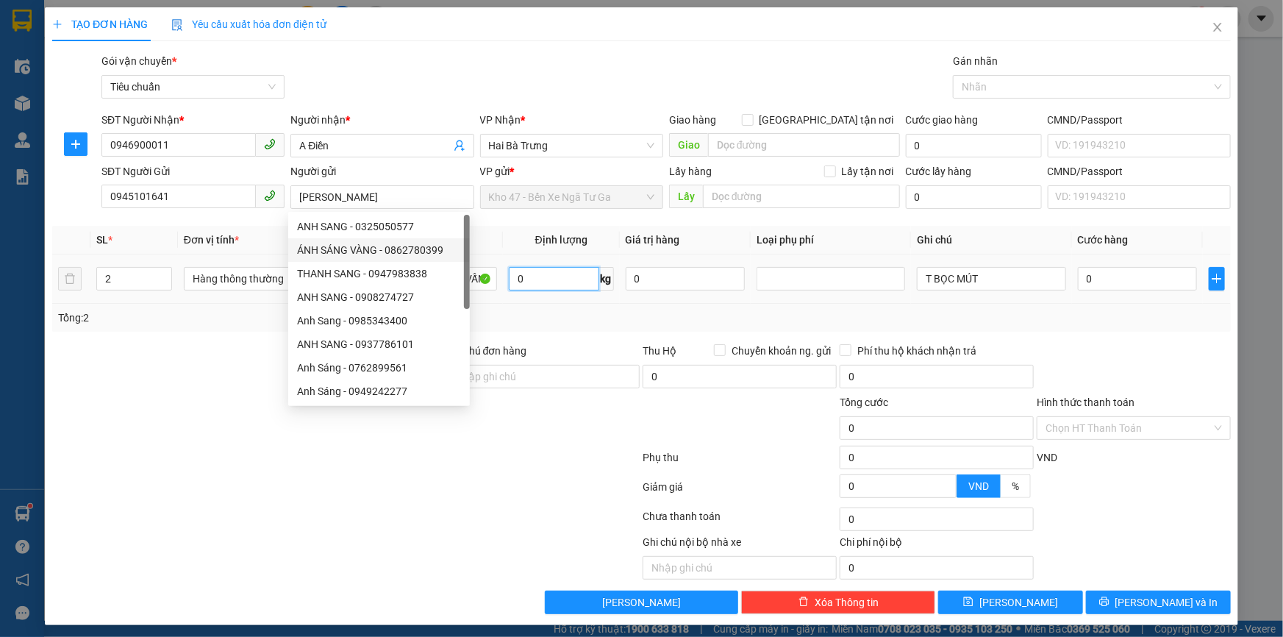
click at [537, 269] on input "0" at bounding box center [554, 279] width 90 height 24
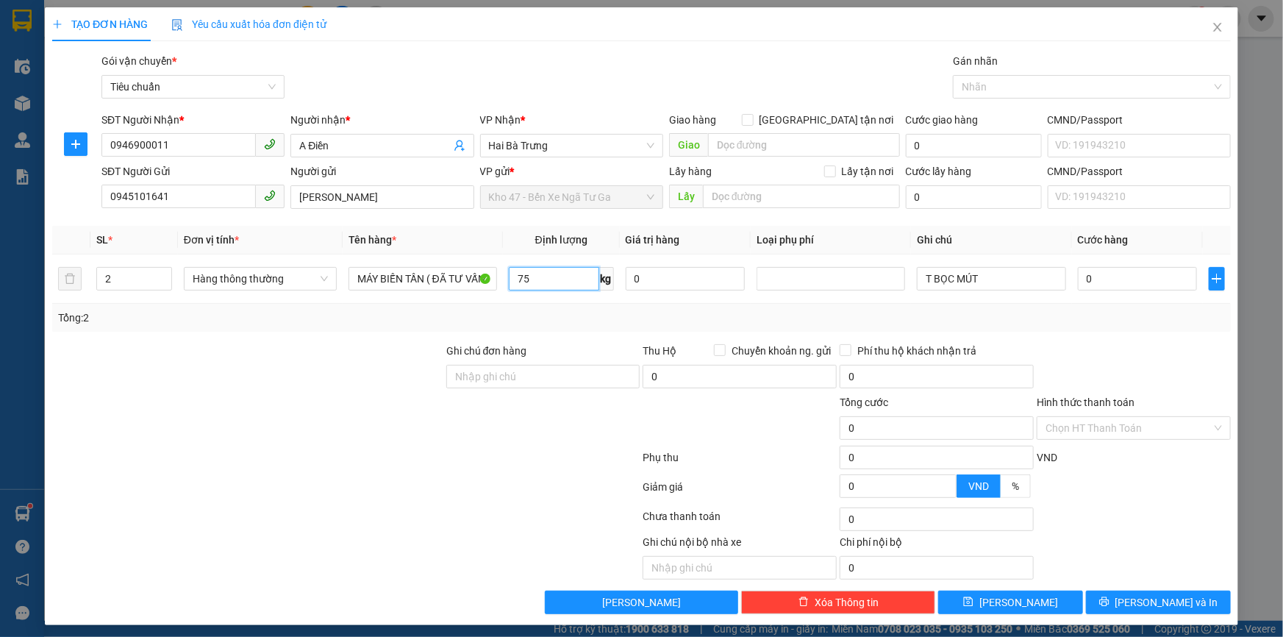
type input "75"
click at [389, 416] on div at bounding box center [248, 419] width 394 height 51
type input "116.800"
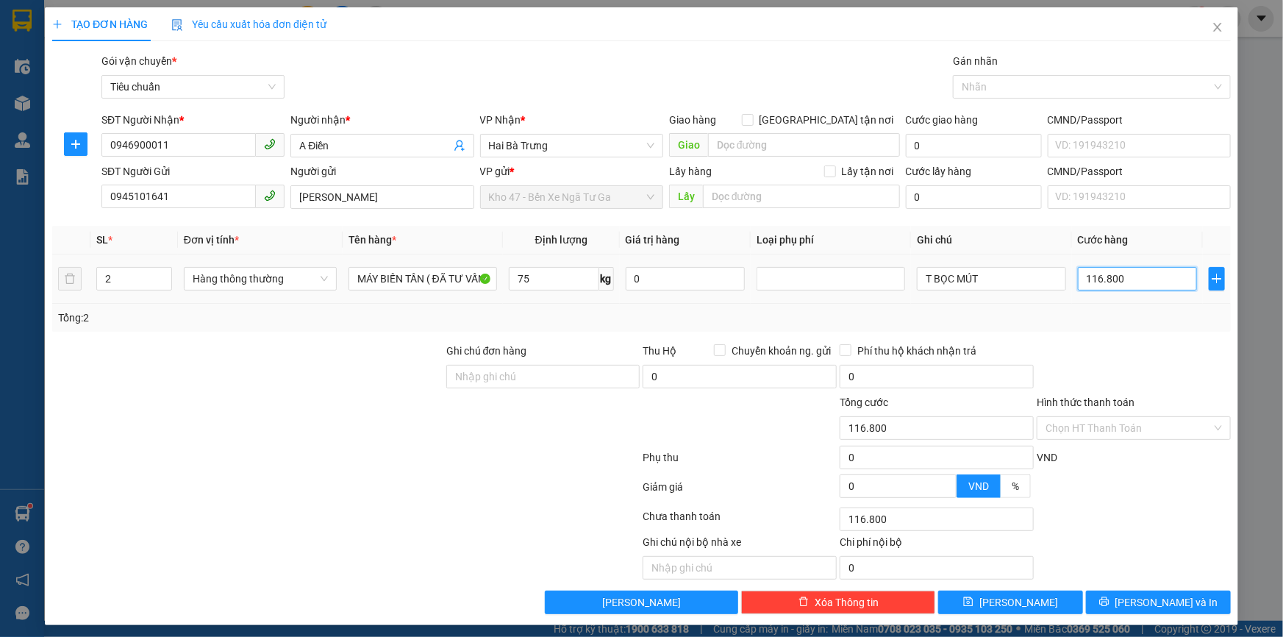
click at [1081, 280] on input "116.800" at bounding box center [1138, 279] width 120 height 24
type input "2"
type input "24"
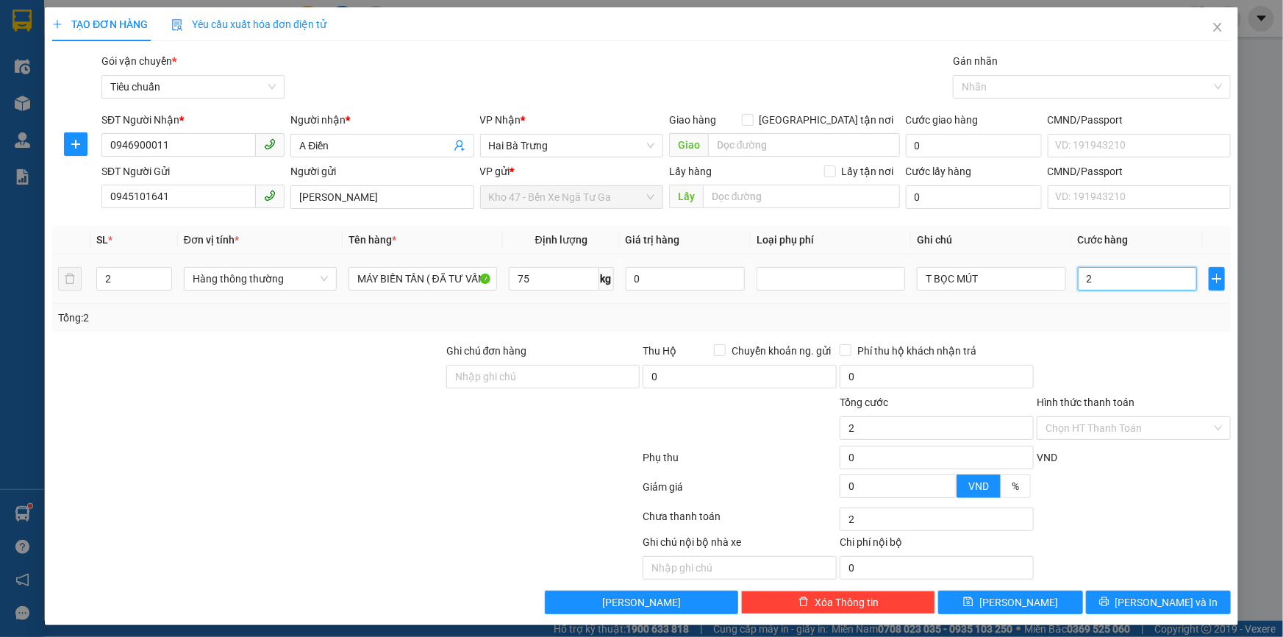
type input "24"
type input "240"
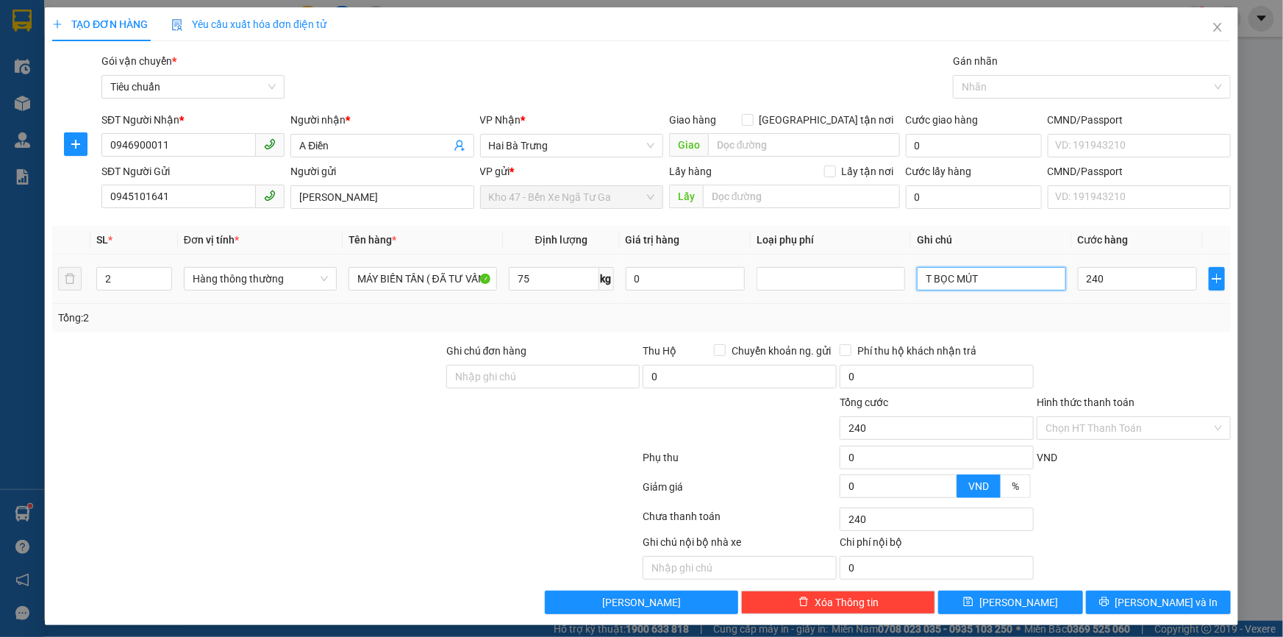
type input "240.000"
click at [1019, 267] on input "T BỌC MÚT" at bounding box center [991, 279] width 149 height 24
drag, startPoint x: 1013, startPoint y: 288, endPoint x: 799, endPoint y: 321, distance: 217.3
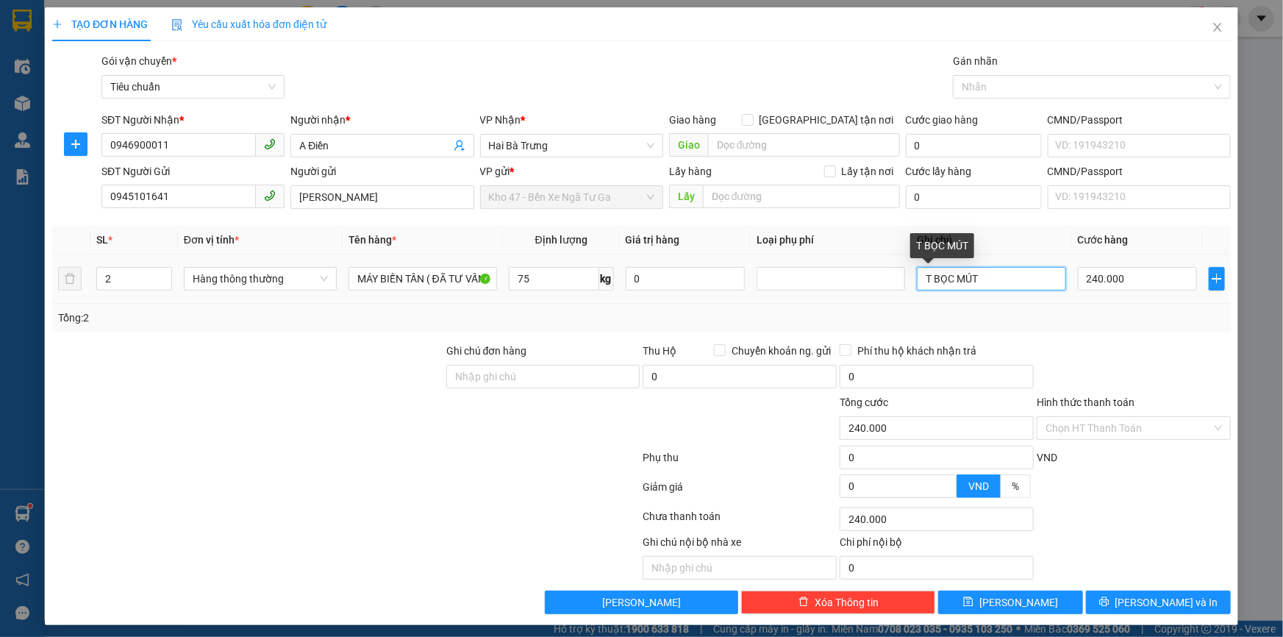
click at [799, 321] on div "SL * Đơn vị tính * Tên hàng * Định lượng Giá trị hàng Loại phụ phí Ghi chú Cước…" at bounding box center [641, 279] width 1179 height 106
type input "1T BBC chữ đen + t chữ đen"
click at [1109, 280] on input "240.000" at bounding box center [1138, 279] width 120 height 24
type input "4"
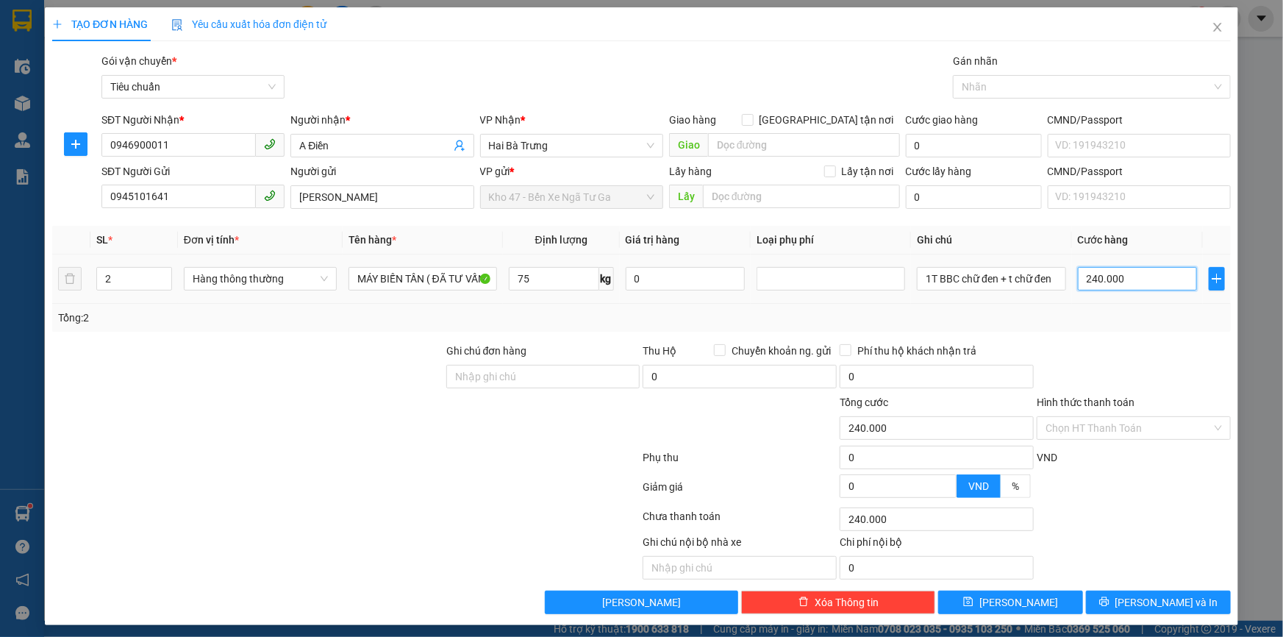
type input "4"
type input "40"
type input "400"
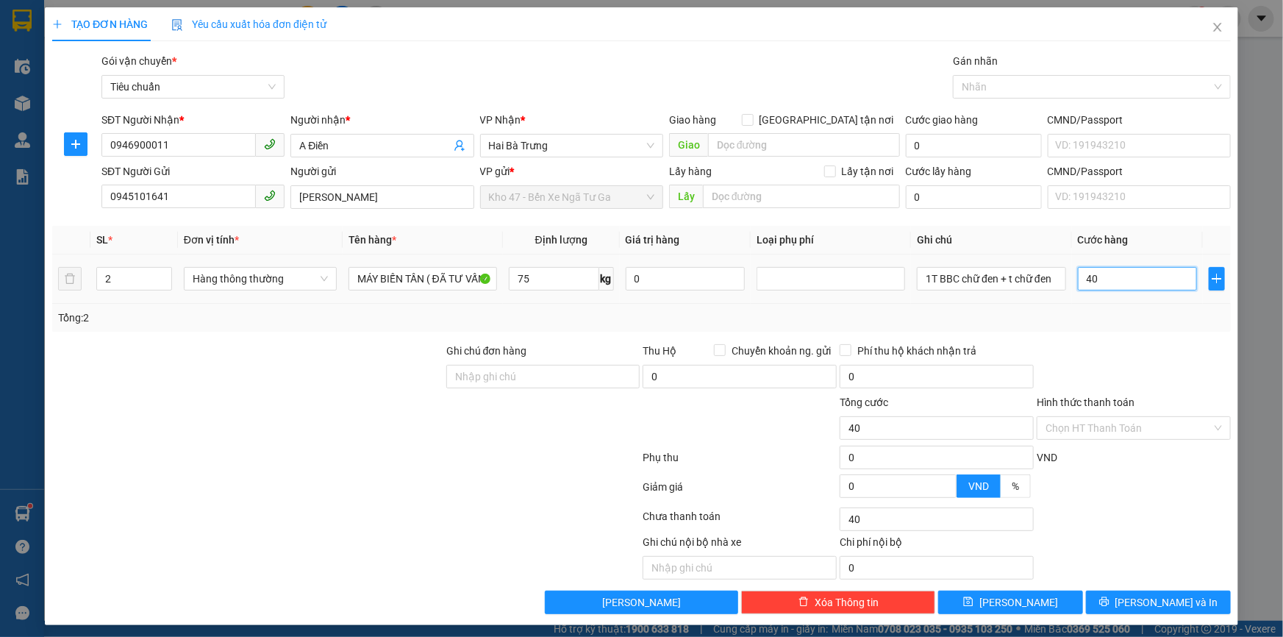
type input "400"
type input "400.000"
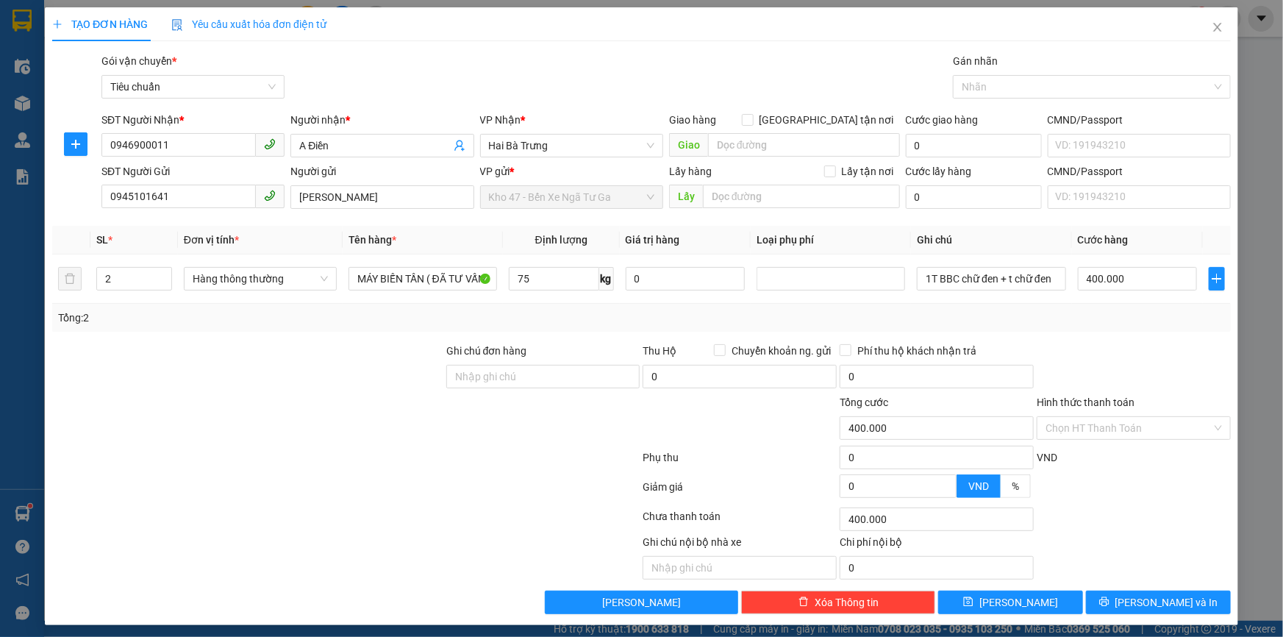
click at [1138, 330] on div "Tổng: 2" at bounding box center [641, 318] width 1179 height 28
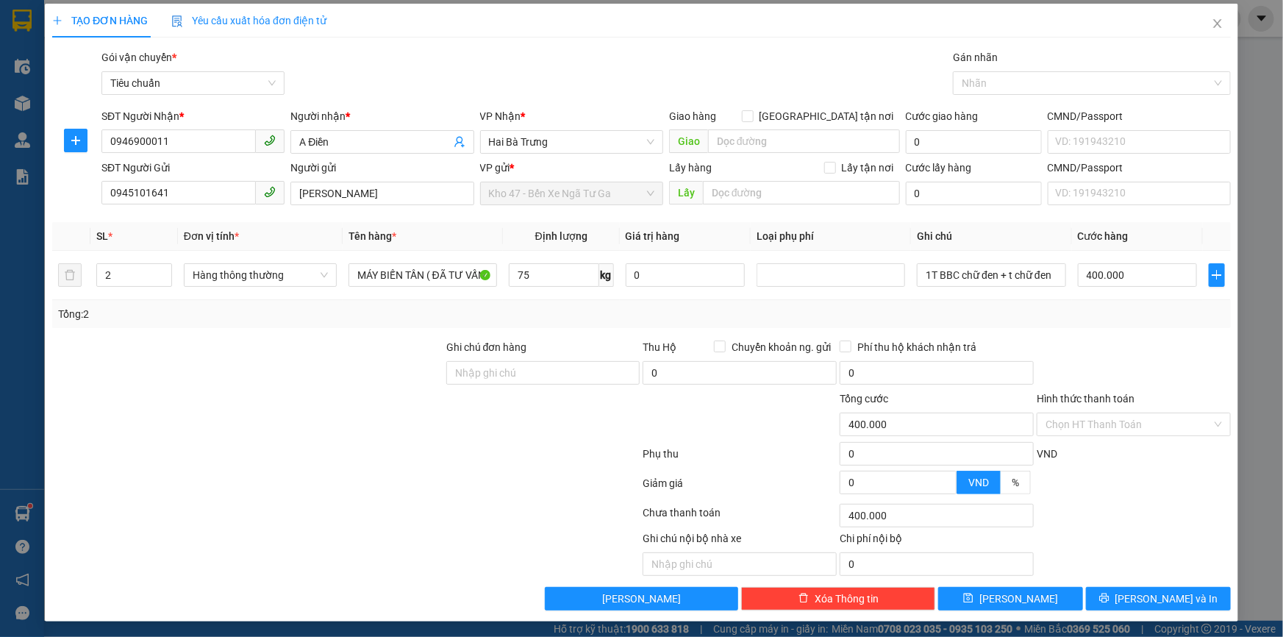
scroll to position [4, 0]
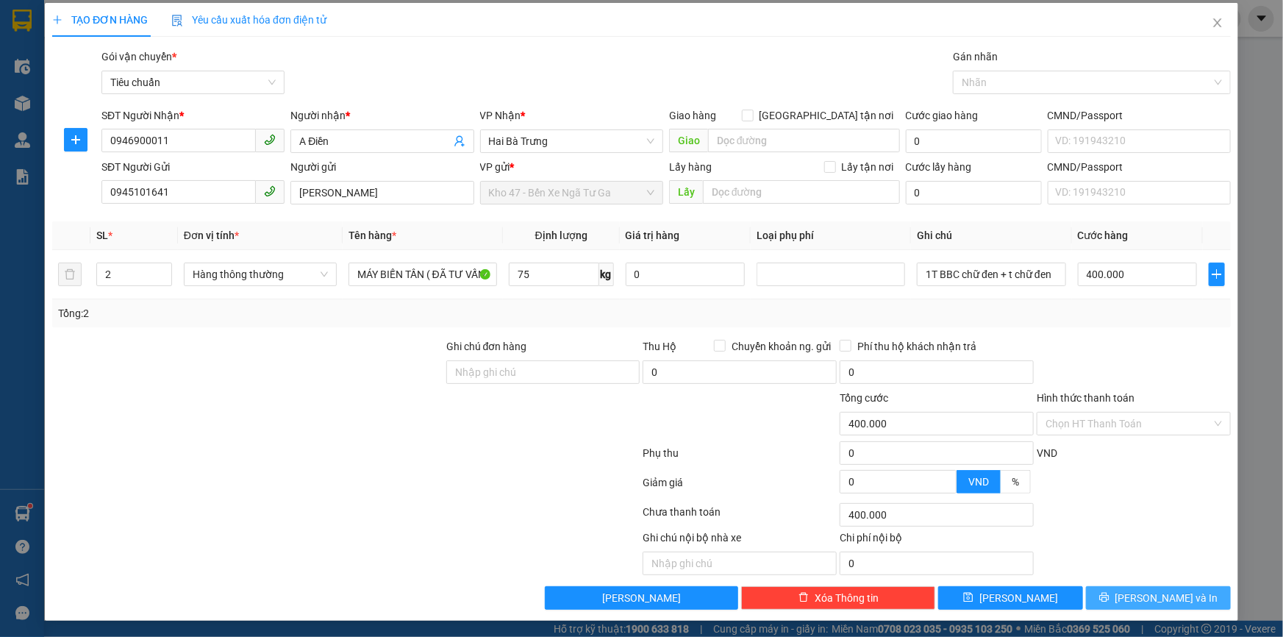
click at [1147, 591] on span "[PERSON_NAME] và In" at bounding box center [1167, 598] width 103 height 16
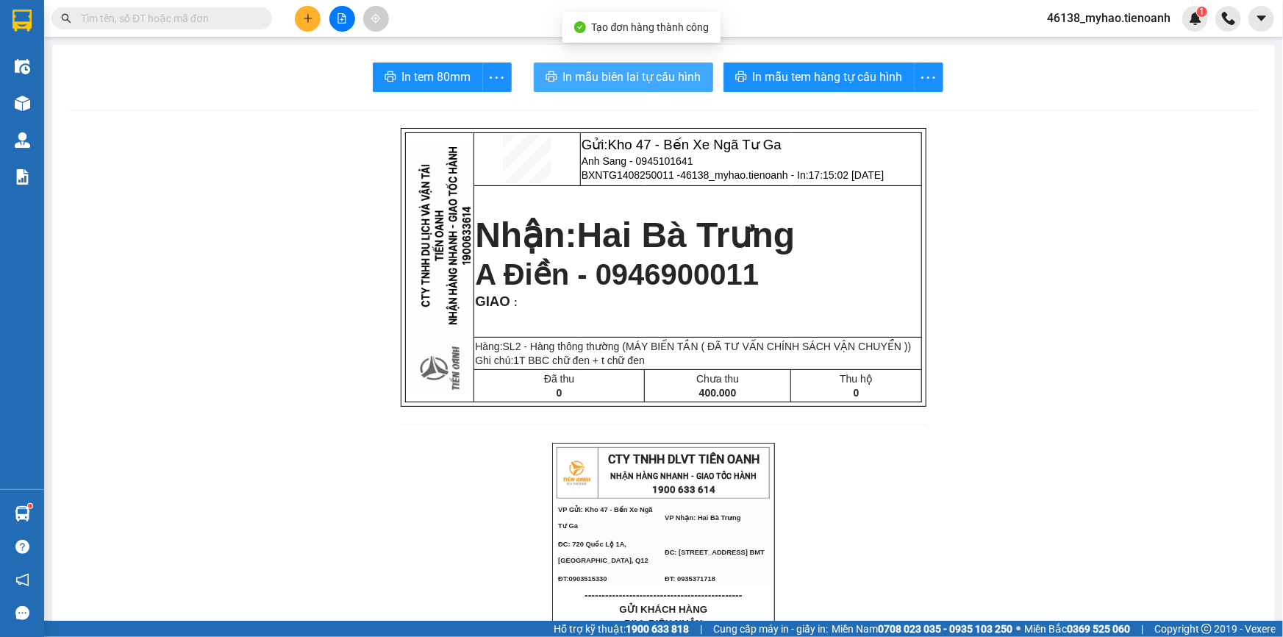
click at [615, 85] on span "In mẫu biên lai tự cấu hình" at bounding box center [632, 77] width 138 height 18
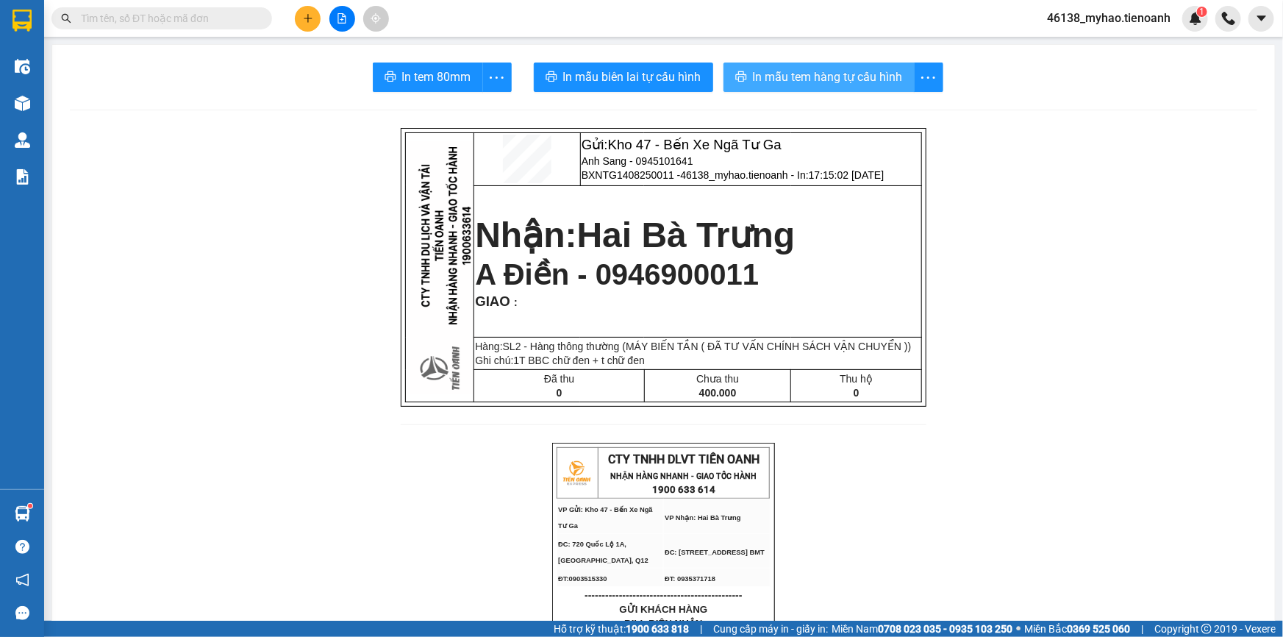
click at [802, 76] on span "In mẫu tem hàng tự cấu hình" at bounding box center [828, 77] width 150 height 18
click at [302, 21] on button at bounding box center [308, 19] width 26 height 26
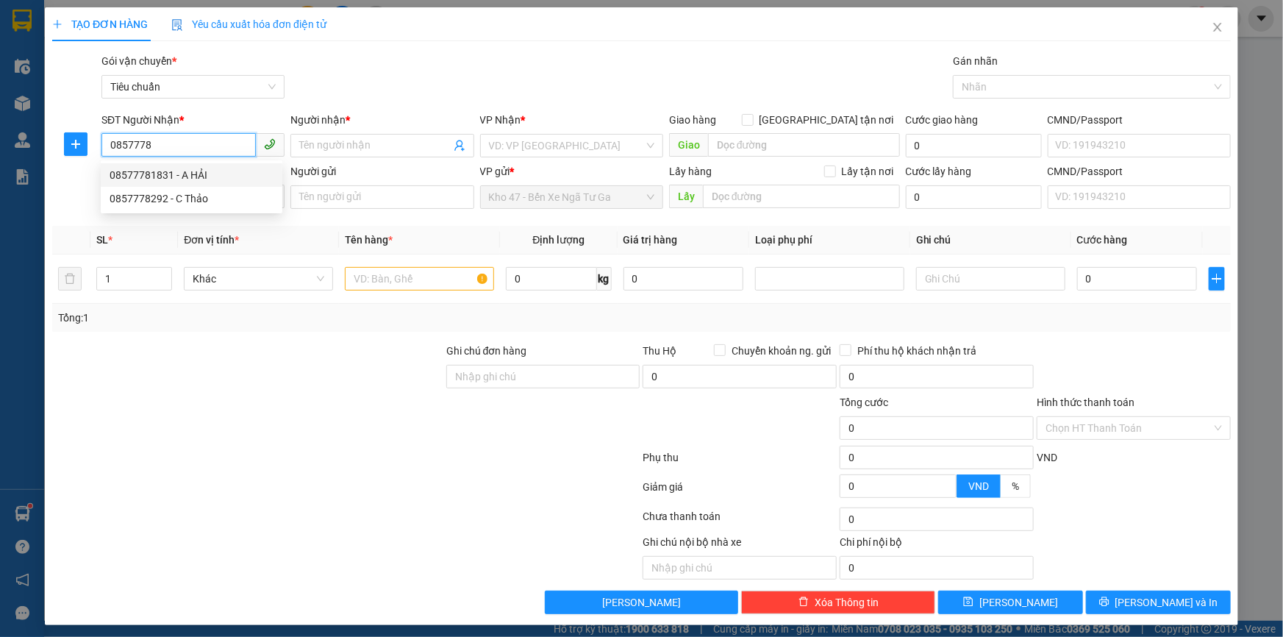
click at [196, 176] on div "08577781831 - A HẢI" at bounding box center [192, 175] width 164 height 16
type input "08577781831"
type input "A HẢI"
type input "0857778131"
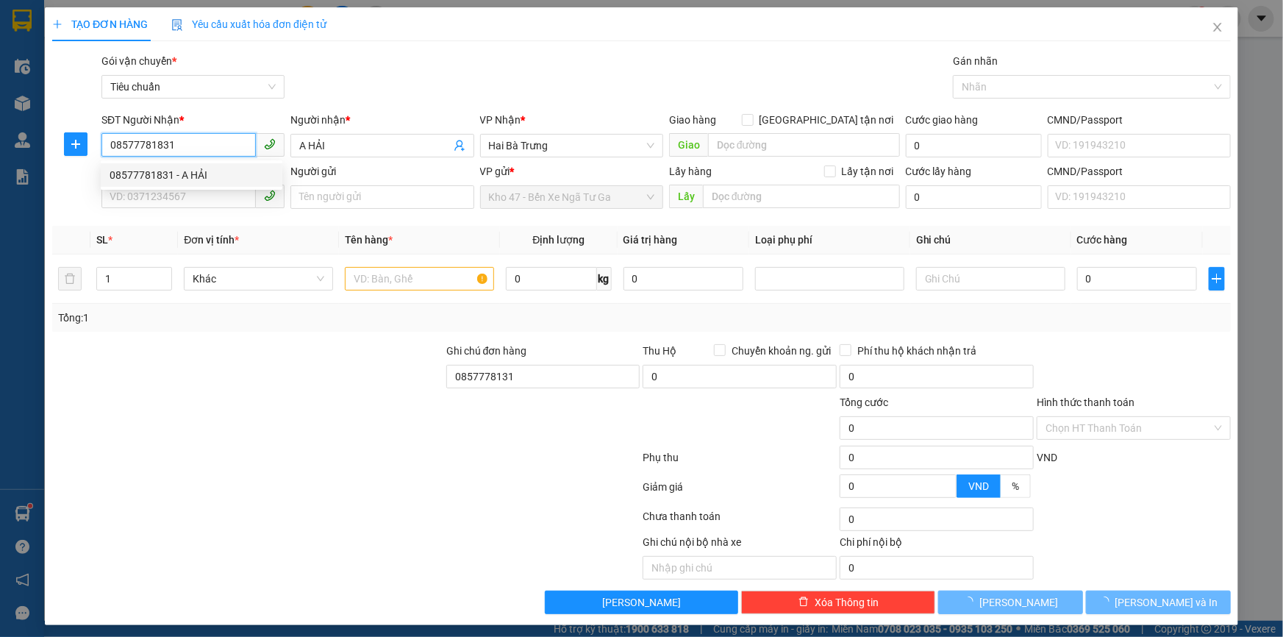
type input "40.000"
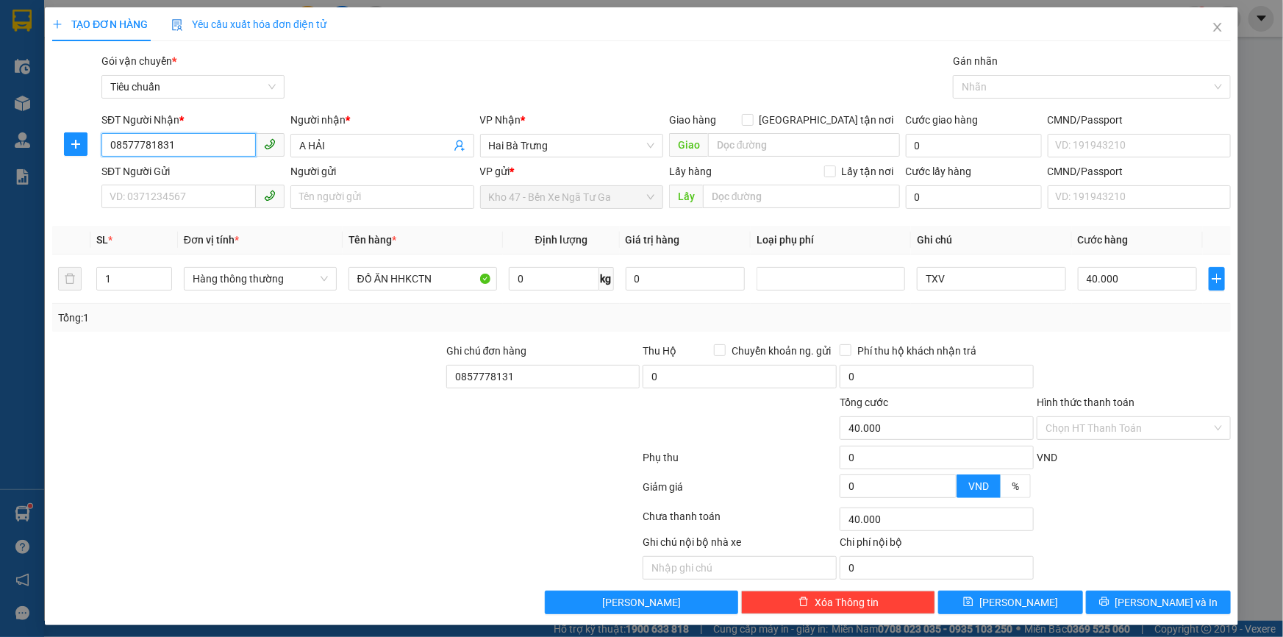
type input "08577781831"
click at [170, 179] on div "SĐT Người Gửi" at bounding box center [192, 171] width 183 height 16
click at [170, 185] on input "SĐT Người Gửi" at bounding box center [178, 197] width 154 height 24
click at [162, 192] on input "SĐT Người Gửi" at bounding box center [178, 197] width 154 height 24
type input "0904060939"
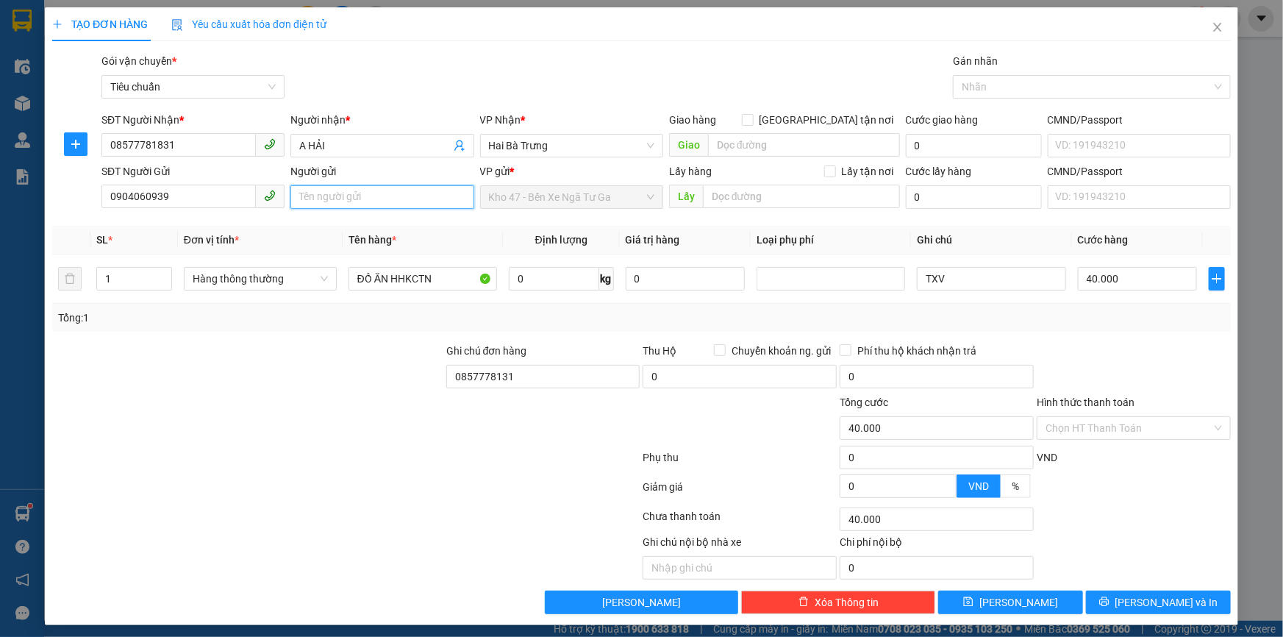
click at [366, 198] on input "Người gửi" at bounding box center [382, 197] width 183 height 24
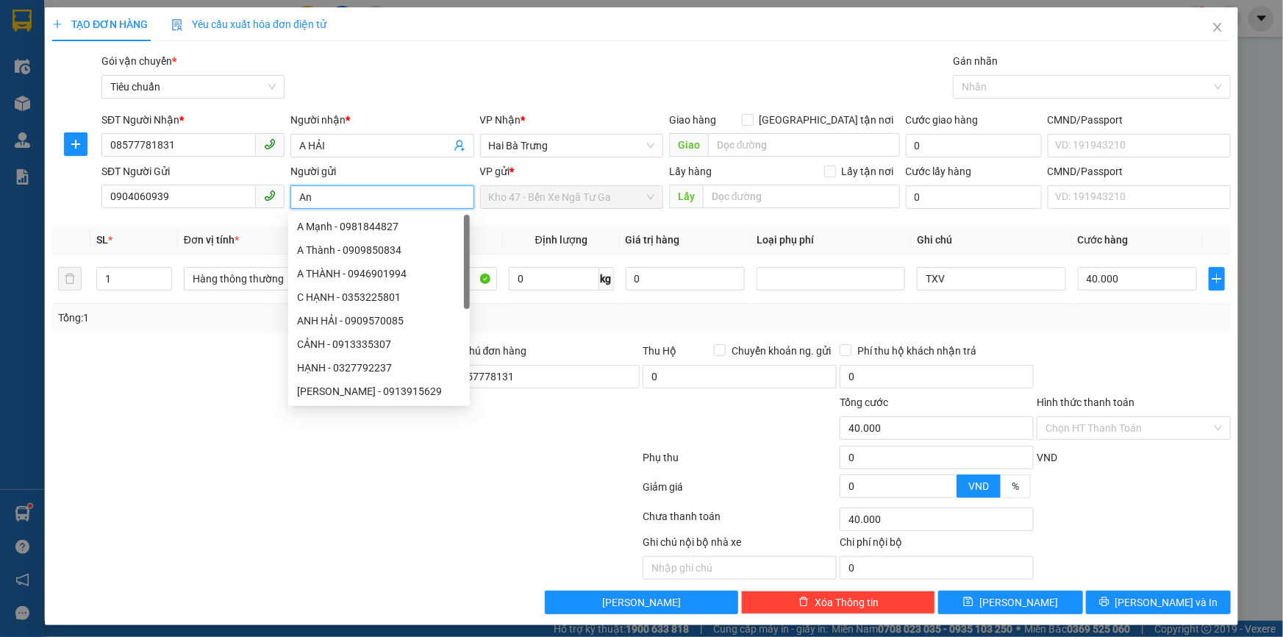
type input "A"
type input "Cẩm"
click at [255, 438] on div at bounding box center [248, 419] width 394 height 51
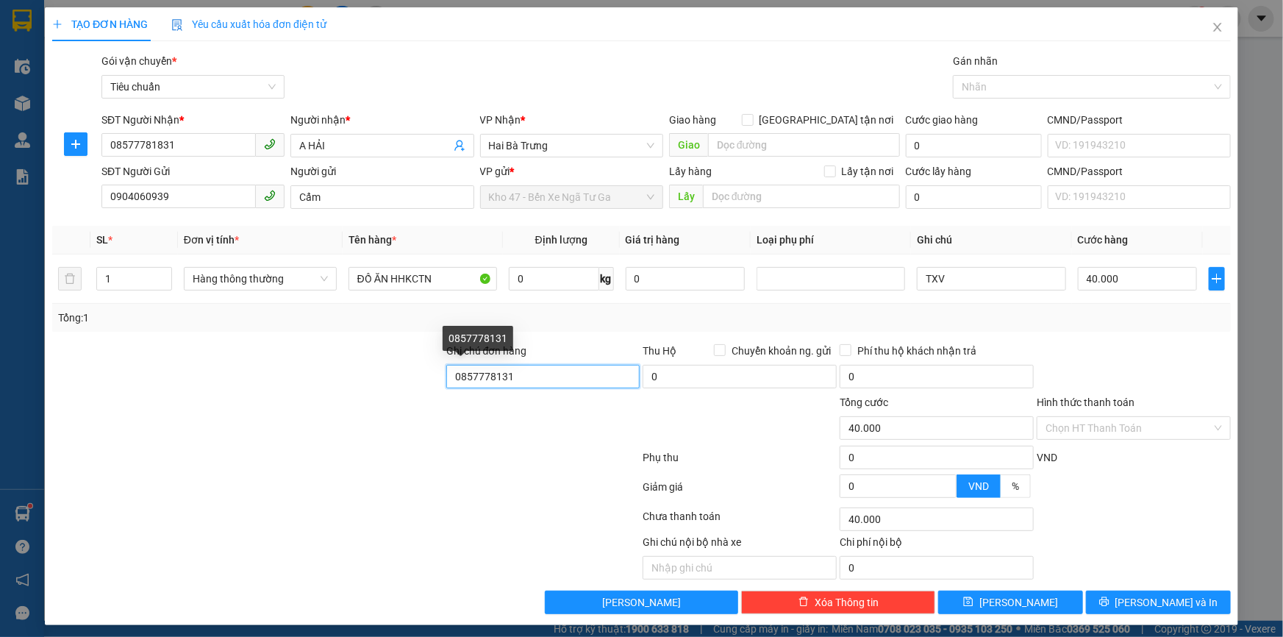
drag, startPoint x: 537, startPoint y: 372, endPoint x: 419, endPoint y: 385, distance: 118.4
click at [419, 385] on div "Ghi chú đơn hàng 0857778131 Thu Hộ Chuyển khoản ng. gửi 0 Phí thu hộ khách nhận…" at bounding box center [642, 368] width 1182 height 51
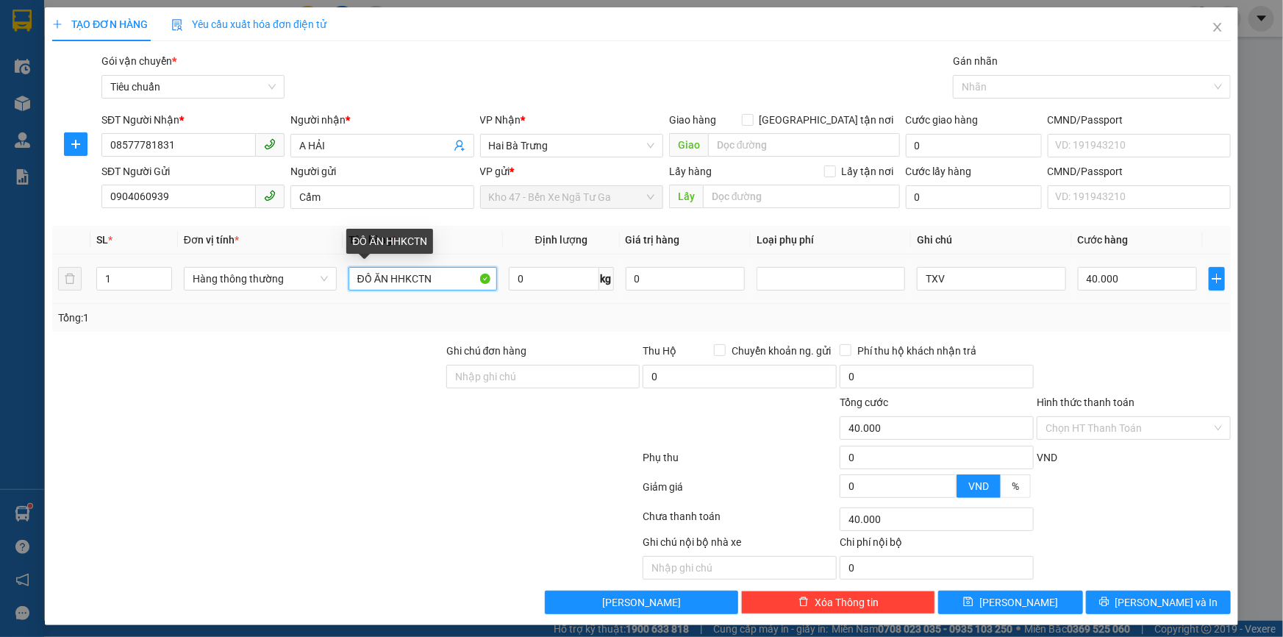
drag, startPoint x: 443, startPoint y: 284, endPoint x: 309, endPoint y: 304, distance: 136.2
click at [309, 304] on div "SL * Đơn vị tính * Tên hàng * Định lượng Giá trị hàng Loại phụ phí Ghi chú Cước…" at bounding box center [641, 279] width 1179 height 106
type input "Hải Sản"
click at [546, 274] on input "0" at bounding box center [554, 279] width 90 height 24
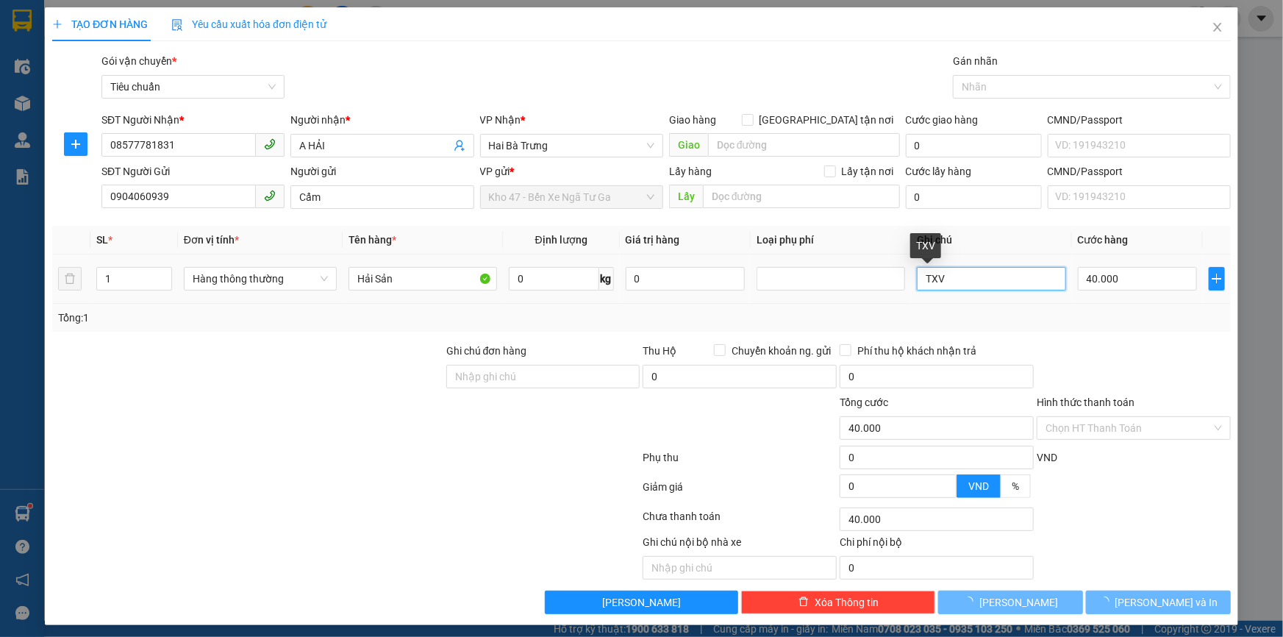
drag, startPoint x: 938, startPoint y: 272, endPoint x: 911, endPoint y: 274, distance: 27.3
click at [917, 274] on input "TXV" at bounding box center [991, 279] width 149 height 24
type input "0"
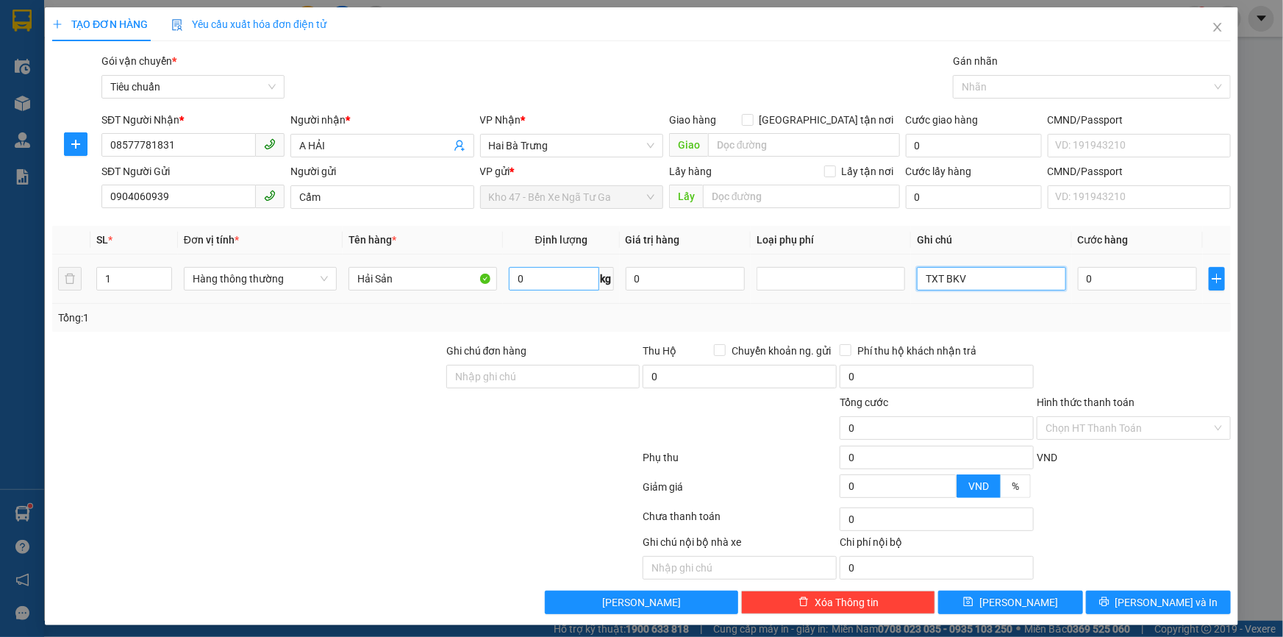
type input "TXT BKV"
click at [555, 283] on input "0" at bounding box center [554, 279] width 90 height 24
type input "13"
drag, startPoint x: 374, startPoint y: 438, endPoint x: 631, endPoint y: 179, distance: 364.6
click at [374, 438] on div at bounding box center [248, 419] width 394 height 51
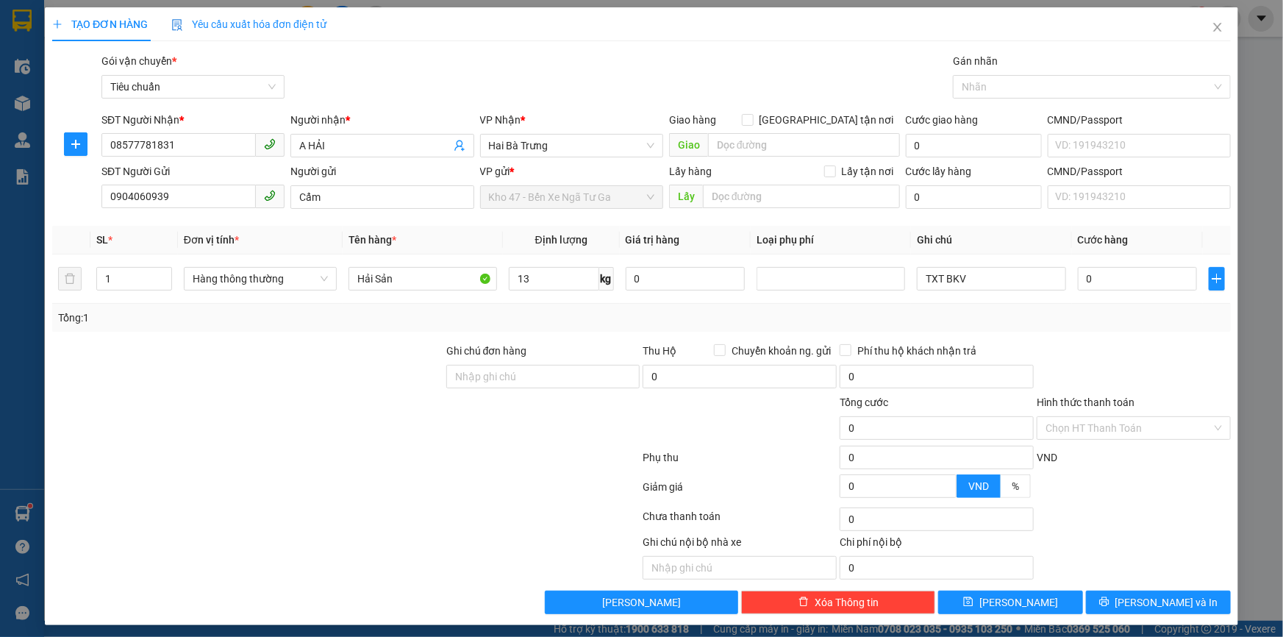
type input "50.000"
click at [1118, 435] on input "Hình thức thanh toán" at bounding box center [1129, 428] width 166 height 22
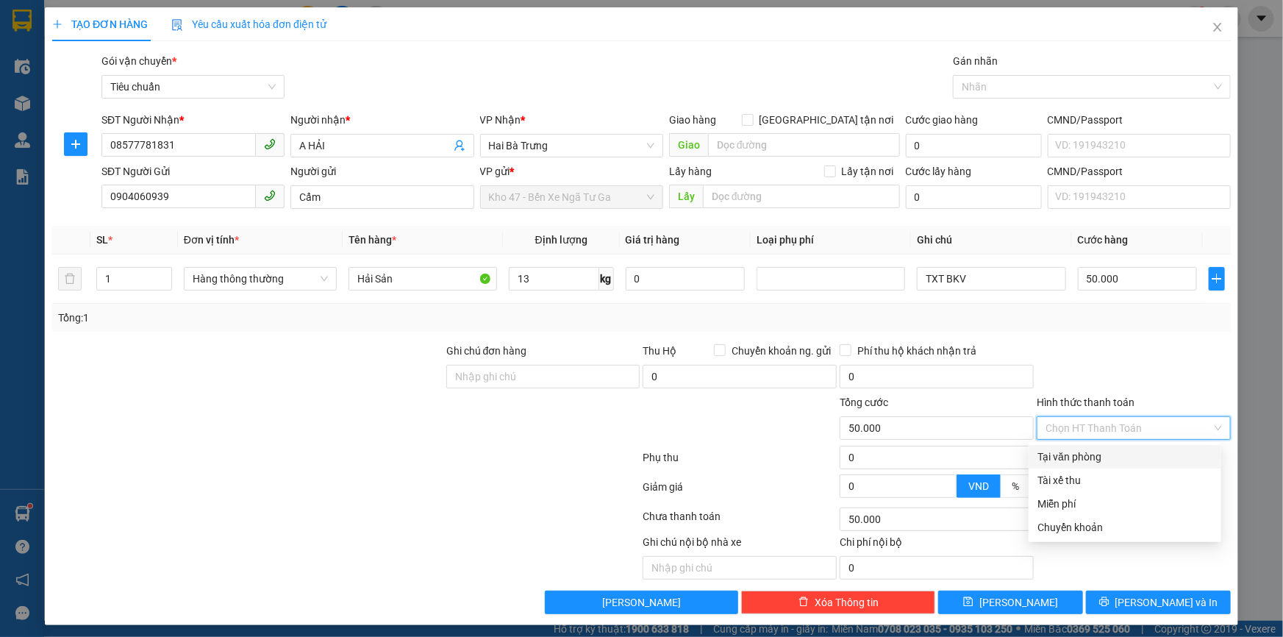
click at [1102, 458] on div "Tại văn phòng" at bounding box center [1125, 457] width 175 height 16
type input "0"
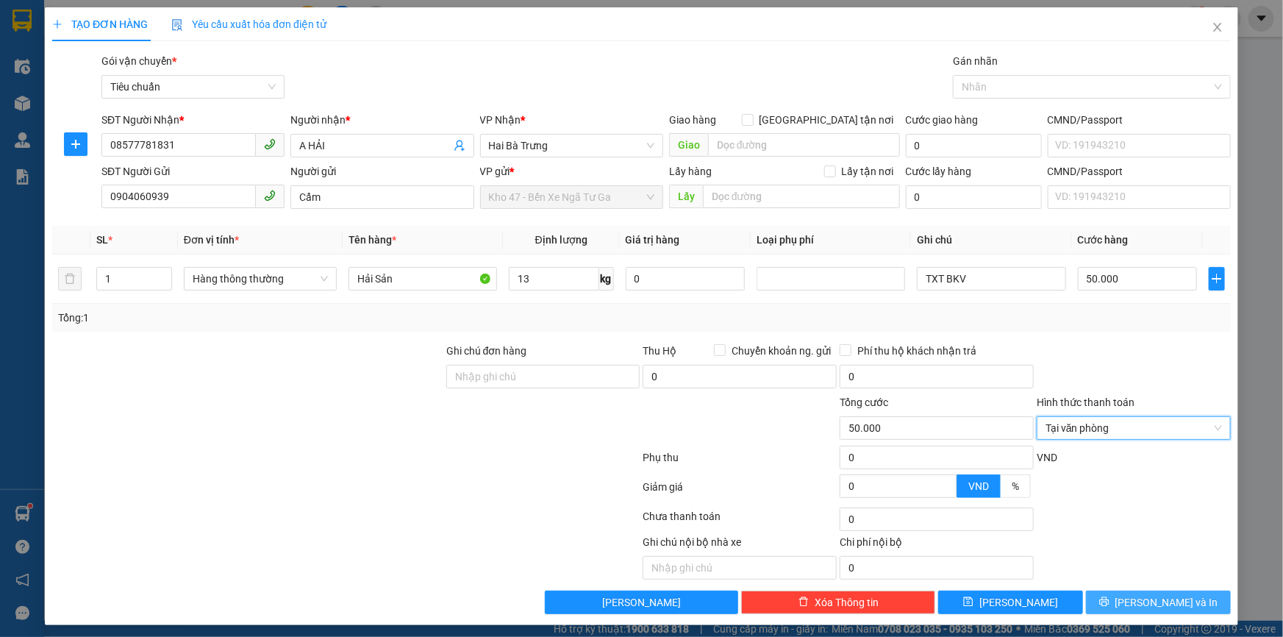
click at [1139, 605] on span "[PERSON_NAME] và In" at bounding box center [1167, 602] width 103 height 16
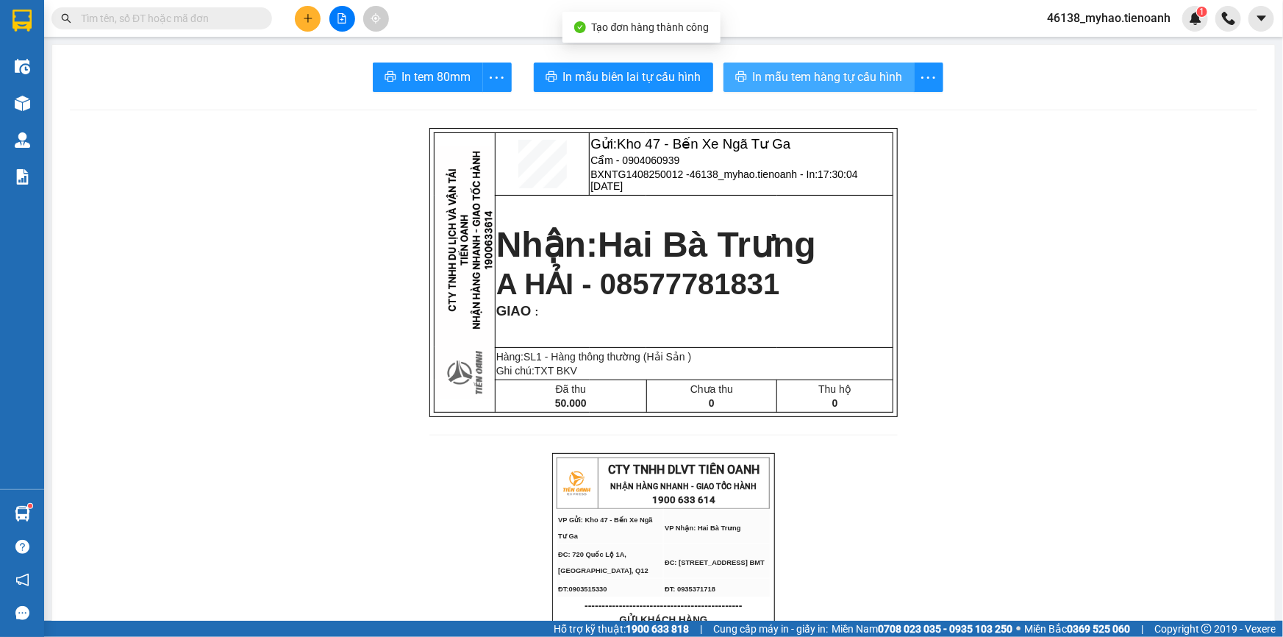
click at [783, 81] on span "In mẫu tem hàng tự cấu hình" at bounding box center [828, 77] width 150 height 18
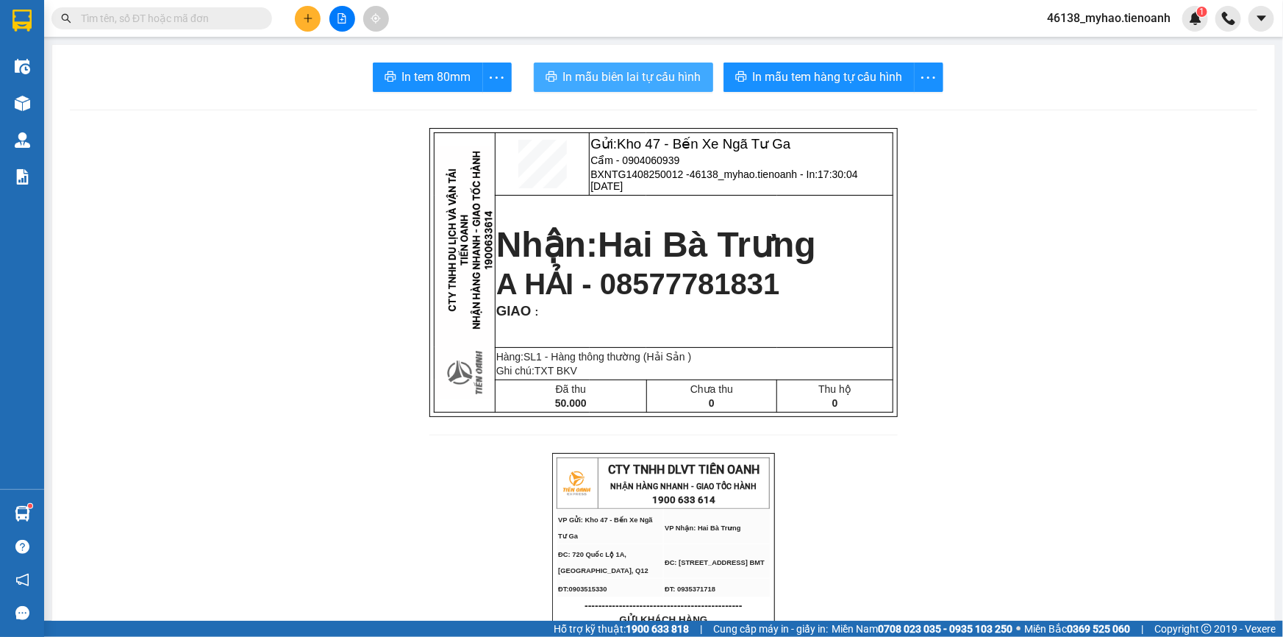
click at [660, 82] on span "In mẫu biên lai tự cấu hình" at bounding box center [632, 77] width 138 height 18
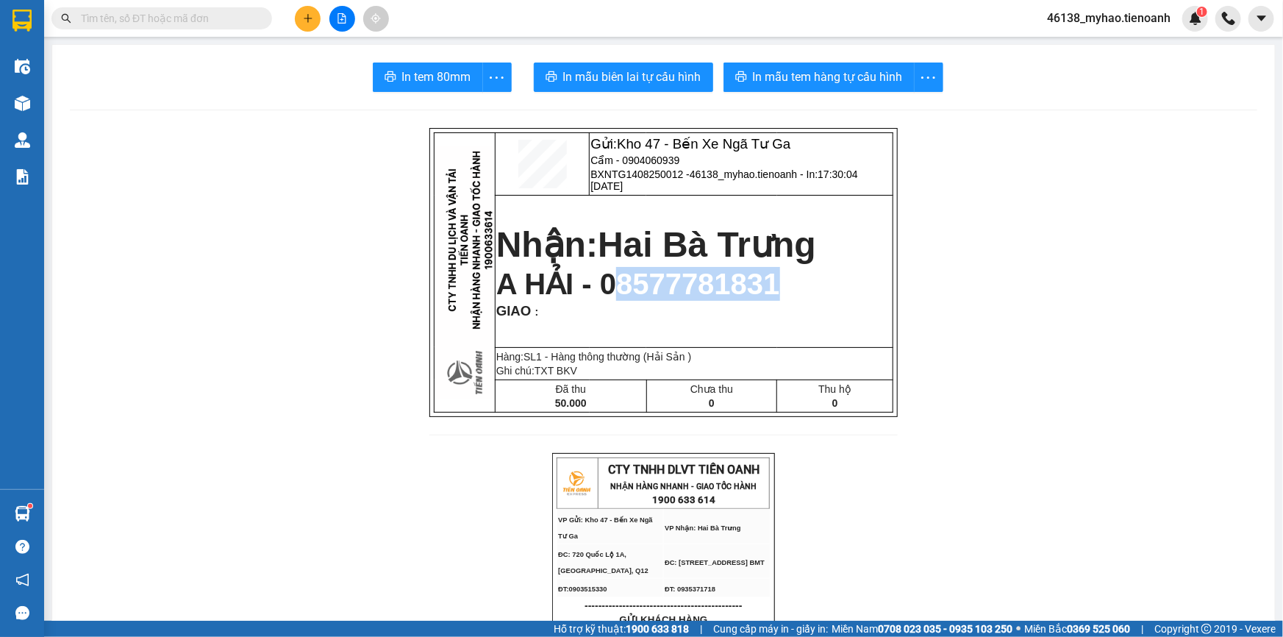
drag, startPoint x: 769, startPoint y: 290, endPoint x: 591, endPoint y: 292, distance: 178.0
click at [591, 292] on p "A HẢI - 08577781831" at bounding box center [694, 284] width 396 height 34
copy span "8577781831"
click at [199, 25] on input "text" at bounding box center [168, 18] width 174 height 16
paste input "8577781831"
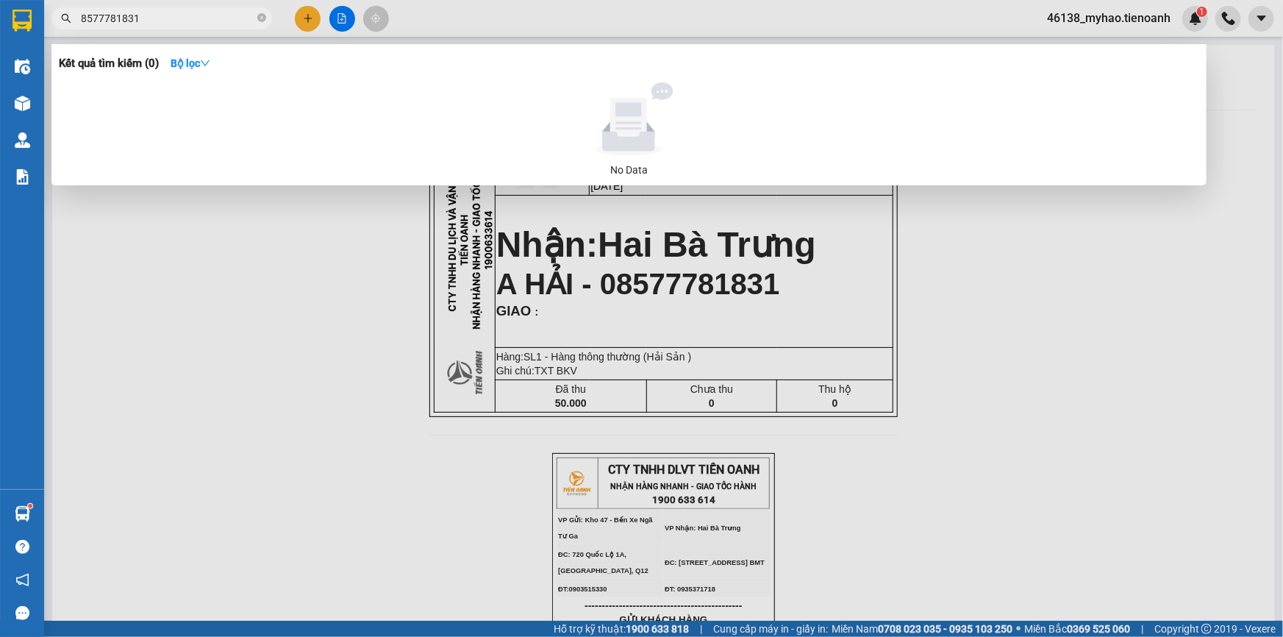
click at [784, 308] on div at bounding box center [641, 318] width 1283 height 637
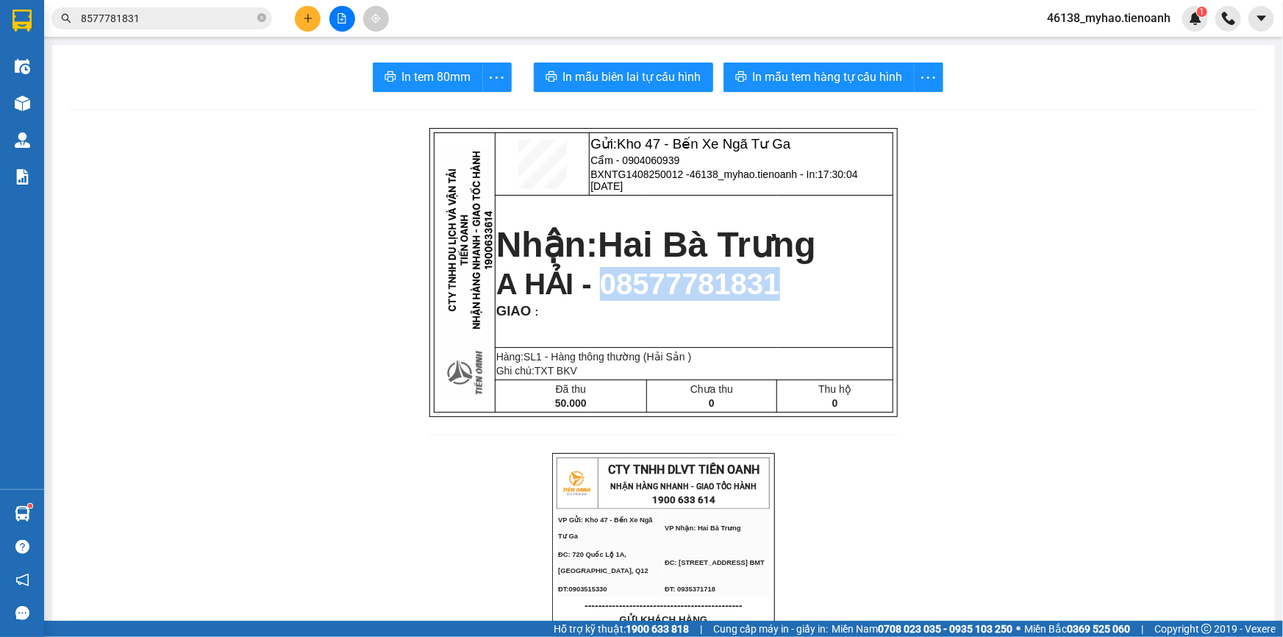
drag, startPoint x: 761, startPoint y: 291, endPoint x: 583, endPoint y: 287, distance: 178.0
click at [583, 287] on p "A HẢI - 08577781831" at bounding box center [694, 284] width 396 height 34
copy span "08577781831"
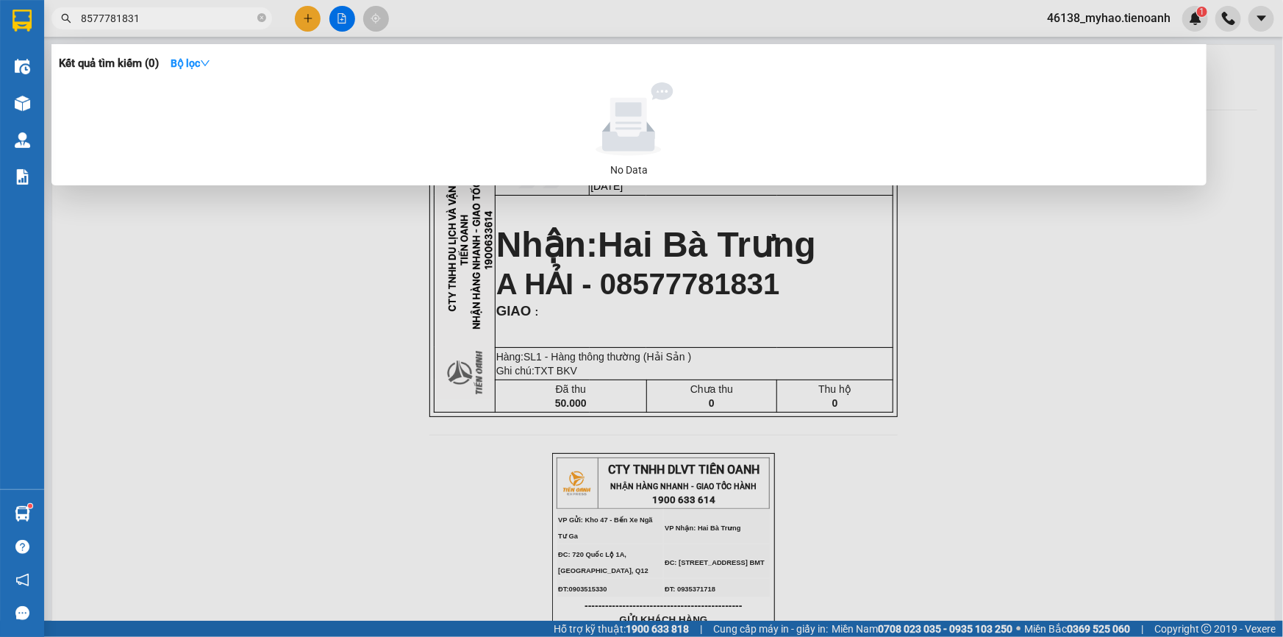
drag, startPoint x: 183, startPoint y: 16, endPoint x: 53, endPoint y: 30, distance: 130.9
click at [53, 30] on div "Kết quả tìm kiếm ( 0 ) Bộ lọc No Data 8577781831" at bounding box center [143, 19] width 287 height 26
paste input "0"
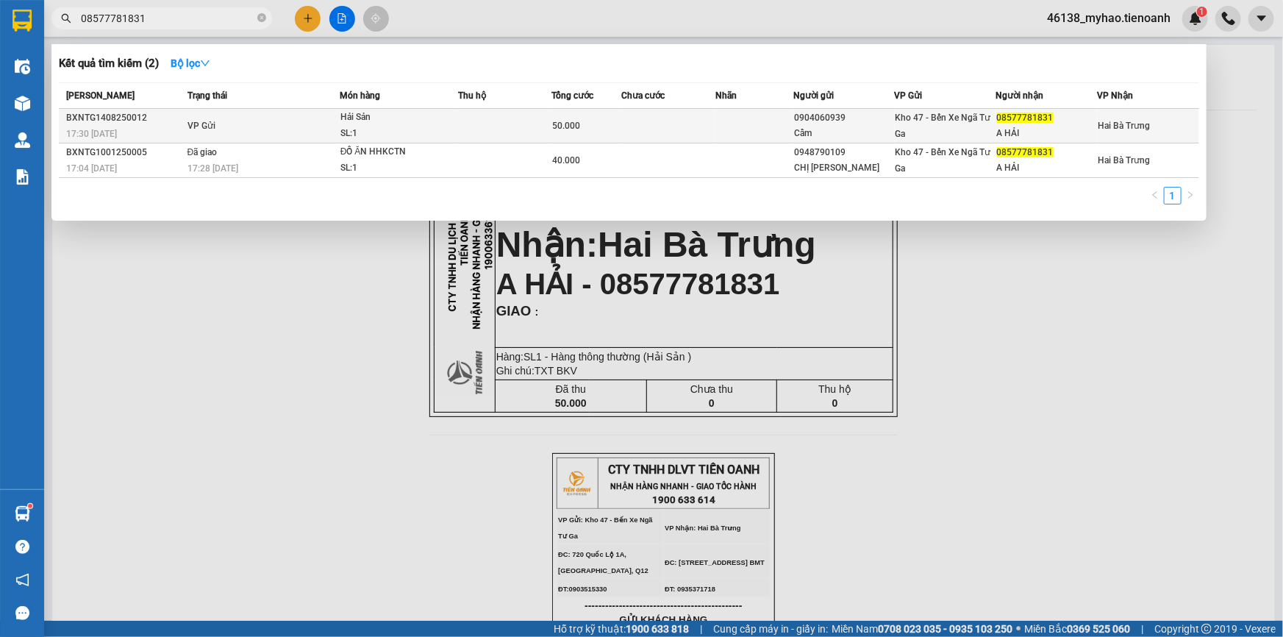
type input "08577781831"
click at [685, 126] on td at bounding box center [668, 126] width 93 height 35
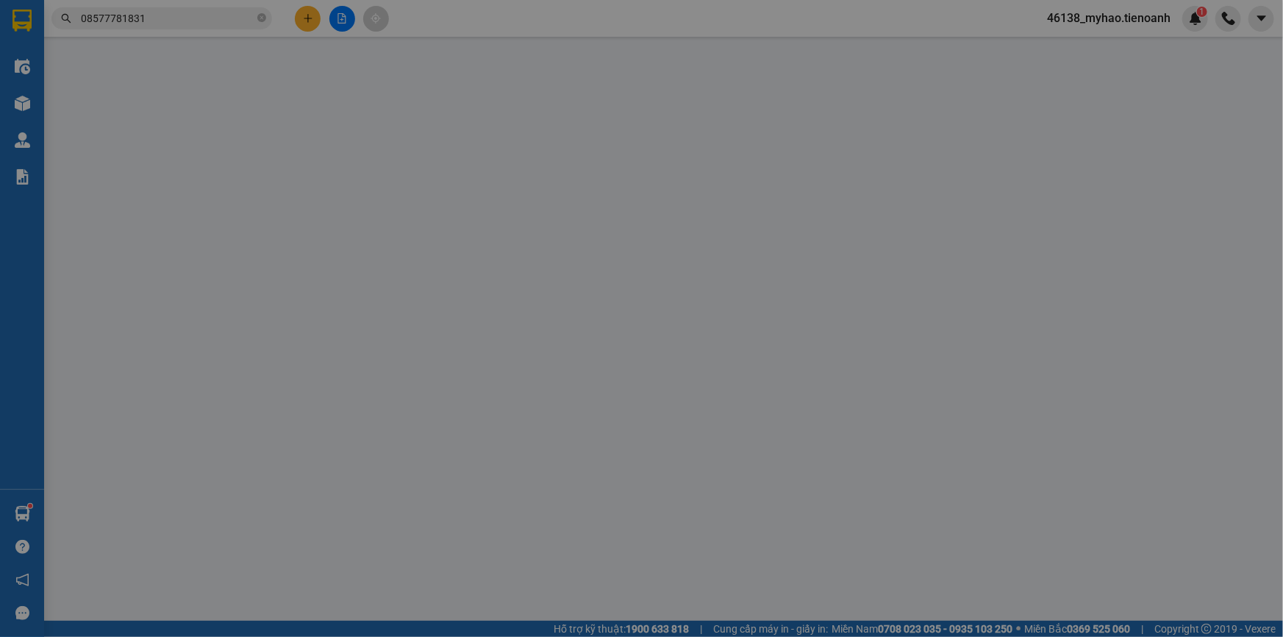
type input "08577781831"
type input "A HẢI"
type input "0904060939"
type input "Cẩm"
type input "50.000"
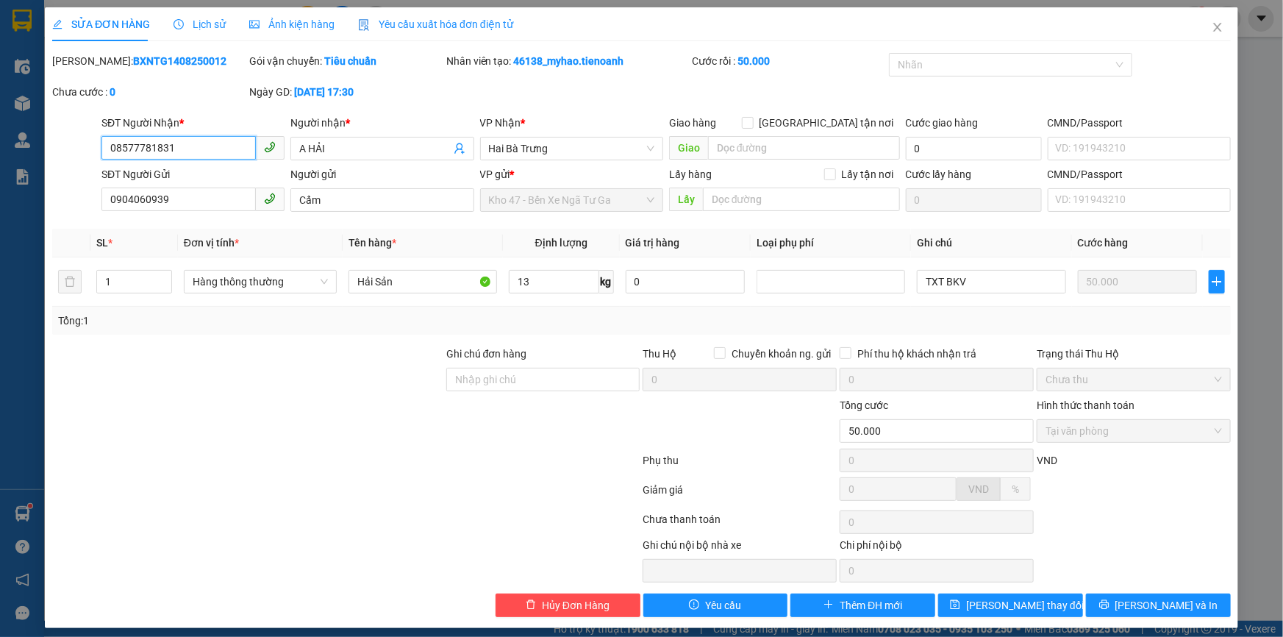
click at [147, 149] on input "08577781831" at bounding box center [178, 148] width 154 height 24
click at [160, 146] on input "08577781831" at bounding box center [178, 148] width 154 height 24
type input "0857778131"
click at [1025, 605] on span "[PERSON_NAME] thay đổi" at bounding box center [1025, 605] width 118 height 16
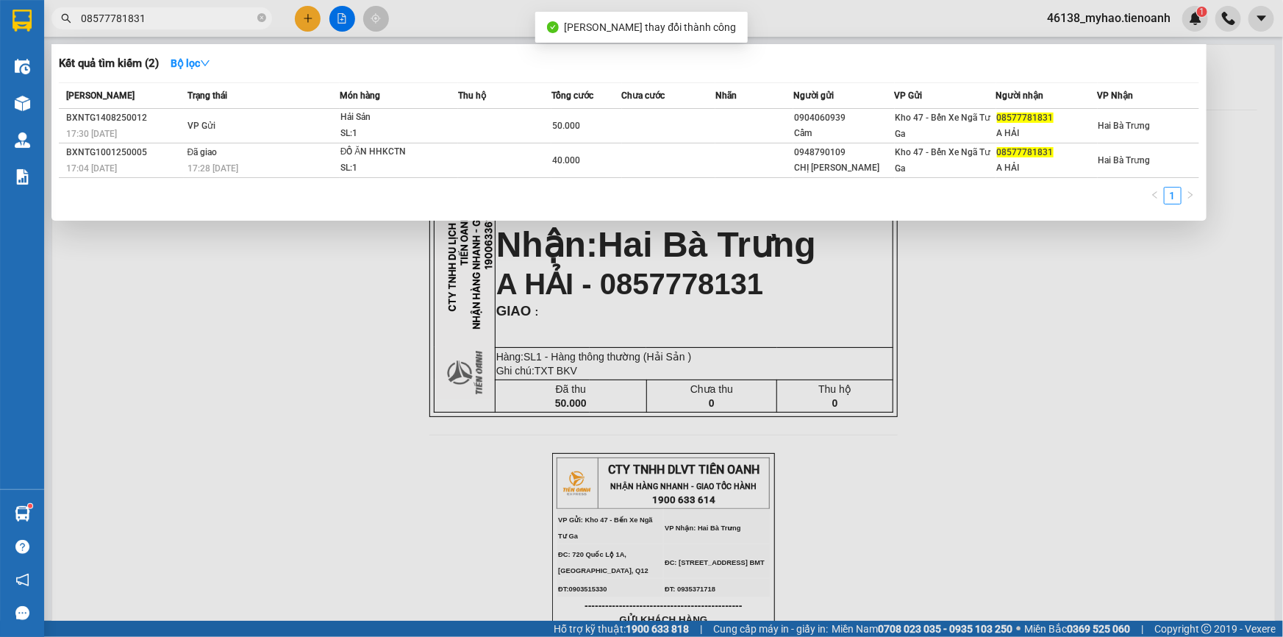
click at [214, 23] on input "08577781831" at bounding box center [168, 18] width 174 height 16
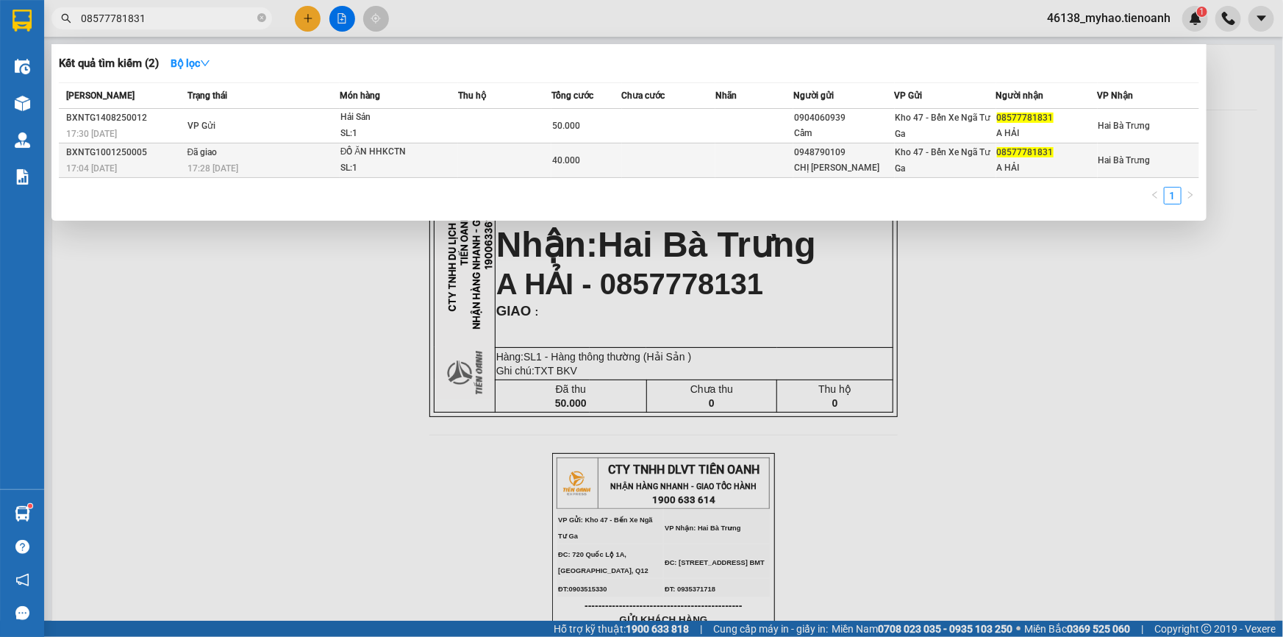
click at [412, 159] on div "ĐỒ ĂN HHKCTN" at bounding box center [396, 152] width 110 height 16
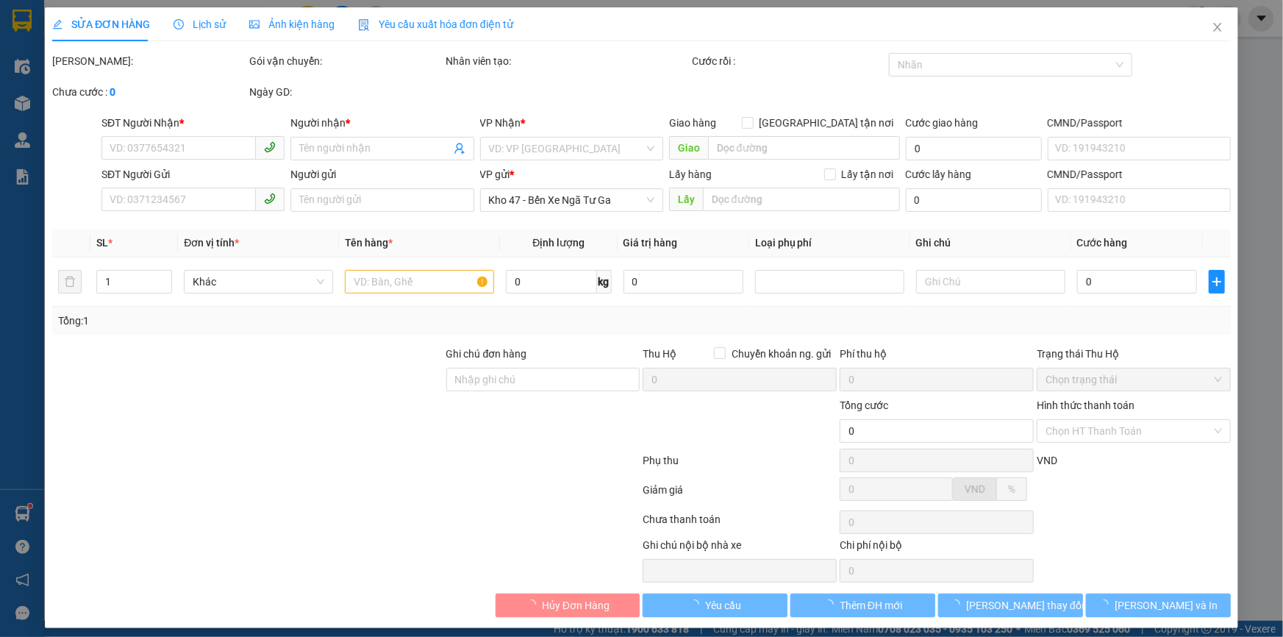
type input "08577781831"
type input "A HẢI"
type input "0948790109"
type input "CHỊ HÂN"
type input "0857778131"
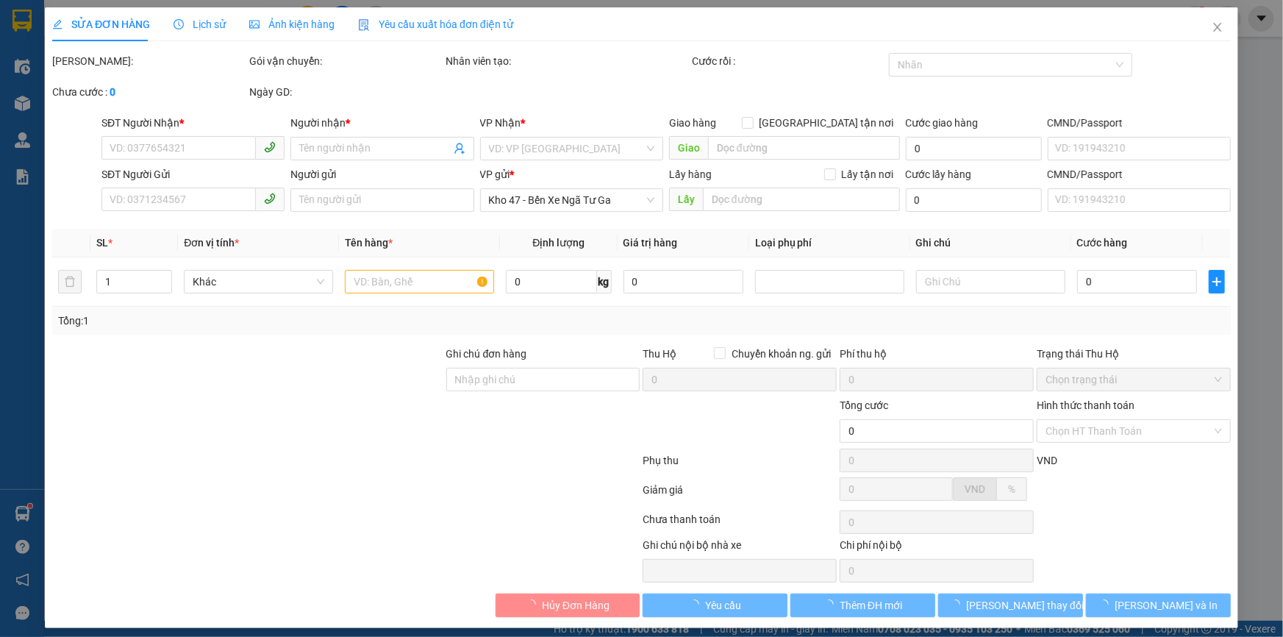
type input "40.000"
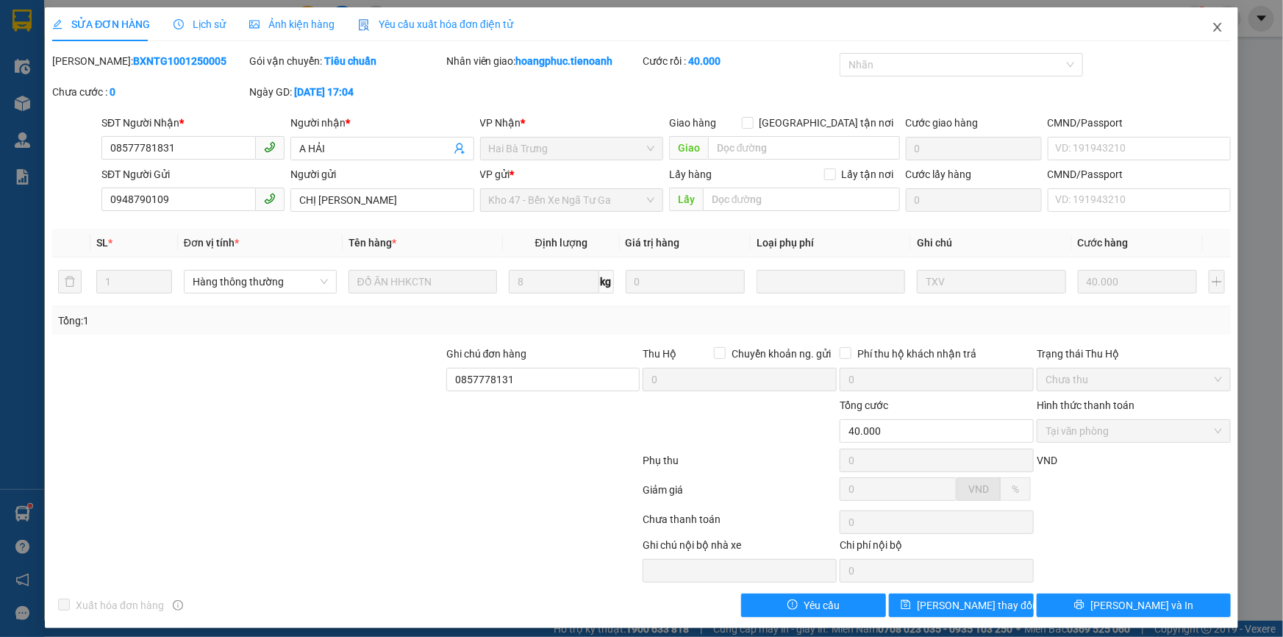
click at [1209, 36] on span "Close" at bounding box center [1217, 27] width 41 height 41
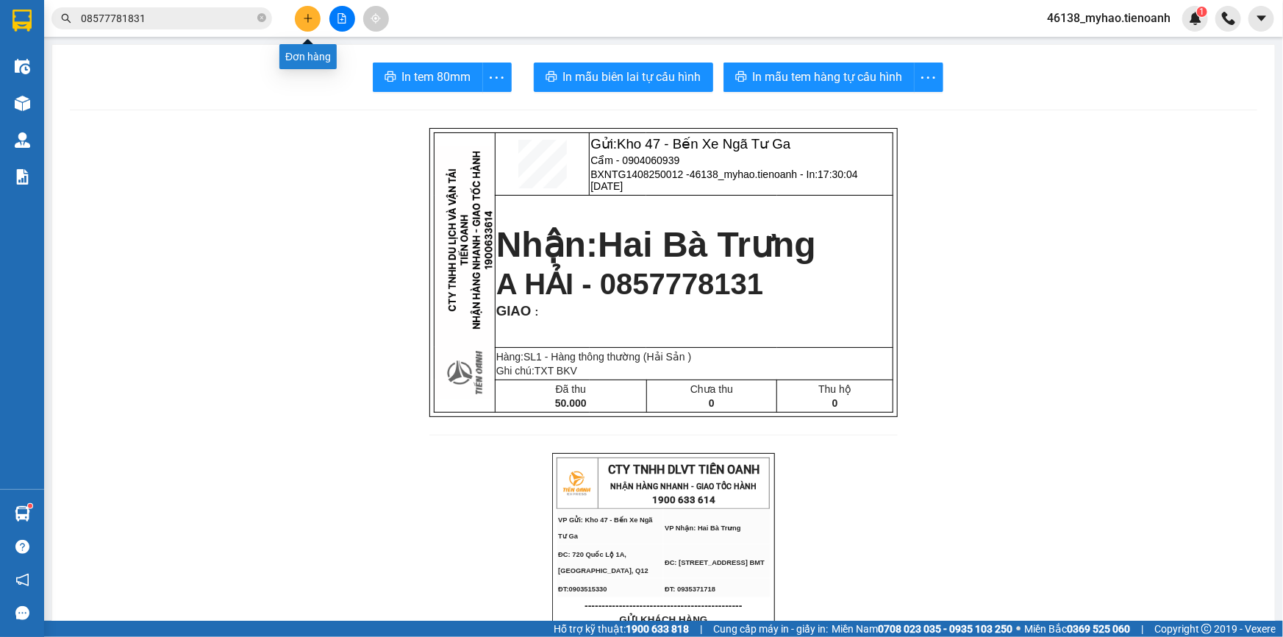
click at [313, 21] on button at bounding box center [308, 19] width 26 height 26
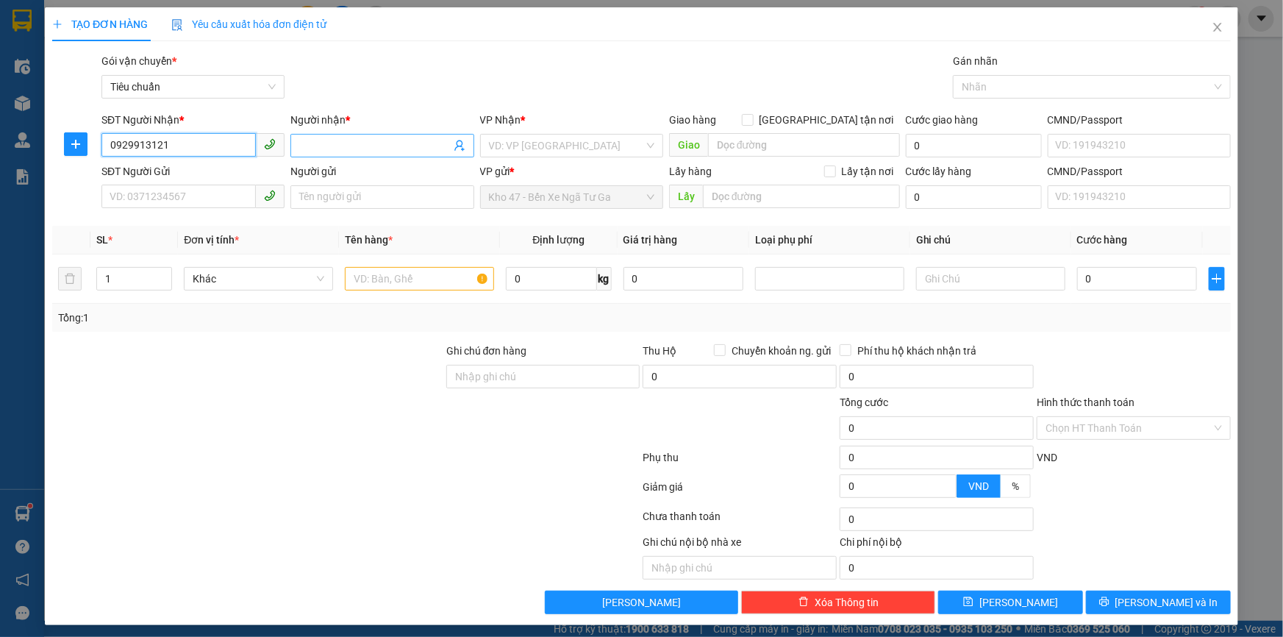
type input "0929913121"
click at [341, 147] on input "Người nhận *" at bounding box center [374, 146] width 151 height 16
type input "Ngọc Mỹ"
click at [549, 154] on input "search" at bounding box center [566, 146] width 155 height 22
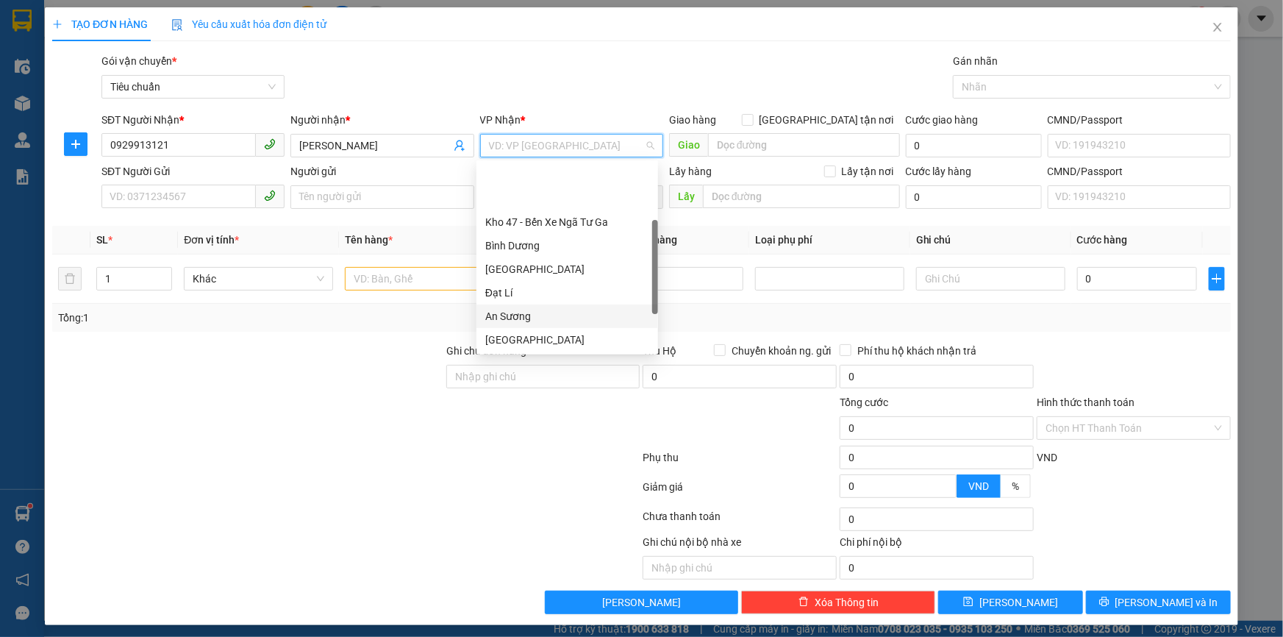
scroll to position [111, 0]
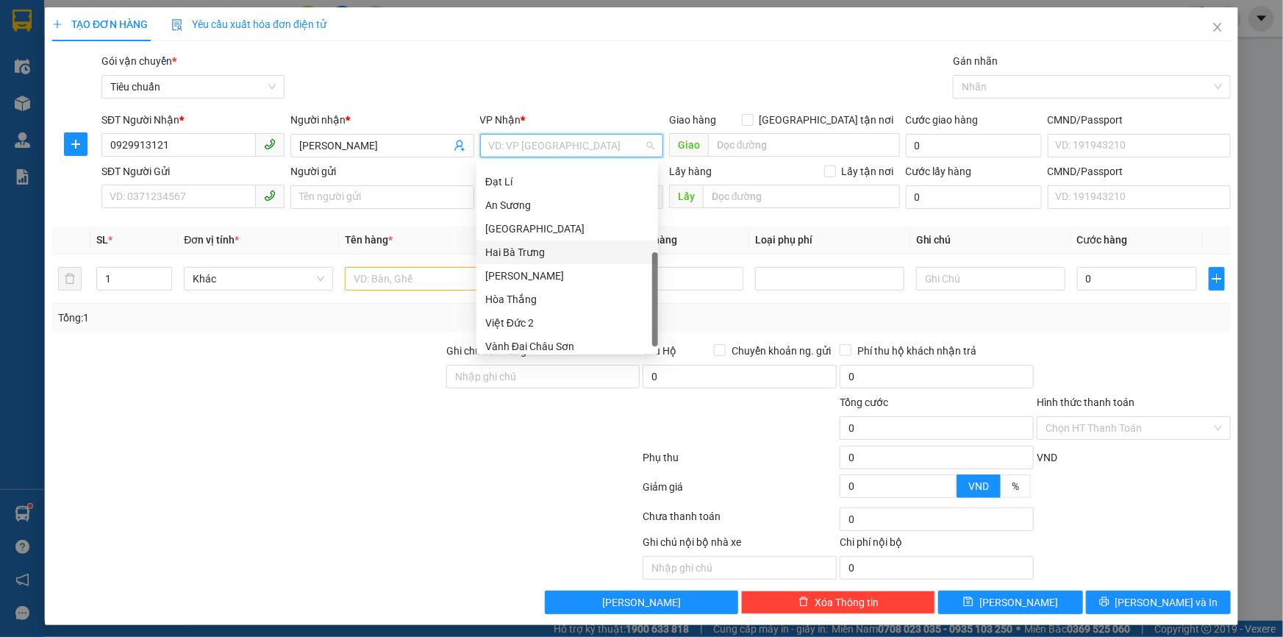
click at [537, 255] on div "Hai Bà Trưng" at bounding box center [567, 252] width 164 height 16
drag, startPoint x: 537, startPoint y: 255, endPoint x: 416, endPoint y: 232, distance: 123.5
click at [536, 255] on td "0 kg" at bounding box center [558, 278] width 117 height 49
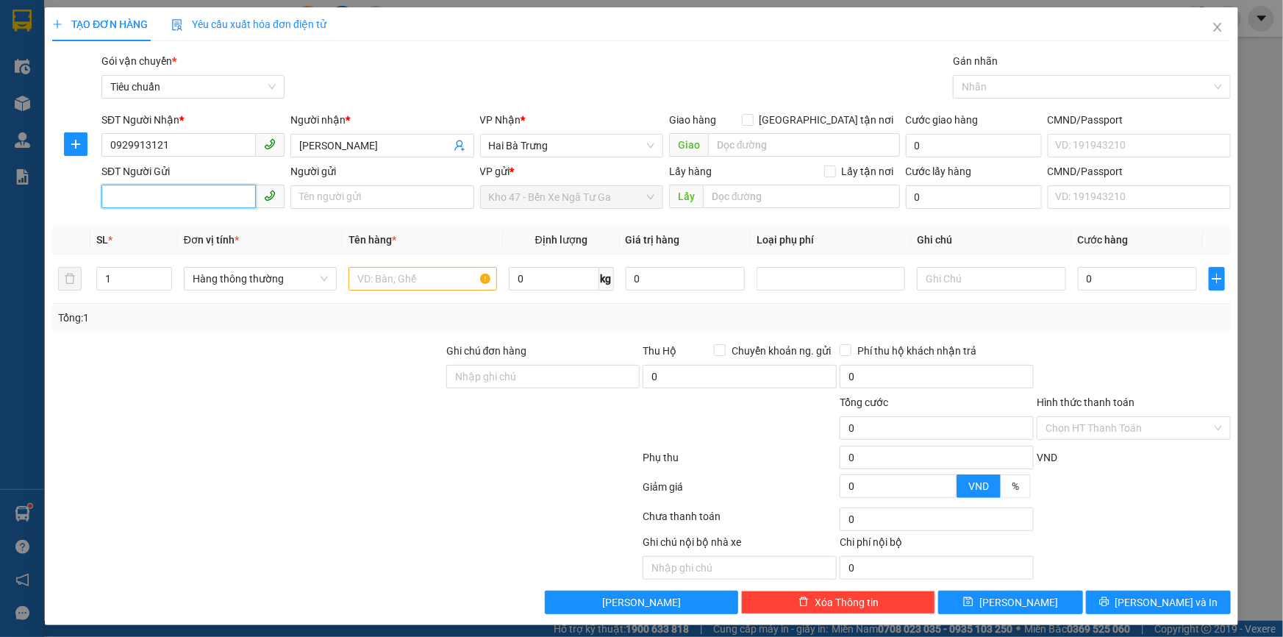
click at [206, 204] on input "SĐT Người Gửi" at bounding box center [178, 197] width 154 height 24
type input "0355972197"
click at [214, 227] on div "0355972197 - ZED SPORT" at bounding box center [192, 226] width 164 height 16
type input "ZED SPORT"
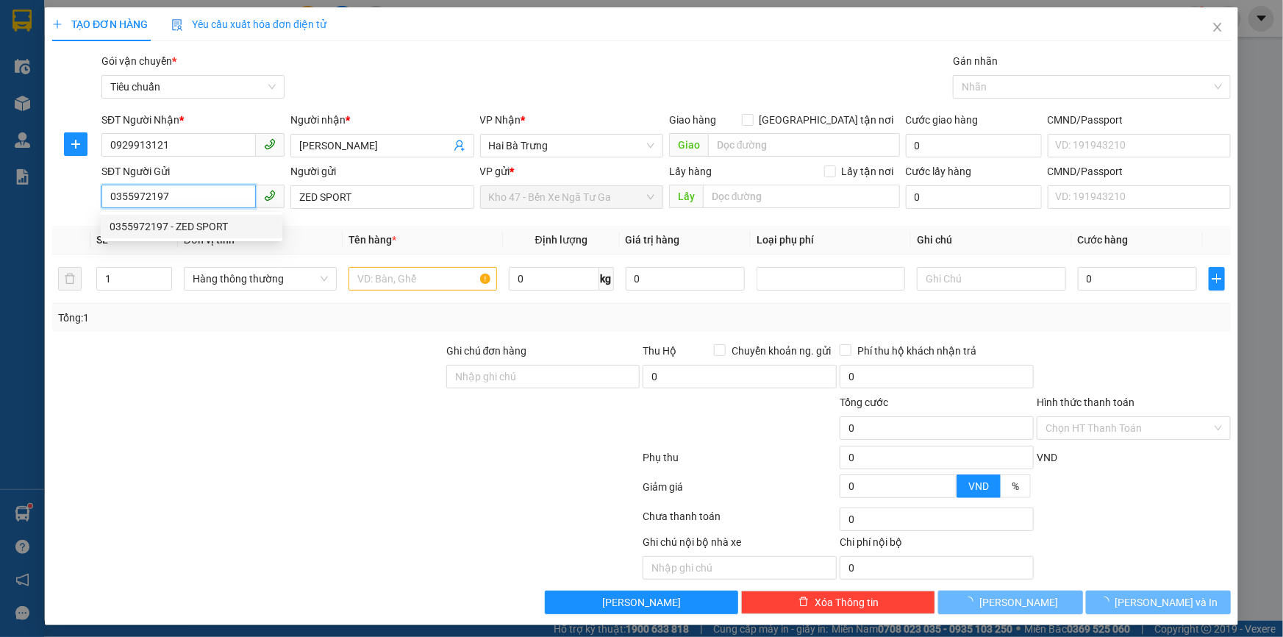
type input "30.000"
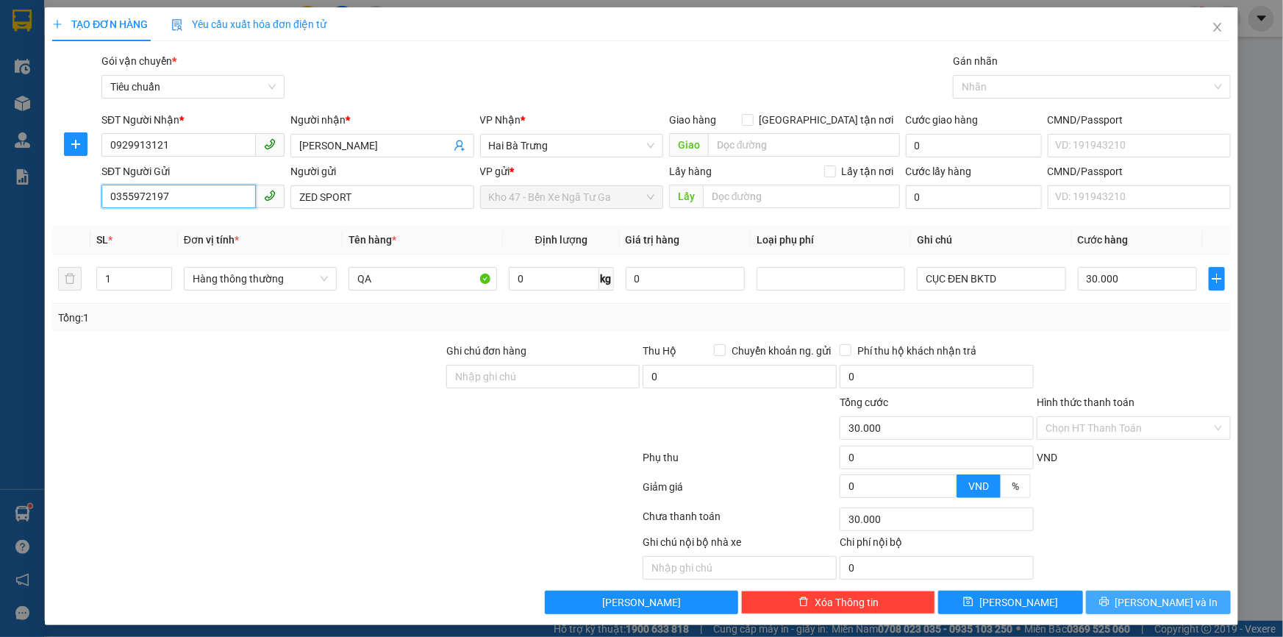
type input "0355972197"
click at [1139, 599] on span "[PERSON_NAME] và In" at bounding box center [1167, 602] width 103 height 16
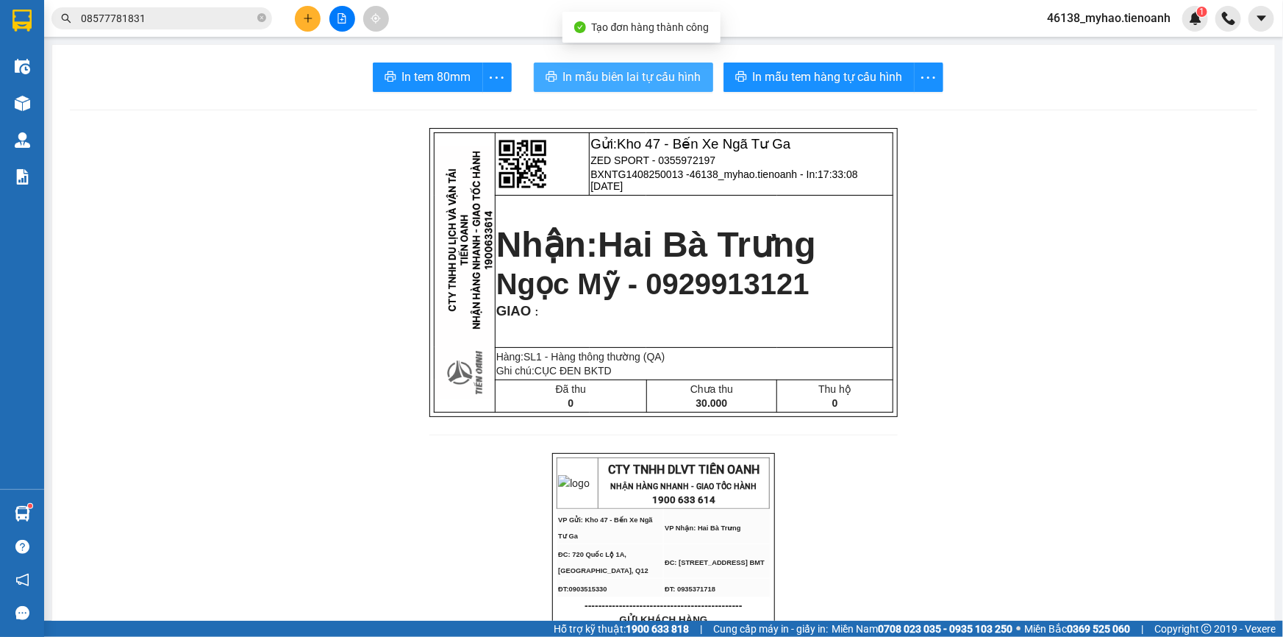
click at [596, 79] on span "In mẫu biên lai tự cấu hình" at bounding box center [632, 77] width 138 height 18
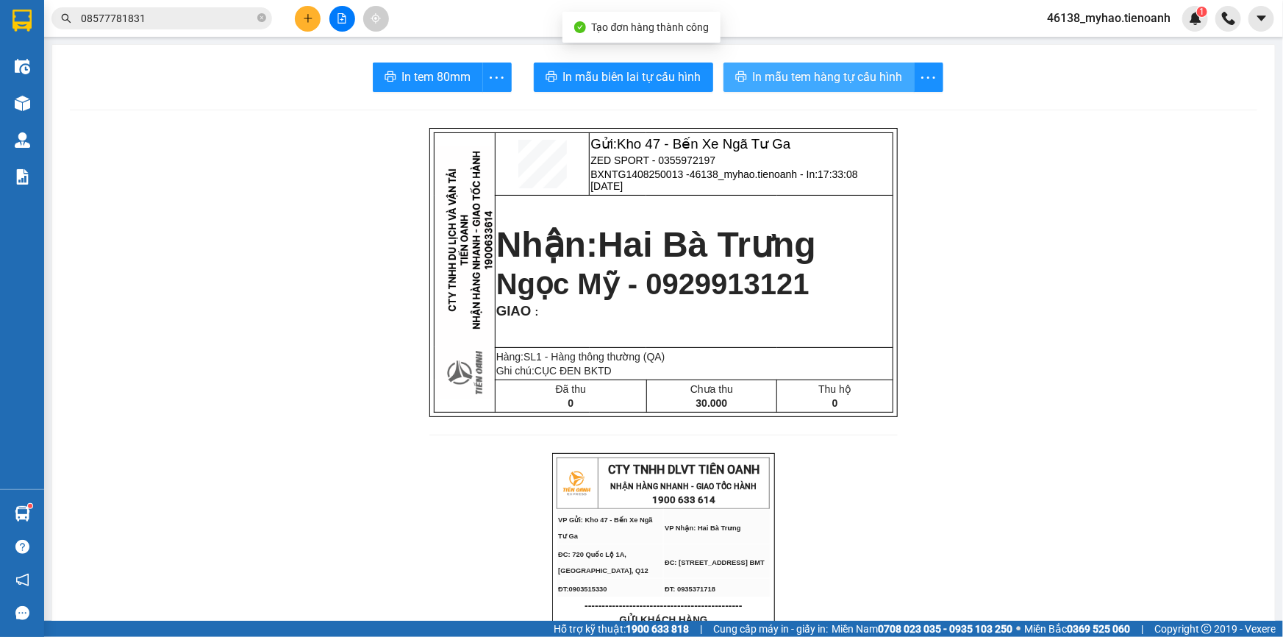
click at [803, 70] on span "In mẫu tem hàng tự cấu hình" at bounding box center [828, 77] width 150 height 18
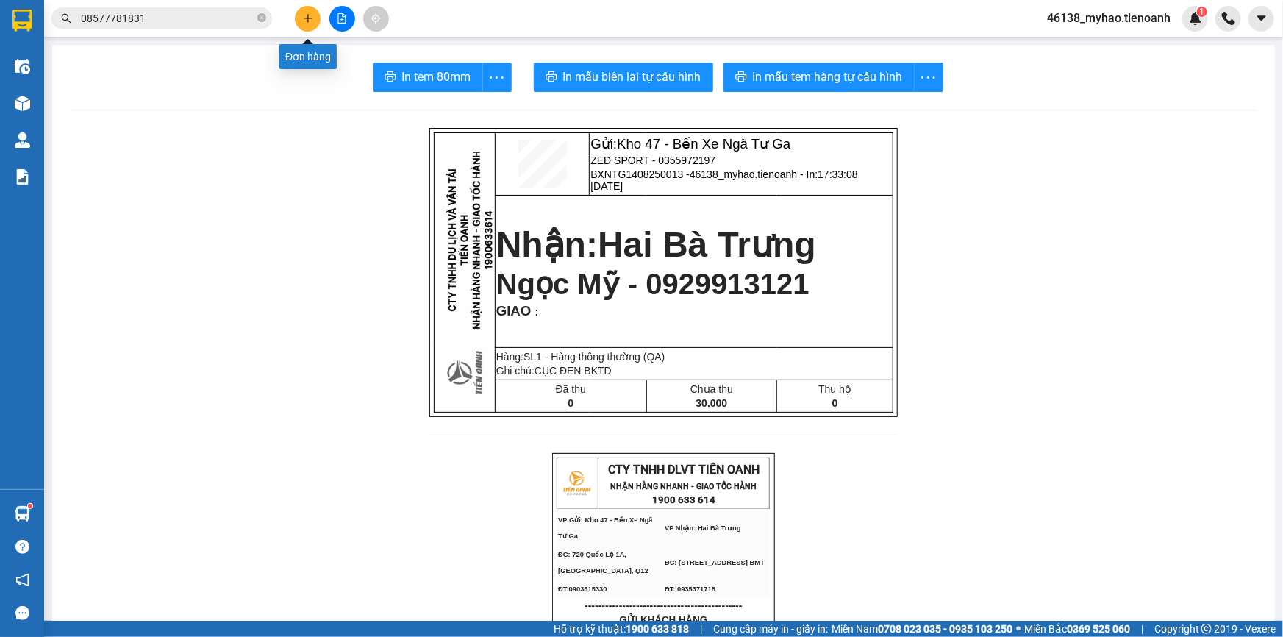
click at [307, 17] on icon "plus" at bounding box center [307, 18] width 1 height 8
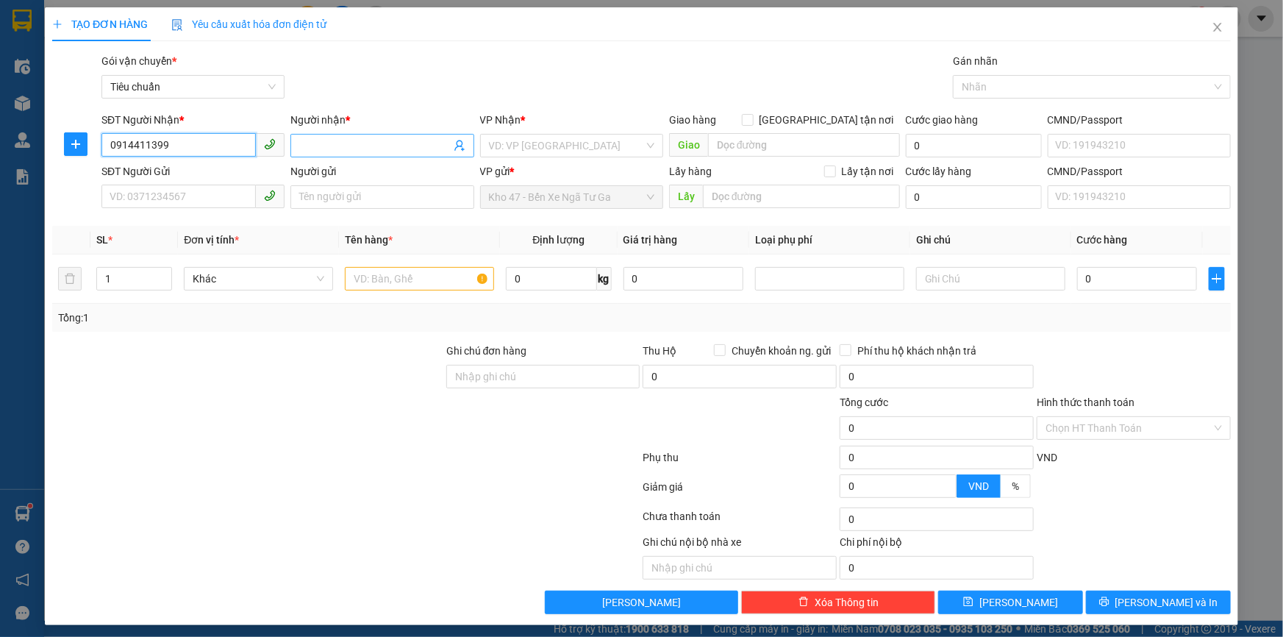
type input "0914411399"
click at [353, 151] on input "Người nhận *" at bounding box center [374, 146] width 151 height 16
type input "Chị Kim Chung"
click at [571, 145] on input "search" at bounding box center [566, 146] width 155 height 22
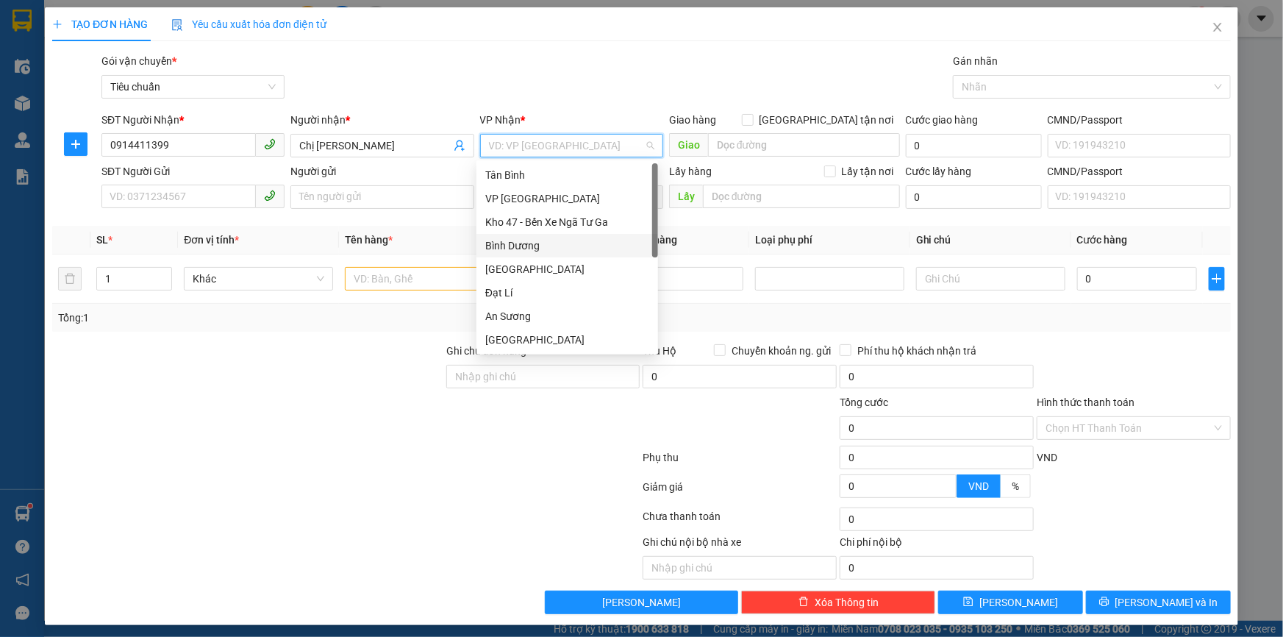
scroll to position [118, 0]
click at [537, 252] on div "Hai Bà Trưng" at bounding box center [567, 246] width 164 height 16
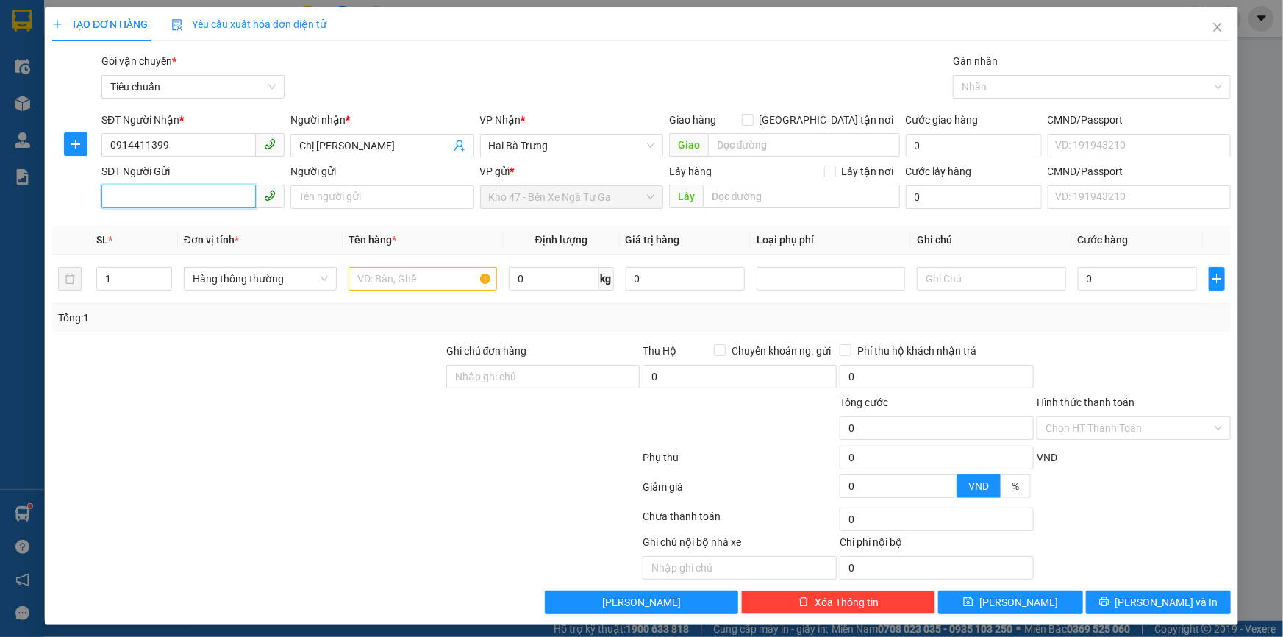
click at [190, 203] on input "SĐT Người Gửi" at bounding box center [178, 197] width 154 height 24
type input "0898540109"
click at [184, 221] on div "0898540109 - BEYONO" at bounding box center [192, 226] width 164 height 16
type input "BEYONO"
type input "40.000"
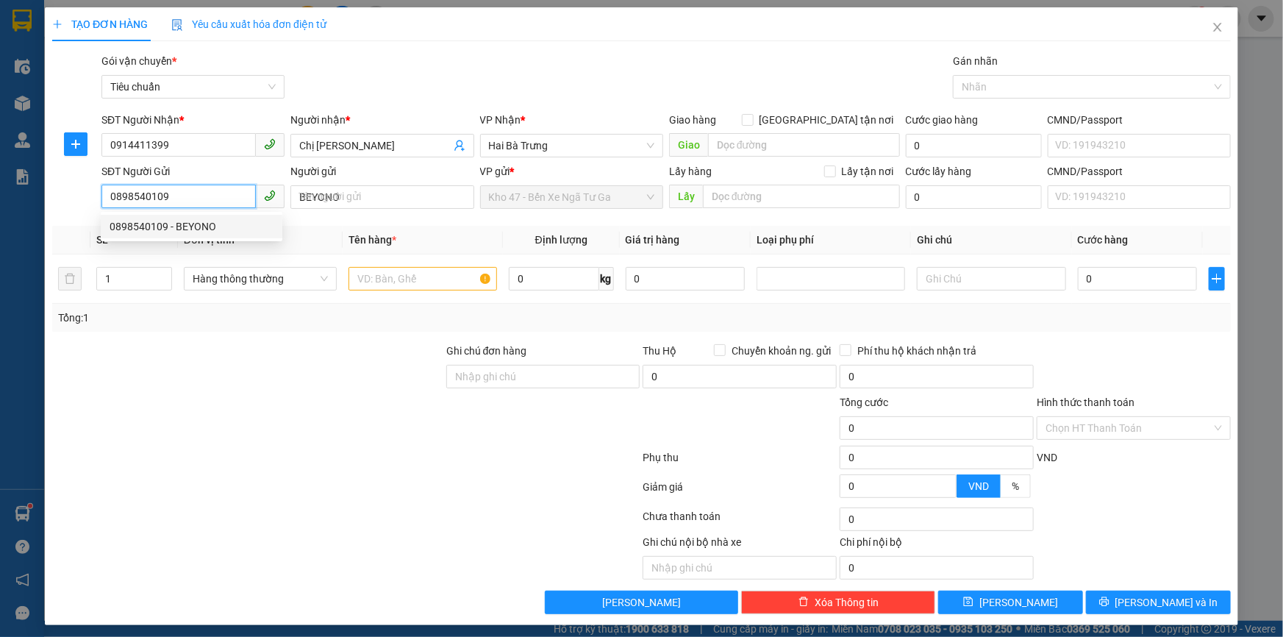
type input "40.000"
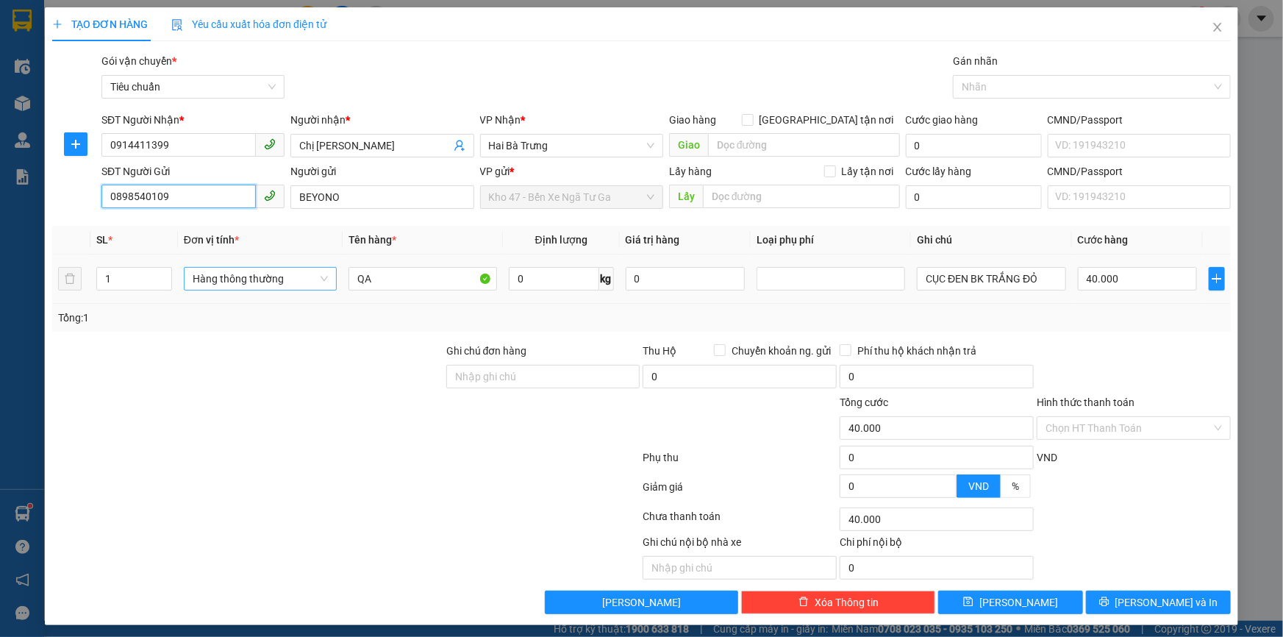
click at [257, 279] on span "Hàng thông thường" at bounding box center [260, 279] width 135 height 22
type input "0898540109"
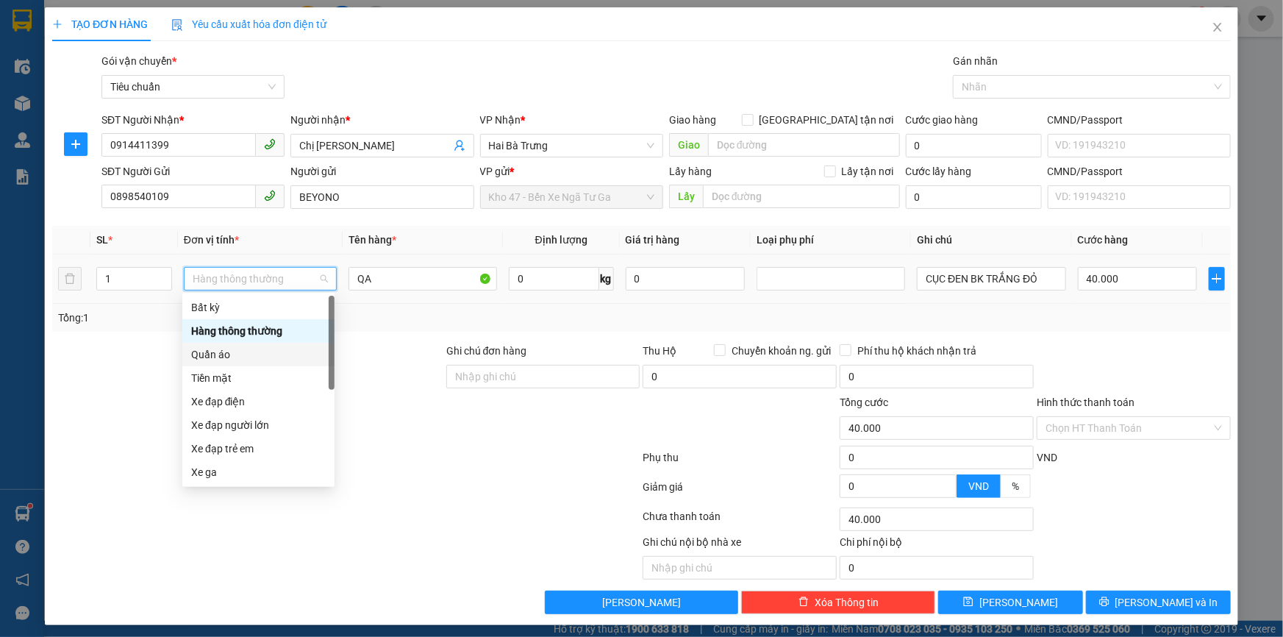
click at [233, 354] on div "Quần áo" at bounding box center [258, 354] width 135 height 16
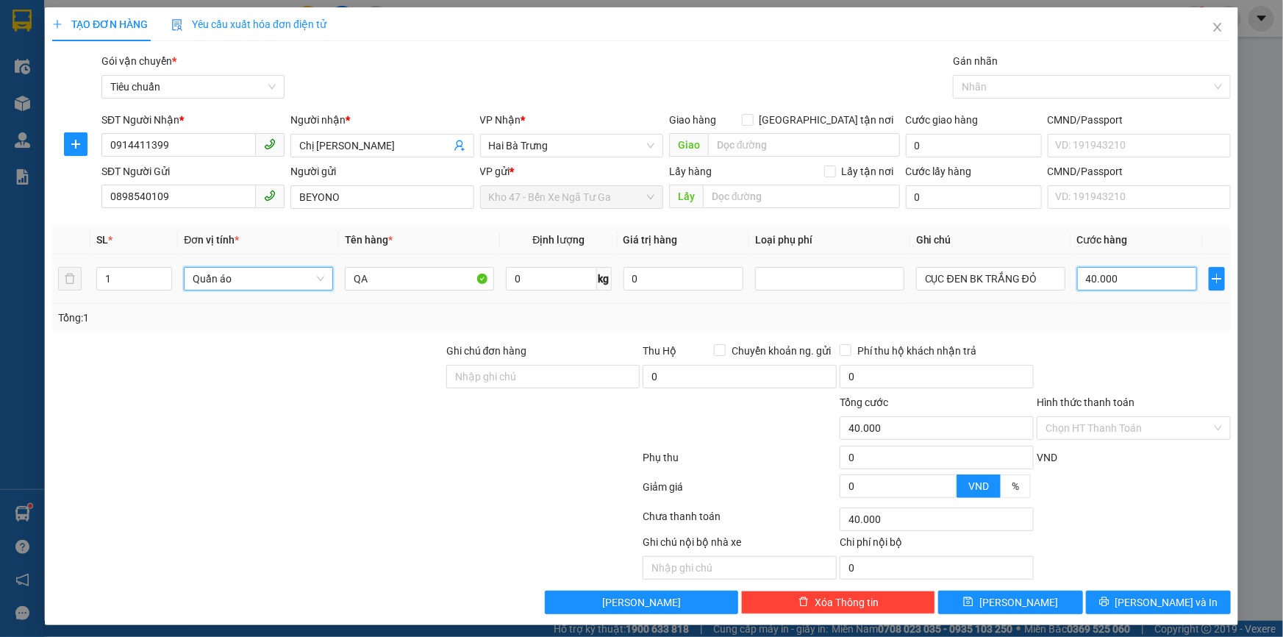
click at [1101, 274] on input "40.000" at bounding box center [1137, 279] width 120 height 24
type input "0"
type input "3"
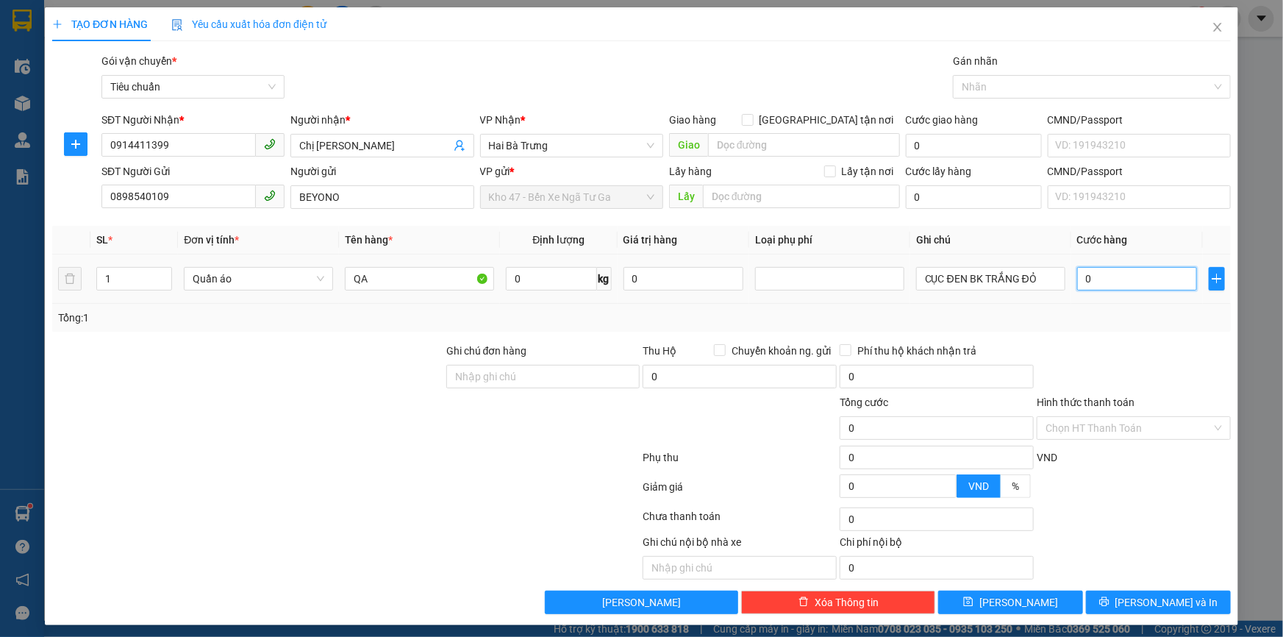
type input "3"
type input "03"
type input "30"
type input "030"
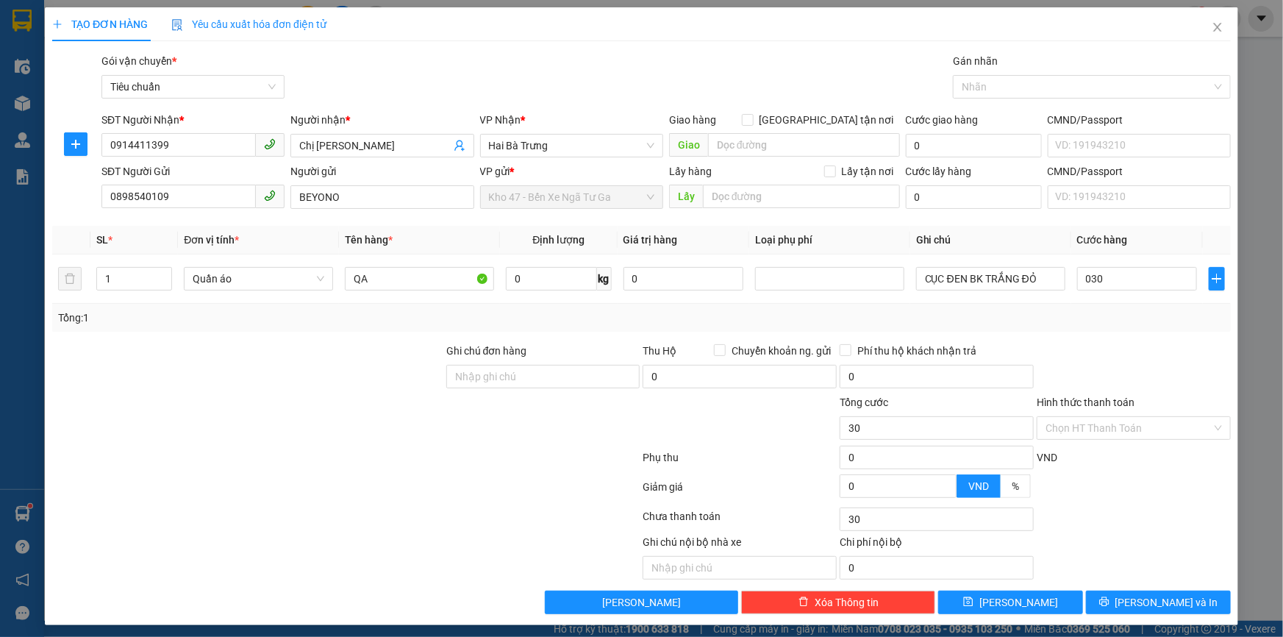
type input "30.000"
click at [1152, 372] on div at bounding box center [1134, 368] width 197 height 51
click at [1137, 599] on span "[PERSON_NAME] và In" at bounding box center [1167, 602] width 103 height 16
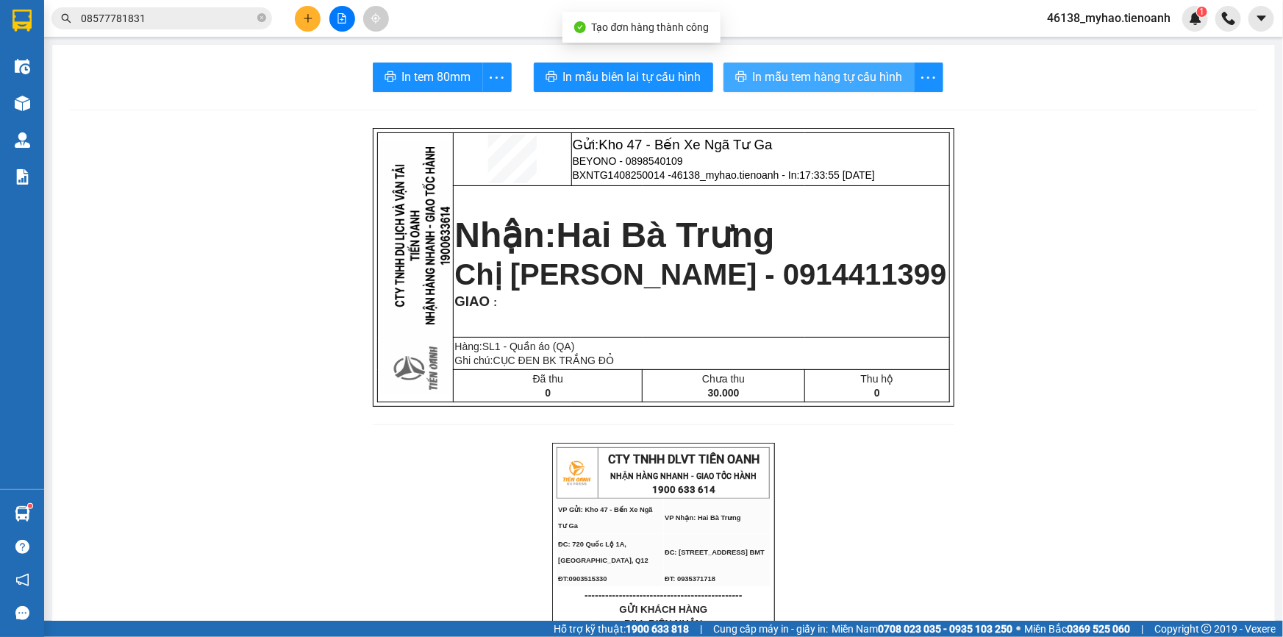
drag, startPoint x: 835, startPoint y: 66, endPoint x: 840, endPoint y: 80, distance: 14.7
click at [835, 68] on button "In mẫu tem hàng tự cấu hình" at bounding box center [819, 77] width 191 height 29
click at [840, 80] on span "In mẫu tem hàng tự cấu hình" at bounding box center [828, 77] width 150 height 18
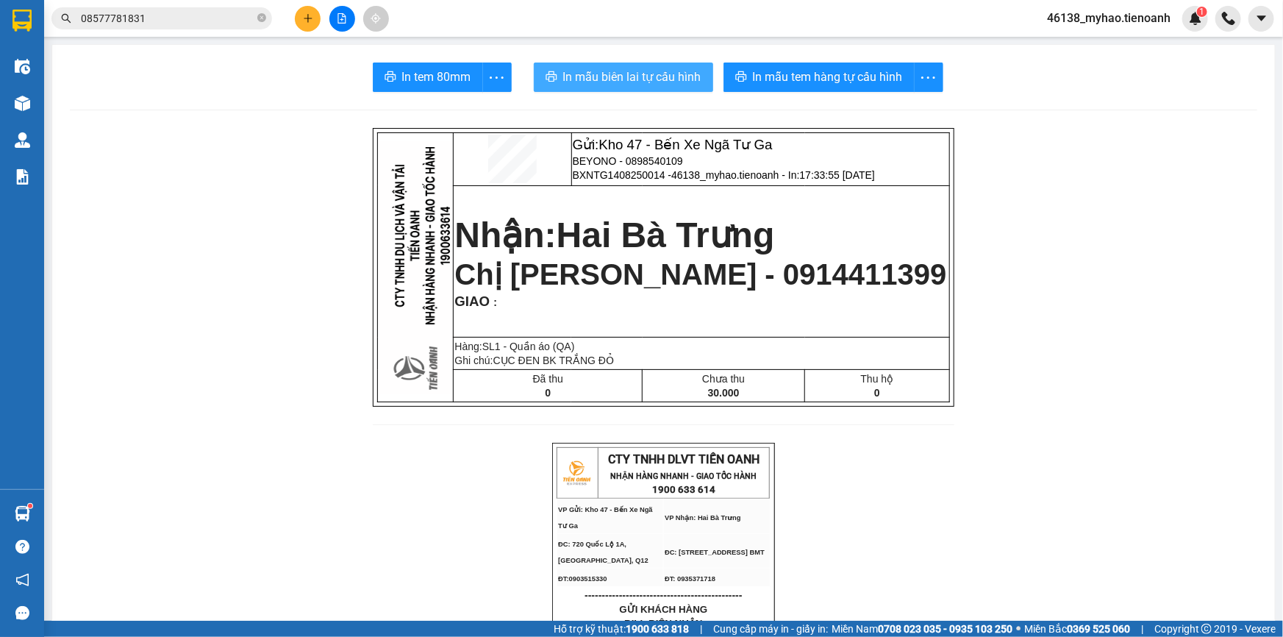
click at [644, 76] on span "In mẫu biên lai tự cấu hình" at bounding box center [632, 77] width 138 height 18
click at [190, 22] on input "08577781831" at bounding box center [168, 18] width 174 height 16
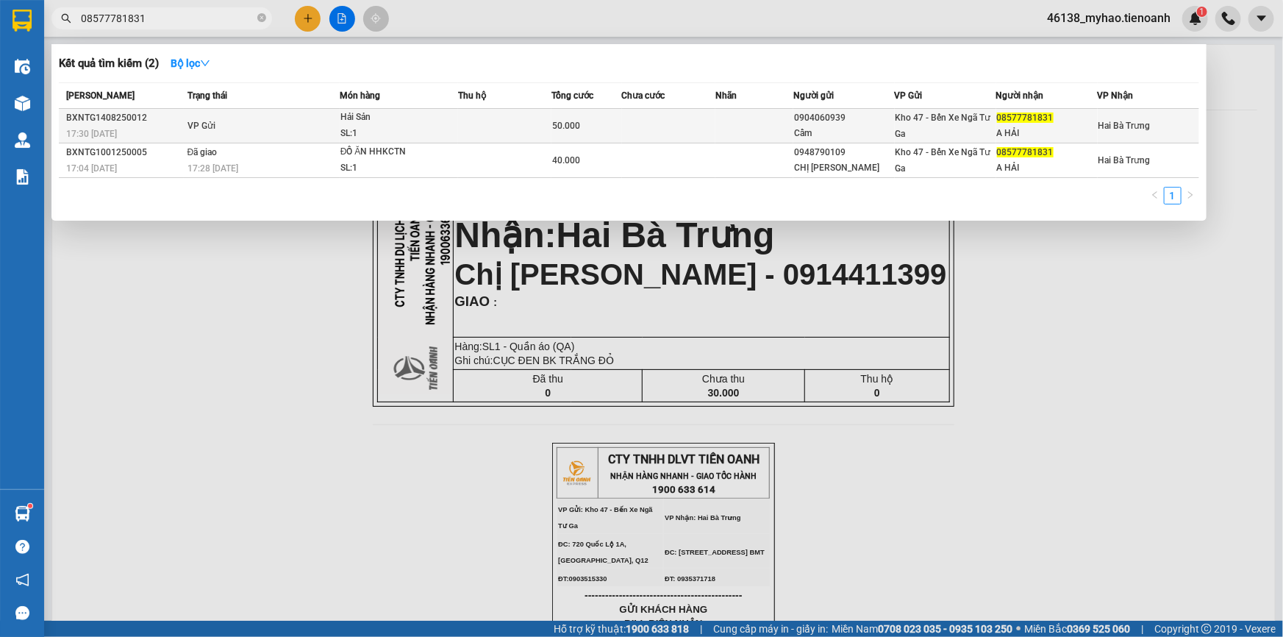
click at [626, 130] on td at bounding box center [668, 126] width 93 height 35
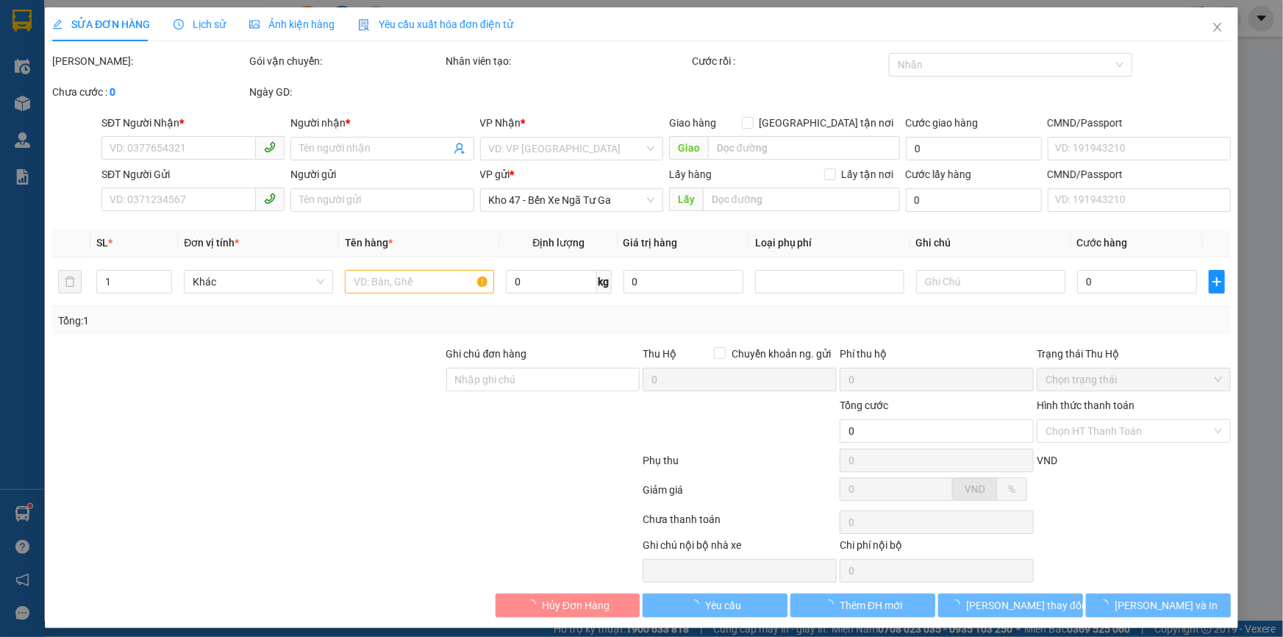
type input "0857778131"
type input "A HẢI"
type input "0904060939"
type input "Cẩm"
type input "50.000"
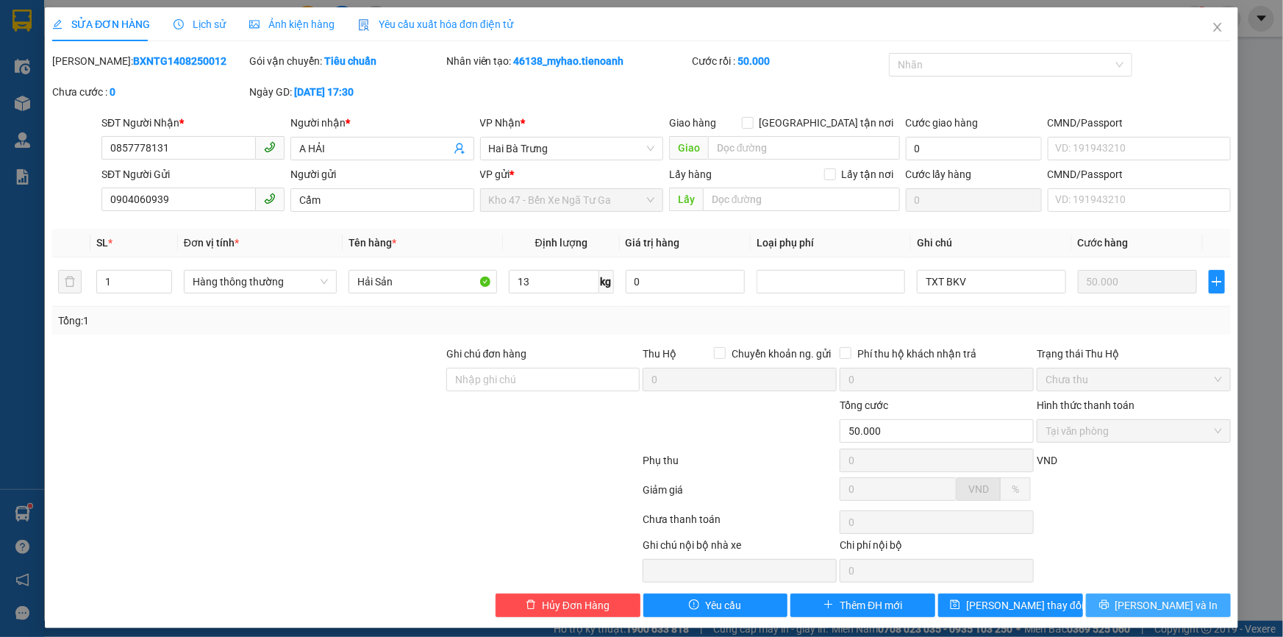
click at [1141, 606] on span "[PERSON_NAME] và In" at bounding box center [1167, 605] width 103 height 16
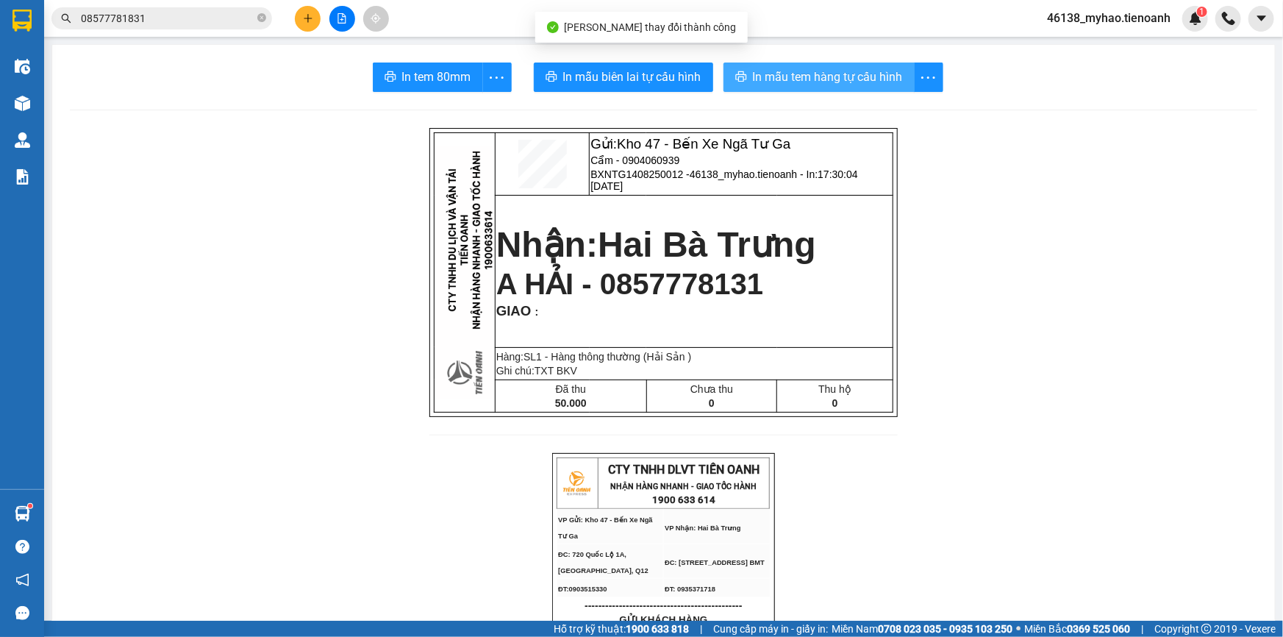
click at [815, 68] on span "In mẫu tem hàng tự cấu hình" at bounding box center [828, 77] width 150 height 18
click at [802, 73] on span "In mẫu tem hàng tự cấu hình" at bounding box center [828, 77] width 150 height 18
